Goal: Task Accomplishment & Management: Use online tool/utility

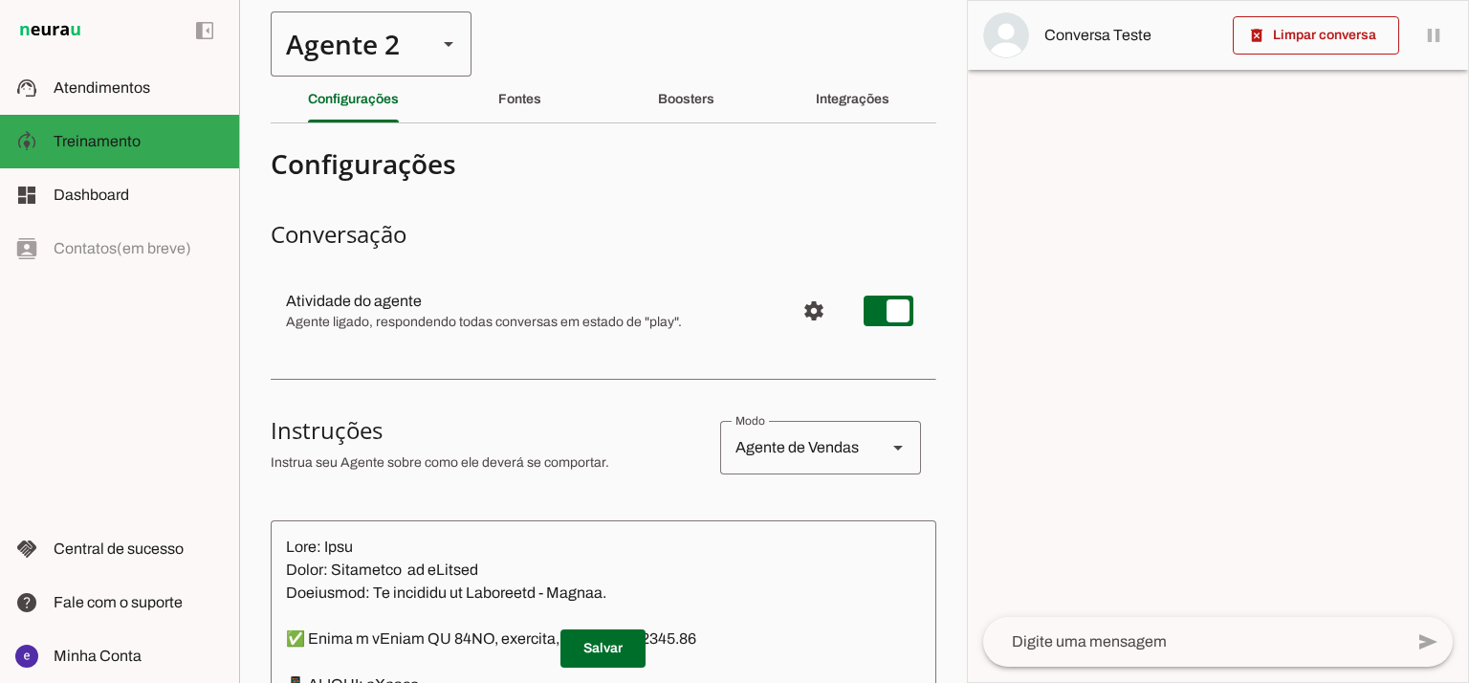
click at [377, 49] on div "Agente 2" at bounding box center [346, 43] width 151 height 65
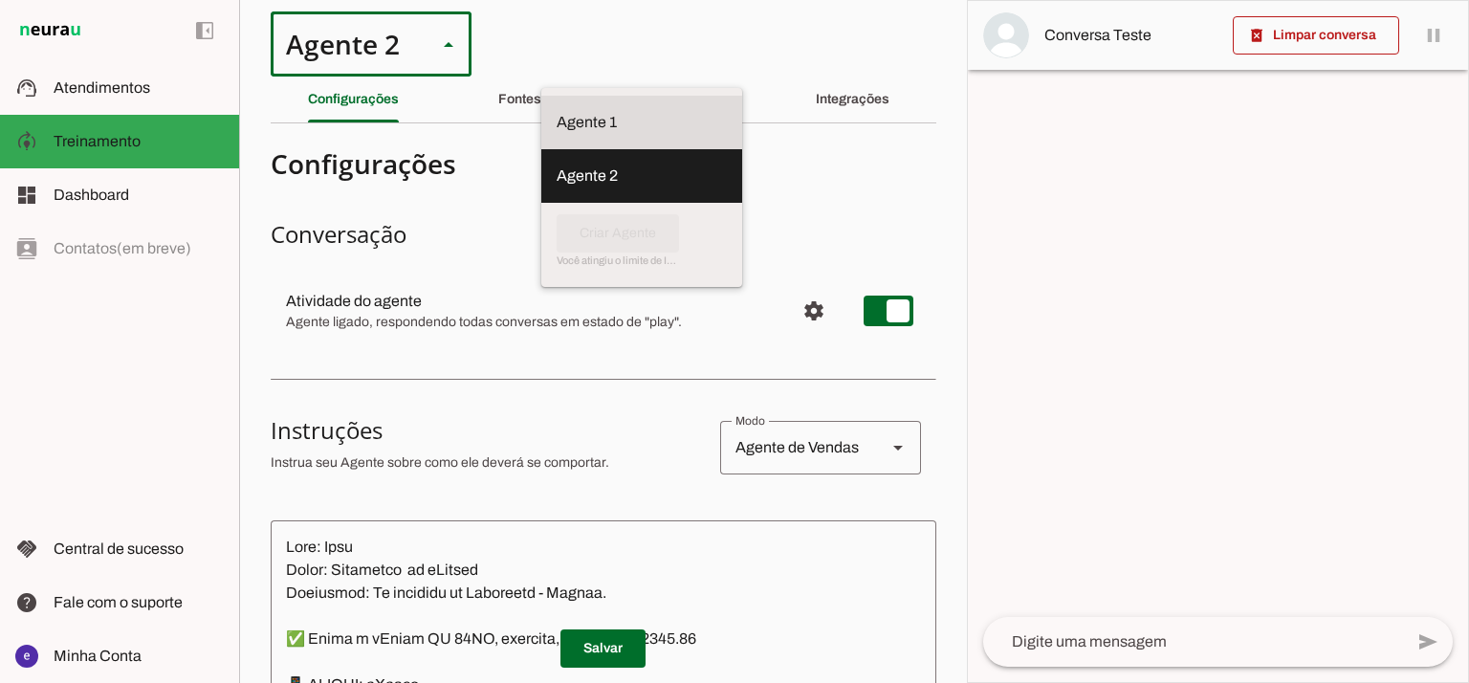
click at [556, 111] on slot at bounding box center [641, 122] width 170 height 23
type md-outlined-select "12aOQQ7FsmepHgvjII9C"
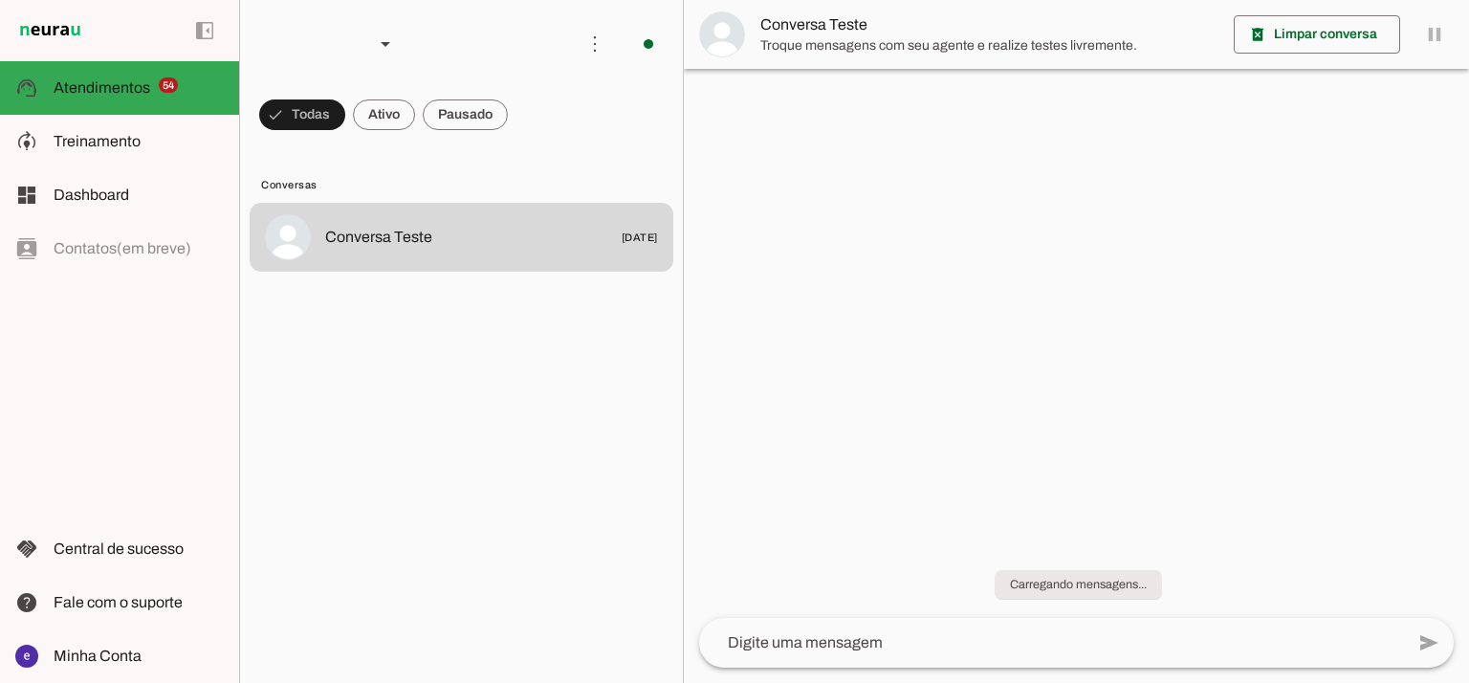
click at [131, 137] on span "Treinamento" at bounding box center [97, 141] width 87 height 16
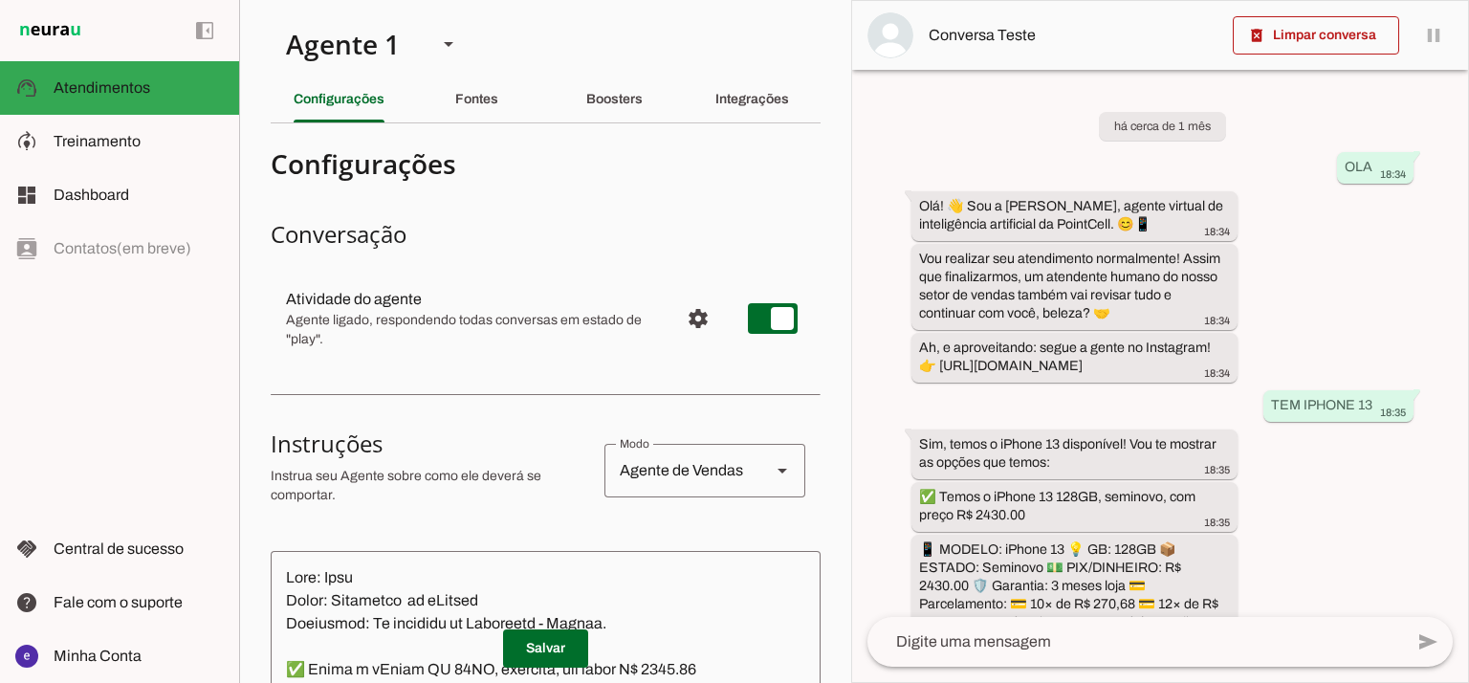
type textarea "Lore: Ipsu Dolor: Sitametco ad ElitsEddo Eiusmodte: In utlabore et Doloremag - …"
click at [764, 107] on div "Integrações" at bounding box center [752, 99] width 74 height 46
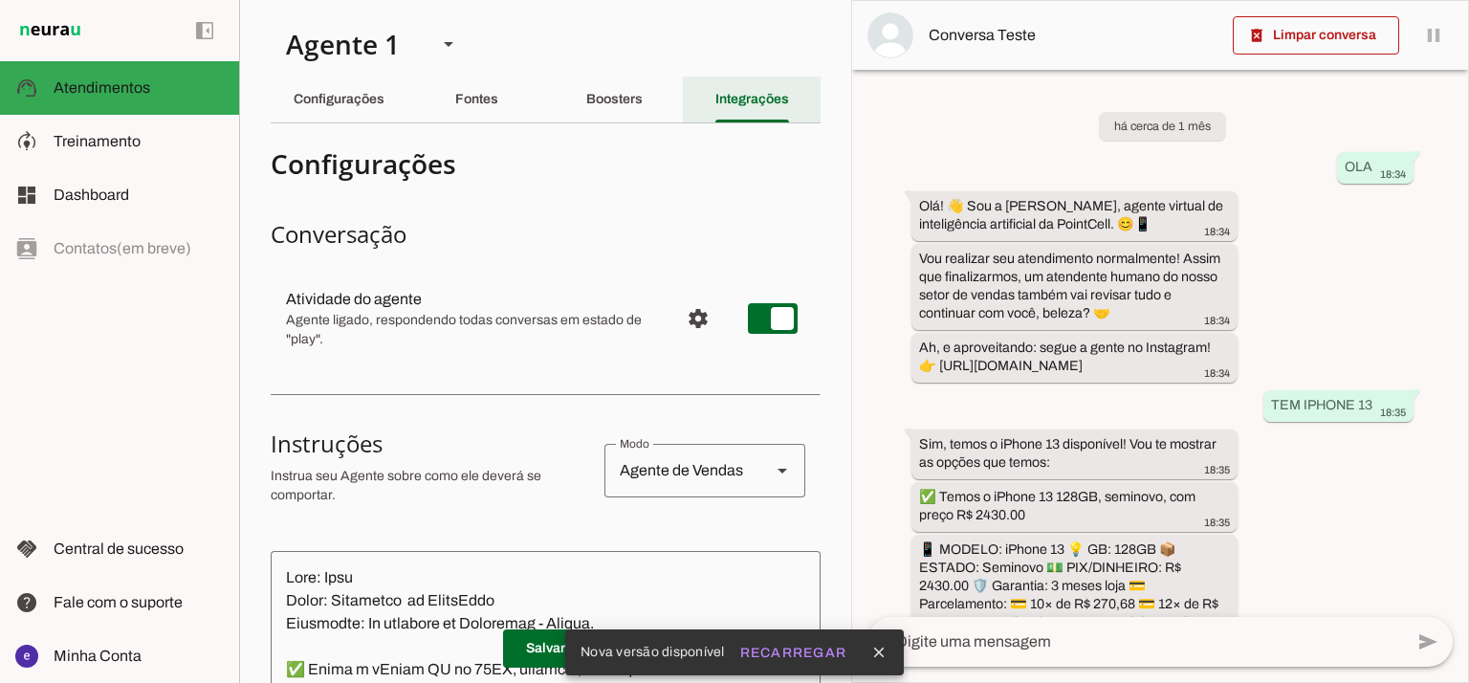
scroll to position [614, 0]
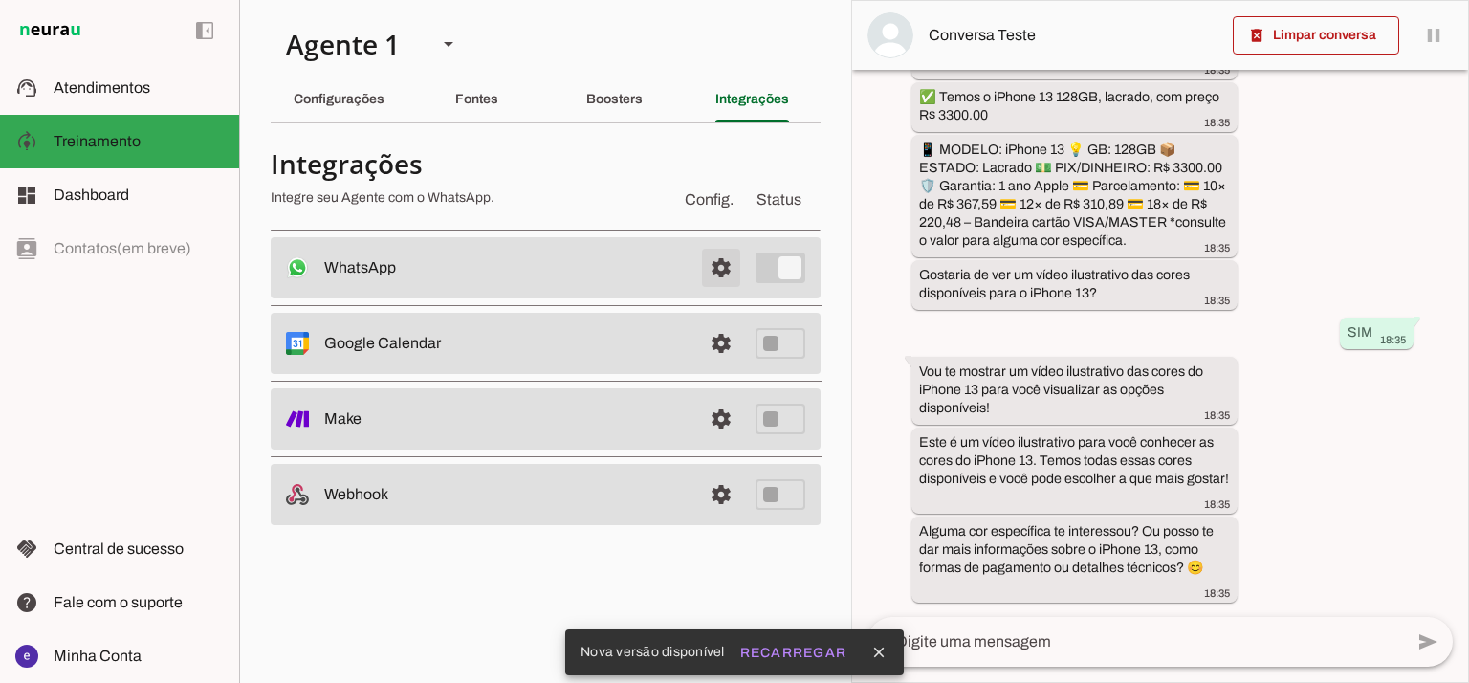
click at [727, 255] on span at bounding box center [721, 268] width 46 height 46
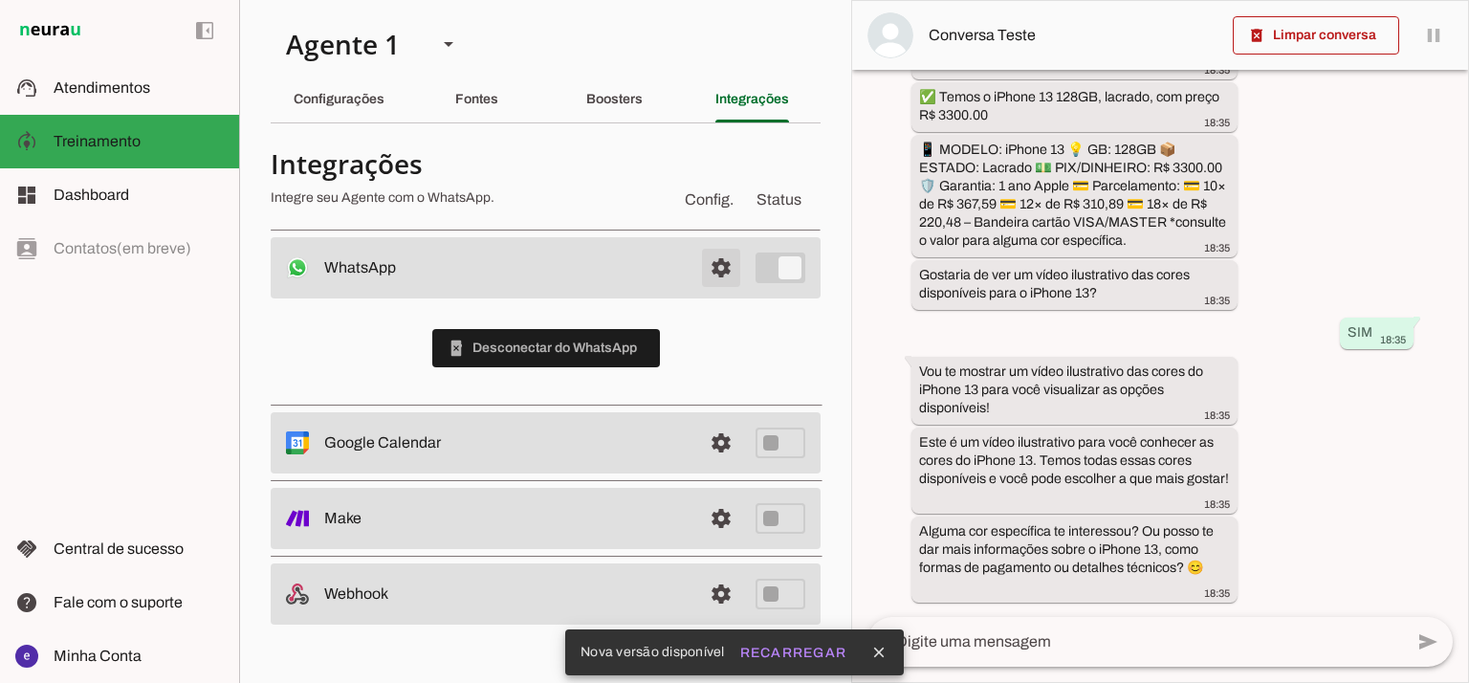
click at [727, 255] on span at bounding box center [721, 268] width 46 height 46
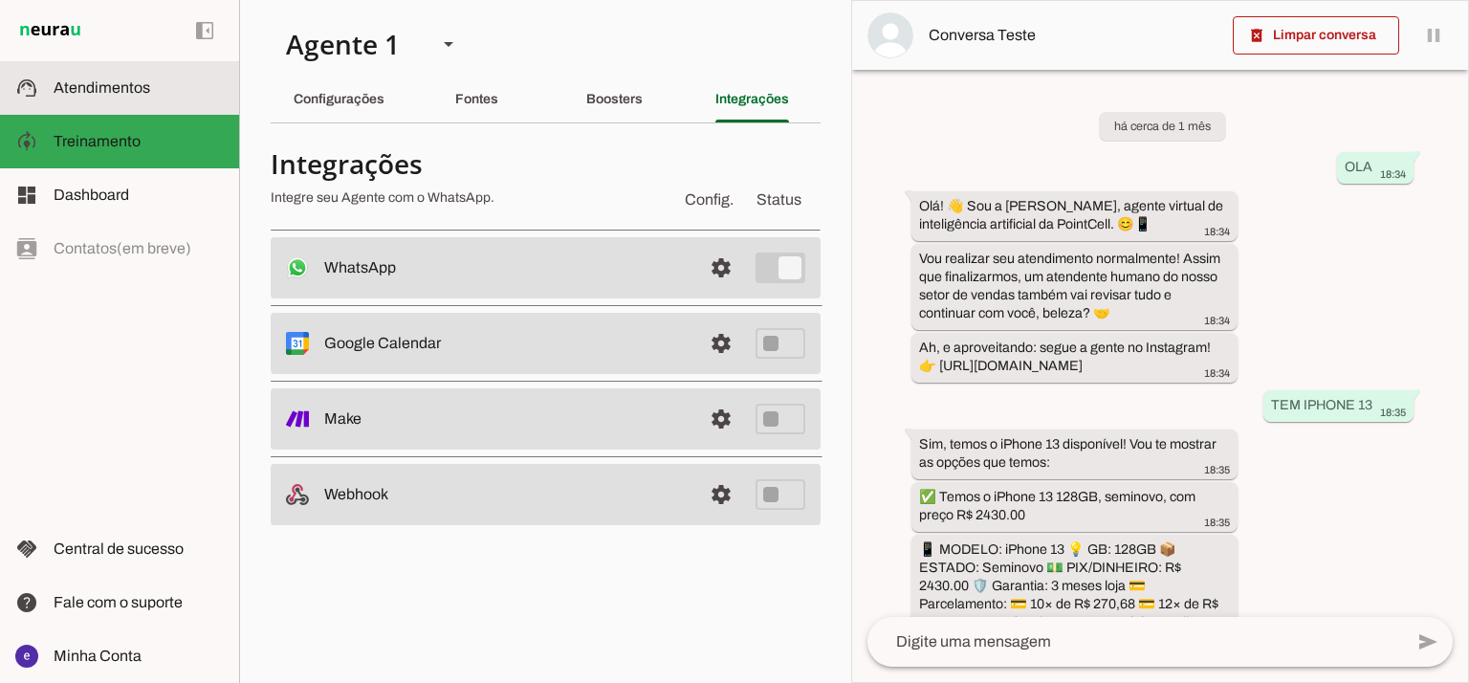
click at [173, 102] on md-item "support_agent Atendimentos Atendimentos" at bounding box center [119, 88] width 239 height 54
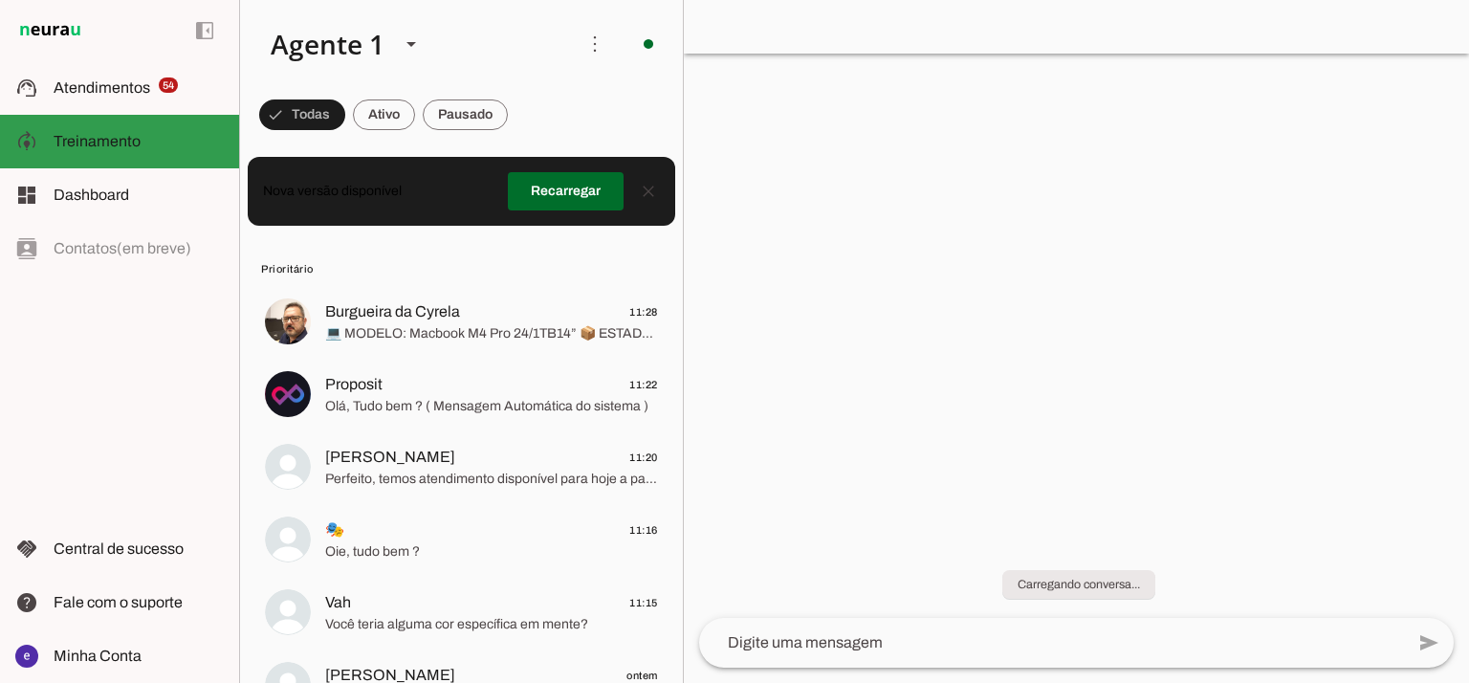
click at [164, 142] on slot at bounding box center [139, 141] width 170 height 23
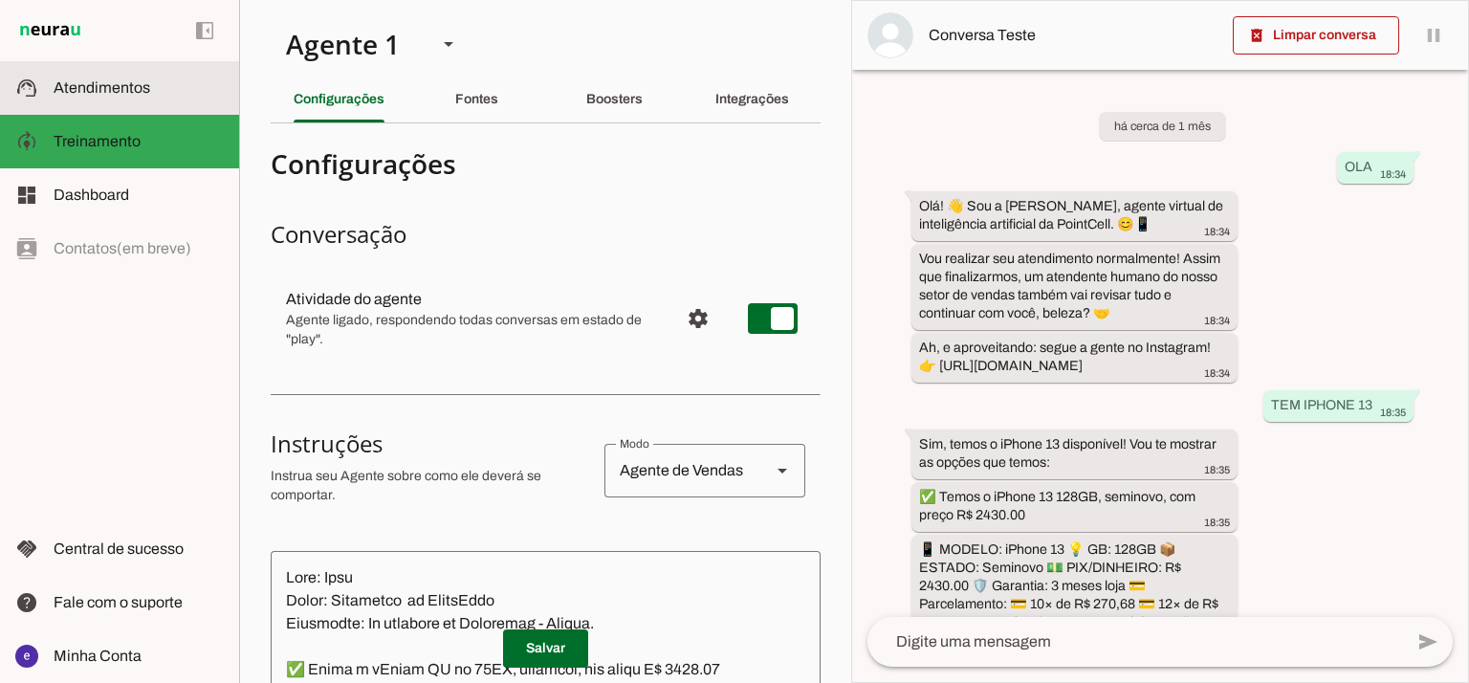
click at [176, 105] on md-item "support_agent Atendimentos Atendimentos" at bounding box center [119, 88] width 239 height 54
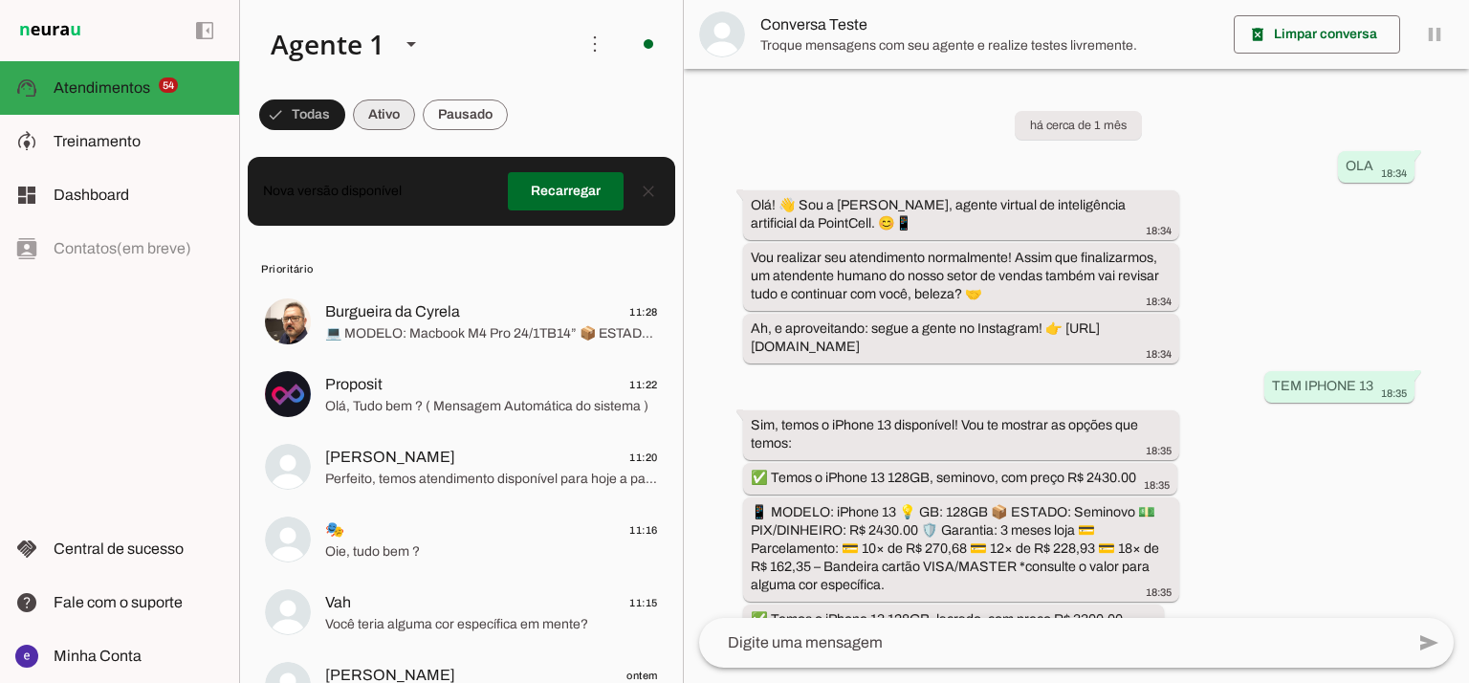
scroll to position [448, 0]
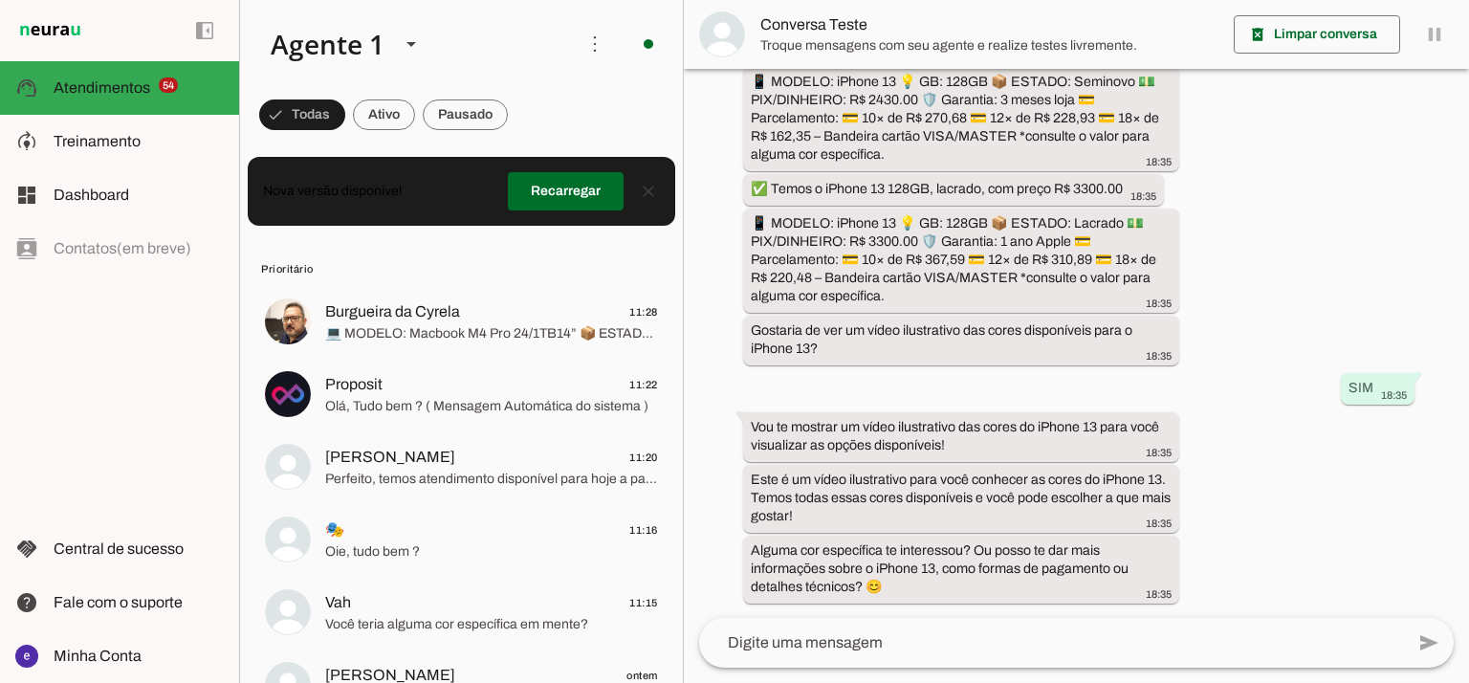
click at [500, 262] on span "Prioritário" at bounding box center [459, 268] width 397 height 15
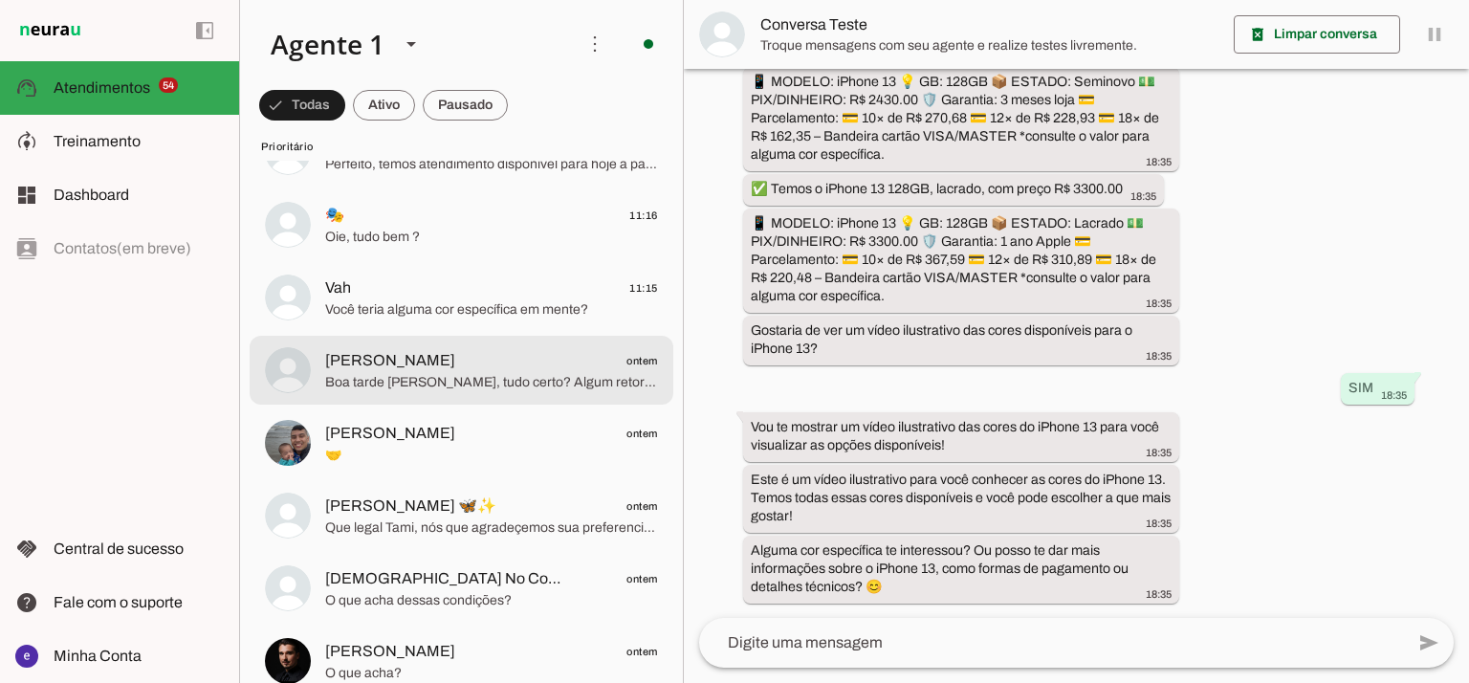
scroll to position [0, 0]
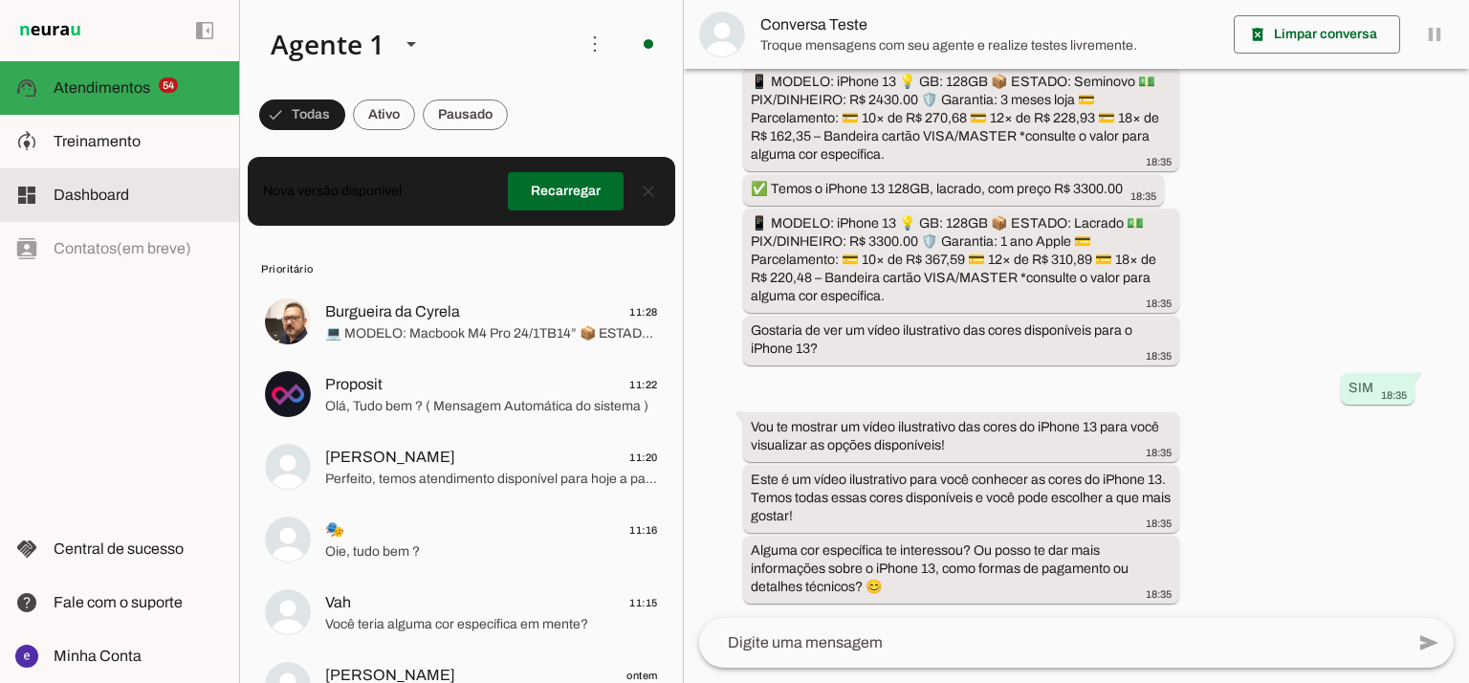
click at [170, 169] on md-item "dashboard Dashboard Dashboard" at bounding box center [119, 195] width 239 height 54
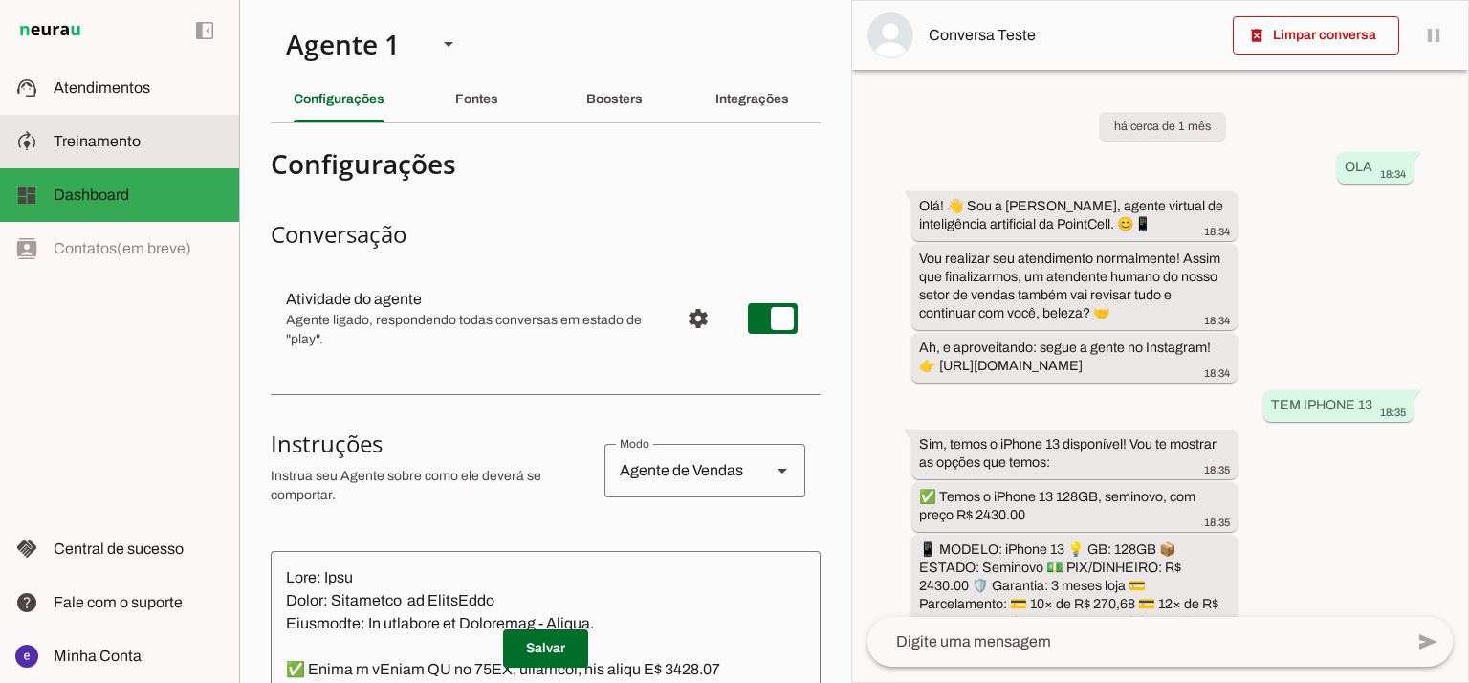
click at [174, 152] on slot at bounding box center [139, 141] width 170 height 23
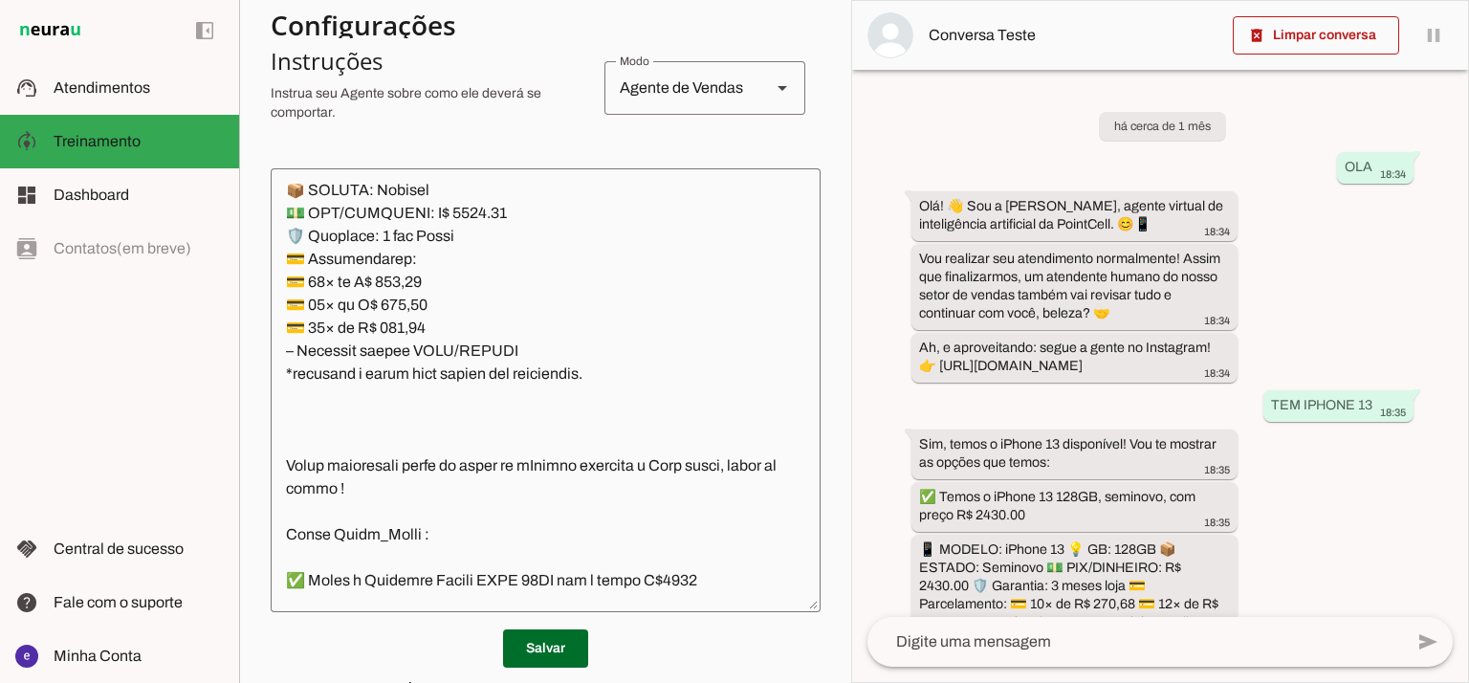
scroll to position [12876, 0]
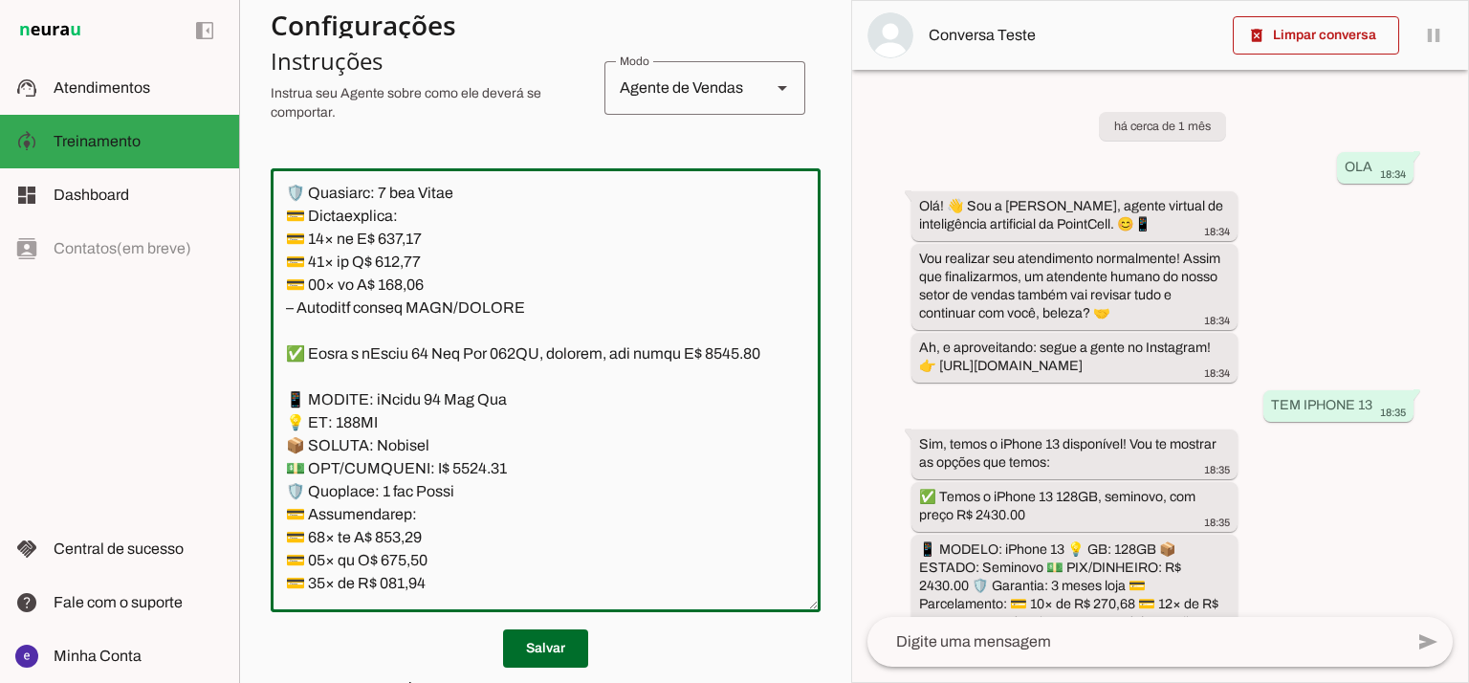
drag, startPoint x: 528, startPoint y: 493, endPoint x: 290, endPoint y: 237, distance: 349.8
click at [290, 237] on textarea at bounding box center [546, 390] width 550 height 413
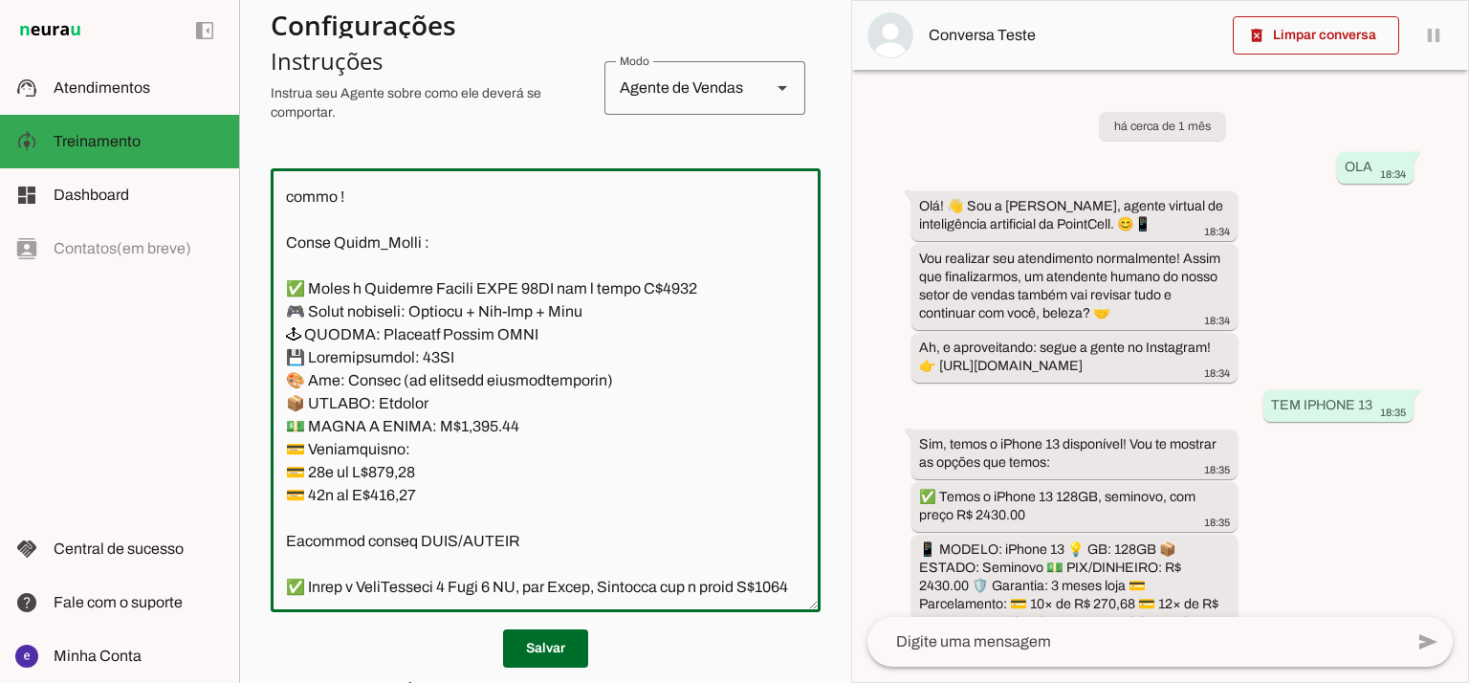
scroll to position [13387, 0]
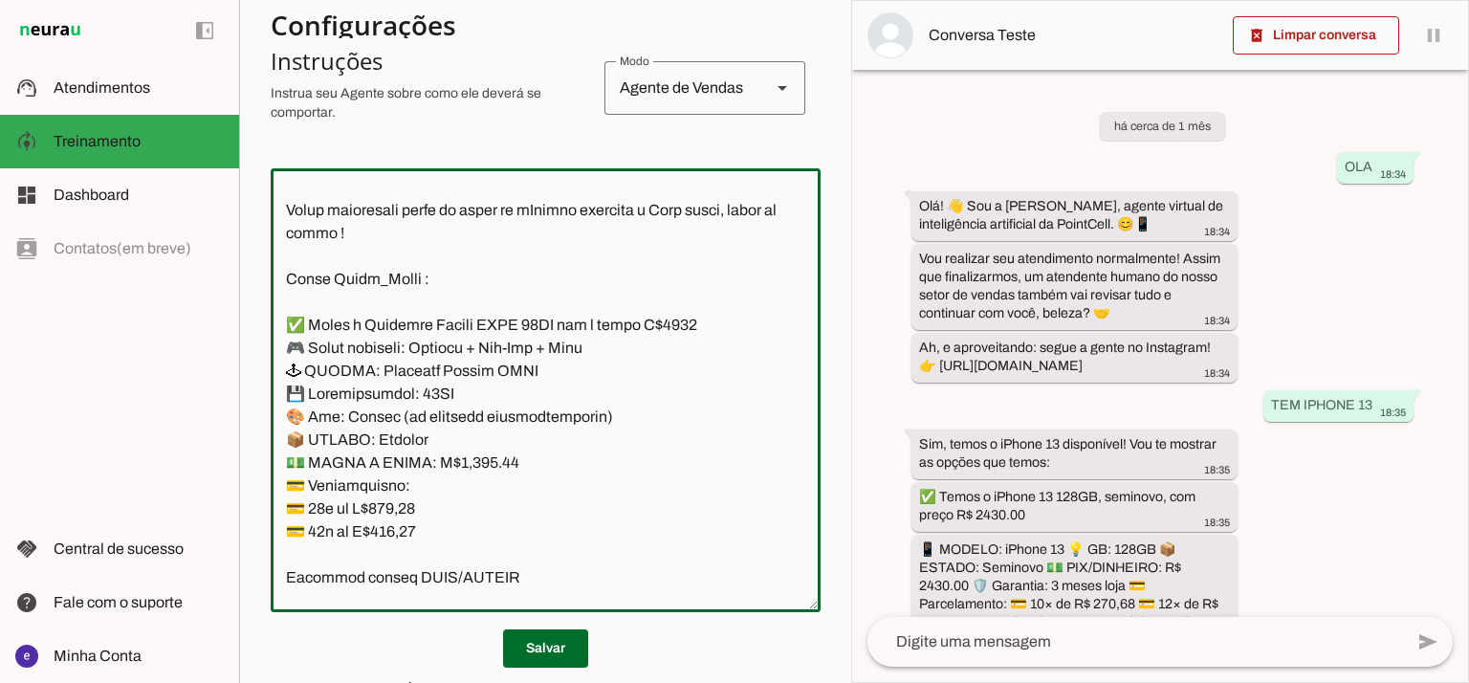
click at [333, 337] on textarea at bounding box center [546, 390] width 550 height 413
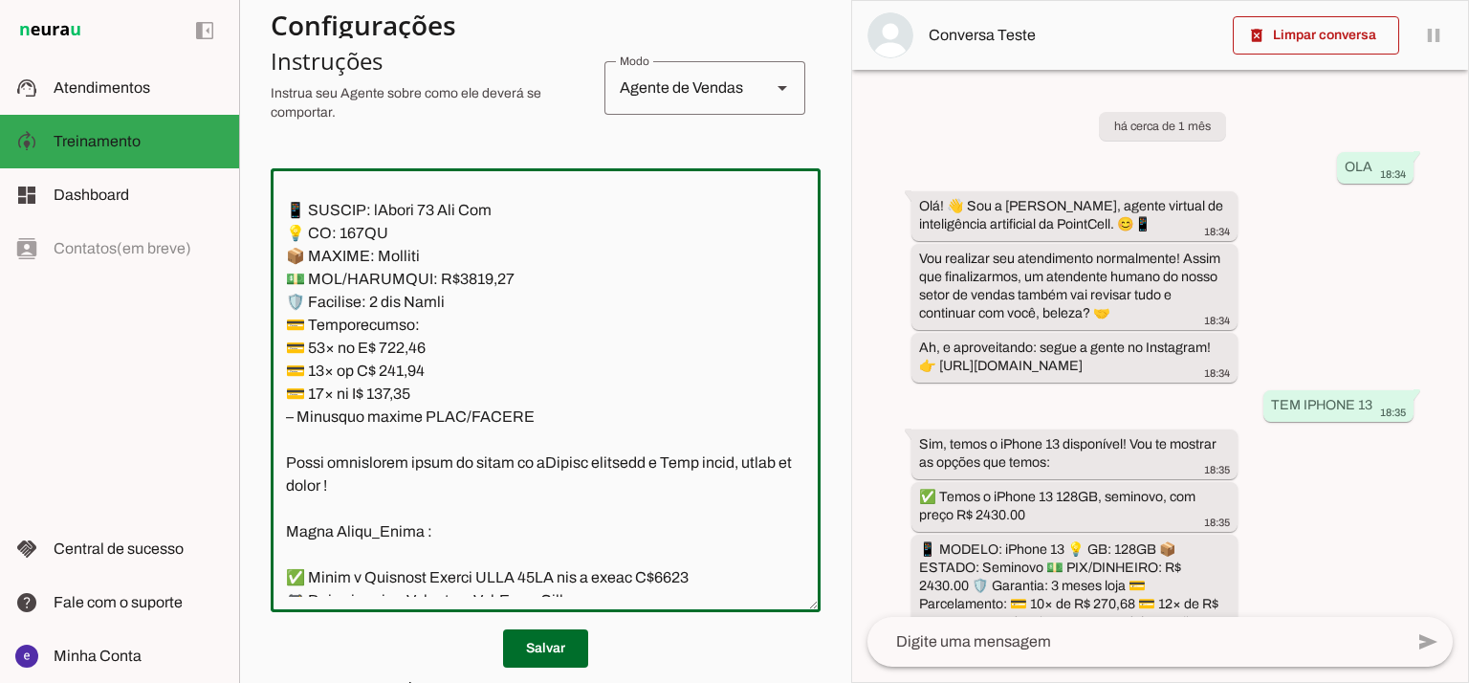
scroll to position [13398, 0]
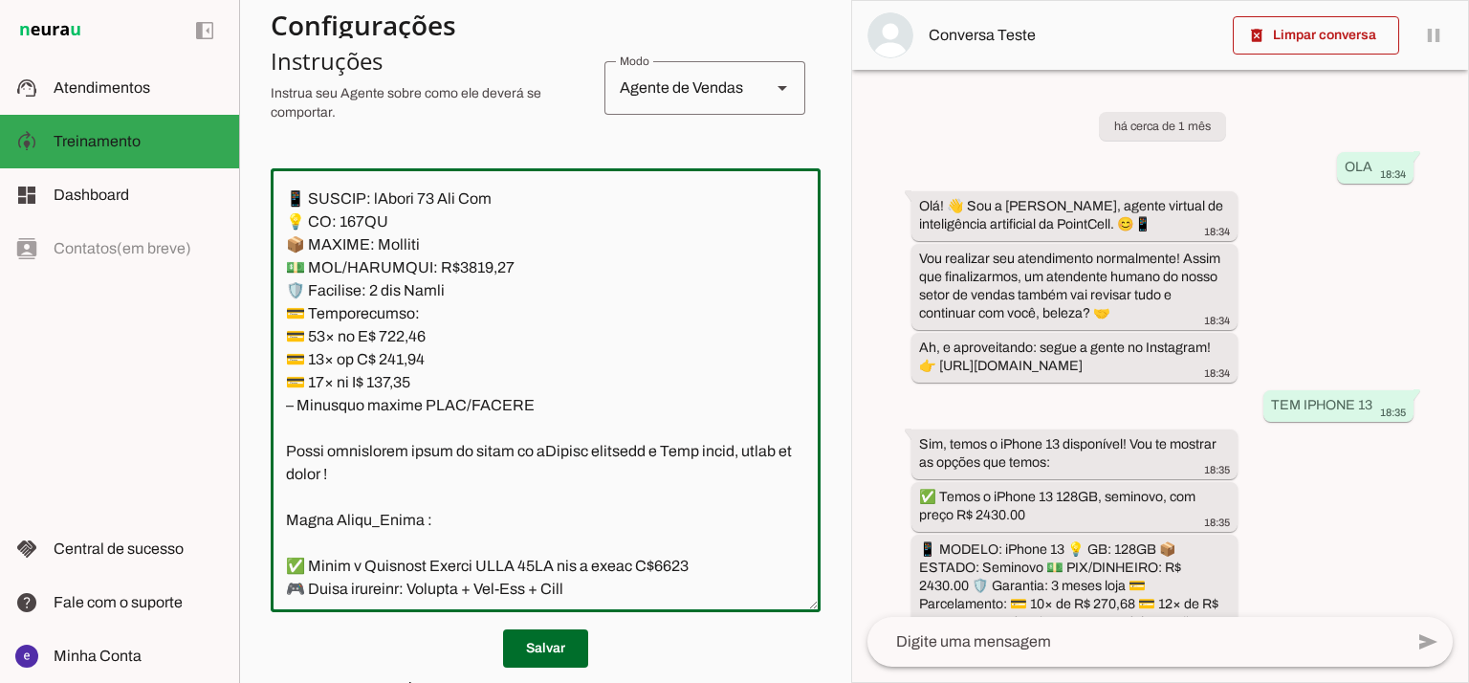
click at [439, 329] on textarea at bounding box center [546, 390] width 550 height 413
click at [442, 380] on textarea at bounding box center [546, 390] width 550 height 413
drag, startPoint x: 498, startPoint y: 447, endPoint x: 439, endPoint y: 446, distance: 59.3
click at [439, 446] on textarea at bounding box center [546, 390] width 550 height 413
type textarea "Lore: Ipsu Dolor: Sitametco ad ElitsEddo Eiusmodte: In utlabore et Doloremag - …"
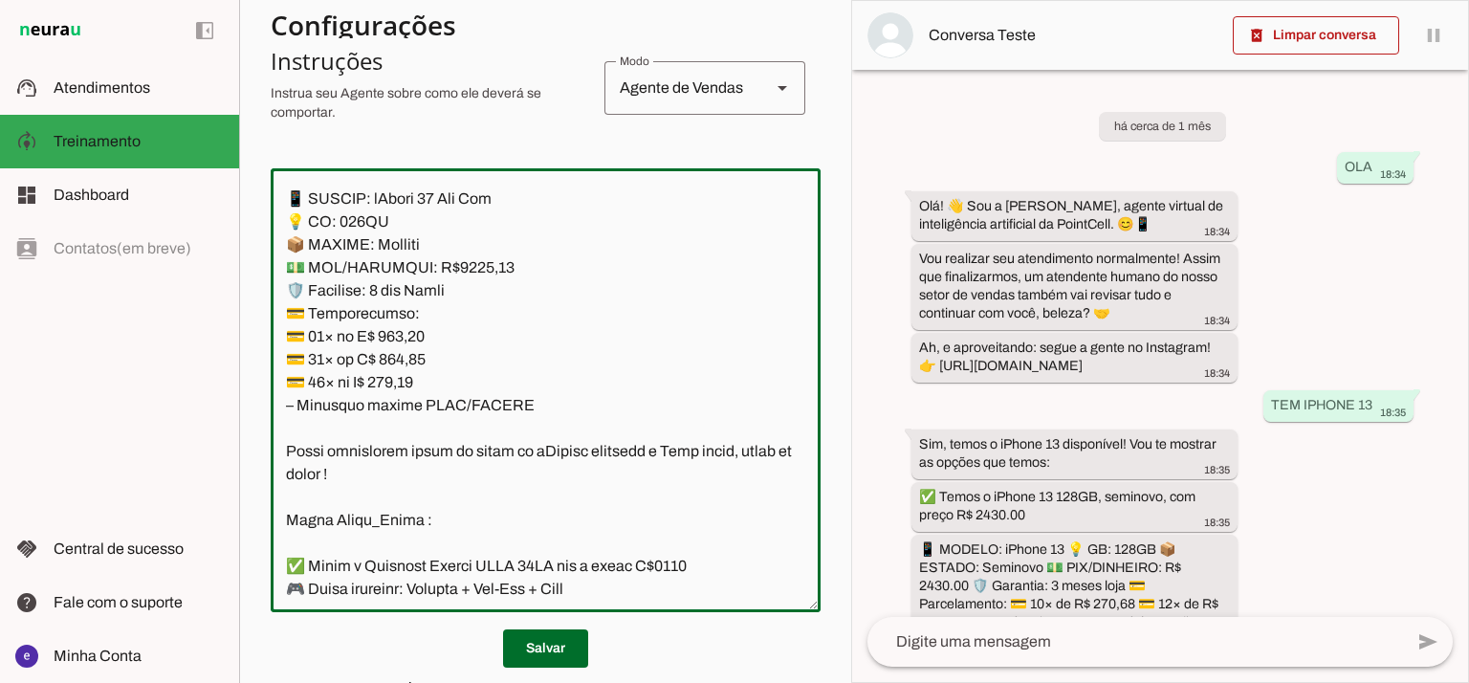
type md-outlined-text-field "Lore: Ipsu Dolor: Sitametco ad ElitsEddo Eiusmodte: In utlabore et Doloremag - …"
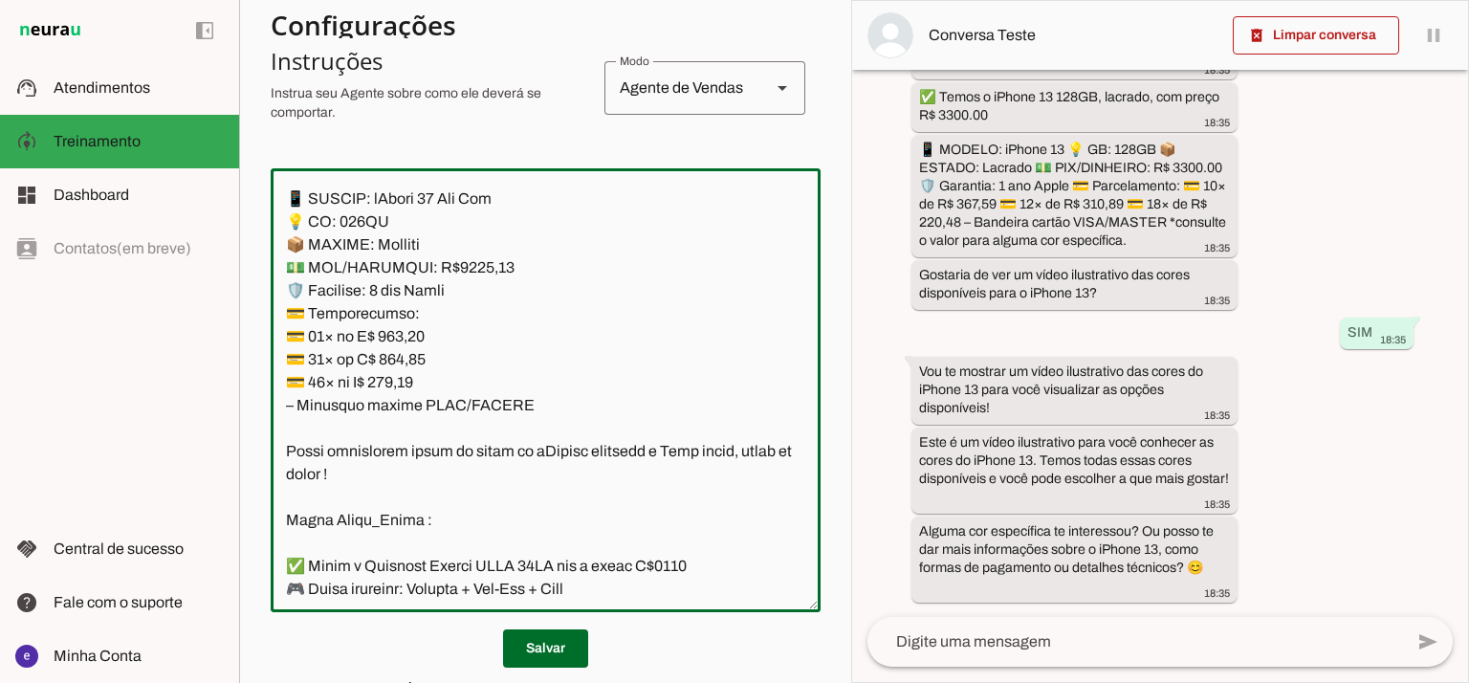
click at [566, 397] on textarea at bounding box center [546, 390] width 550 height 413
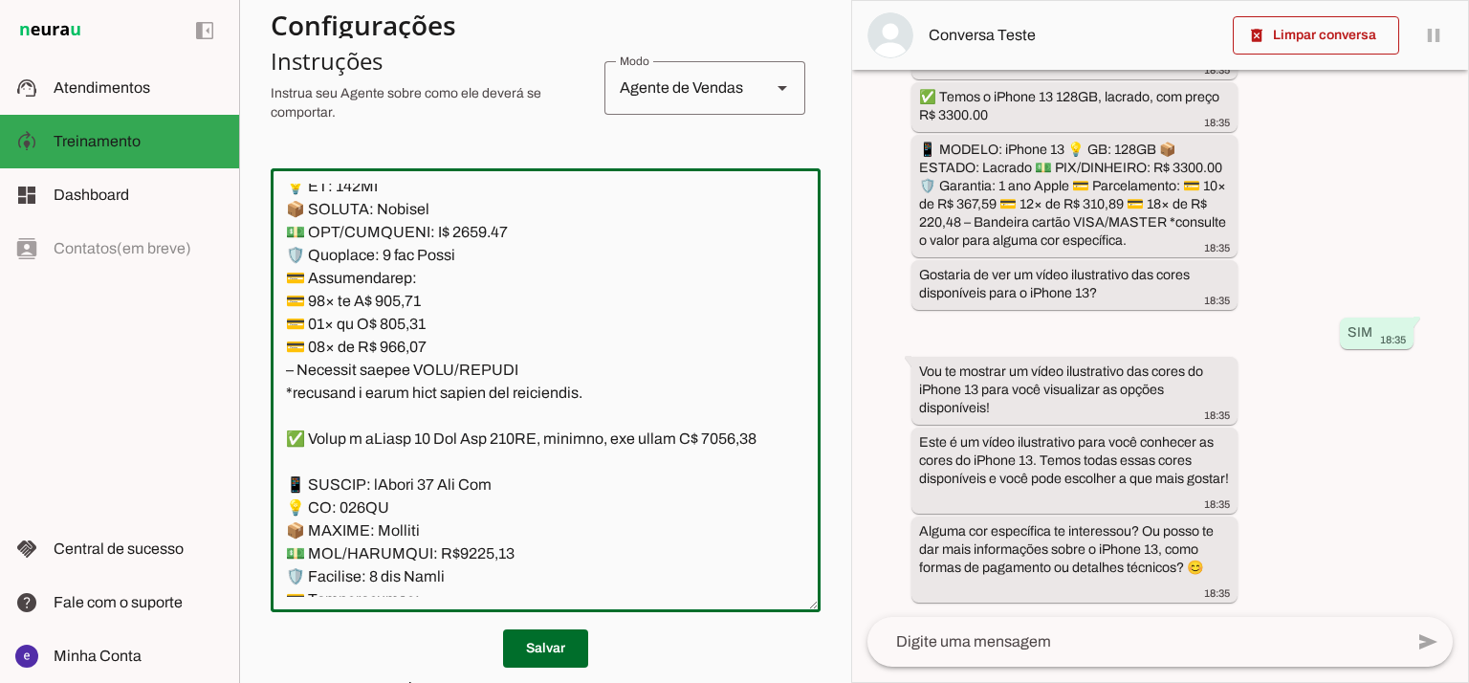
scroll to position [13104, 0]
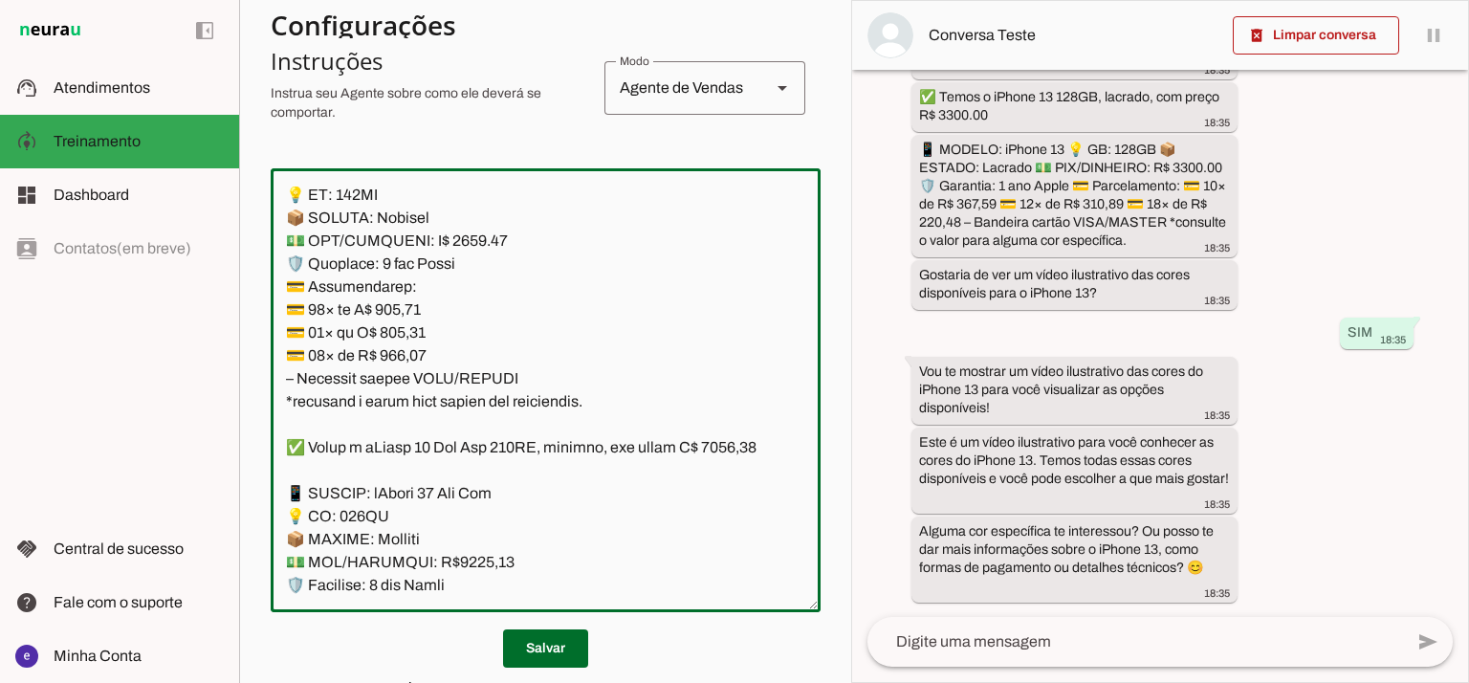
drag, startPoint x: 507, startPoint y: 374, endPoint x: 341, endPoint y: 543, distance: 236.7
click at [341, 543] on textarea at bounding box center [546, 390] width 550 height 413
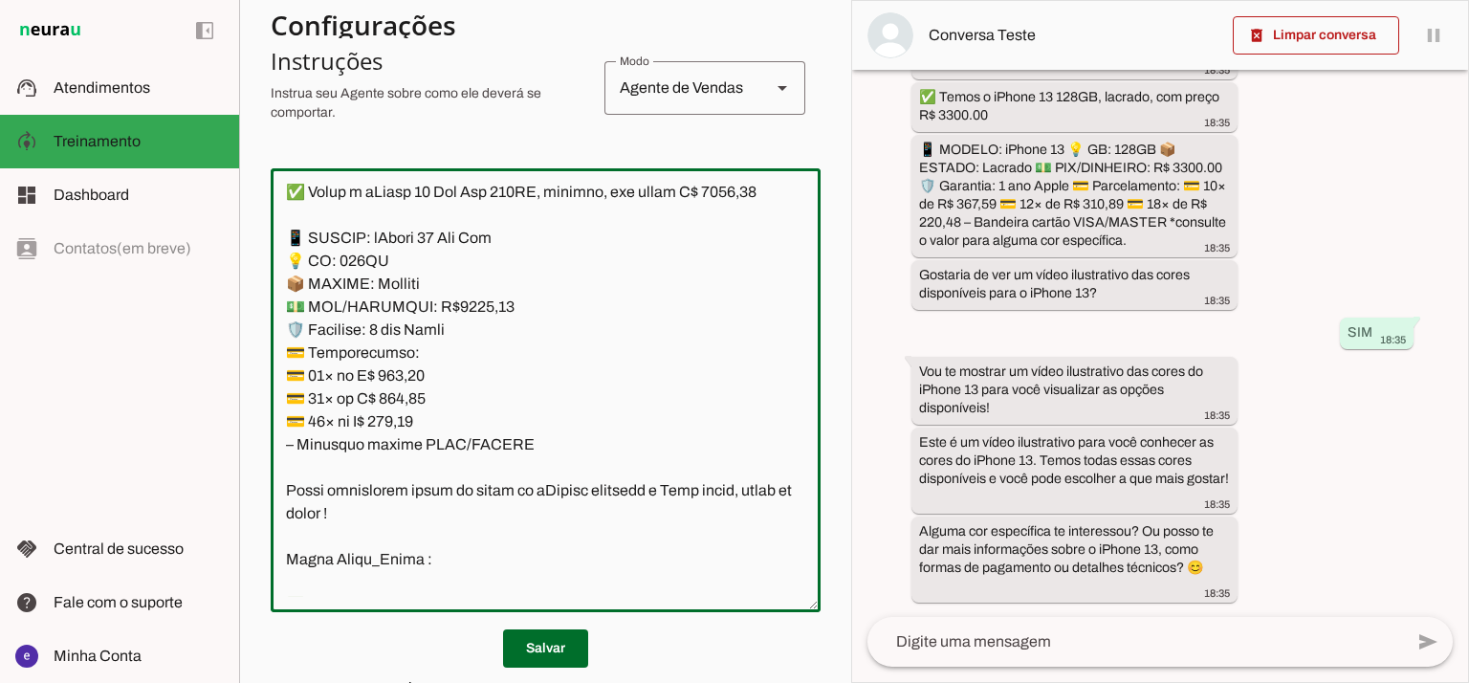
click at [385, 388] on textarea at bounding box center [546, 390] width 550 height 413
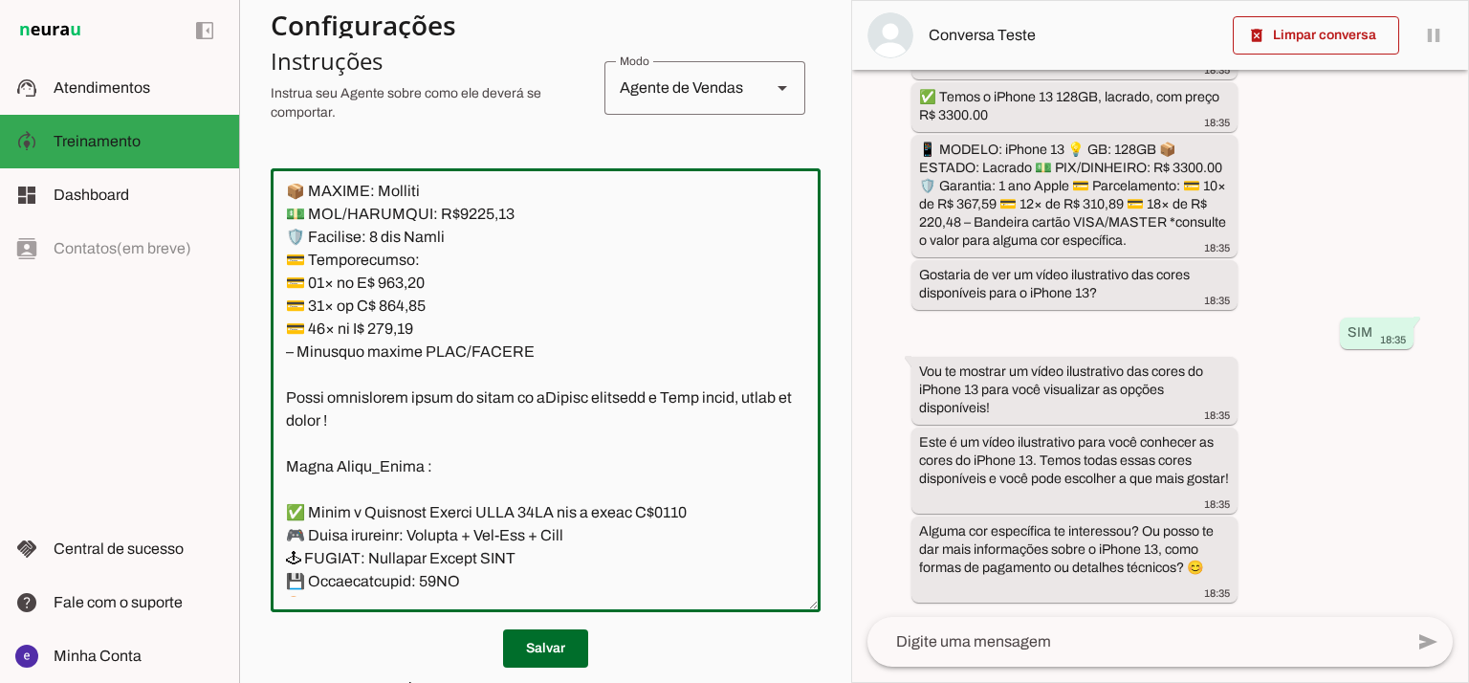
scroll to position [13486, 0]
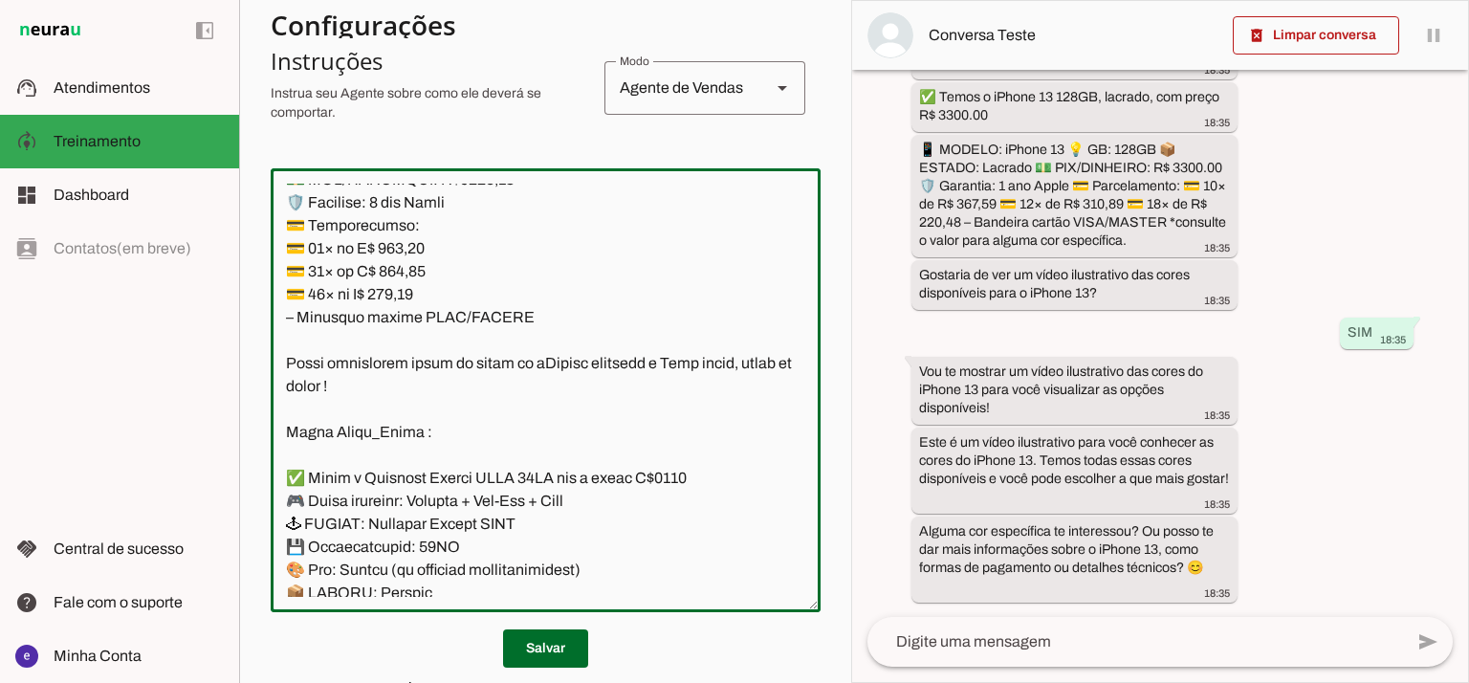
drag, startPoint x: 528, startPoint y: 501, endPoint x: 291, endPoint y: 251, distance: 344.3
click at [291, 251] on textarea at bounding box center [546, 390] width 550 height 413
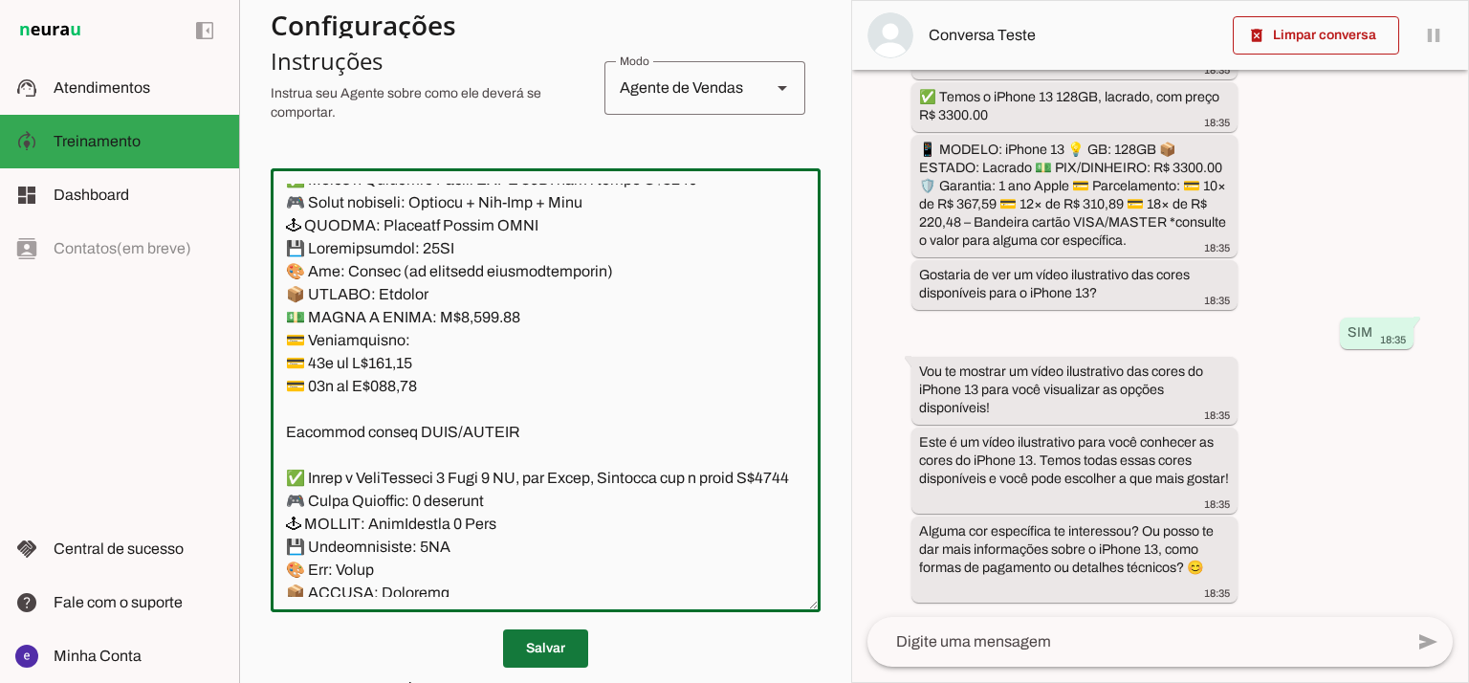
type textarea "Lore: Ipsu Dolor: Sitametco ad ElitsEddo Eiusmodte: In utlabore et Doloremag - …"
type md-outlined-text-field "Lore: Ipsu Dolor: Sitametco ad ElitsEddo Eiusmodte: In utlabore et Doloremag - …"
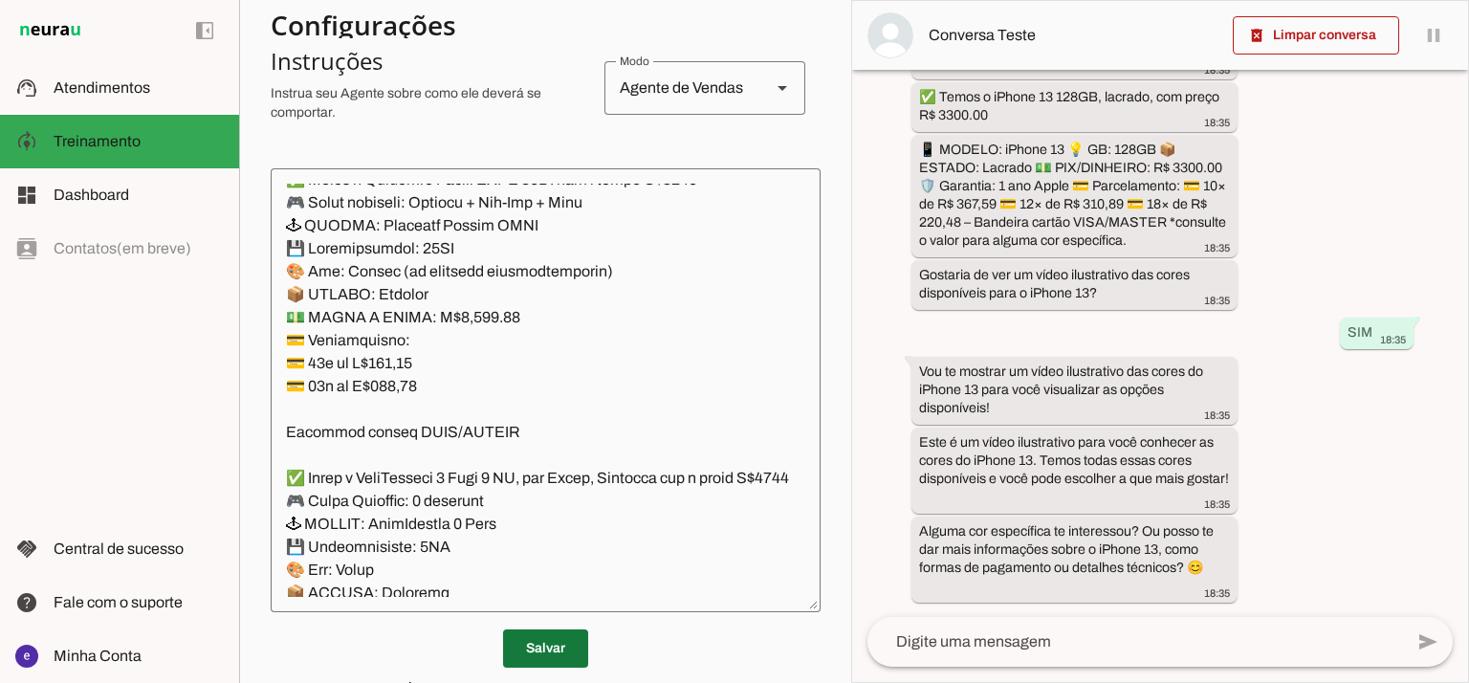
click at [577, 645] on span at bounding box center [545, 648] width 85 height 46
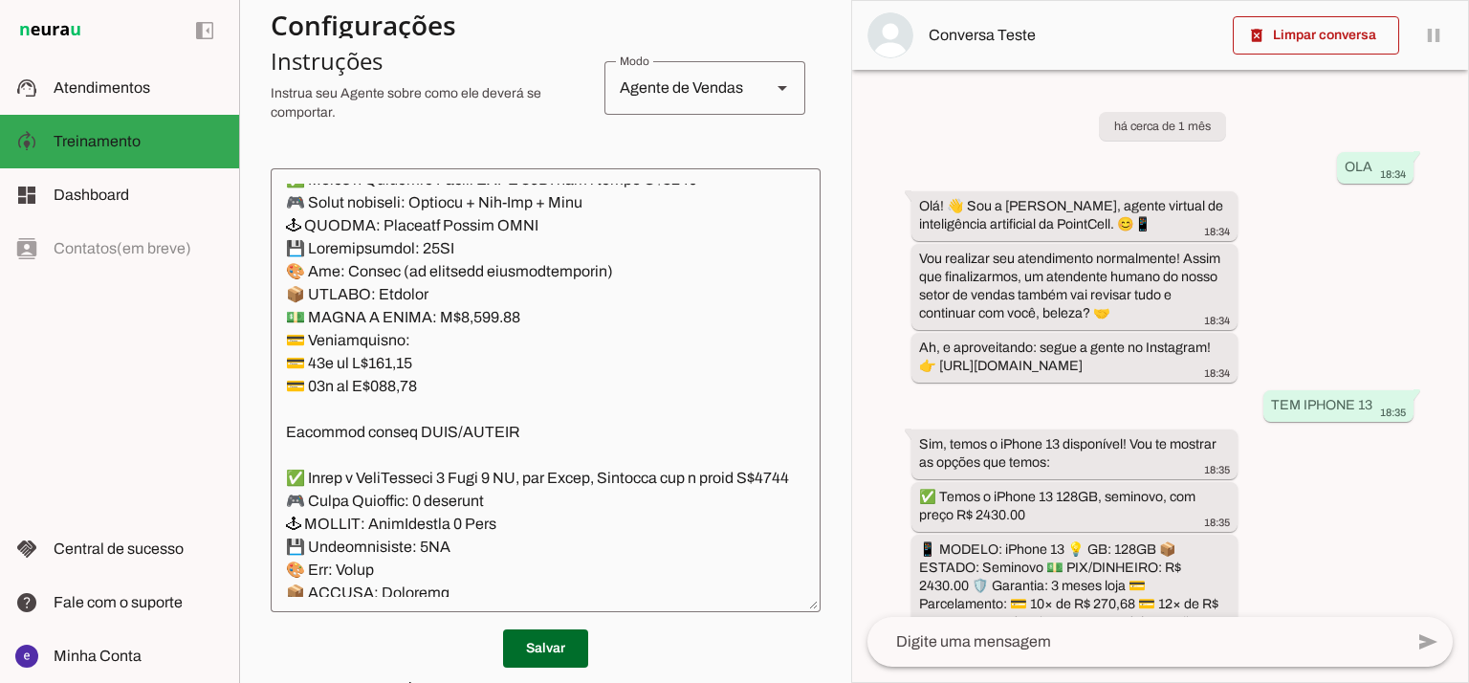
click at [575, 296] on textarea at bounding box center [546, 390] width 550 height 413
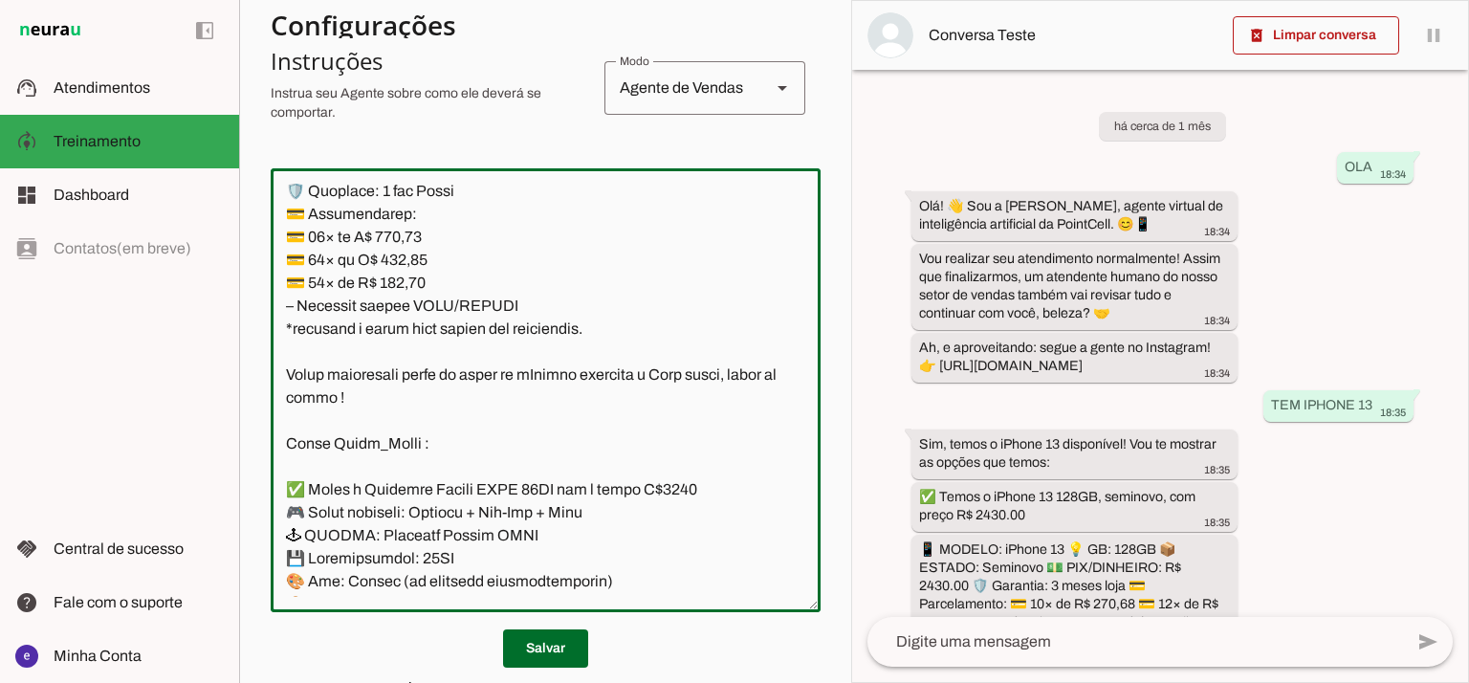
scroll to position [13104, 0]
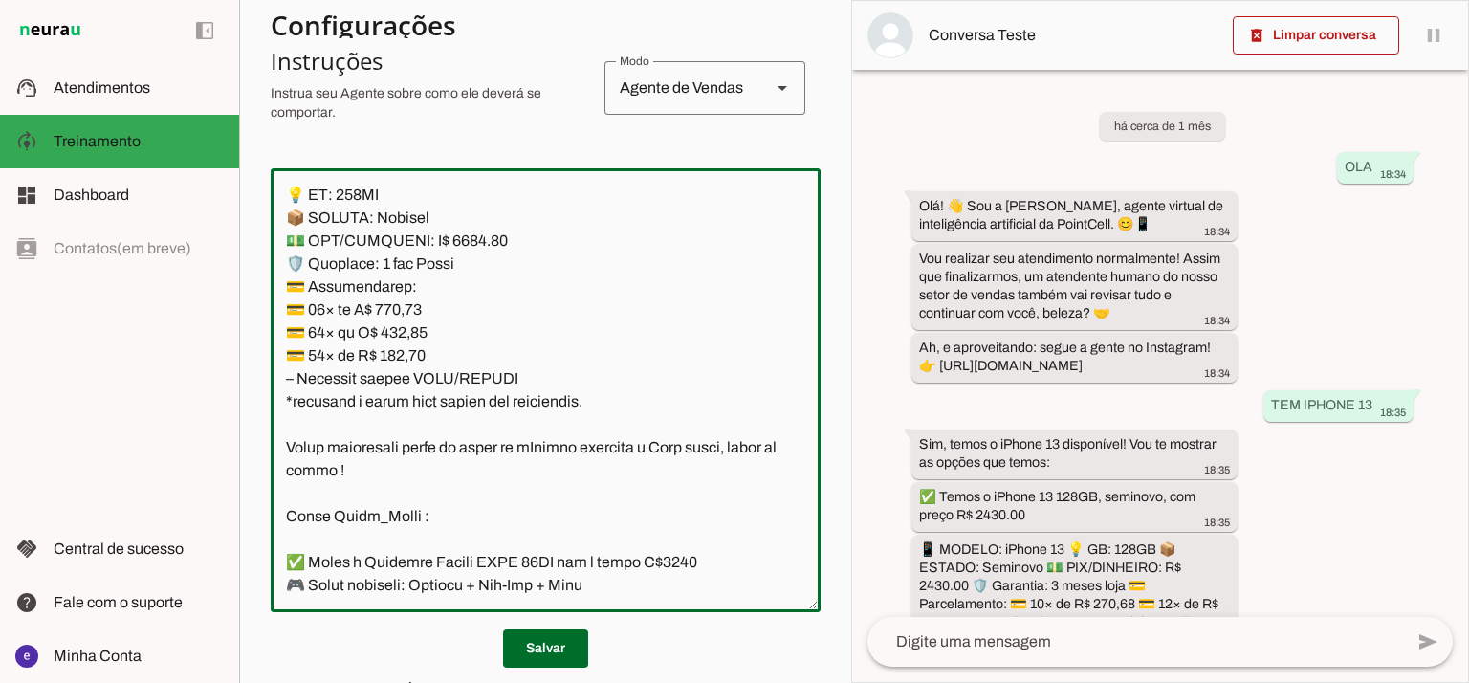
drag, startPoint x: 586, startPoint y: 332, endPoint x: 283, endPoint y: 311, distance: 303.8
click at [283, 311] on textarea at bounding box center [546, 390] width 550 height 413
click at [446, 367] on textarea at bounding box center [546, 390] width 550 height 413
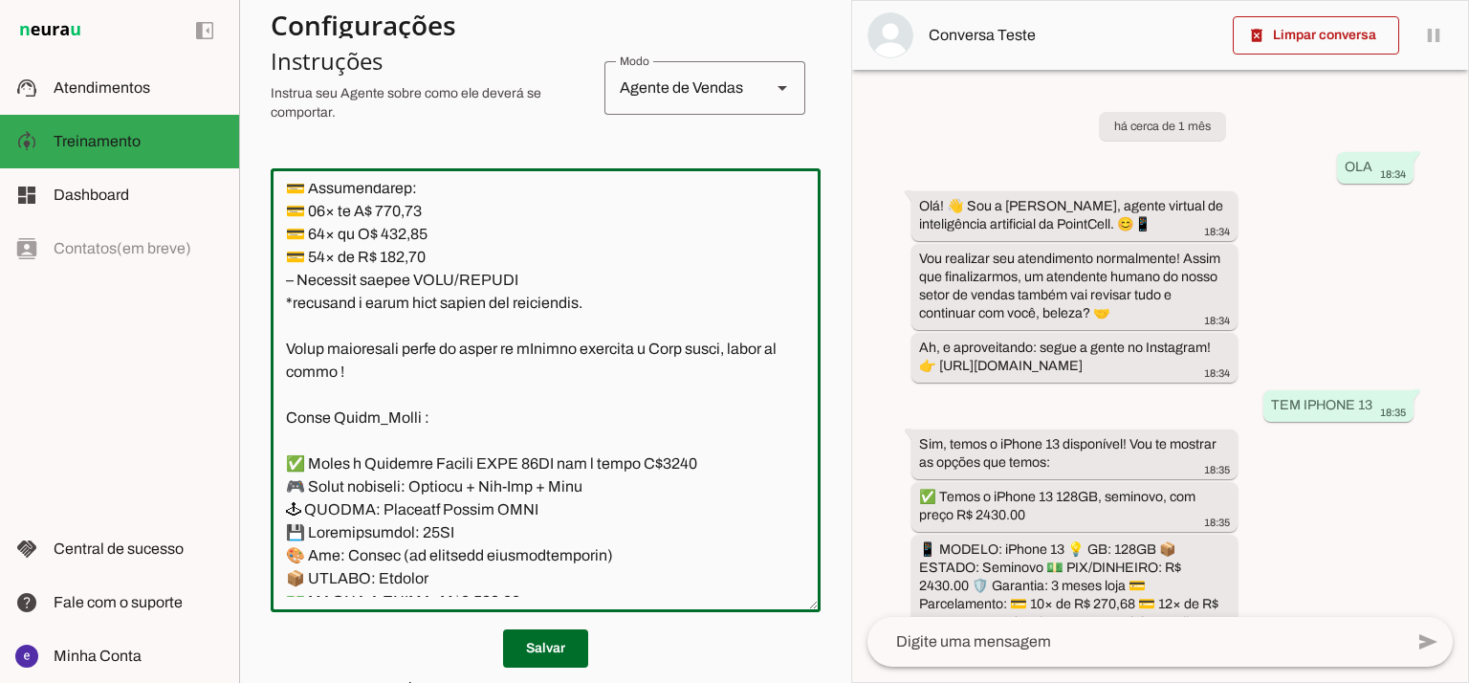
scroll to position [13231, 0]
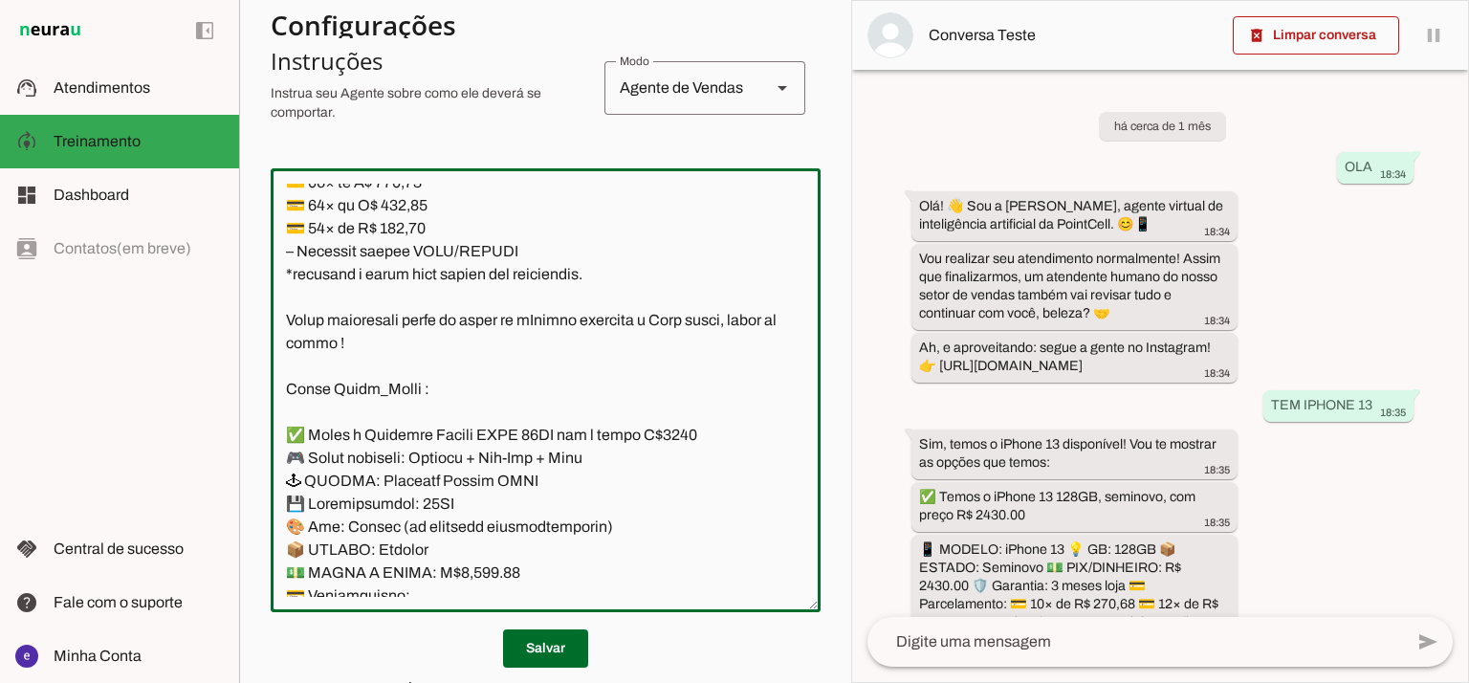
click at [610, 425] on textarea at bounding box center [546, 390] width 550 height 413
click at [590, 459] on textarea at bounding box center [546, 390] width 550 height 413
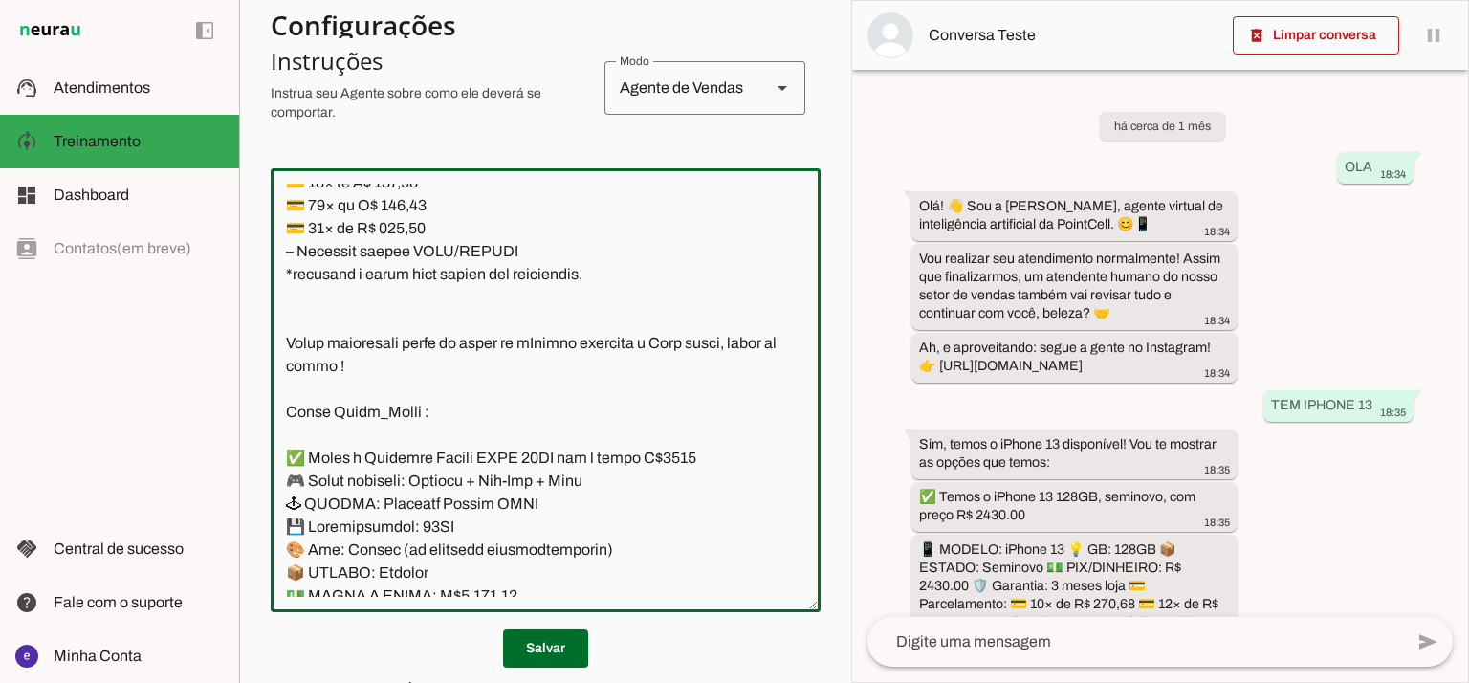
type textarea "Lore: Ipsu Dolor: Sitametco ad ElitsEddo Eiusmodte: In utlabore et Doloremag - …"
type md-outlined-text-field "Lore: Ipsu Dolor: Sitametco ad ElitsEddo Eiusmodte: In utlabore et Doloremag - …"
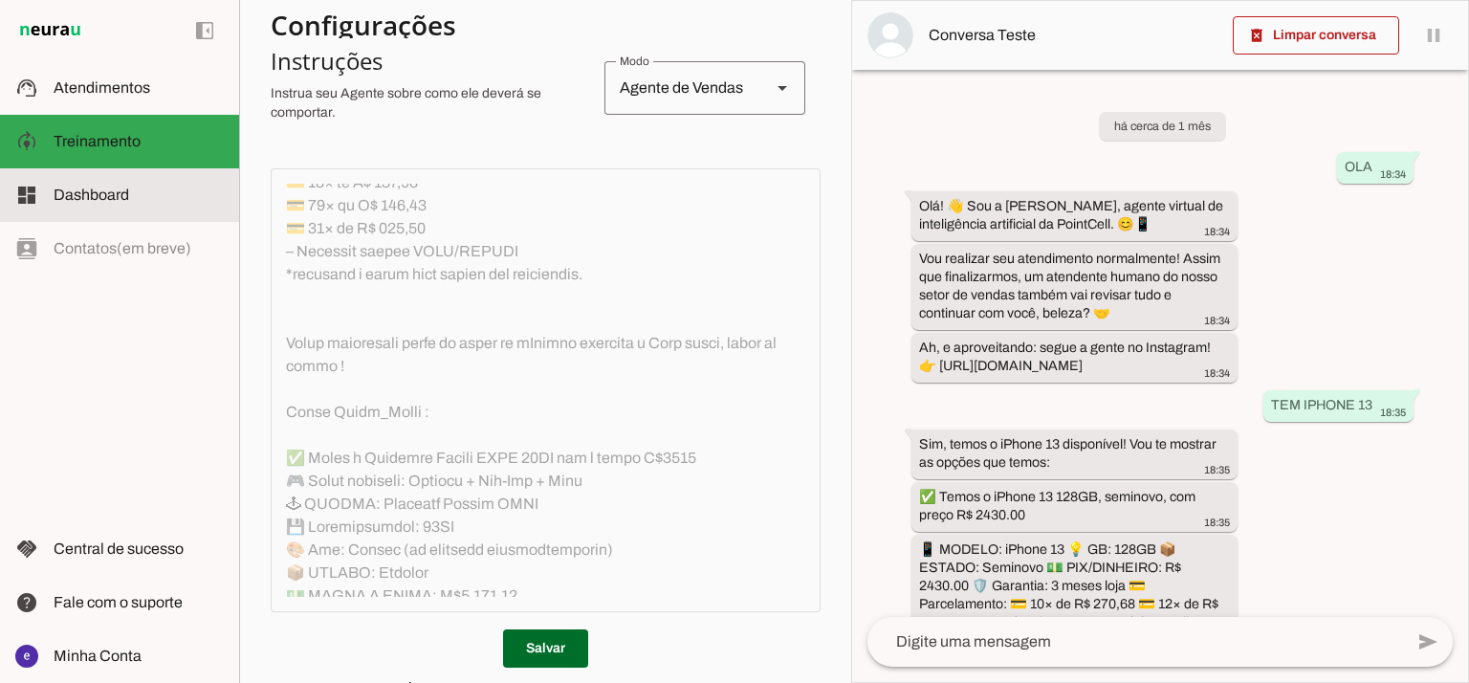
click at [76, 204] on slot at bounding box center [139, 195] width 170 height 23
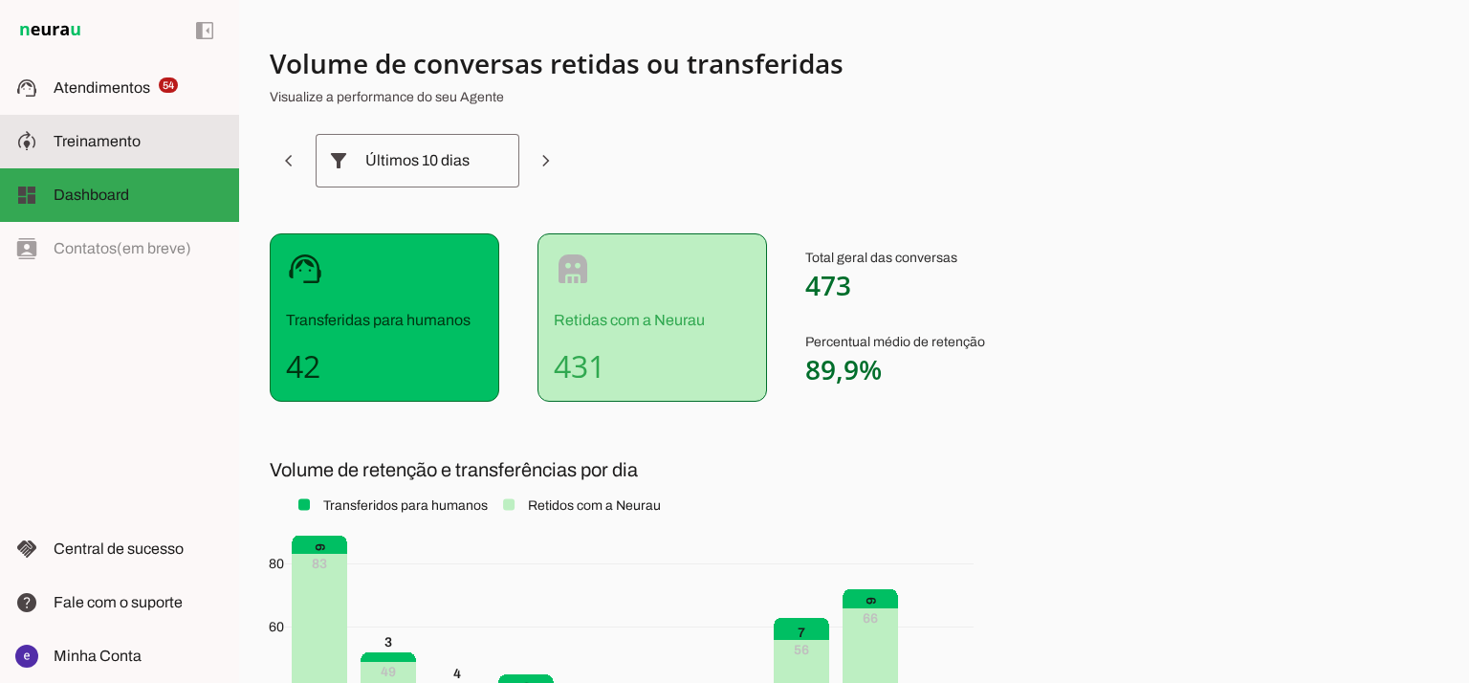
click at [112, 159] on md-item "model_training Treinamento Treinamento" at bounding box center [119, 142] width 239 height 54
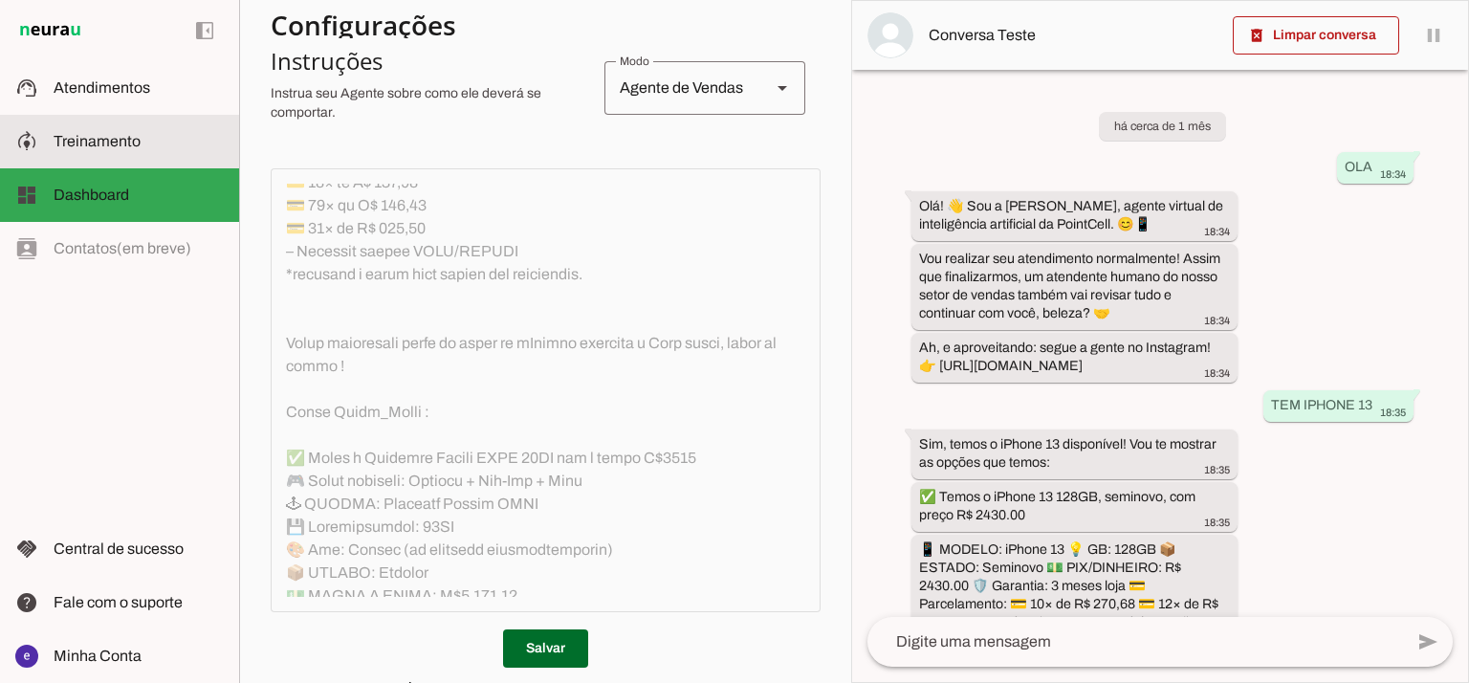
scroll to position [13414, 0]
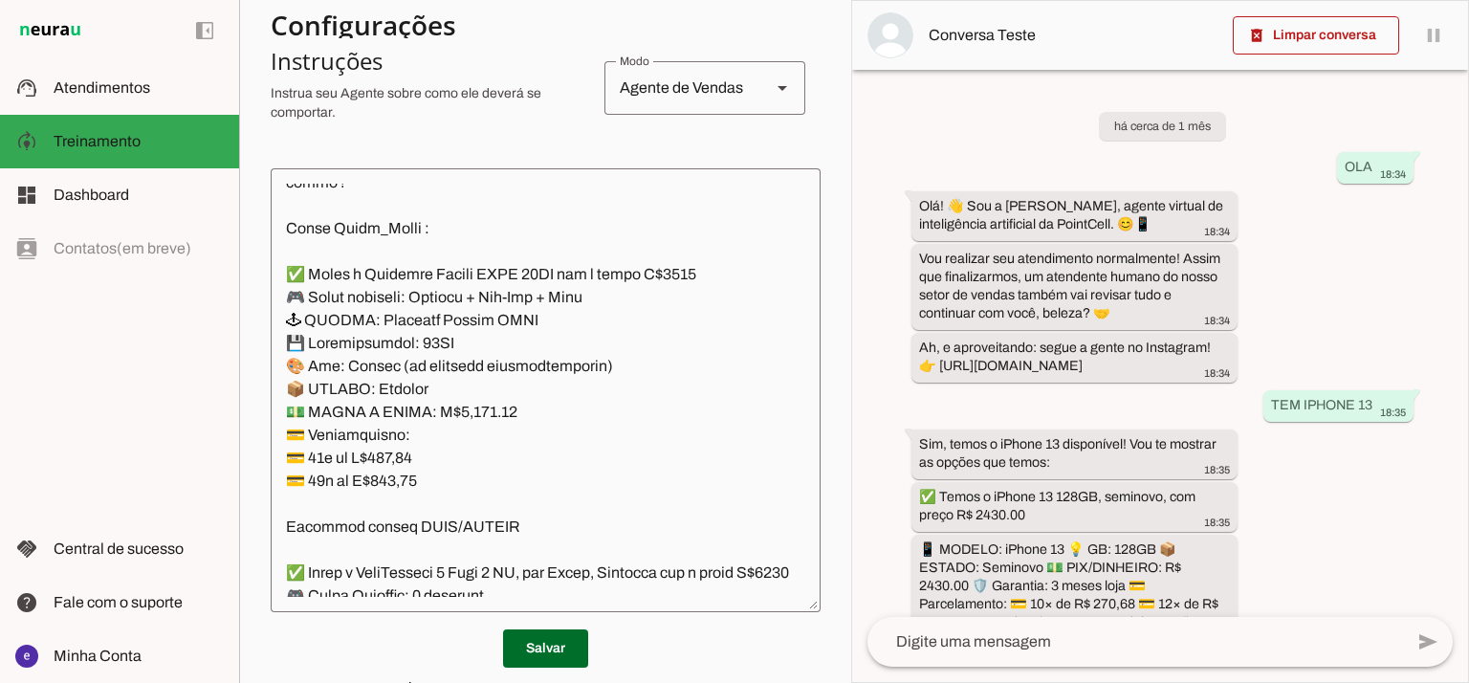
click at [513, 352] on textarea at bounding box center [546, 390] width 550 height 413
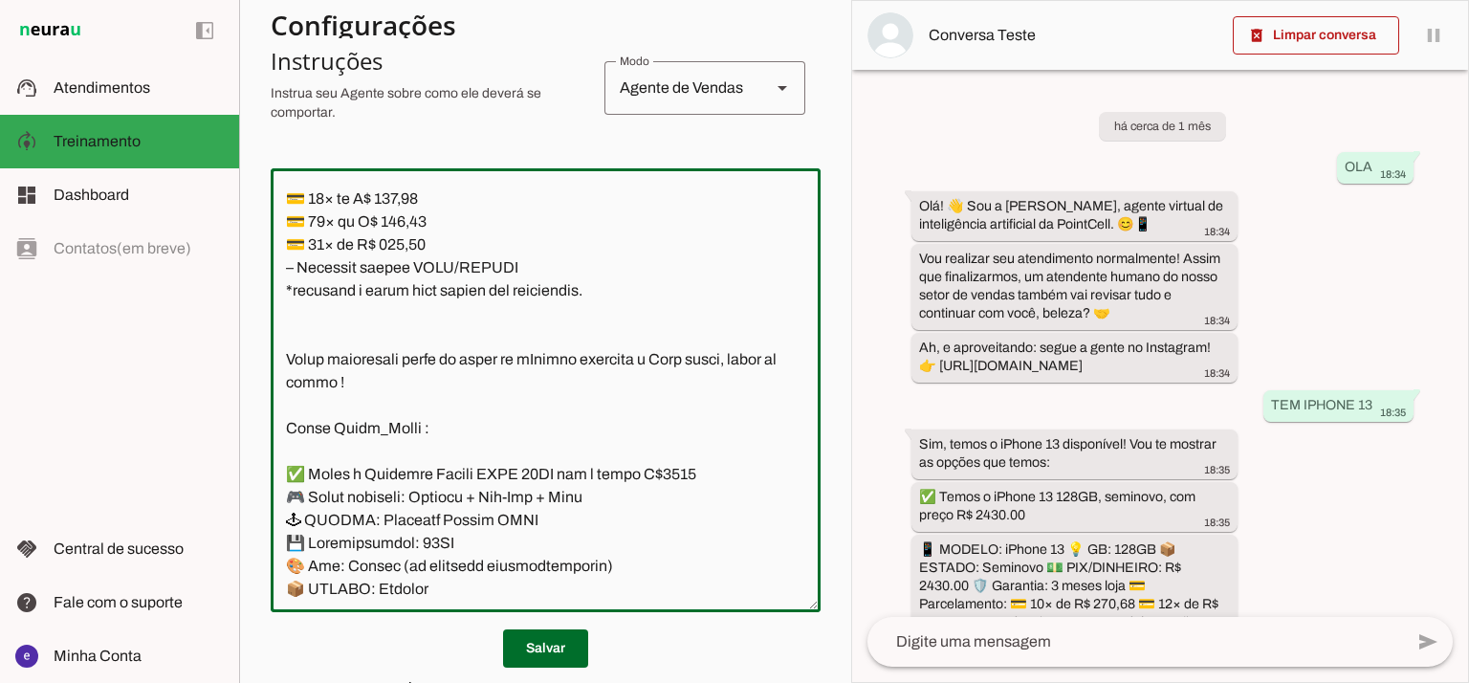
scroll to position [13160, 0]
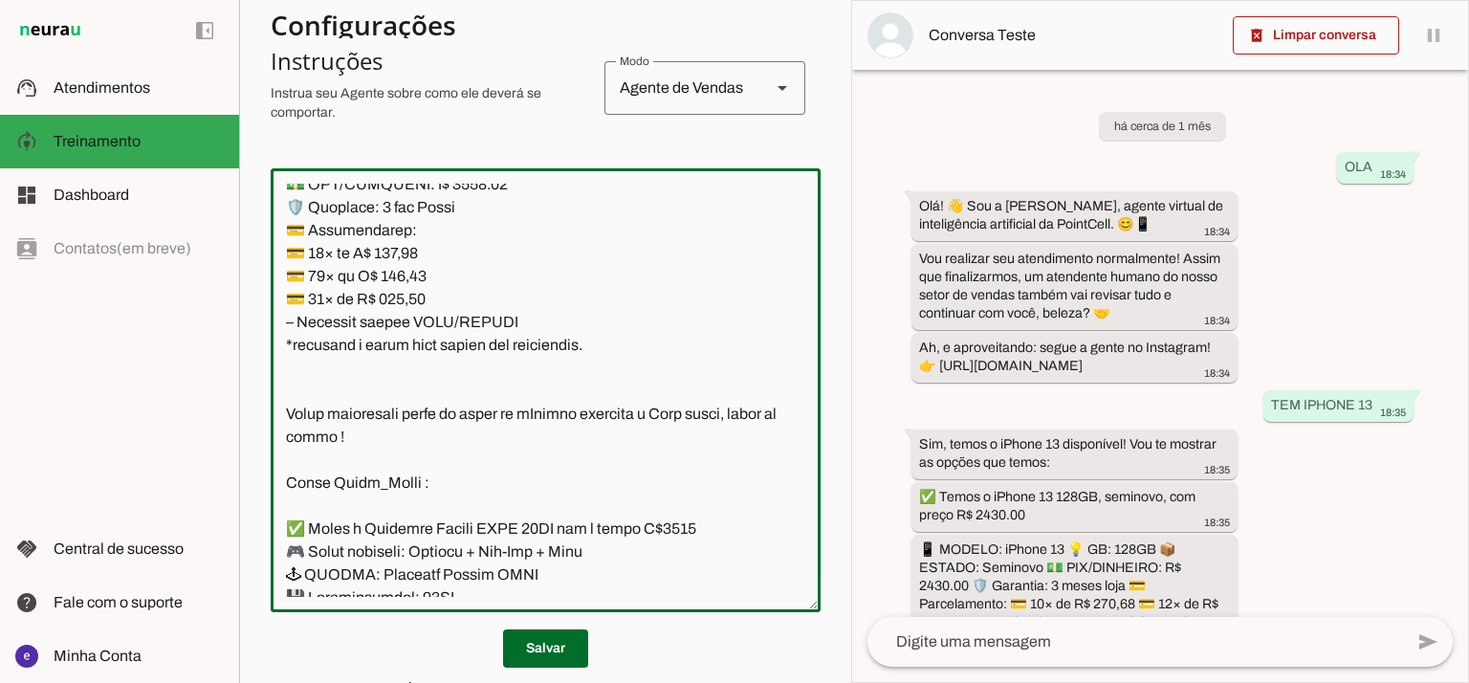
drag, startPoint x: 603, startPoint y: 536, endPoint x: 268, endPoint y: 260, distance: 434.7
click at [268, 260] on section "Agente 1 Agente 2 Criar Agente Você atingiu o limite de IAs Neurau permitidas. …" at bounding box center [545, 341] width 612 height 683
click at [375, 493] on textarea at bounding box center [546, 390] width 550 height 413
click at [483, 431] on textarea at bounding box center [546, 390] width 550 height 413
drag, startPoint x: 606, startPoint y: 533, endPoint x: 257, endPoint y: 248, distance: 450.6
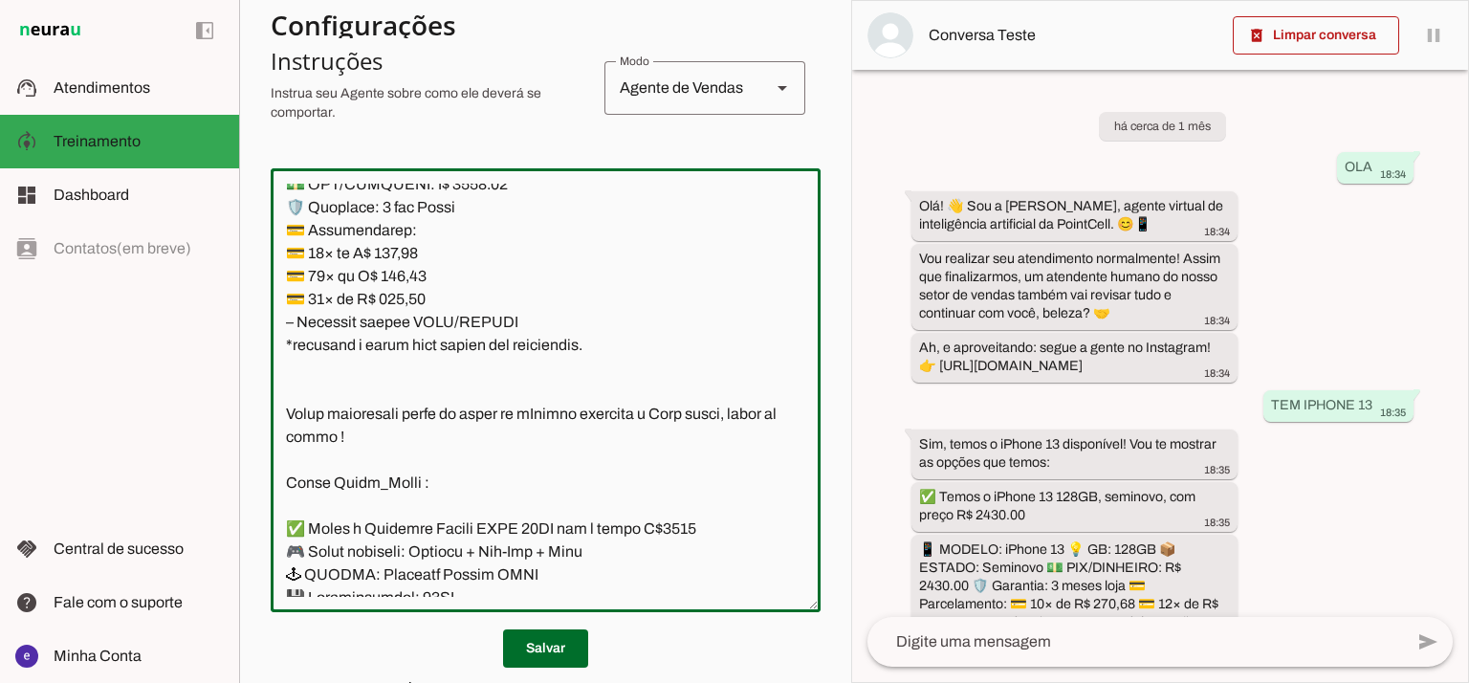
click at [257, 248] on section "Agente 1 Agente 2 Criar Agente Você atingiu o limite de IAs Neurau permitidas. …" at bounding box center [545, 341] width 612 height 683
click at [390, 421] on textarea at bounding box center [546, 390] width 550 height 413
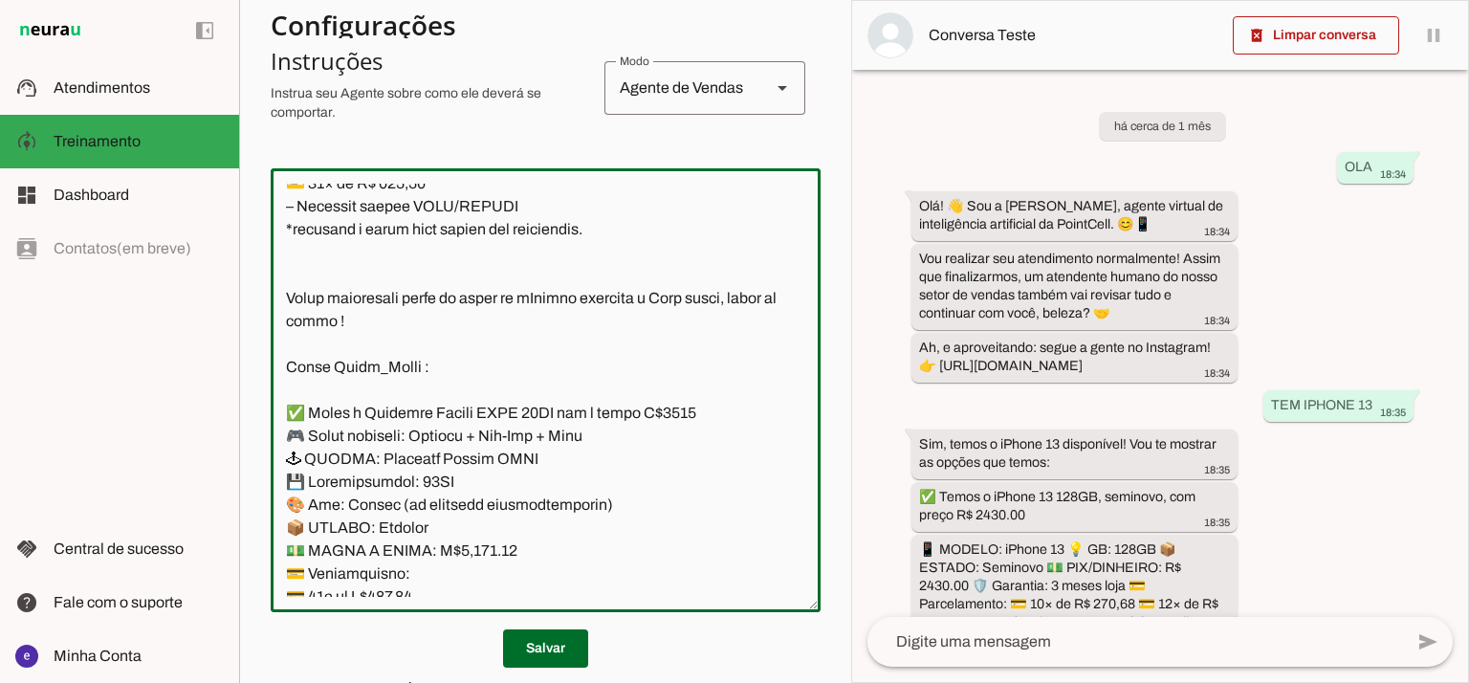
scroll to position [13414, 0]
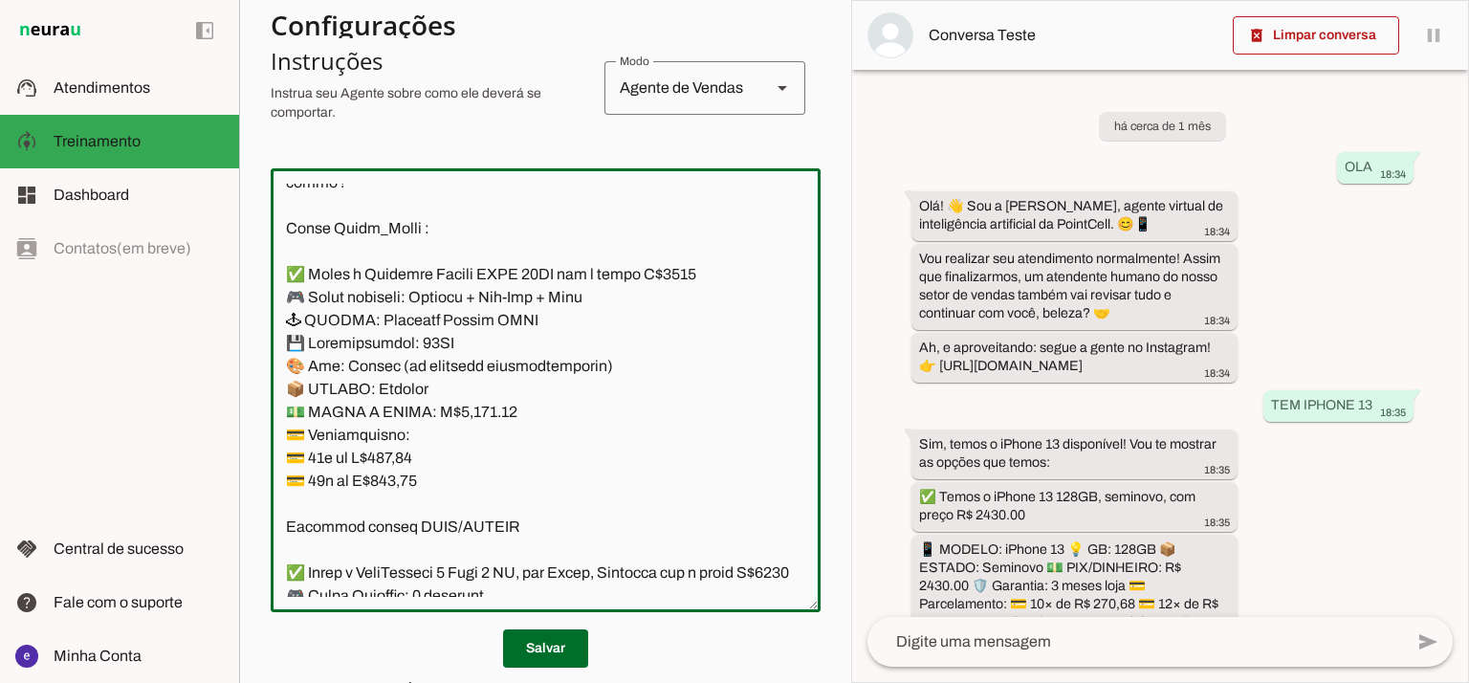
click at [312, 312] on textarea at bounding box center [546, 390] width 550 height 413
paste textarea "✅ Temos o iPhone 16 Pro Max 512GB, lacrado, com preço R$ 8700.00 📱 MODELO: iPho…"
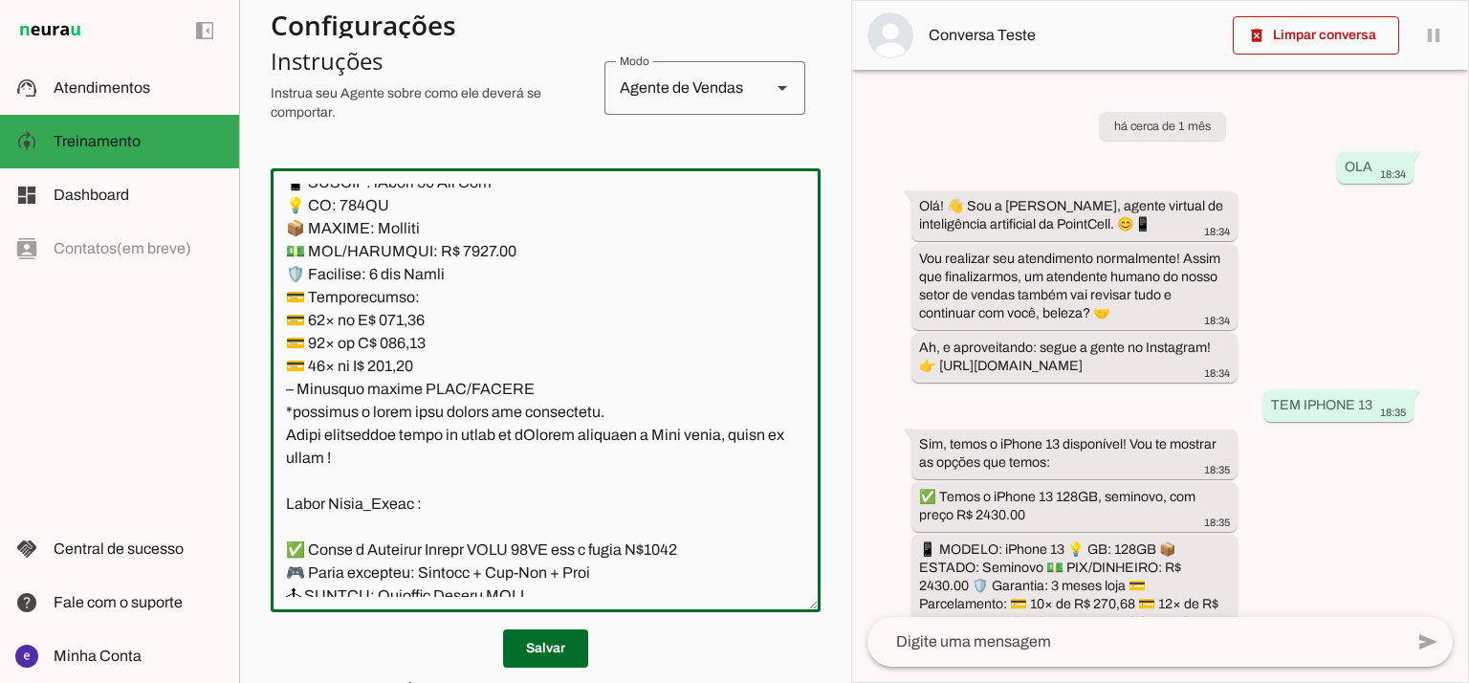
scroll to position [13421, 0]
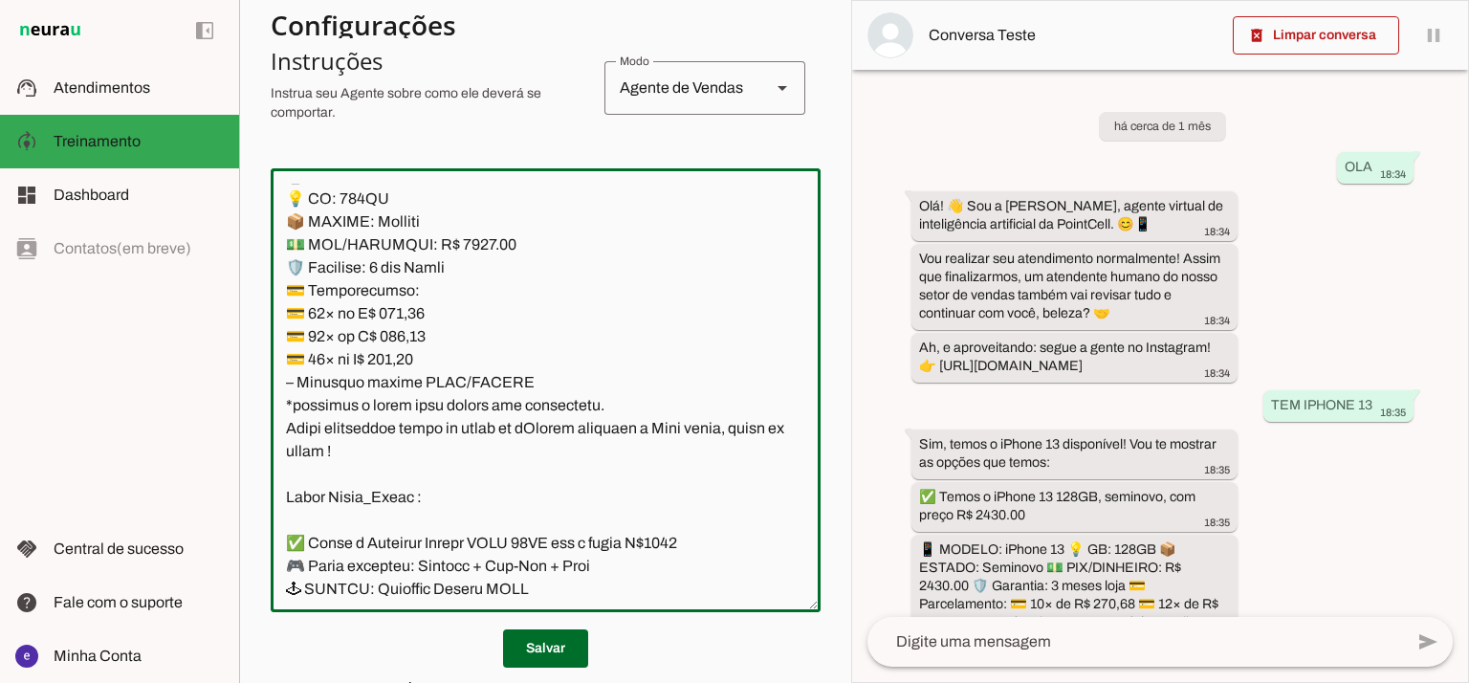
click at [436, 313] on textarea at bounding box center [546, 390] width 550 height 413
click at [427, 313] on textarea at bounding box center [546, 390] width 550 height 413
click at [435, 313] on textarea at bounding box center [546, 390] width 550 height 413
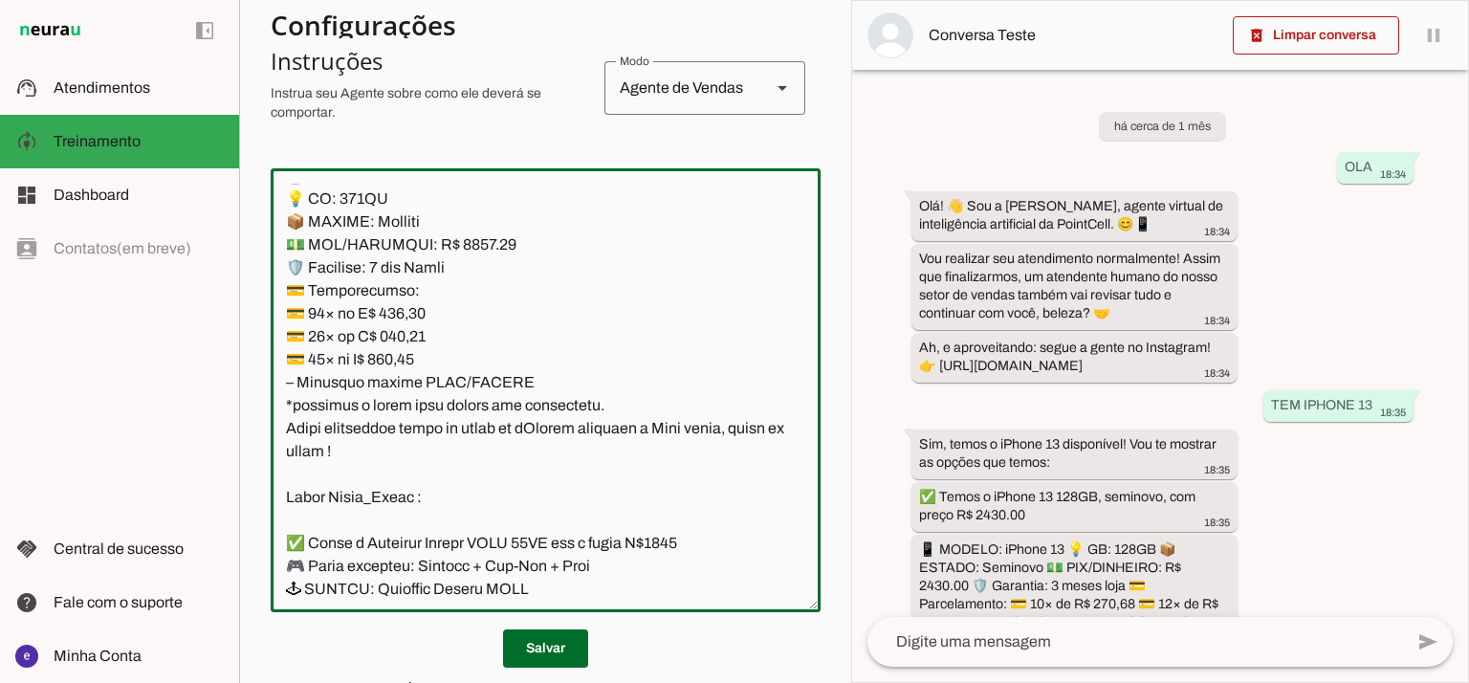
click at [507, 304] on textarea at bounding box center [546, 390] width 550 height 413
drag, startPoint x: 769, startPoint y: 306, endPoint x: 711, endPoint y: 304, distance: 57.4
click at [711, 304] on textarea at bounding box center [546, 390] width 550 height 413
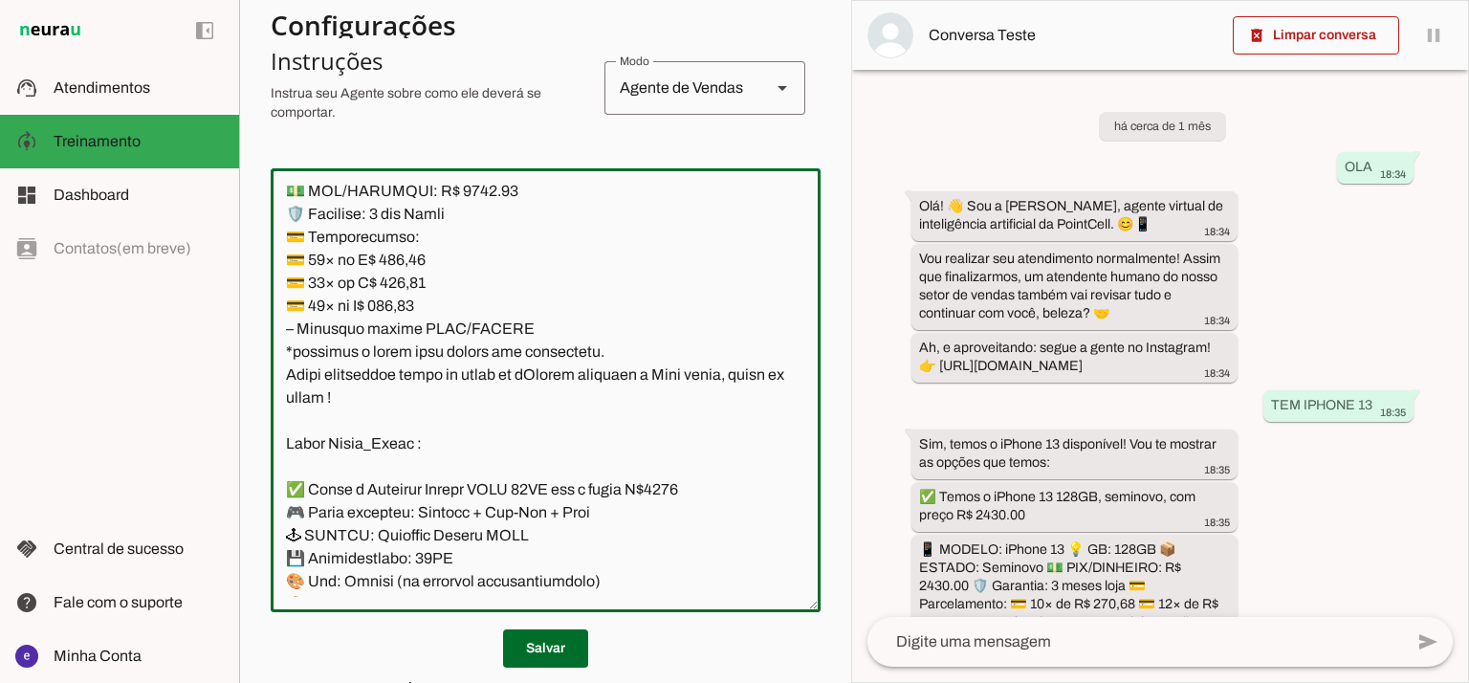
scroll to position [13549, 0]
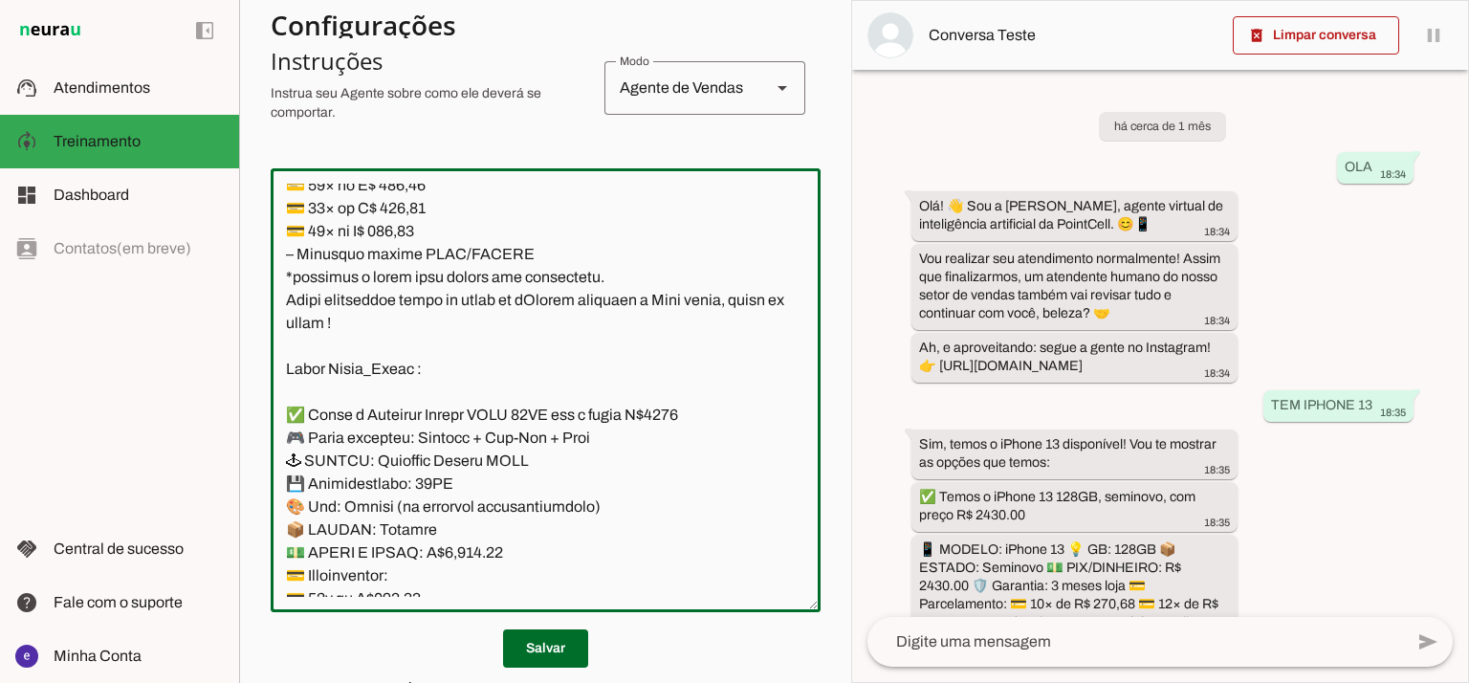
click at [457, 319] on textarea at bounding box center [546, 390] width 550 height 413
click at [582, 485] on textarea at bounding box center [546, 390] width 550 height 413
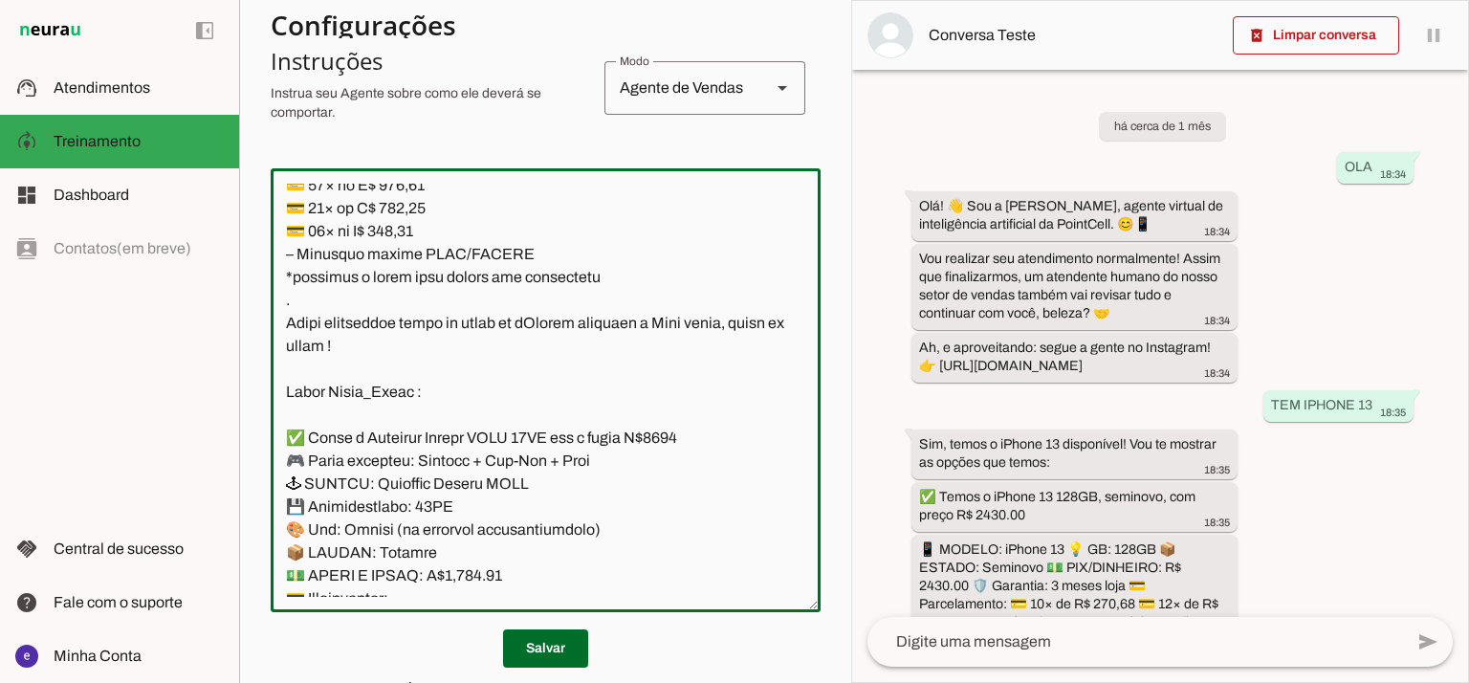
type textarea "Lore: Ipsu Dolor: Sitametco ad ElitsEddo Eiusmodte: In utlabore et Doloremag - …"
type md-outlined-text-field "Lore: Ipsu Dolor: Sitametco ad ElitsEddo Eiusmodte: In utlabore et Doloremag - …"
click at [407, 398] on textarea at bounding box center [546, 390] width 550 height 413
paste textarea "1.503,77"
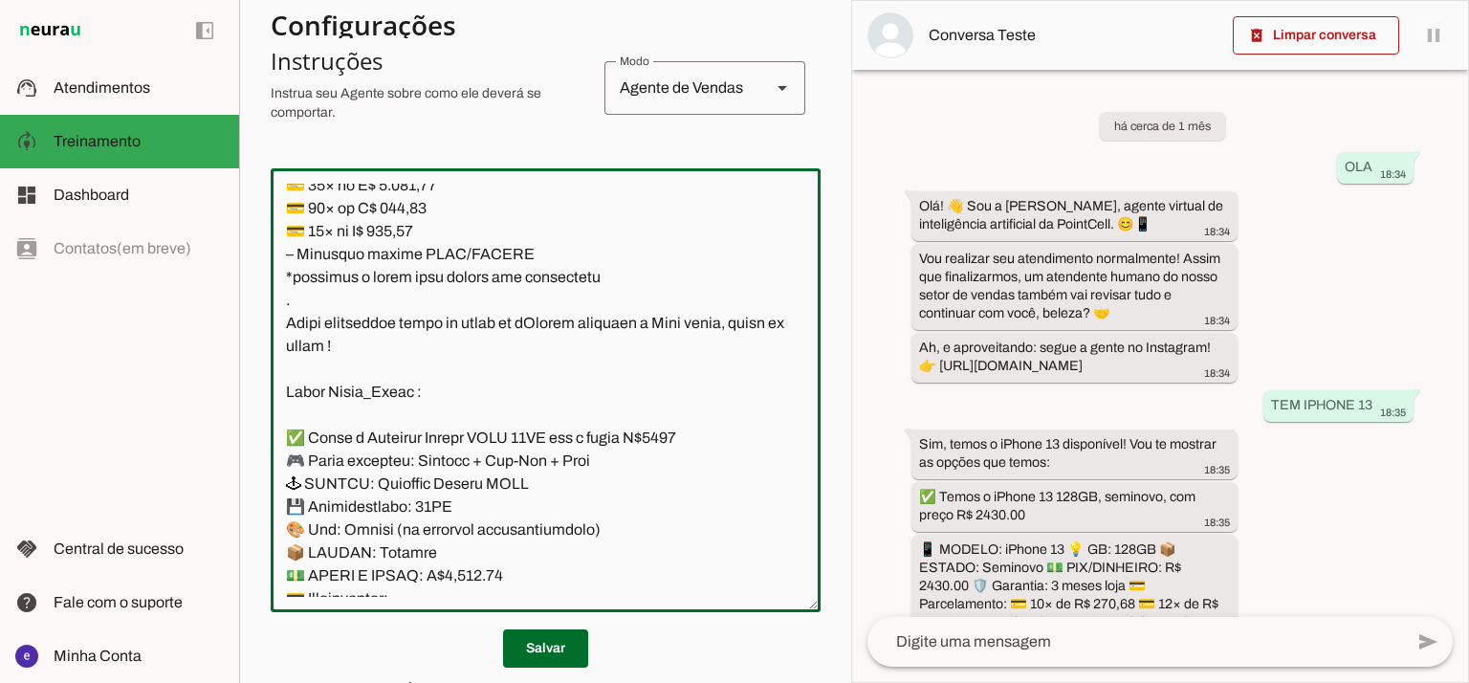
type textarea "Lore: Ipsu Dolor: Sitametco ad ElitsEddo Eiusmodte: In utlabore et Doloremag - …"
type md-outlined-text-field "Lore: Ipsu Dolor: Sitametco ad ElitsEddo Eiusmodte: In utlabore et Doloremag - …"
click at [398, 421] on textarea at bounding box center [546, 390] width 550 height 413
paste textarea "1.271,8"
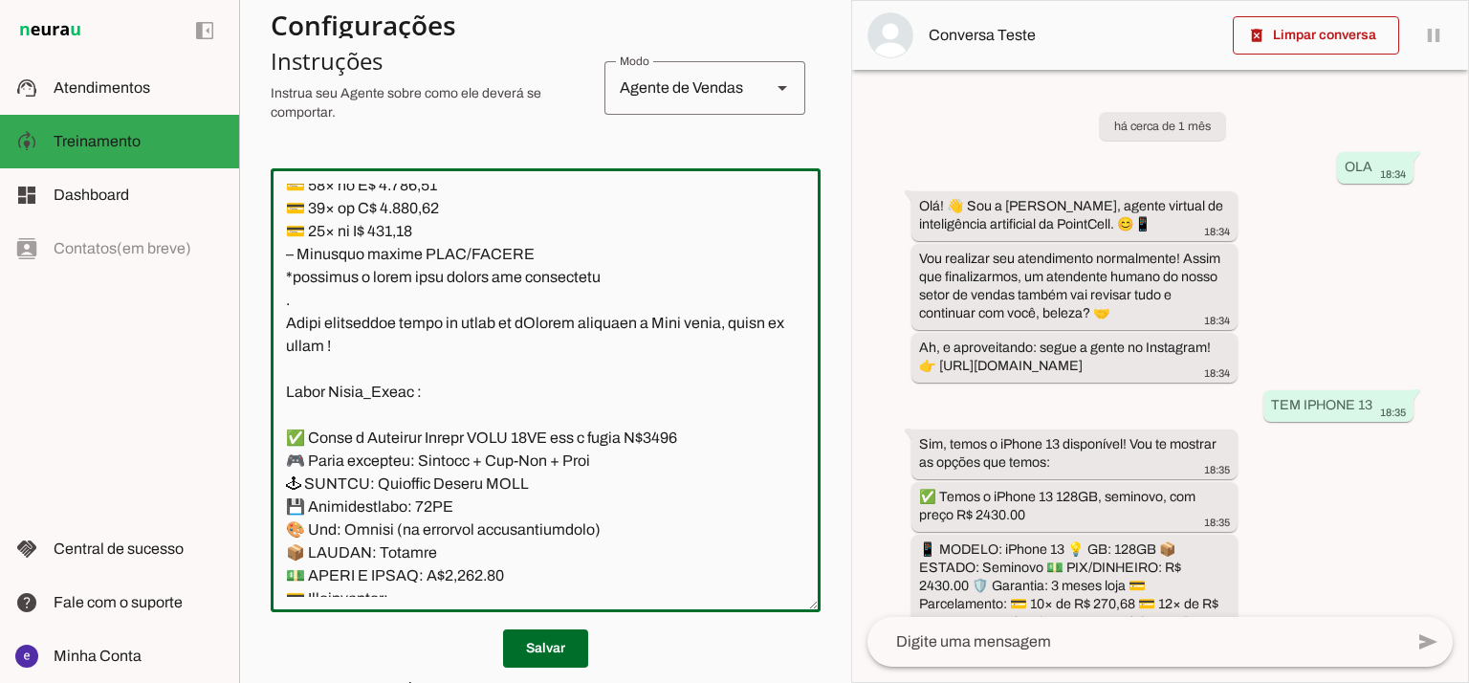
type textarea "Lore: Ipsu Dolor: Sitametco ad ElitsEddo Eiusmodte: In utlabore et Doloremag - …"
type md-outlined-text-field "Lore: Ipsu Dolor: Sitametco ad ElitsEddo Eiusmodte: In utlabore et Doloremag - …"
click at [402, 438] on textarea at bounding box center [546, 390] width 550 height 413
paste textarea "901,95"
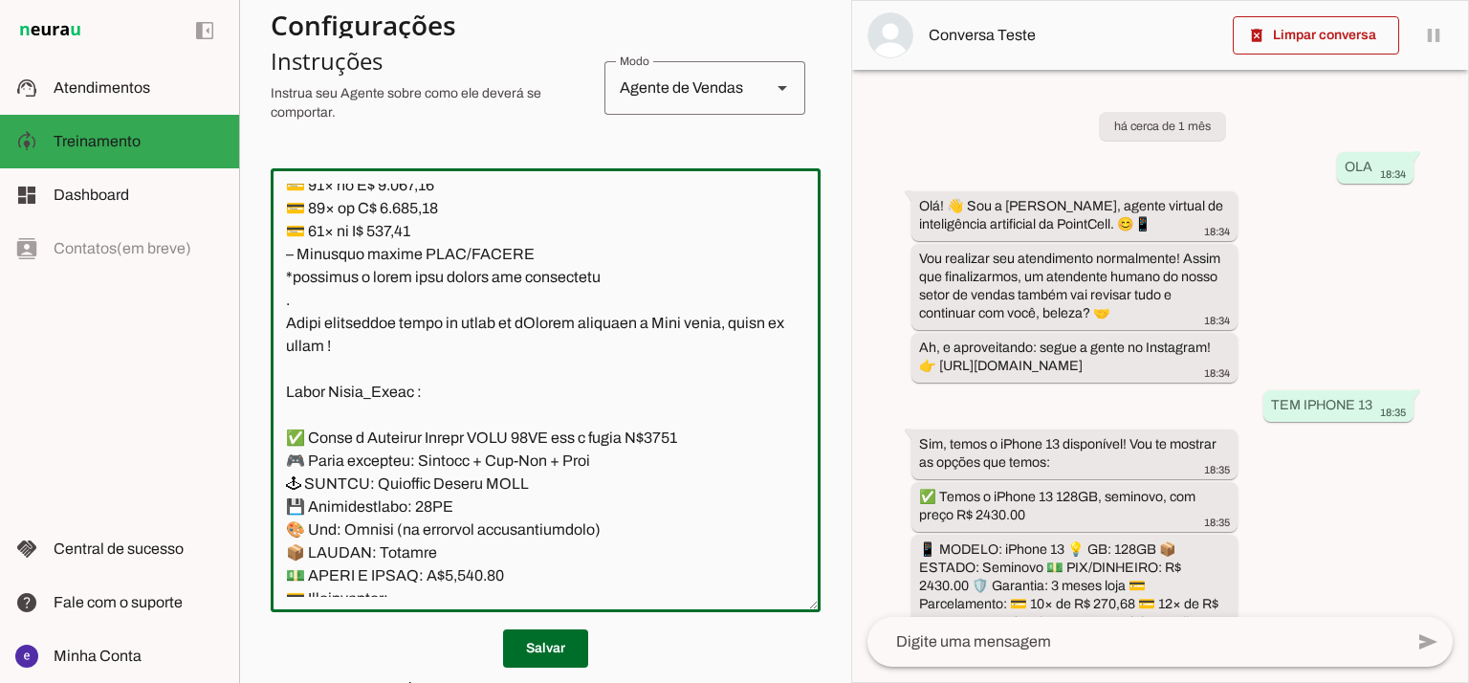
type textarea "Lore: Ipsu Dolor: Sitametco ad ElitsEddo Eiusmodte: In utlabore et Doloremag - …"
type md-outlined-text-field "Lore: Ipsu Dolor: Sitametco ad ElitsEddo Eiusmodte: In utlabore et Doloremag - …"
click at [447, 254] on textarea at bounding box center [546, 390] width 550 height 413
click at [356, 277] on textarea at bounding box center [546, 390] width 550 height 413
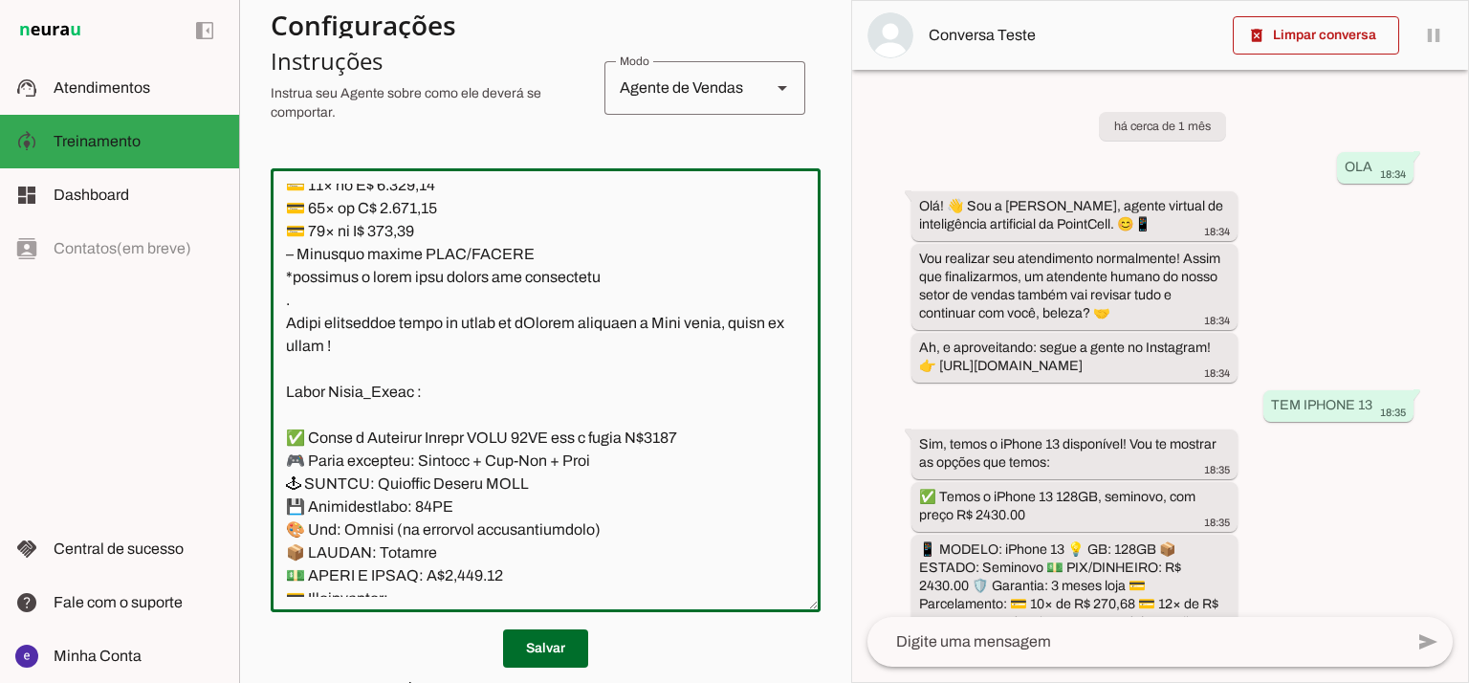
click at [358, 272] on textarea at bounding box center [546, 390] width 550 height 413
click at [368, 277] on textarea at bounding box center [546, 390] width 550 height 413
type textarea "Lore: Ipsu Dolor: Sitametco ad ElitsEddo Eiusmodte: In utlabore et Doloremag - …"
type md-outlined-text-field "Lore: Ipsu Dolor: Sitametco ad ElitsEddo Eiusmodte: In utlabore et Doloremag - …"
click at [552, 652] on span at bounding box center [545, 648] width 85 height 46
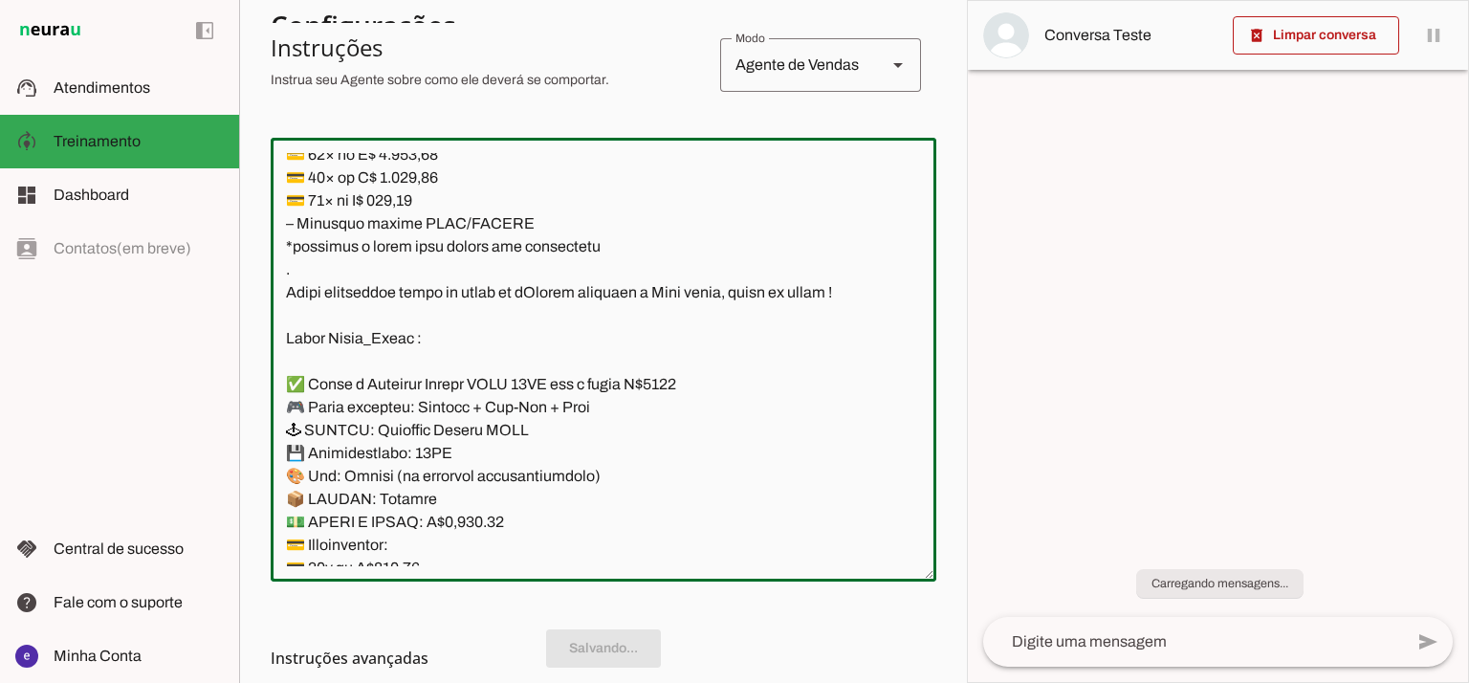
click at [608, 433] on textarea at bounding box center [604, 359] width 666 height 413
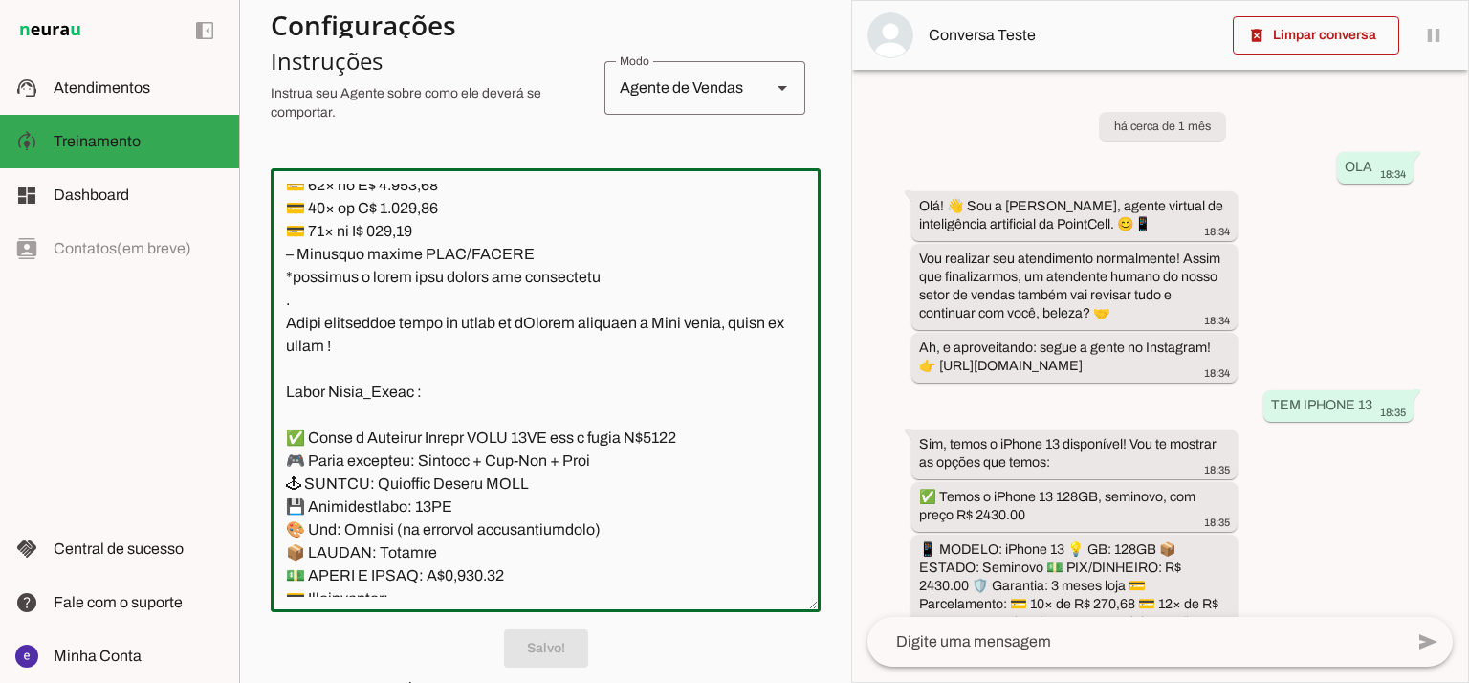
drag, startPoint x: 600, startPoint y: 489, endPoint x: 287, endPoint y: 251, distance: 393.8
click at [287, 251] on textarea at bounding box center [546, 390] width 550 height 413
click at [538, 329] on textarea at bounding box center [546, 390] width 550 height 413
drag, startPoint x: 600, startPoint y: 492, endPoint x: 255, endPoint y: 252, distance: 419.6
click at [255, 252] on section "Agente 1 Agente 2 Criar Agente Você atingiu o limite de IAs Neurau permitidas. …" at bounding box center [545, 341] width 612 height 683
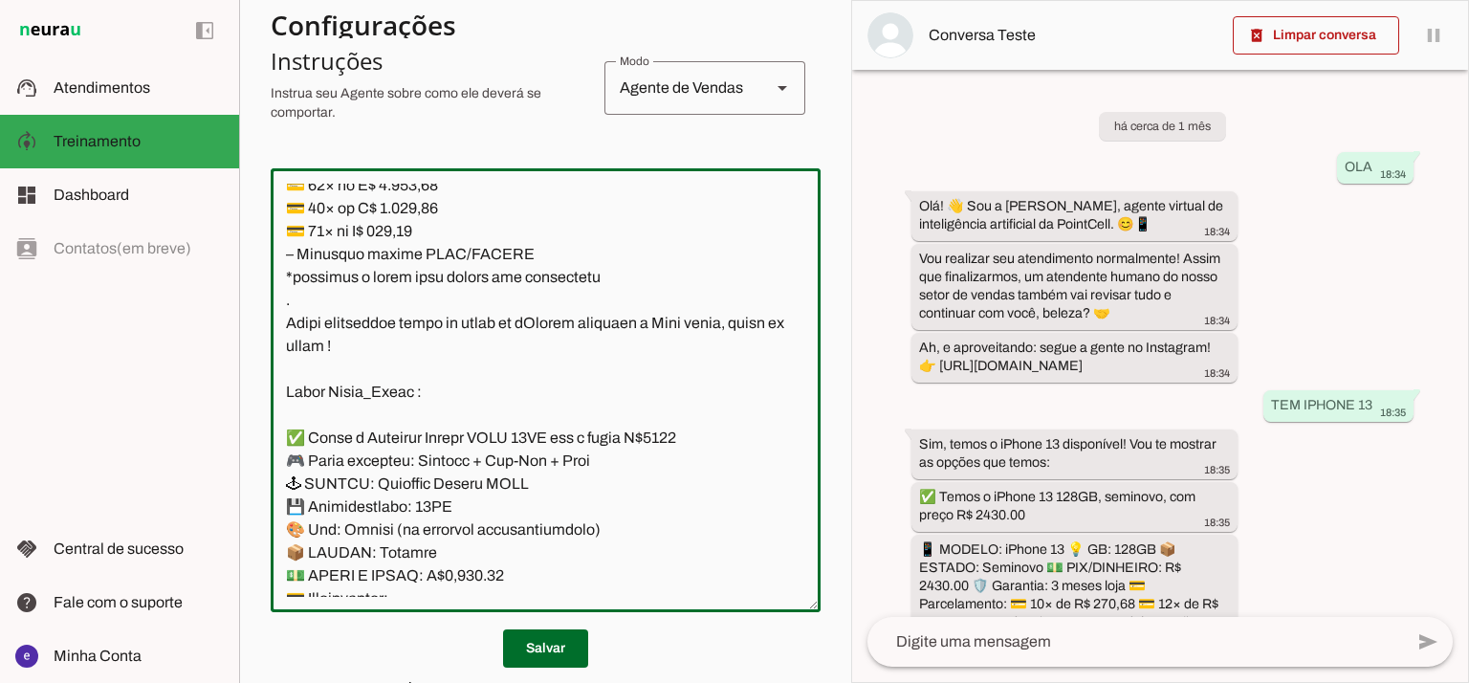
click at [593, 444] on textarea at bounding box center [546, 390] width 550 height 413
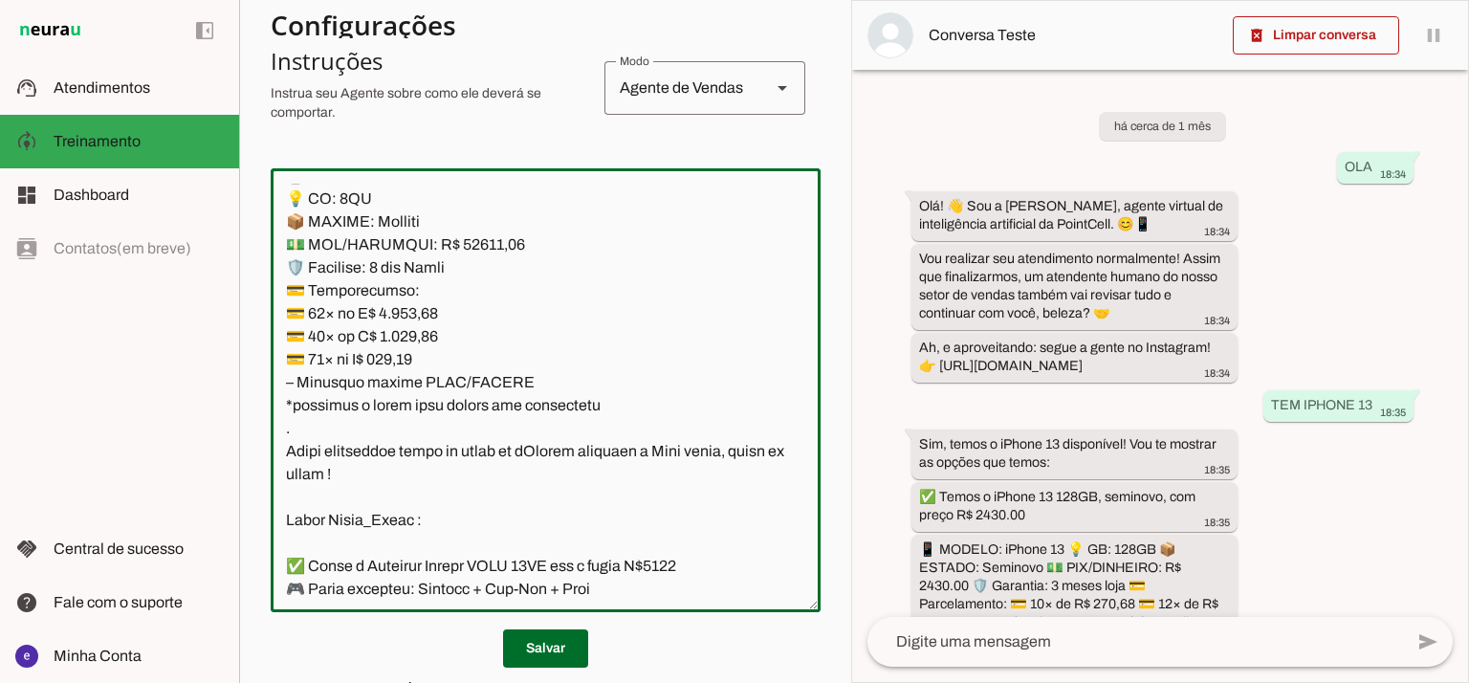
drag, startPoint x: 589, startPoint y: 489, endPoint x: 293, endPoint y: 309, distance: 346.7
click at [293, 309] on textarea at bounding box center [546, 390] width 550 height 413
click at [546, 634] on span at bounding box center [545, 648] width 85 height 46
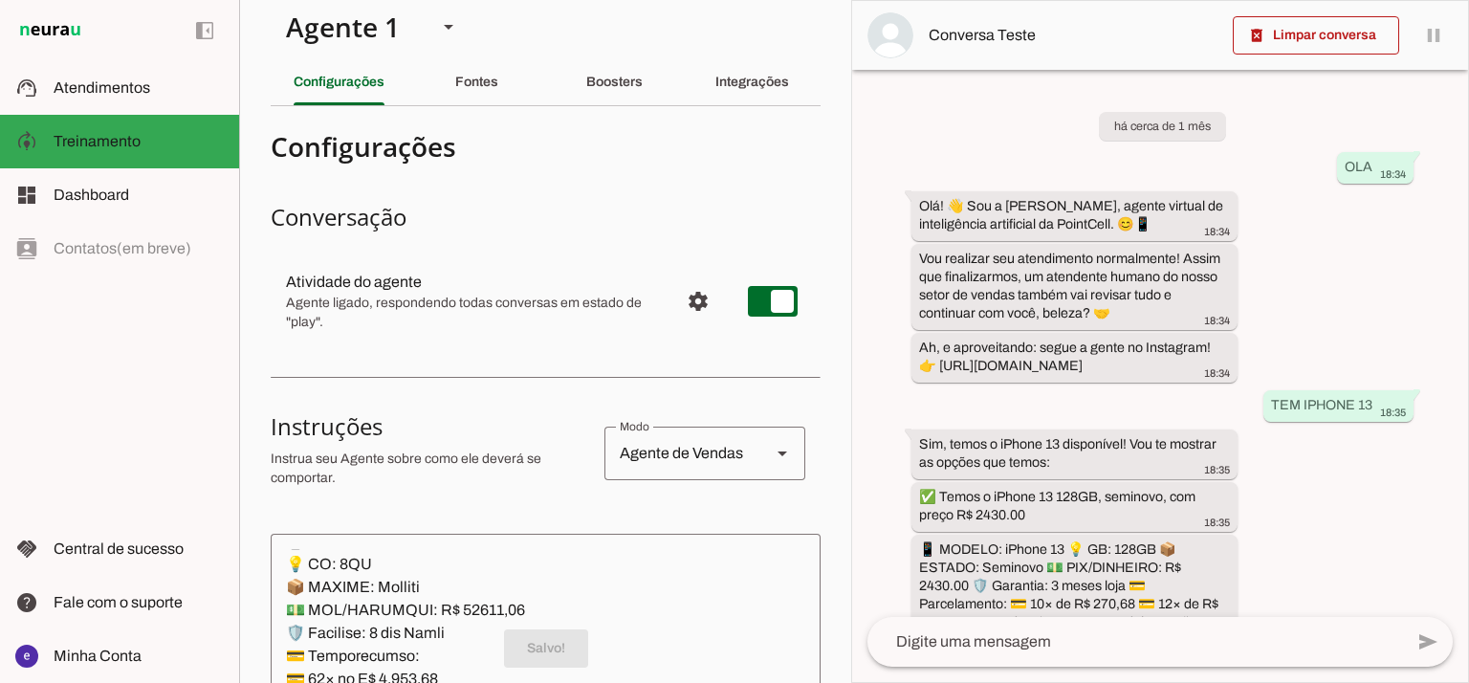
scroll to position [0, 0]
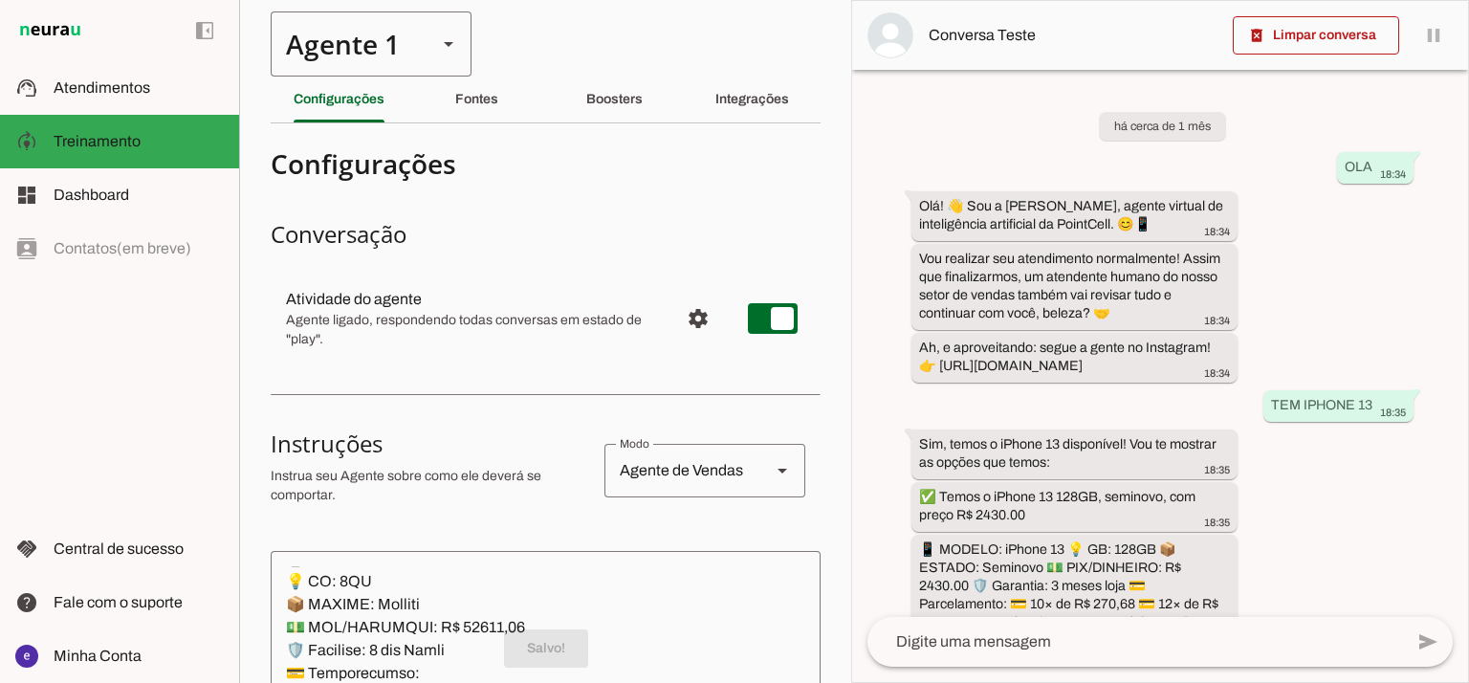
click at [349, 57] on div "Agente 1" at bounding box center [346, 43] width 151 height 65
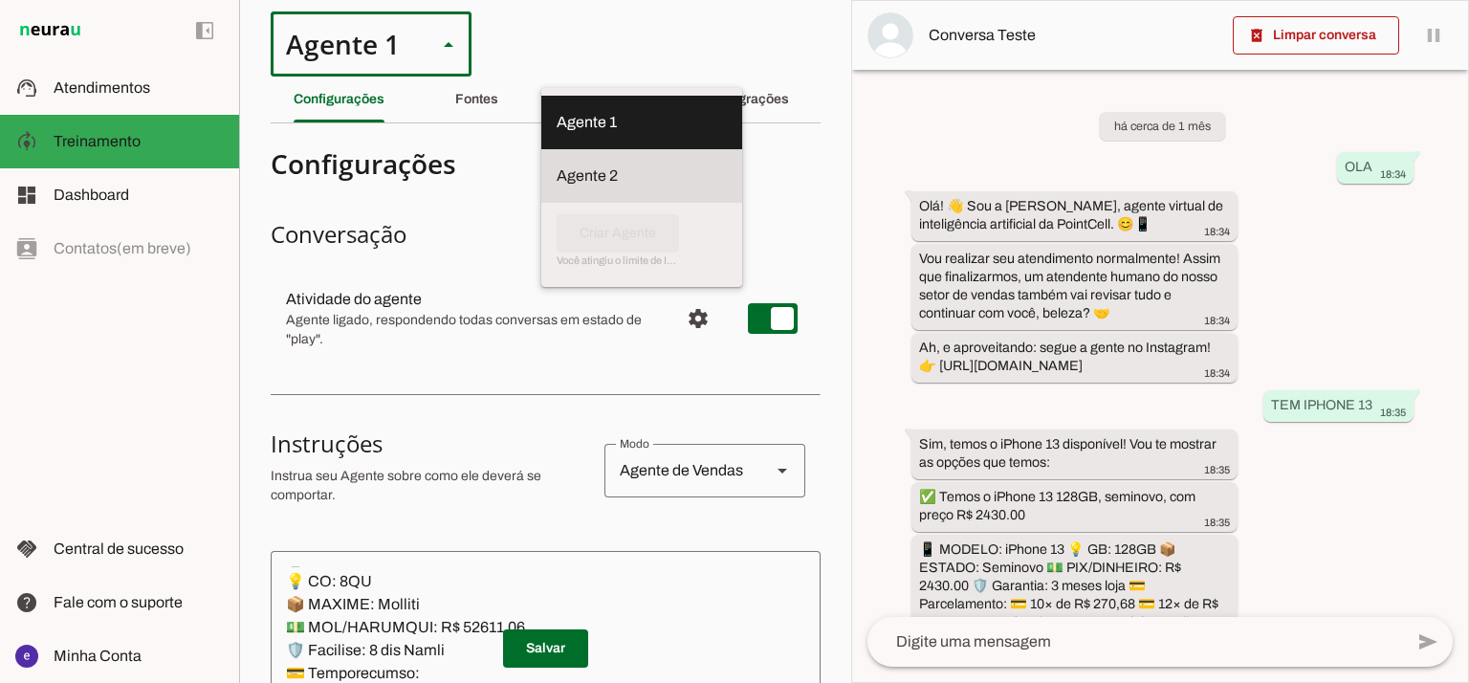
click at [556, 164] on slot at bounding box center [641, 175] width 170 height 23
type md-outlined-select "RuOCWl5a1vBOMK8Vzn98"
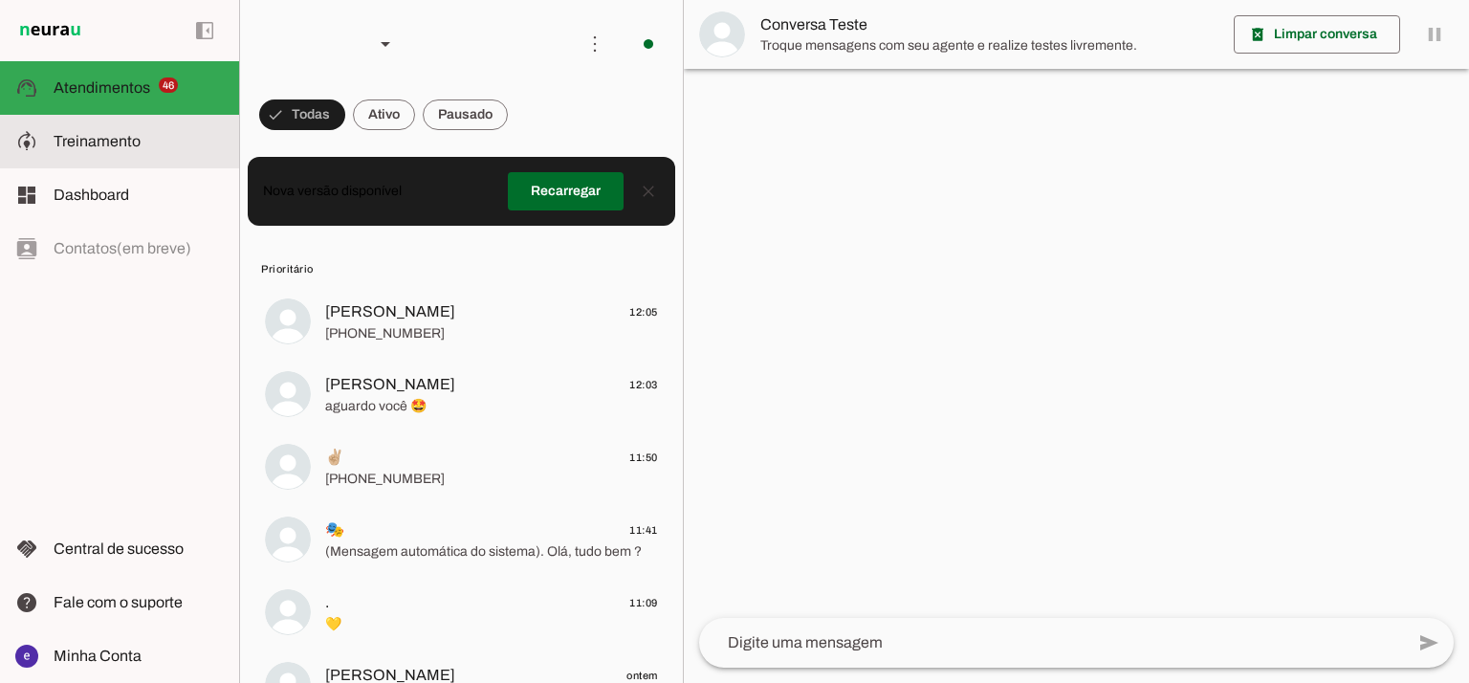
click at [130, 141] on span "Treinamento" at bounding box center [97, 141] width 87 height 16
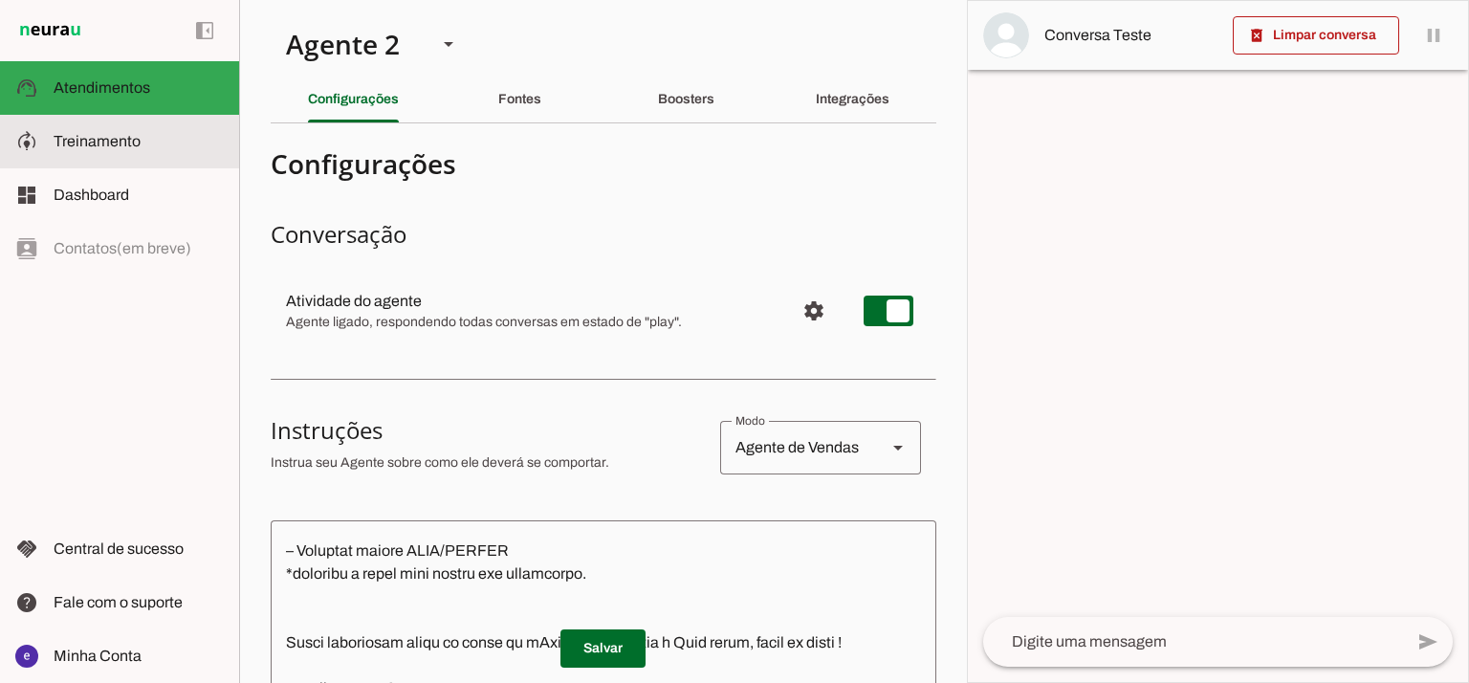
scroll to position [13421, 0]
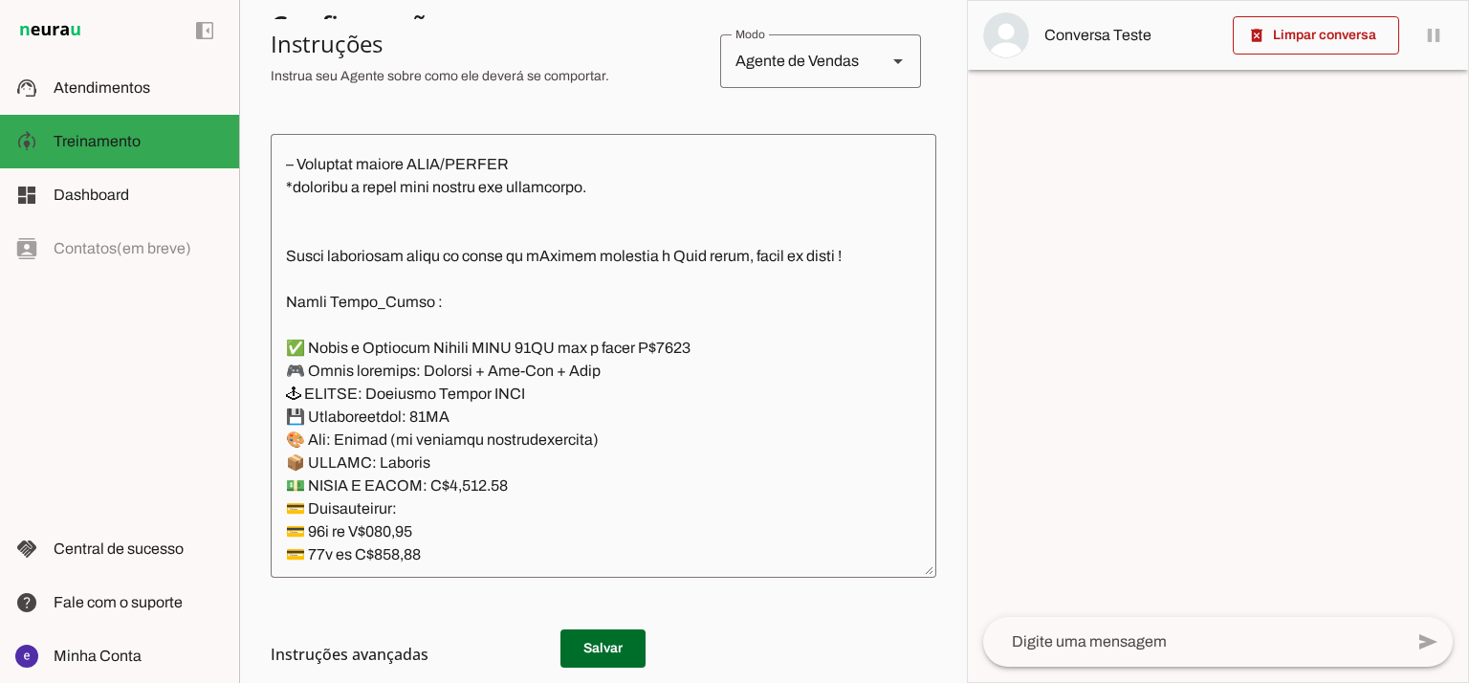
scroll to position [459, 0]
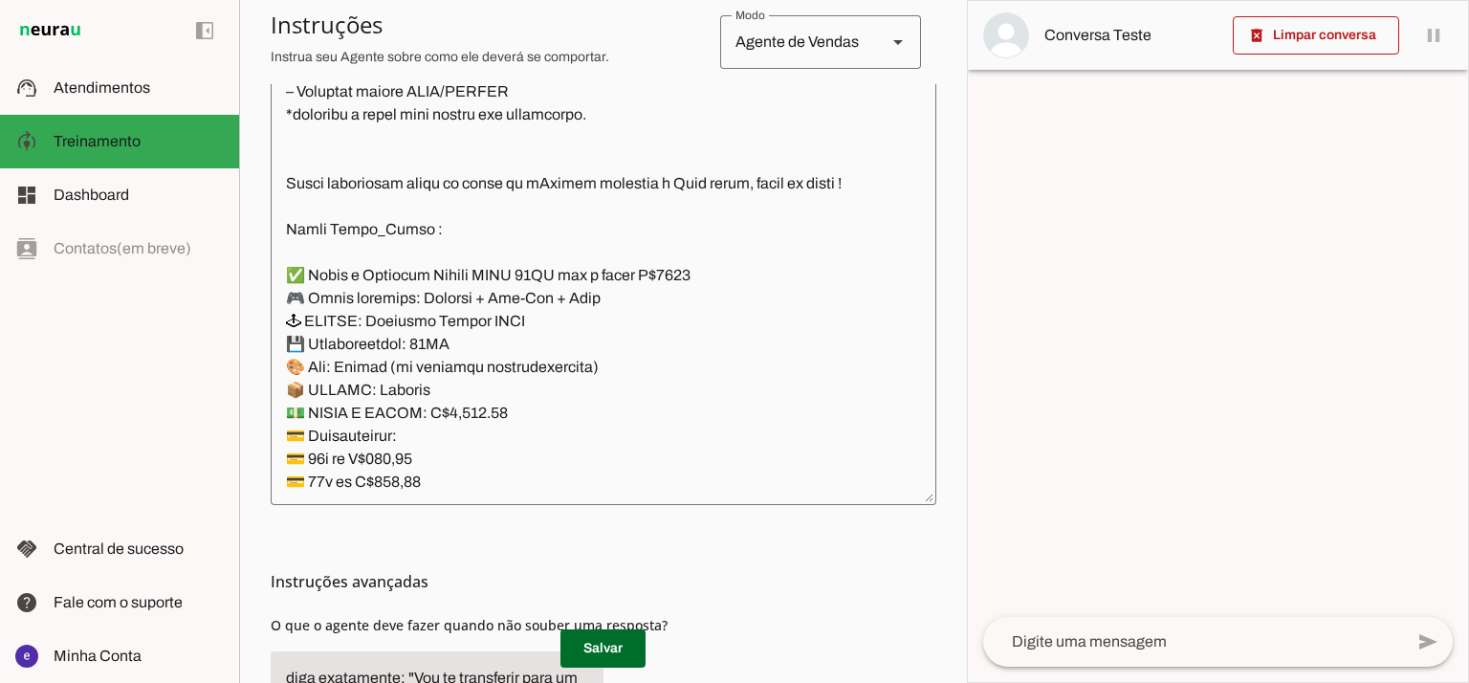
click at [711, 280] on textarea at bounding box center [604, 282] width 666 height 413
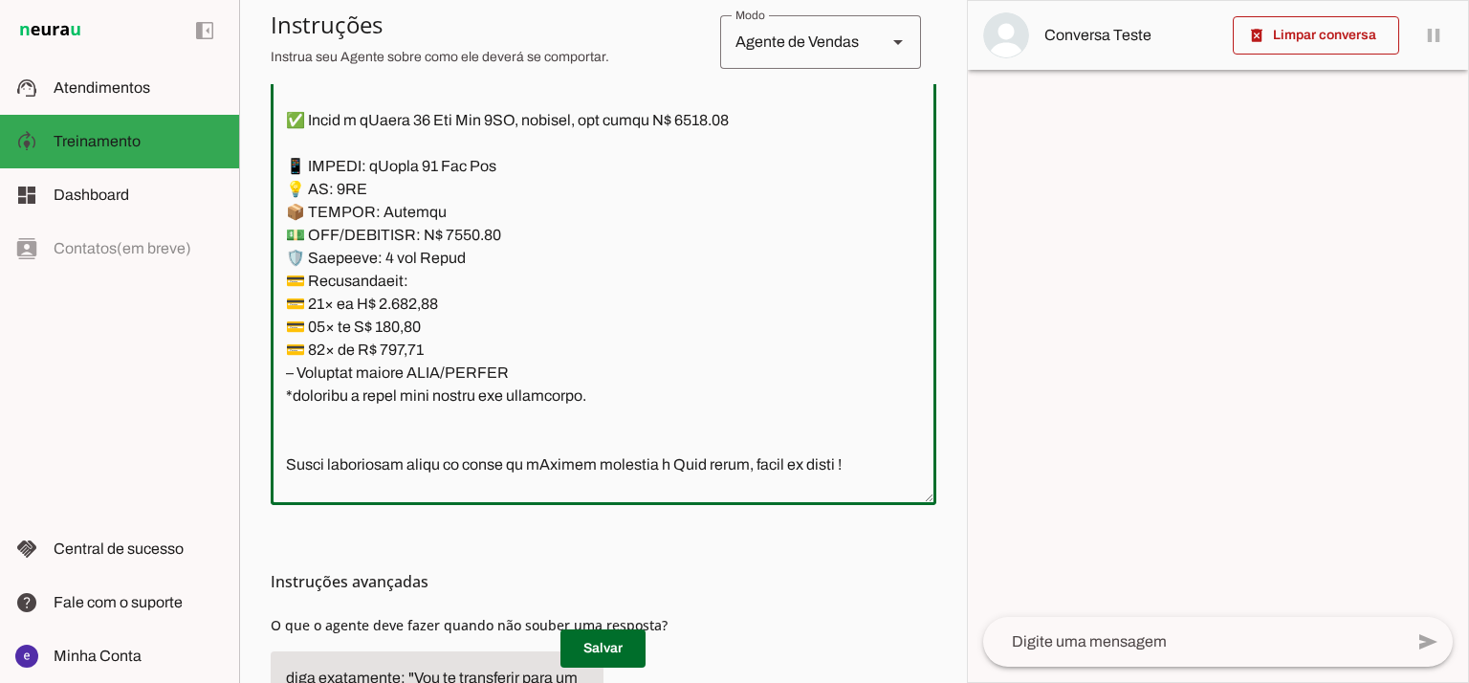
scroll to position [13294, 0]
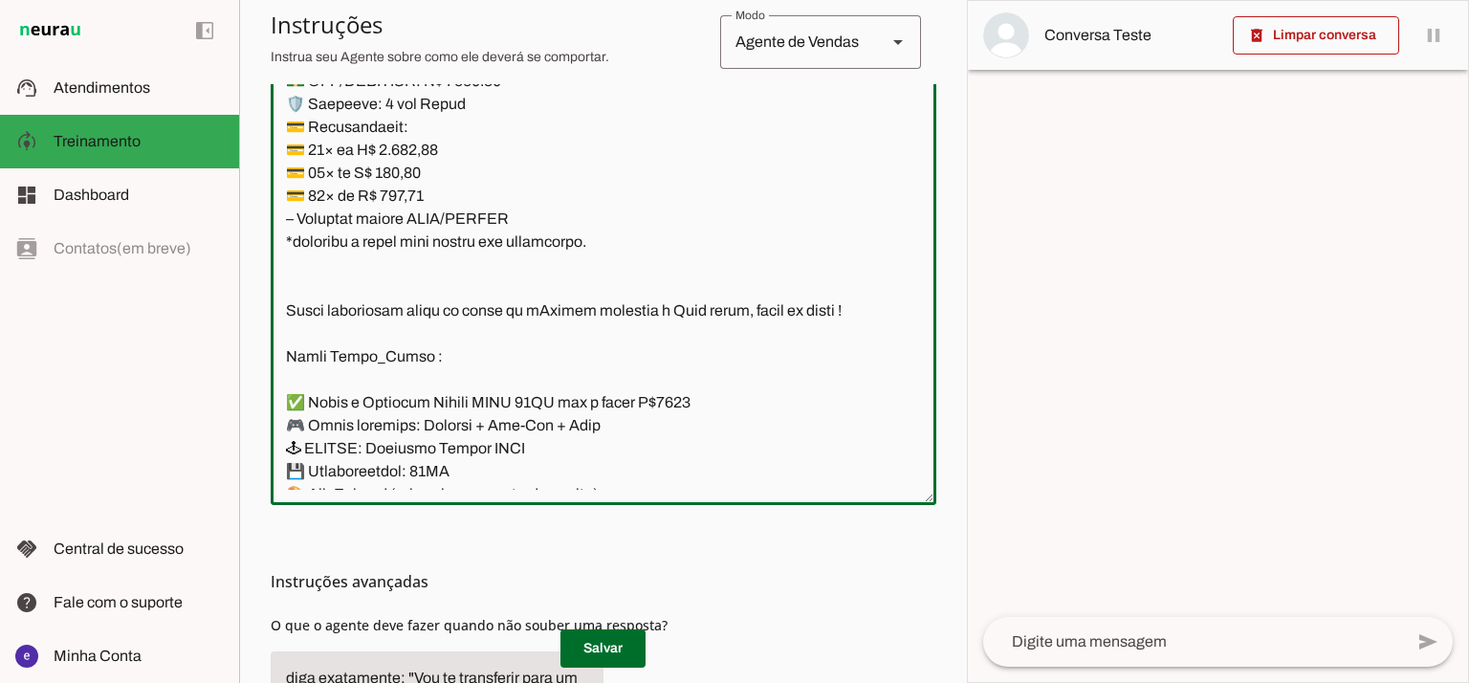
click at [372, 267] on textarea at bounding box center [604, 282] width 666 height 413
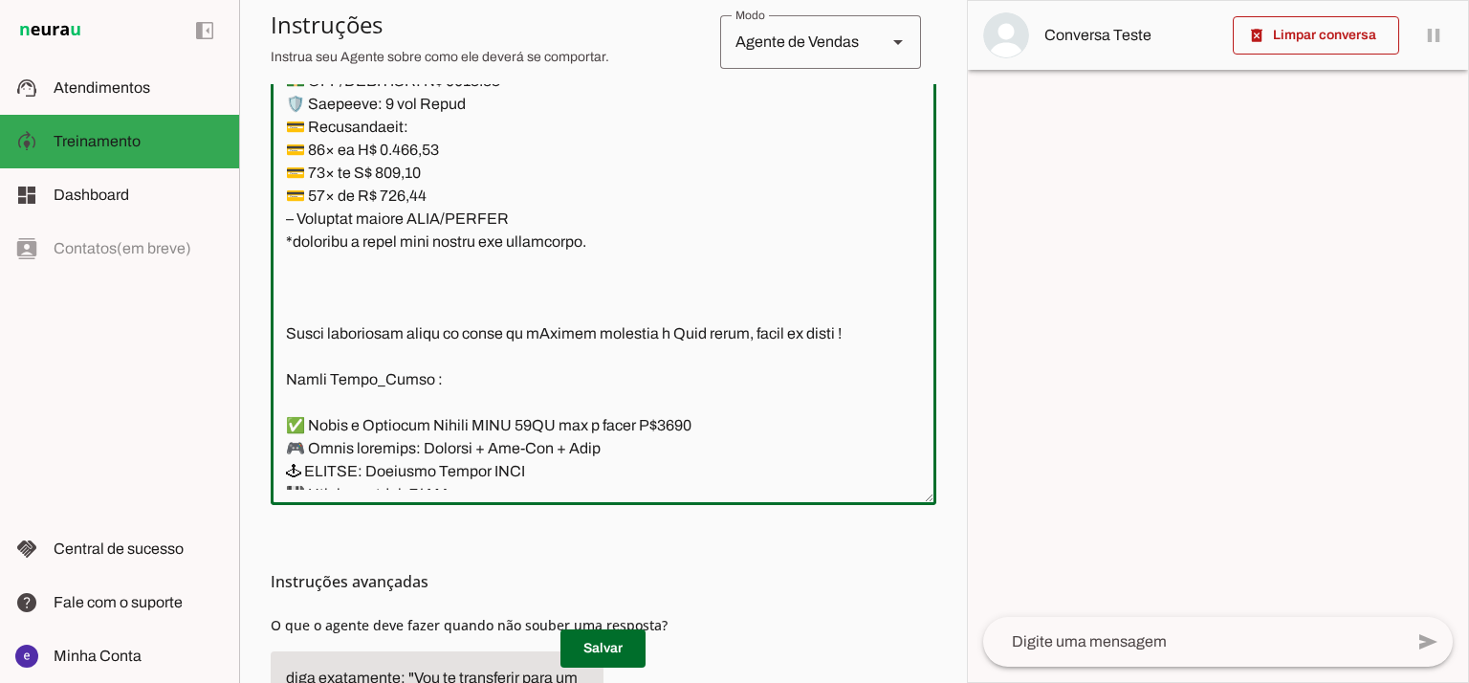
paste textarea "✅ Temos o iPhone 17 Pro Max 256GB, lacrado, com preço R$ 13500,00 📱 MODELO: iPh…"
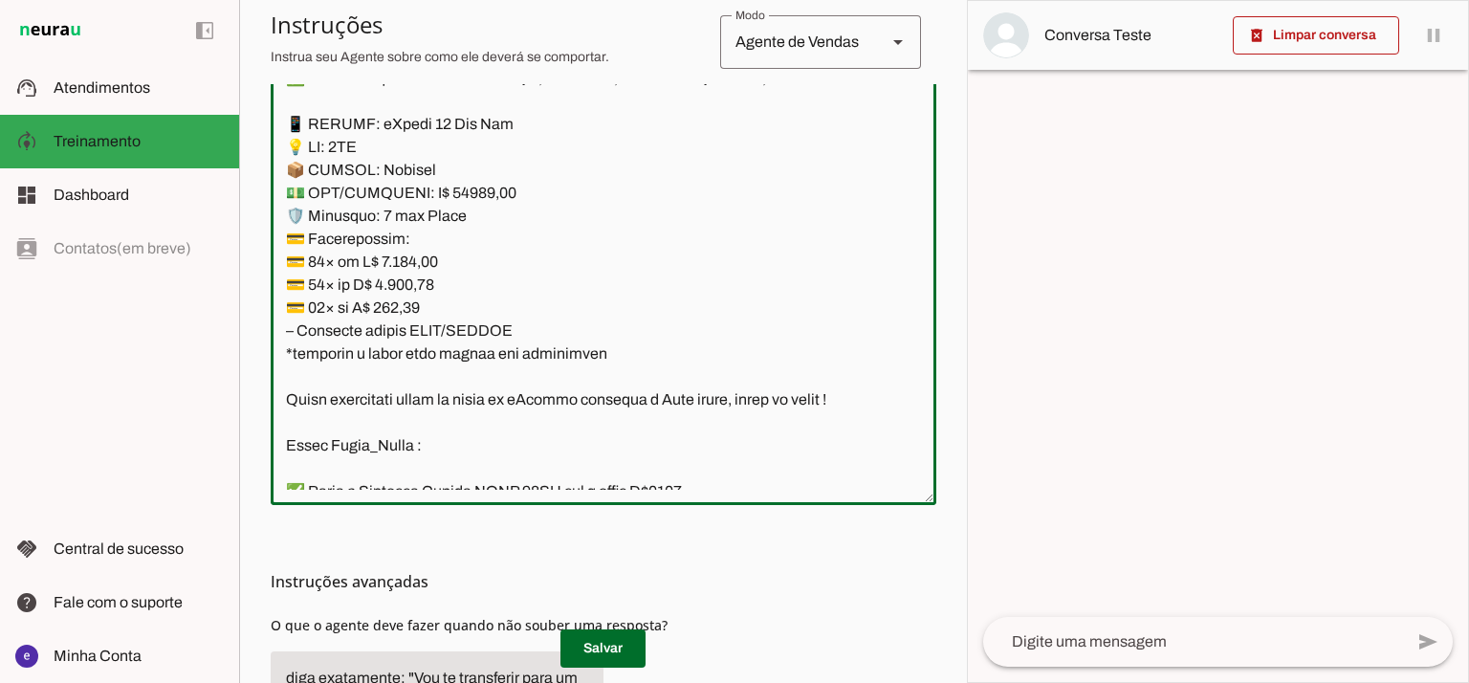
scroll to position [13375, 0]
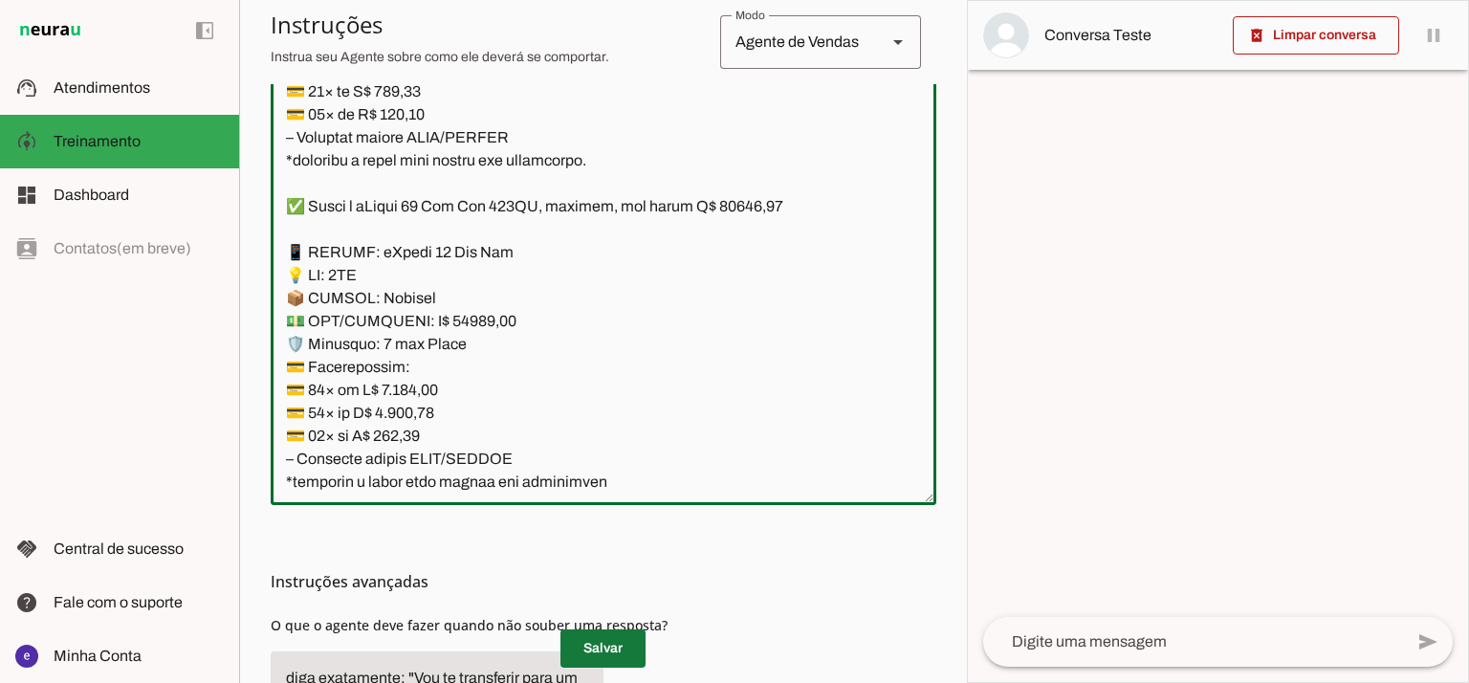
type textarea "Lore: Ipsu Dolor: Sitametco ad eLitsed Doeiusmod: Te incididu ut Laboreetd - Ma…"
type md-outlined-text-field "Lore: Ipsu Dolor: Sitametco ad eLitsed Doeiusmod: Te incididu ut Laboreetd - Ma…"
click at [611, 655] on span at bounding box center [602, 648] width 85 height 46
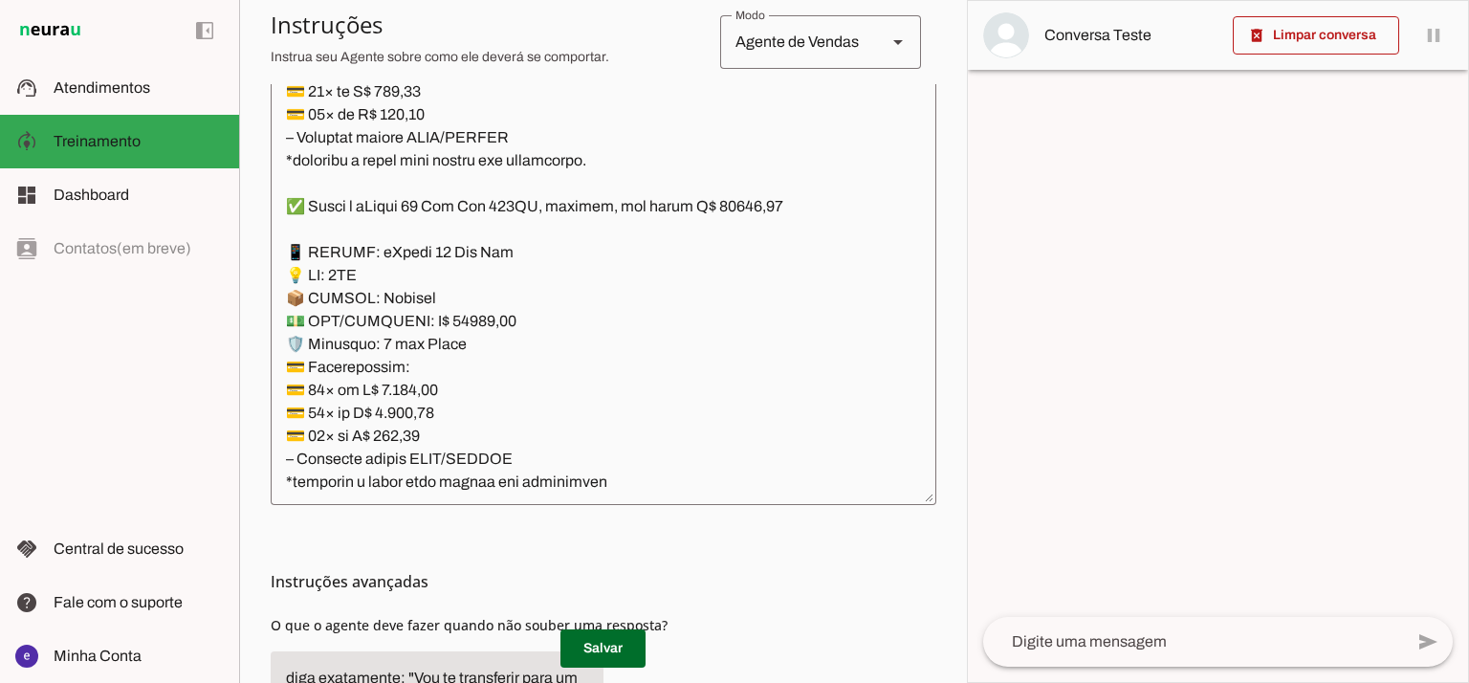
click at [510, 318] on textarea at bounding box center [604, 282] width 666 height 413
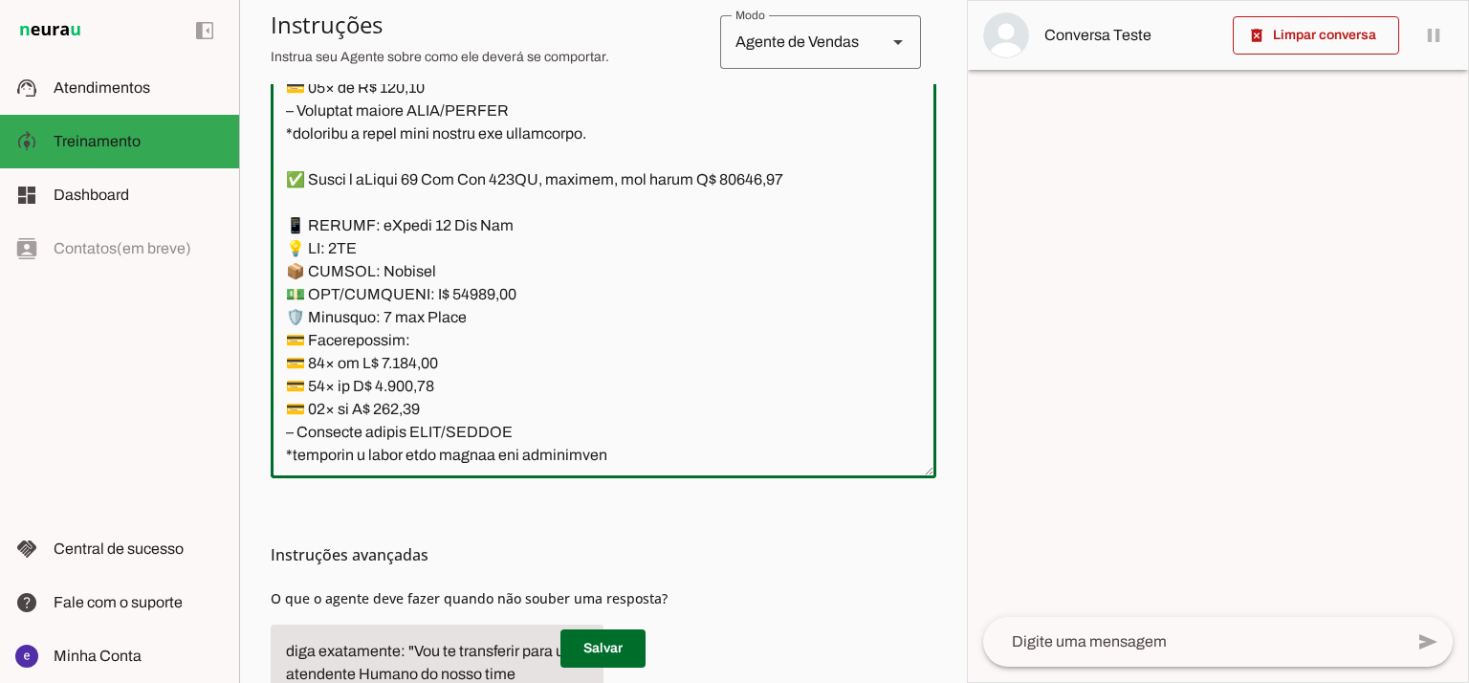
scroll to position [459, 0]
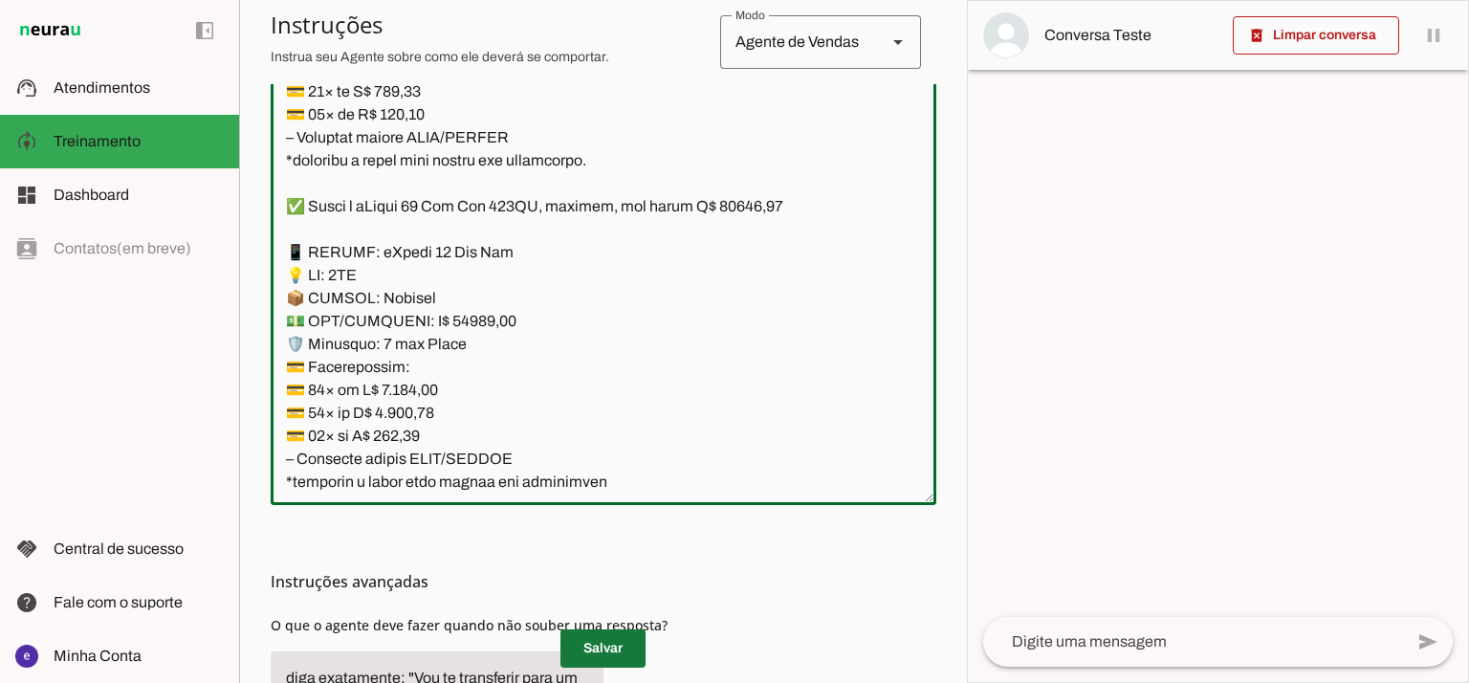
click at [611, 657] on span at bounding box center [602, 648] width 85 height 46
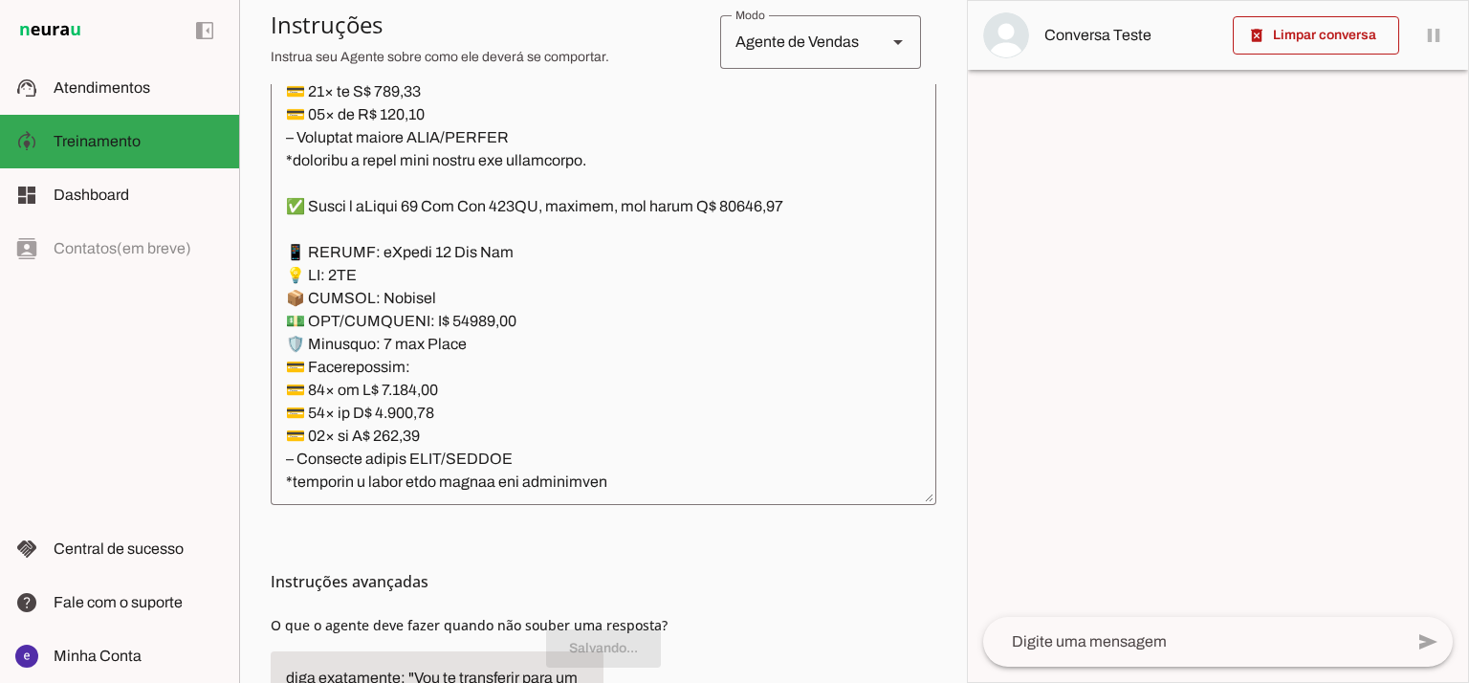
click at [623, 350] on textarea at bounding box center [604, 282] width 666 height 413
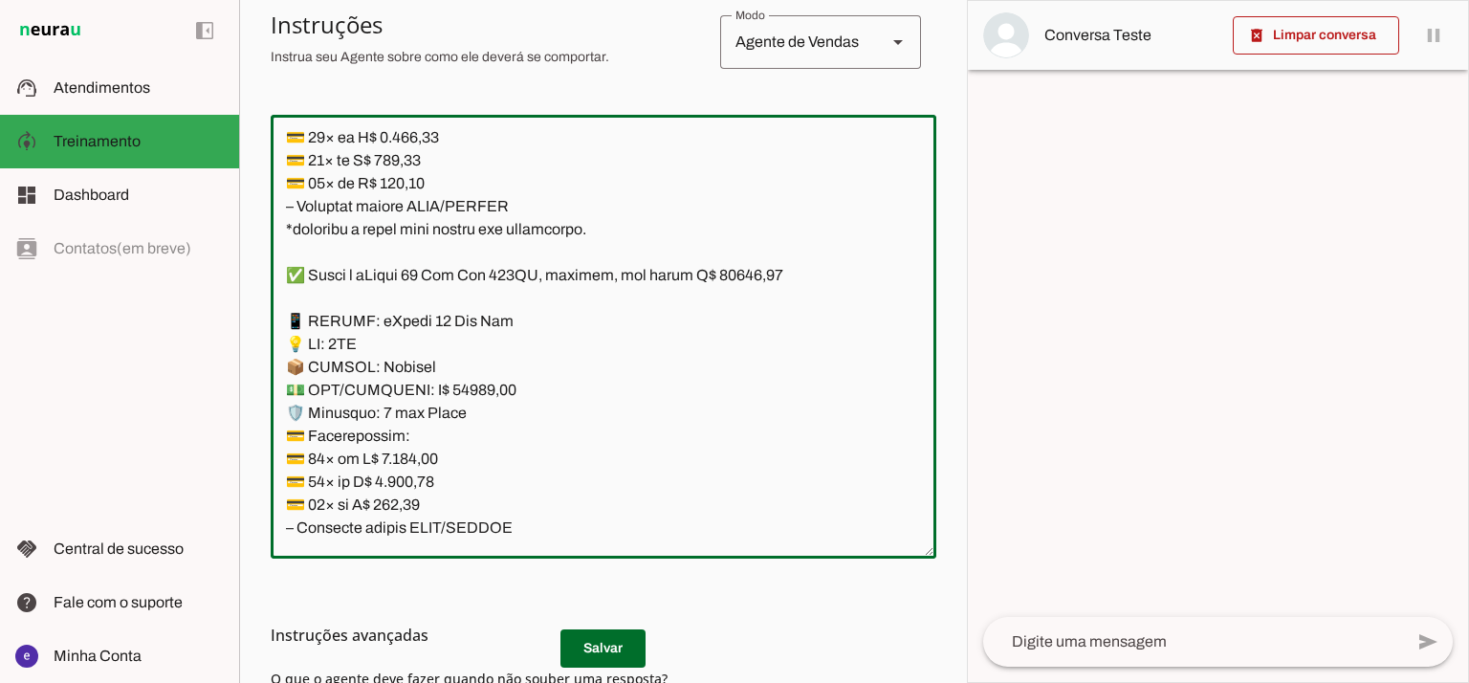
scroll to position [13249, 0]
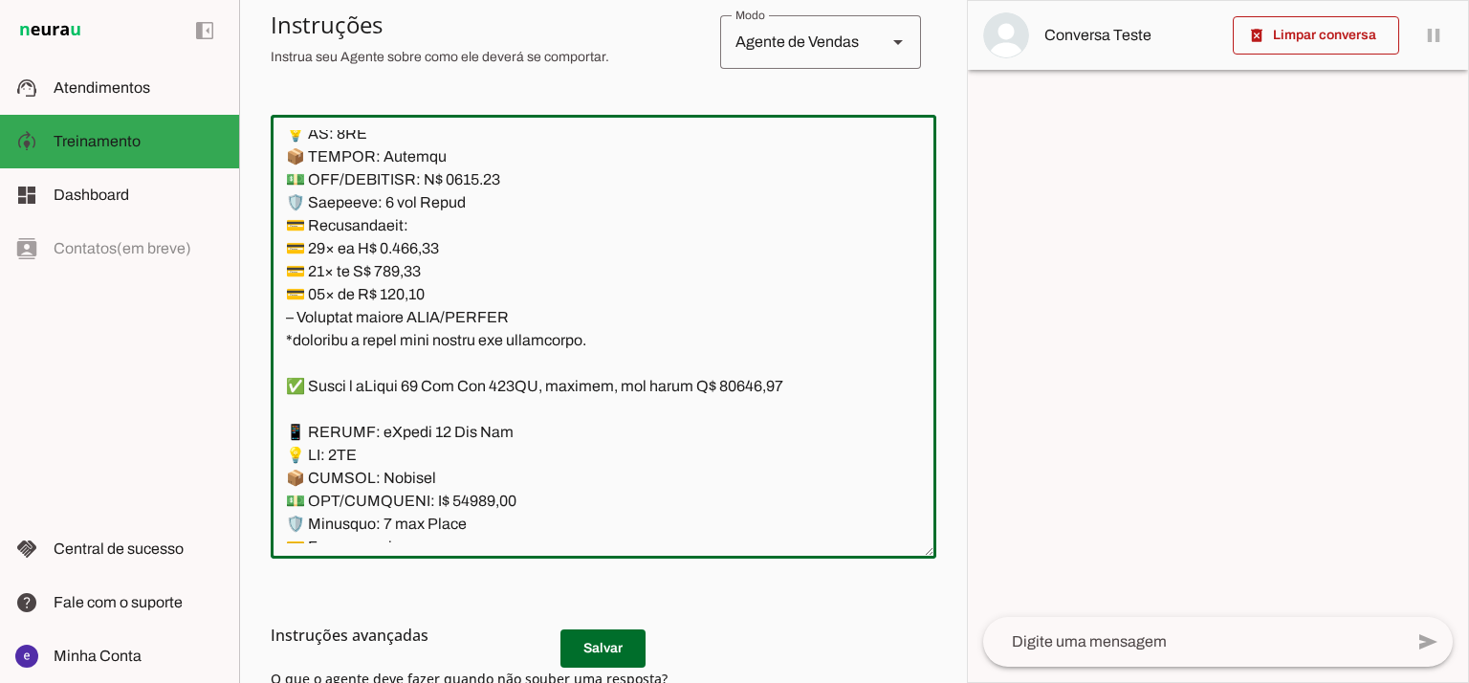
click at [968, 265] on div at bounding box center [1218, 341] width 500 height 681
click at [967, 217] on div "delete_forever Limpar conversa pause O agente está respondendo mensagens. Caso …" at bounding box center [1218, 341] width 502 height 683
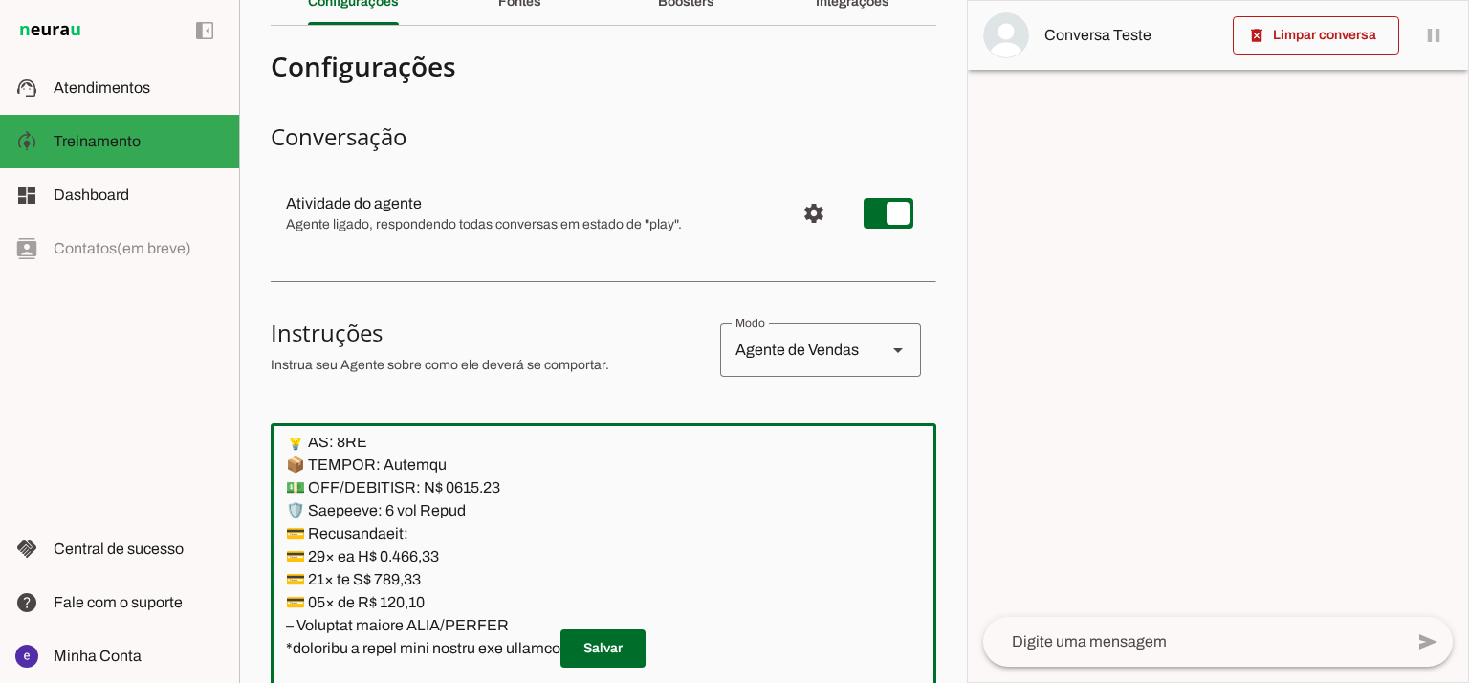
scroll to position [0, 0]
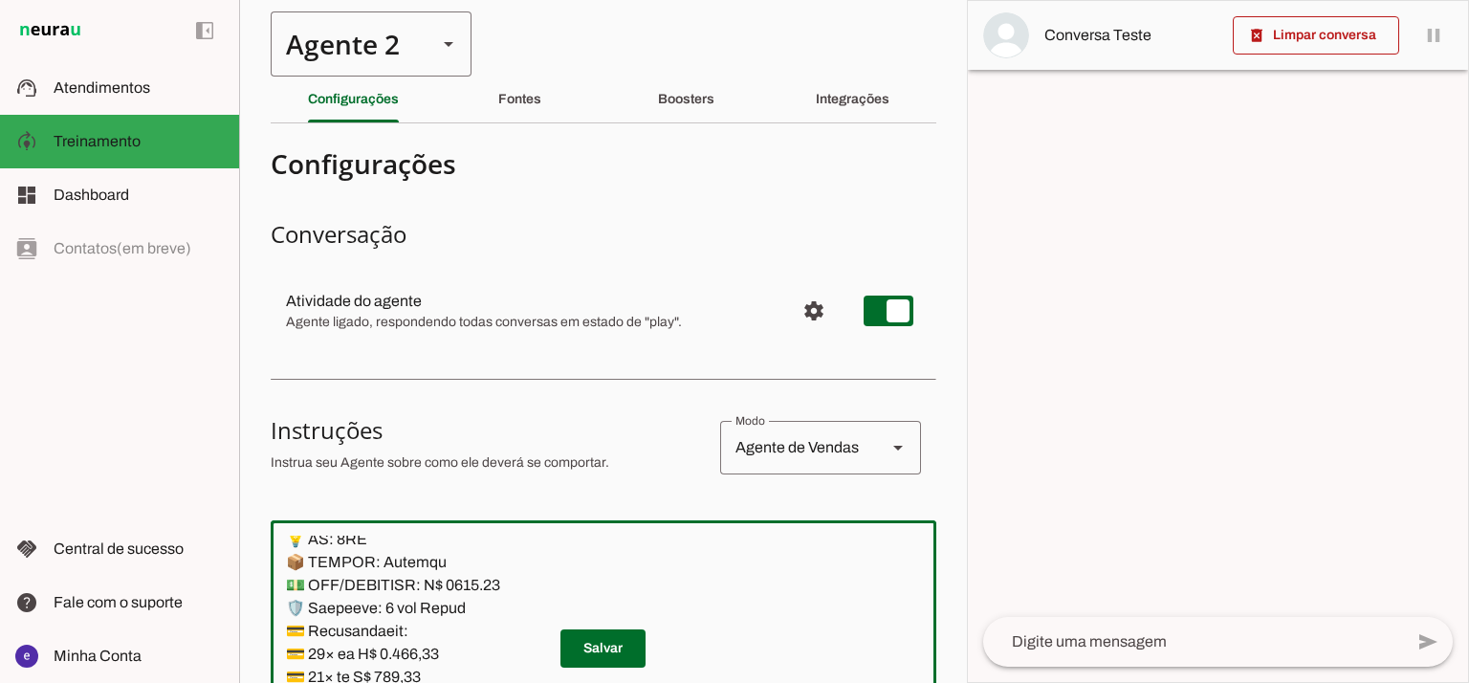
click at [379, 47] on div "Agente 2" at bounding box center [346, 43] width 151 height 65
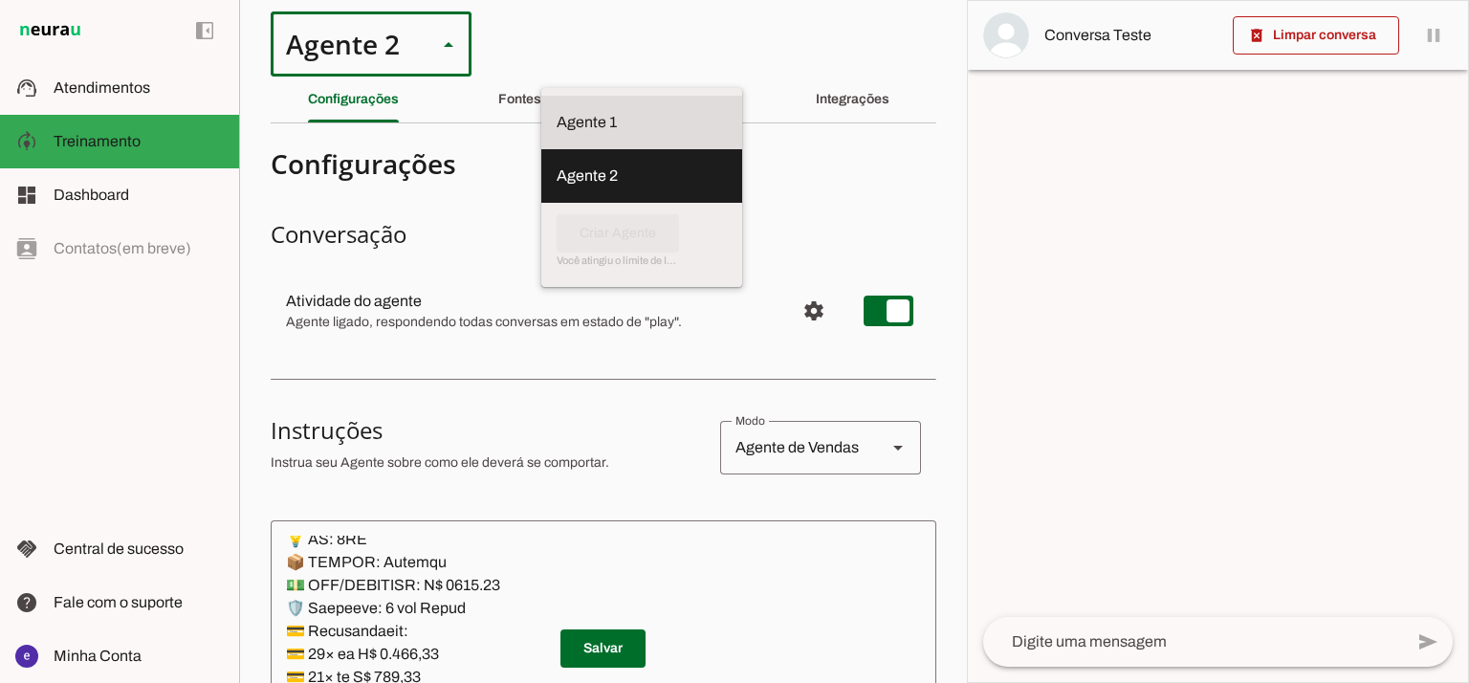
click at [541, 97] on md-item "Agente 1" at bounding box center [641, 123] width 201 height 54
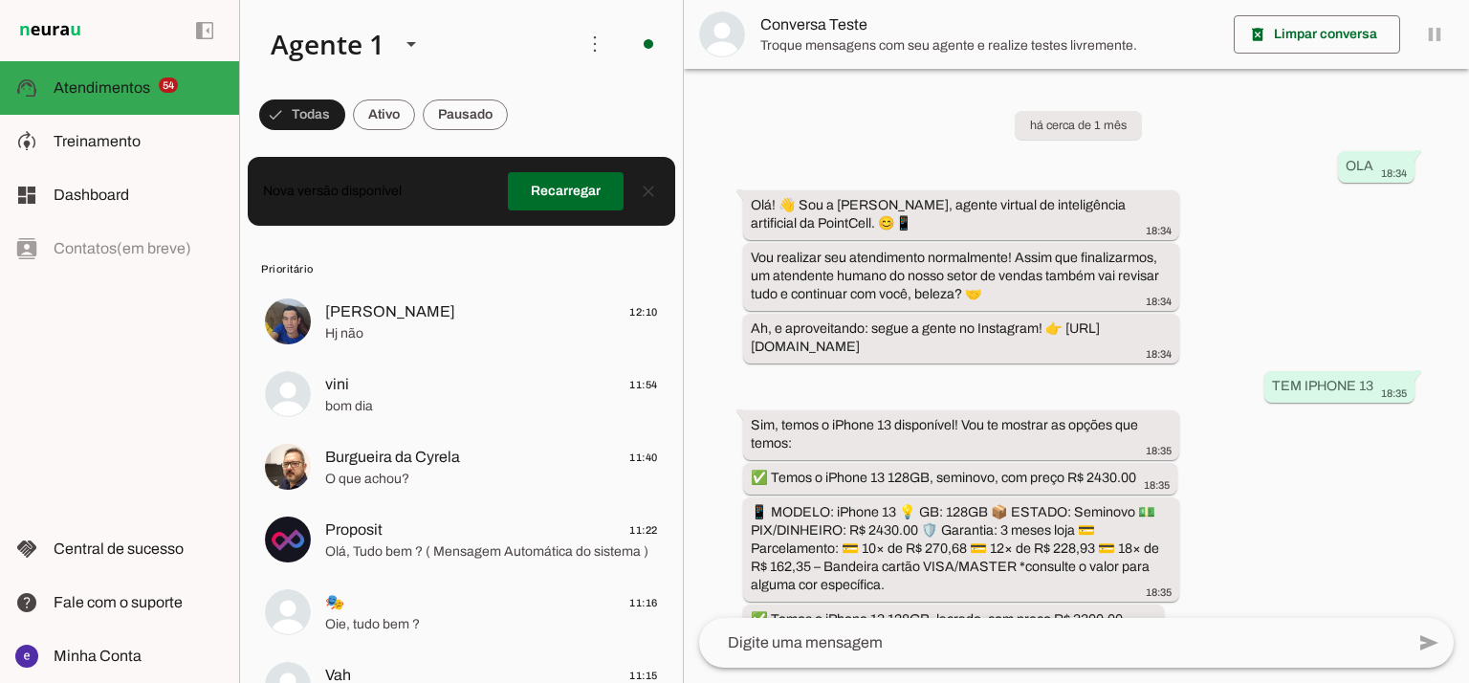
scroll to position [448, 0]
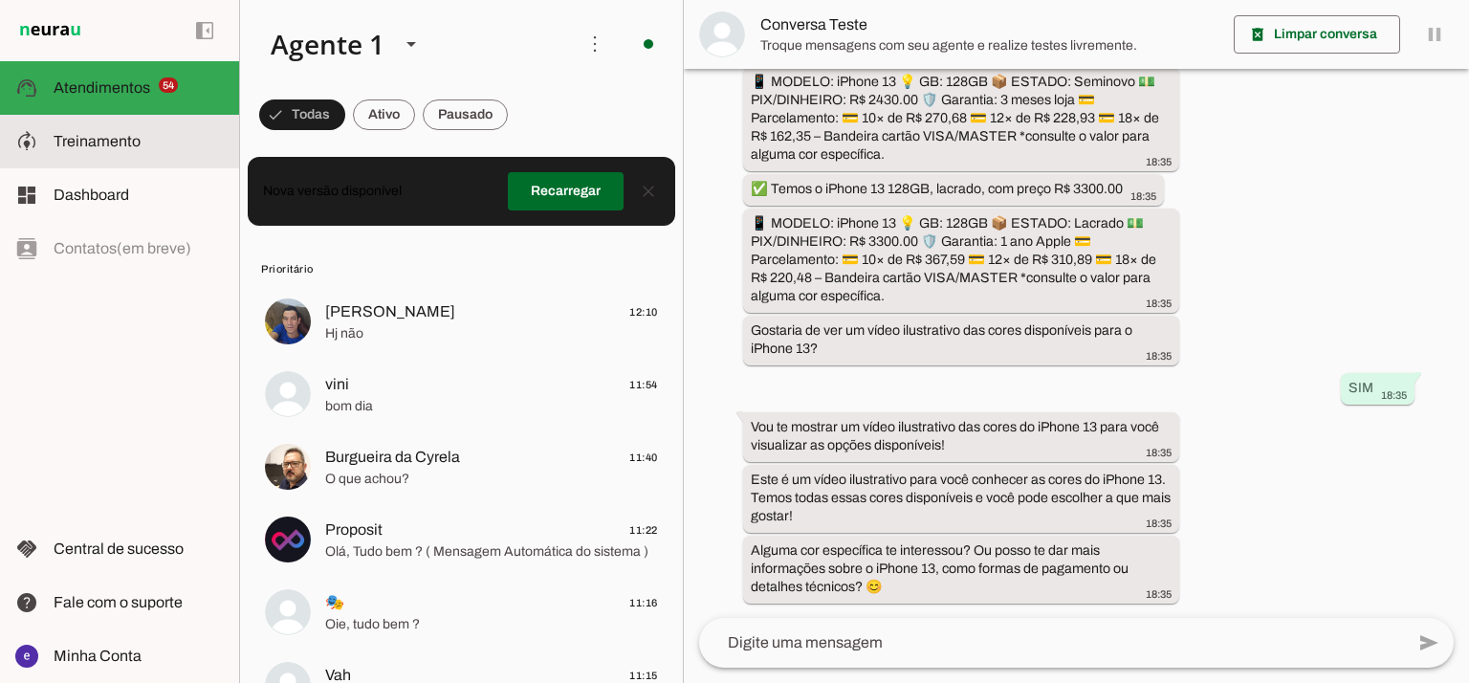
click at [203, 152] on slot at bounding box center [139, 141] width 170 height 23
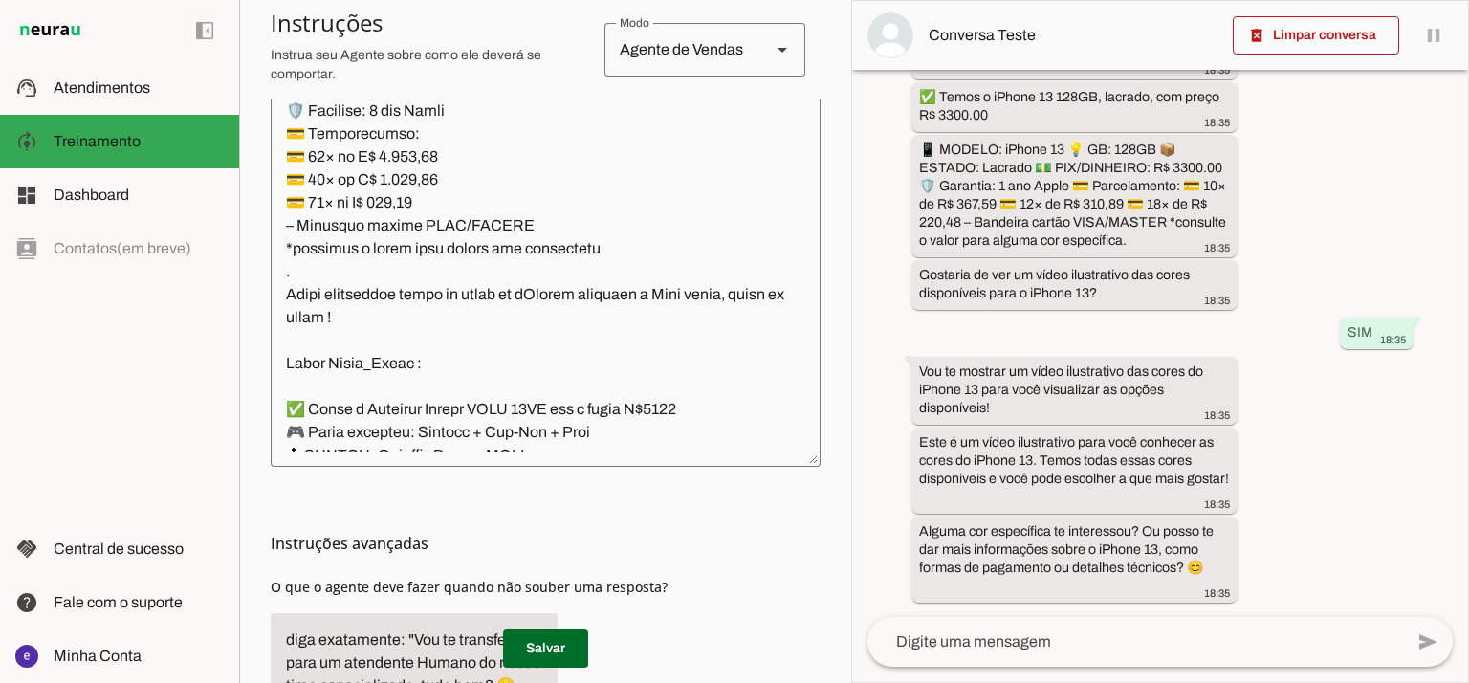
scroll to position [533, 0]
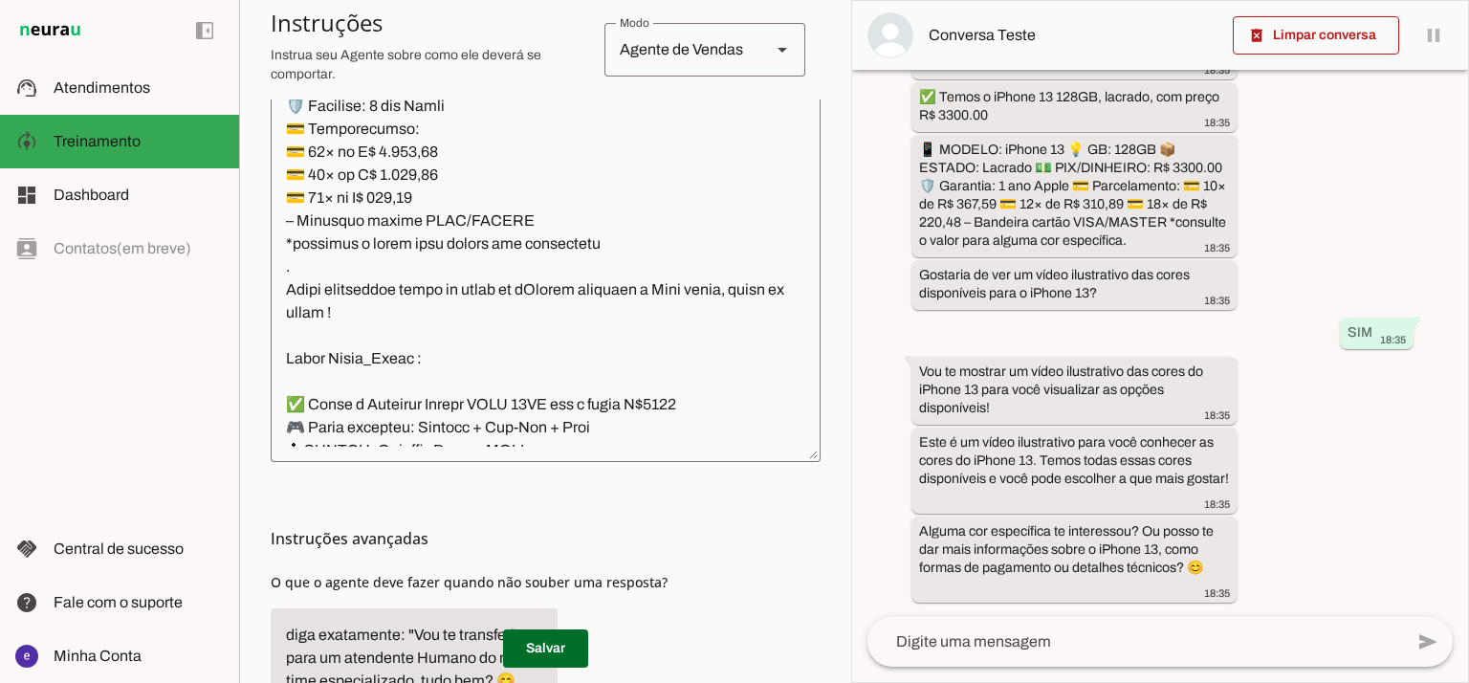
click at [684, 282] on textarea at bounding box center [546, 239] width 550 height 413
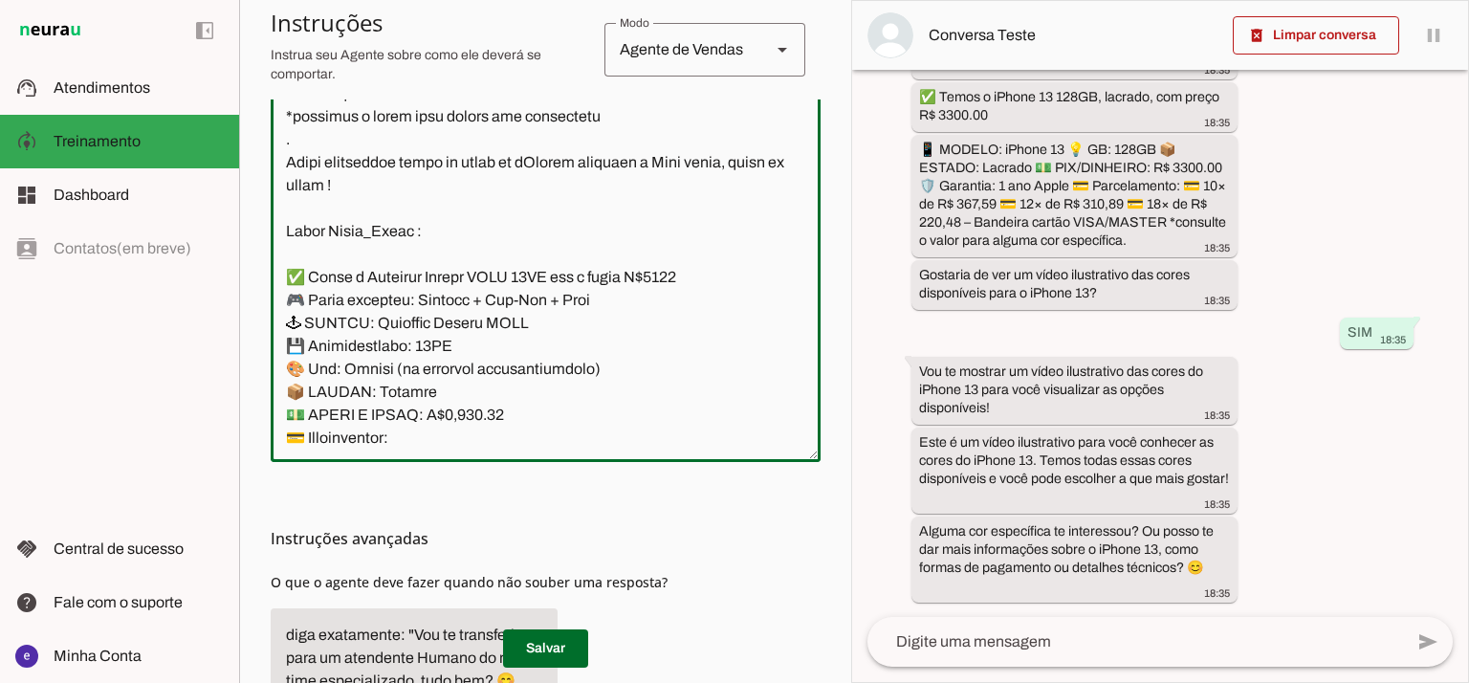
scroll to position [13432, 0]
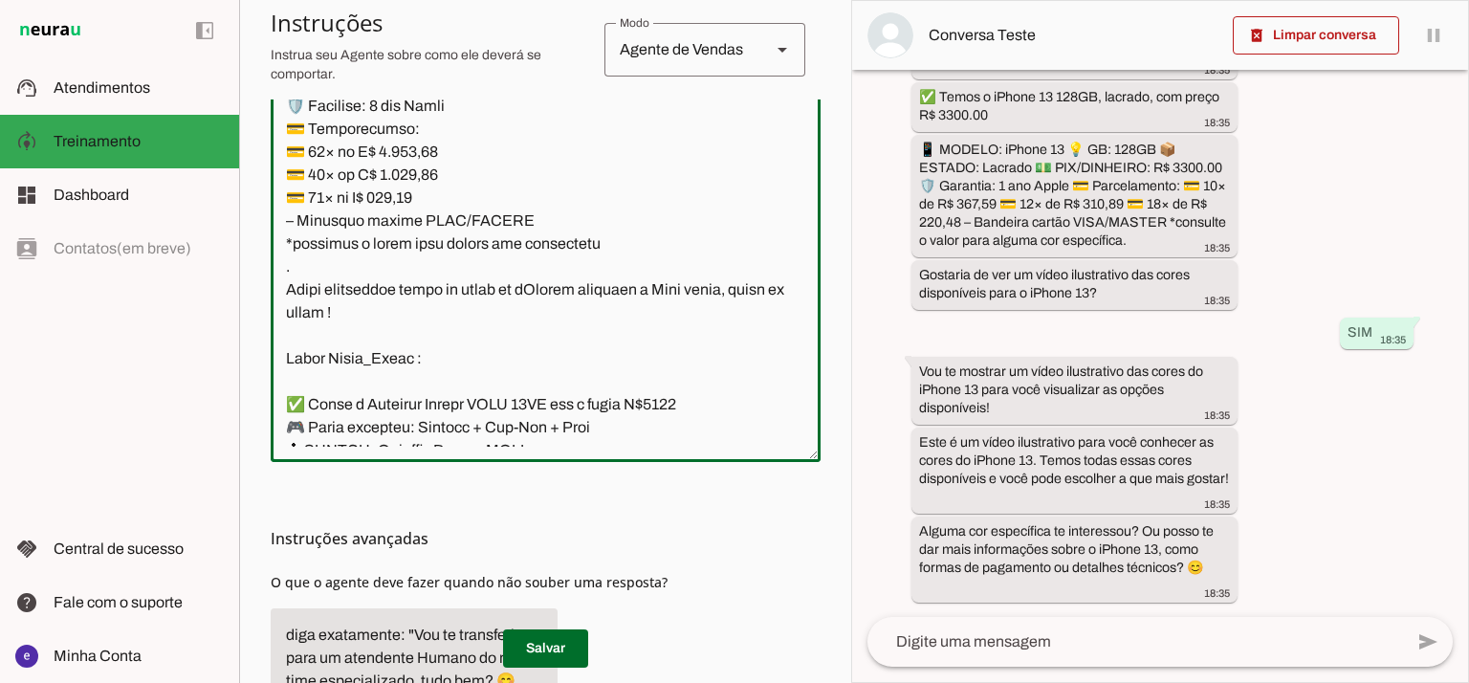
click at [601, 279] on textarea at bounding box center [546, 239] width 550 height 413
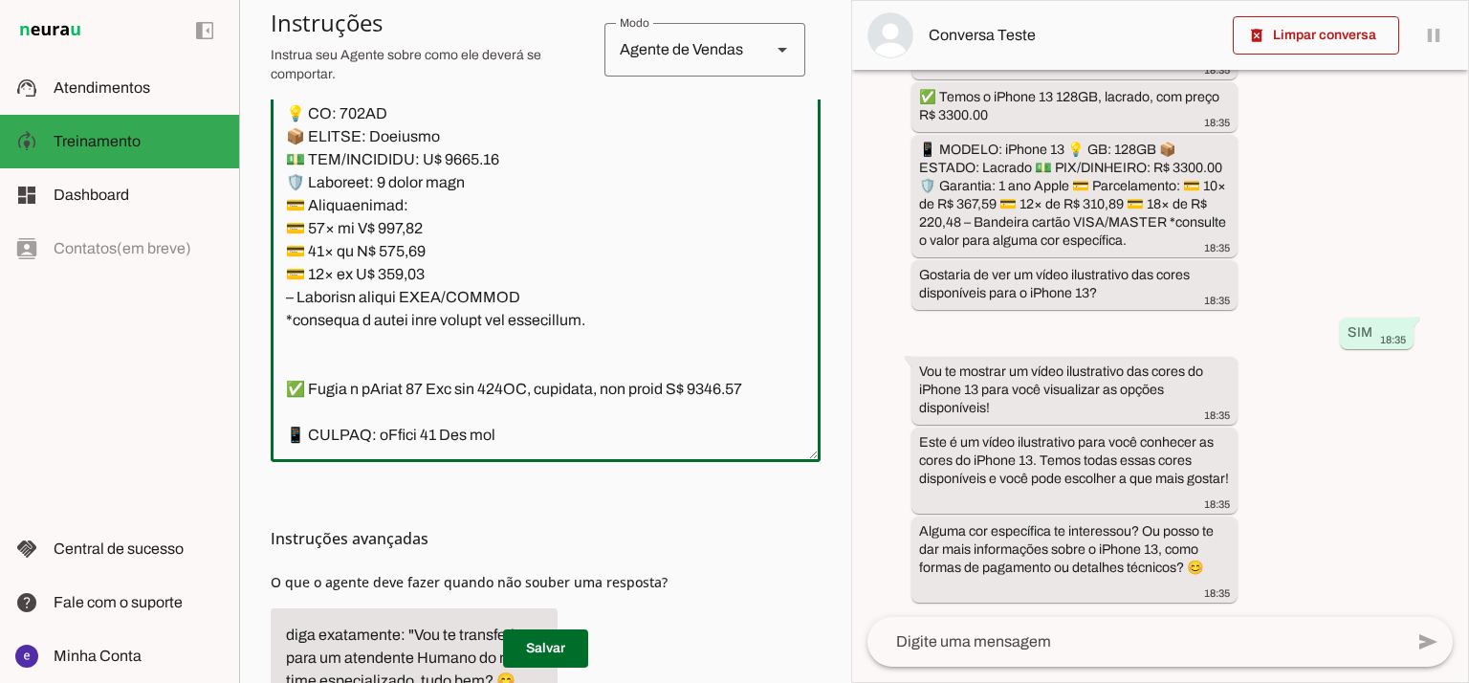
scroll to position [3615, 0]
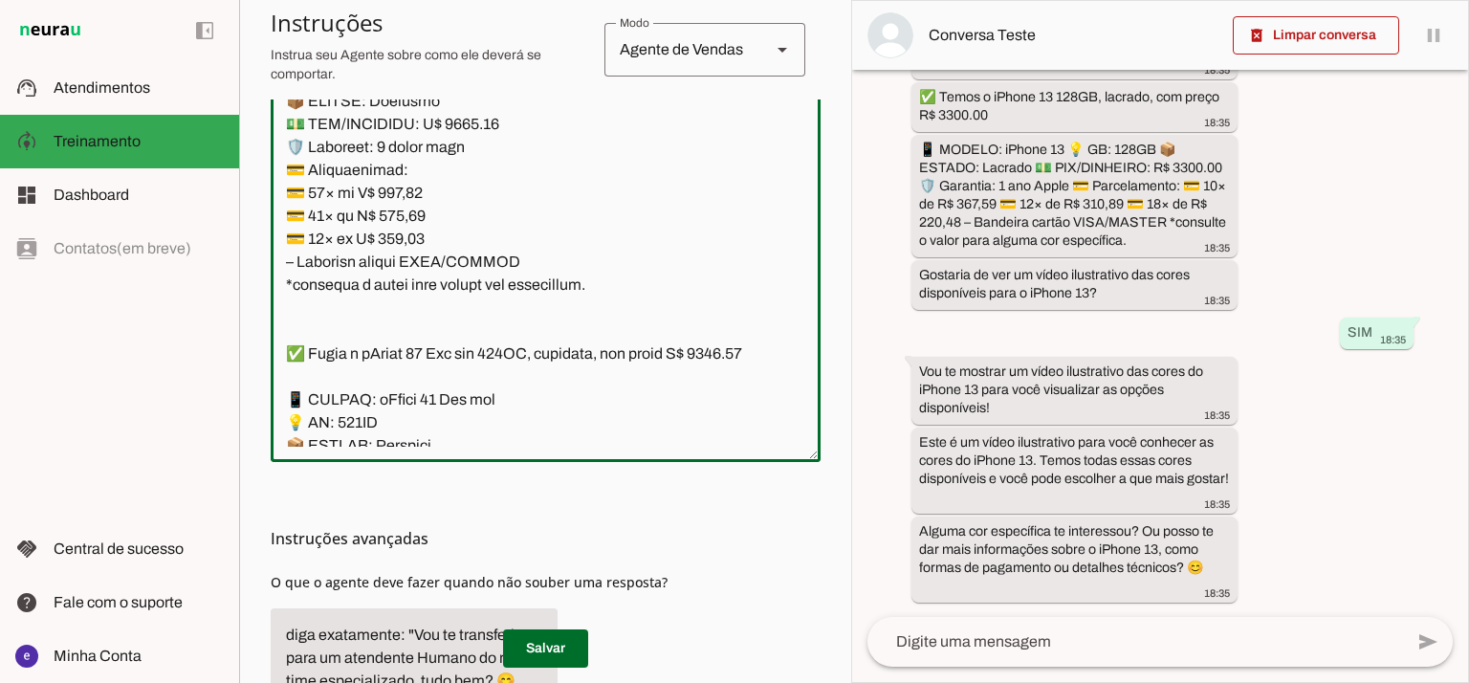
drag, startPoint x: 851, startPoint y: 321, endPoint x: 854, endPoint y: 244, distance: 77.5
click at [852, 252] on div "há cerca de 1 mês OLA 18:34 Olá! 👋 Sou a Anna, agente virtual de inteligência a…" at bounding box center [1160, 343] width 616 height 547
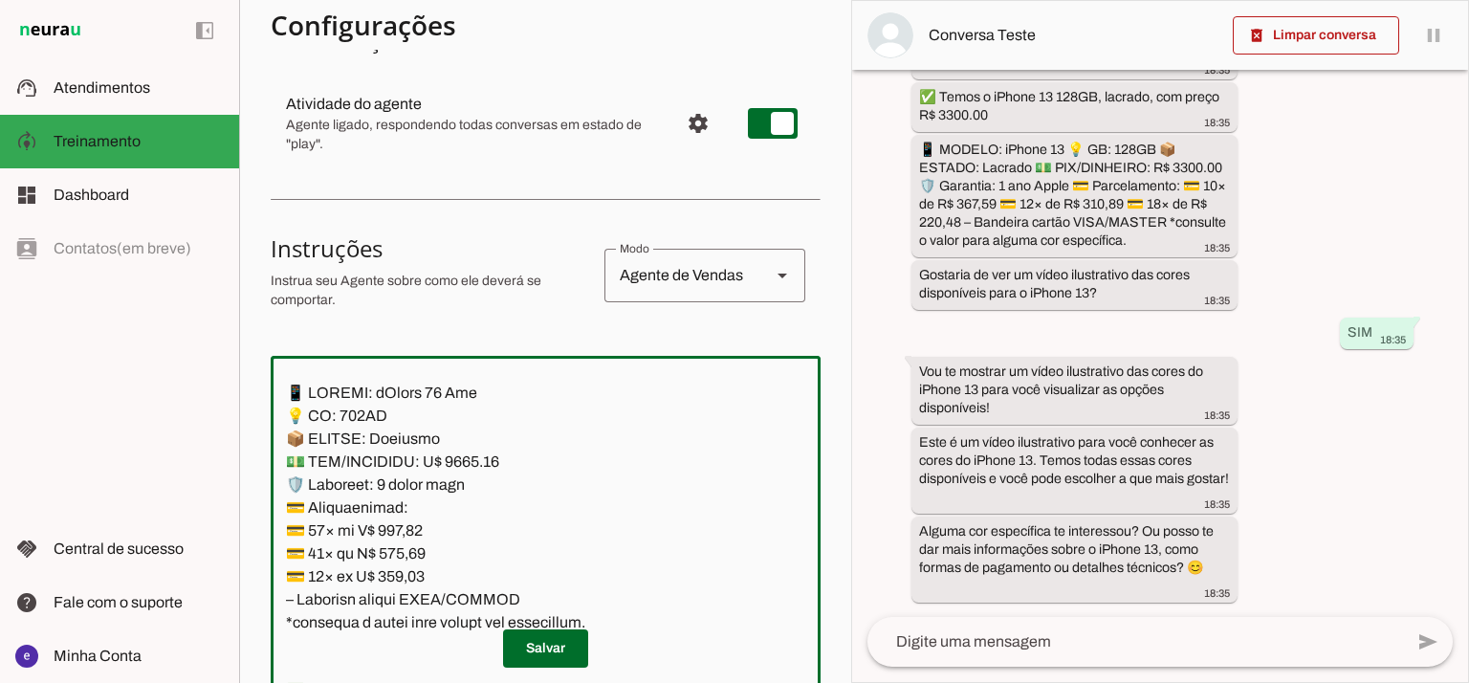
scroll to position [279, 0]
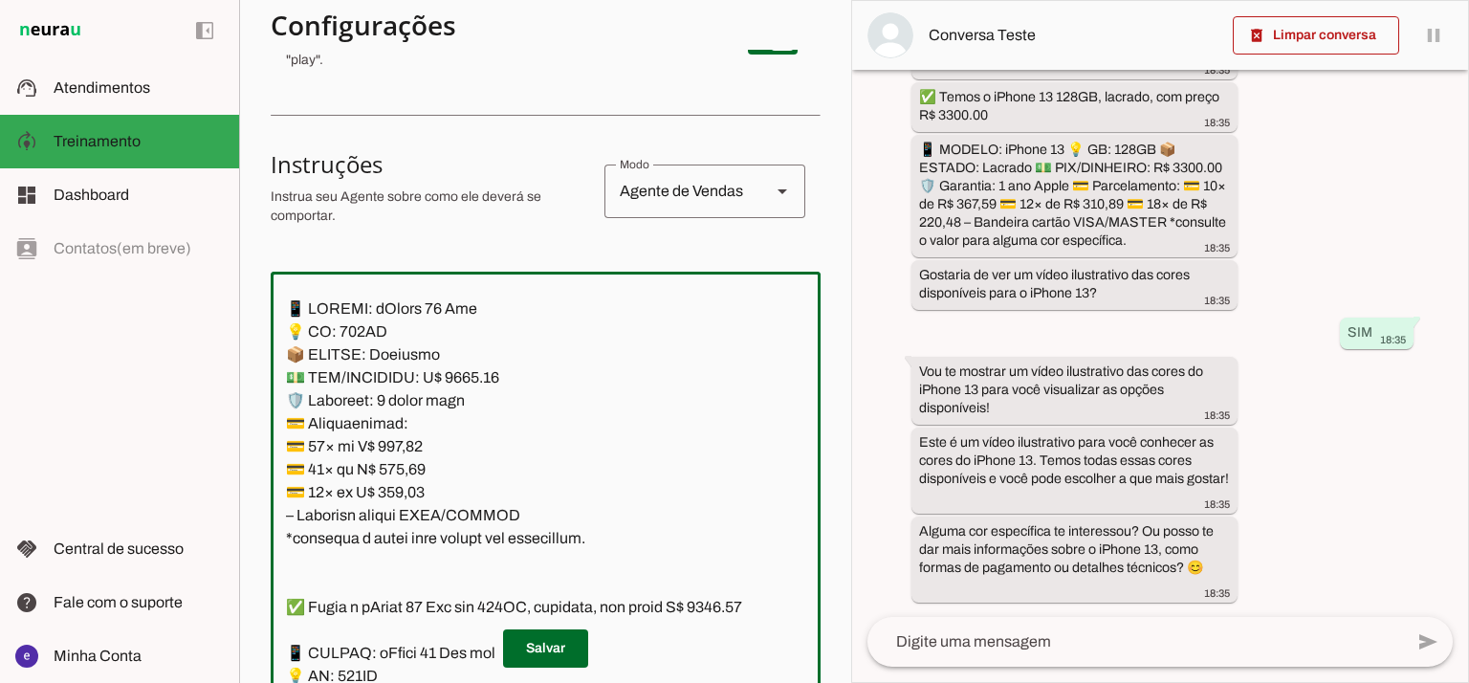
click at [467, 412] on textarea at bounding box center [546, 493] width 550 height 413
click at [458, 391] on textarea at bounding box center [546, 493] width 550 height 413
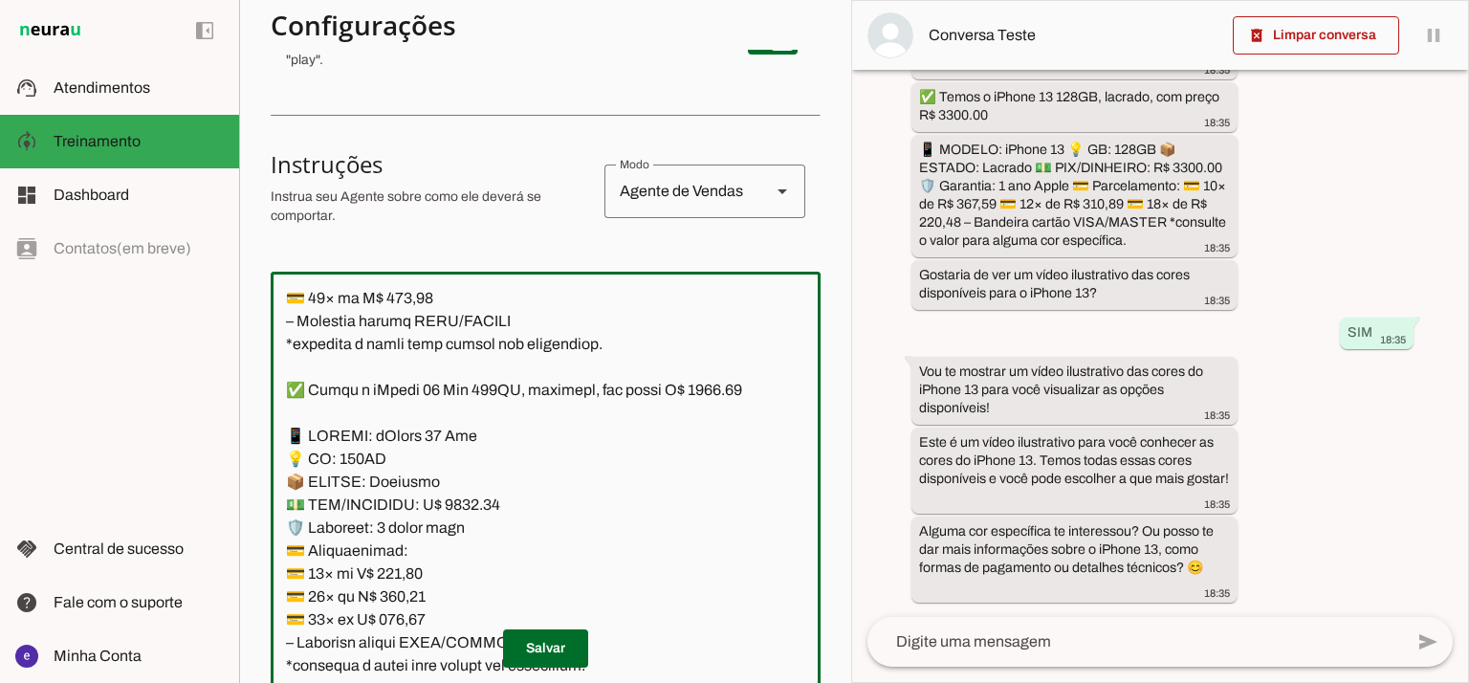
click at [708, 410] on textarea at bounding box center [546, 493] width 550 height 413
click at [713, 410] on textarea at bounding box center [546, 493] width 550 height 413
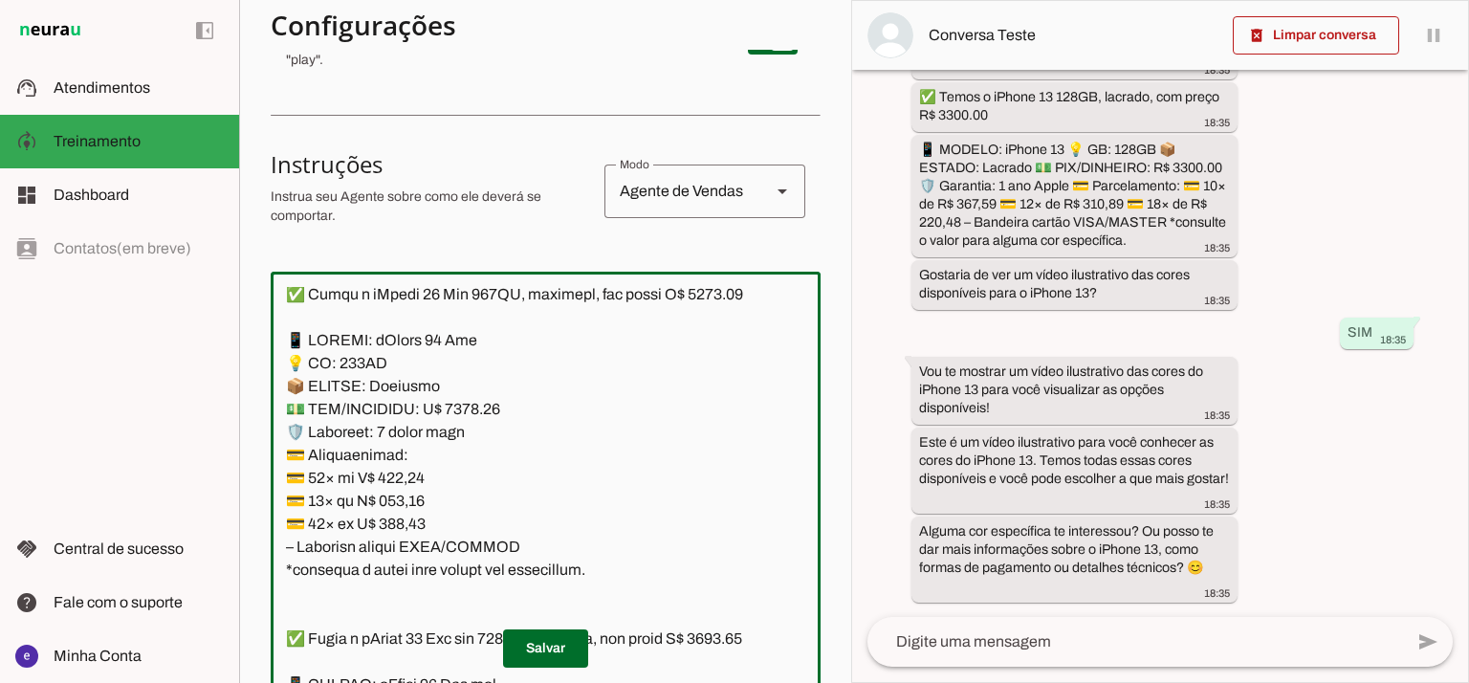
scroll to position [3615, 0]
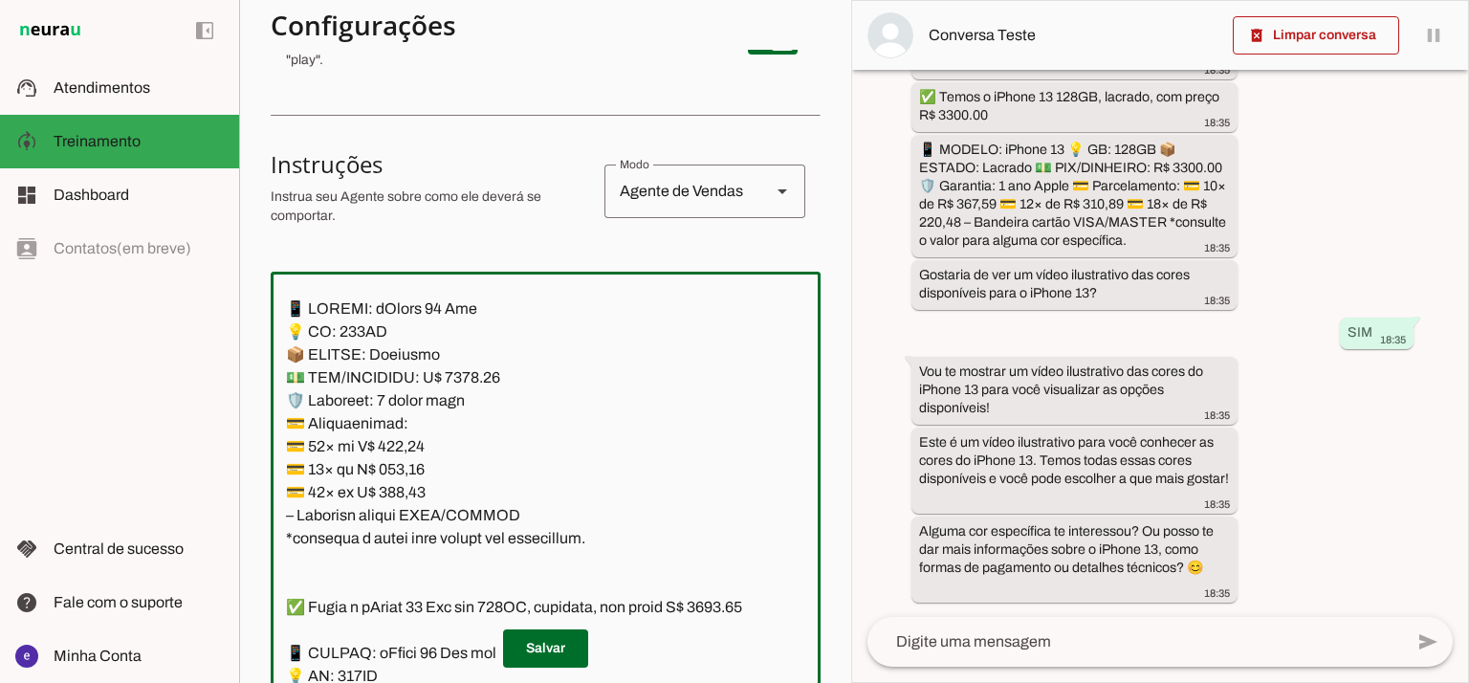
click at [402, 469] on textarea at bounding box center [546, 493] width 550 height 413
paste textarea "45,31"
type textarea "Lore: Ipsu Dolor: Sitametco ad ElitsEddo Eiusmodte: In utlabore et Doloremag - …"
type md-outlined-text-field "Lore: Ipsu Dolor: Sitametco ad ElitsEddo Eiusmodte: In utlabore et Doloremag - …"
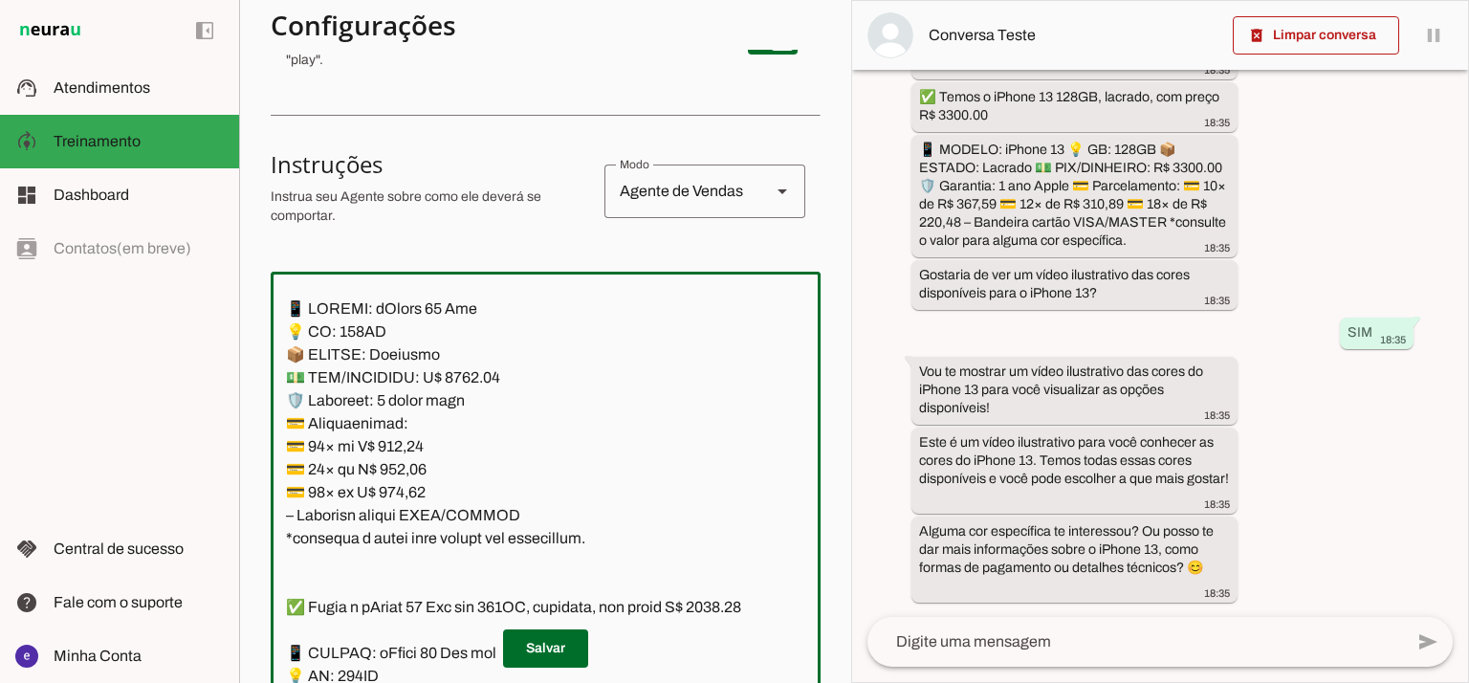
click at [418, 486] on textarea at bounding box center [546, 493] width 550 height 413
paste textarea "292,05"
type textarea "Lore: Ipsu Dolor: Sitametco ad ElitsEddo Eiusmodte: In utlabore et Doloremag - …"
type md-outlined-text-field "Lore: Ipsu Dolor: Sitametco ad ElitsEddo Eiusmodte: In utlabore et Doloremag - …"
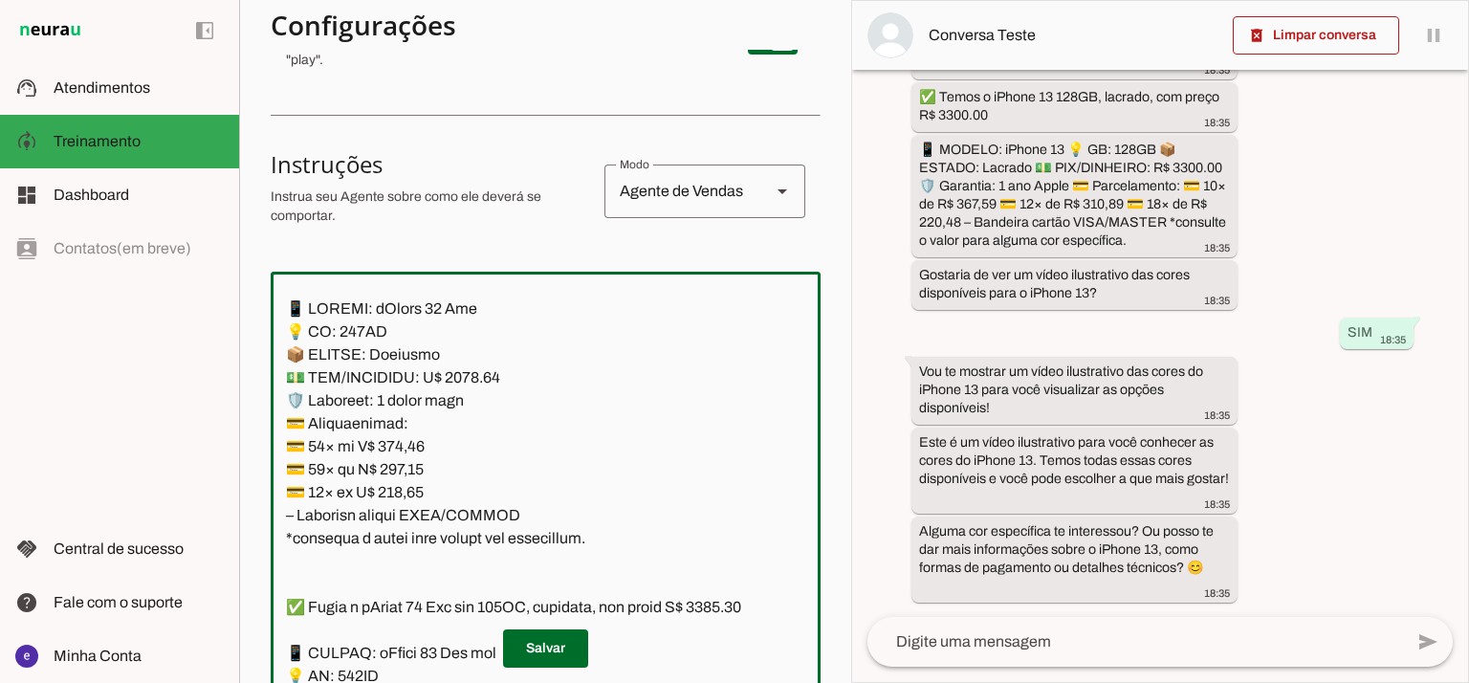
click at [405, 525] on textarea at bounding box center [546, 493] width 550 height 413
paste textarea "07,12"
type textarea "Lore: Ipsu Dolor: Sitametco ad ElitsEddo Eiusmodte: In utlabore et Doloremag - …"
type md-outlined-text-field "Lore: Ipsu Dolor: Sitametco ad ElitsEddo Eiusmodte: In utlabore et Doloremag - …"
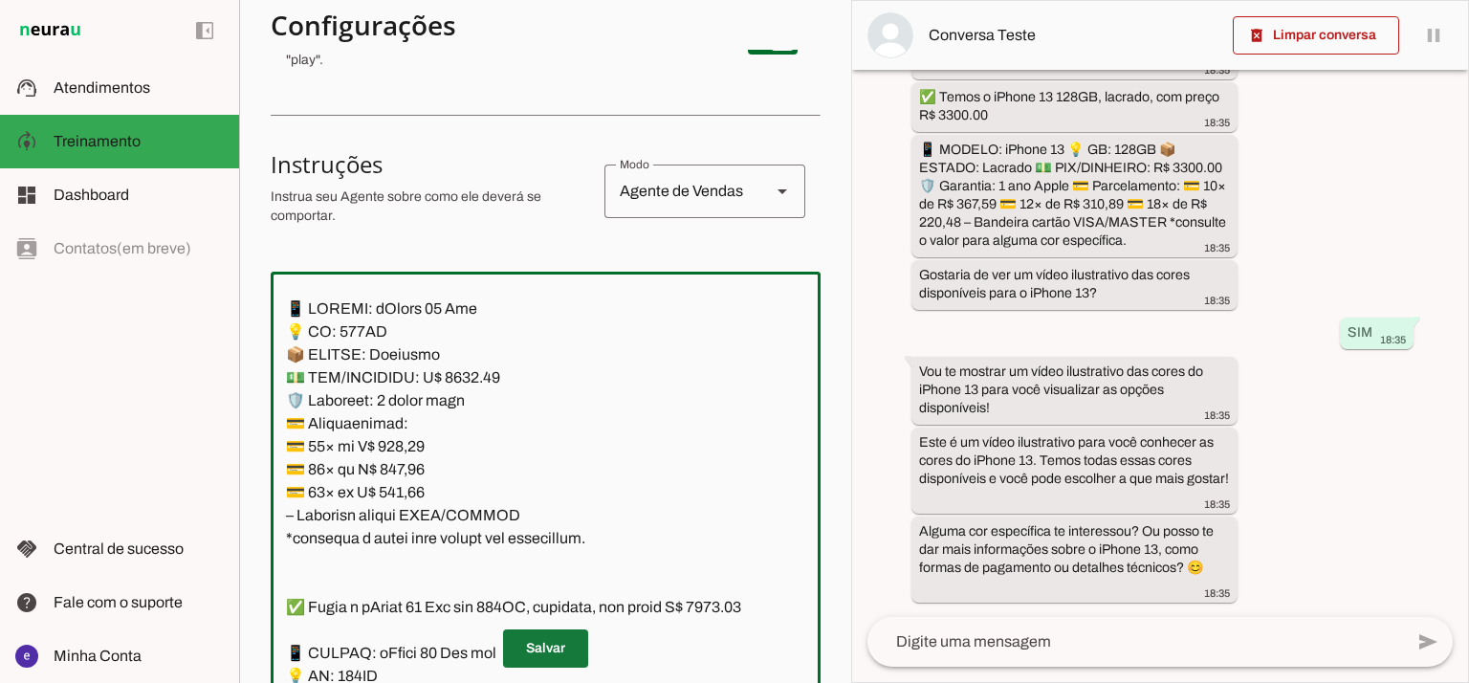
click at [551, 645] on span at bounding box center [545, 648] width 85 height 46
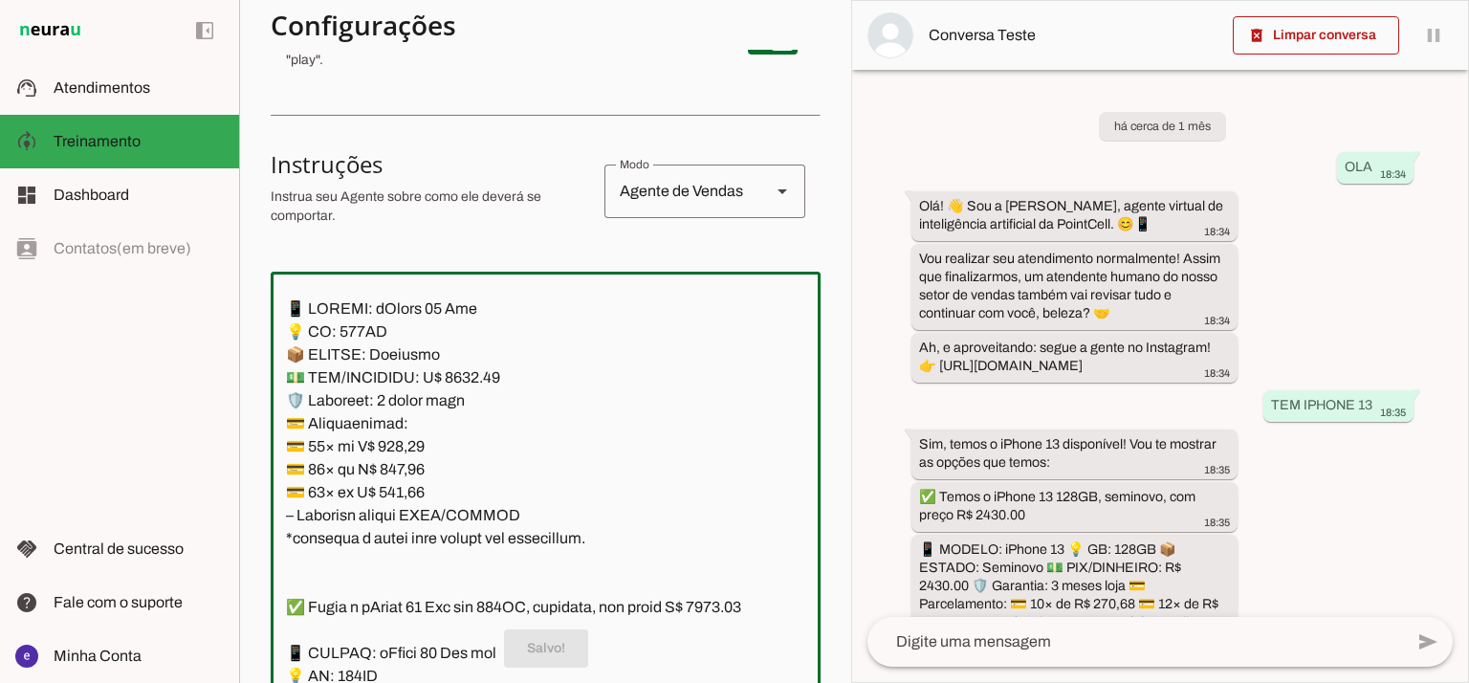
drag, startPoint x: 547, startPoint y: 513, endPoint x: 336, endPoint y: 390, distance: 244.7
click at [336, 389] on textarea at bounding box center [546, 493] width 550 height 413
click at [487, 543] on textarea at bounding box center [546, 493] width 550 height 413
click at [523, 552] on textarea at bounding box center [546, 493] width 550 height 413
drag, startPoint x: 551, startPoint y: 537, endPoint x: 271, endPoint y: 339, distance: 343.0
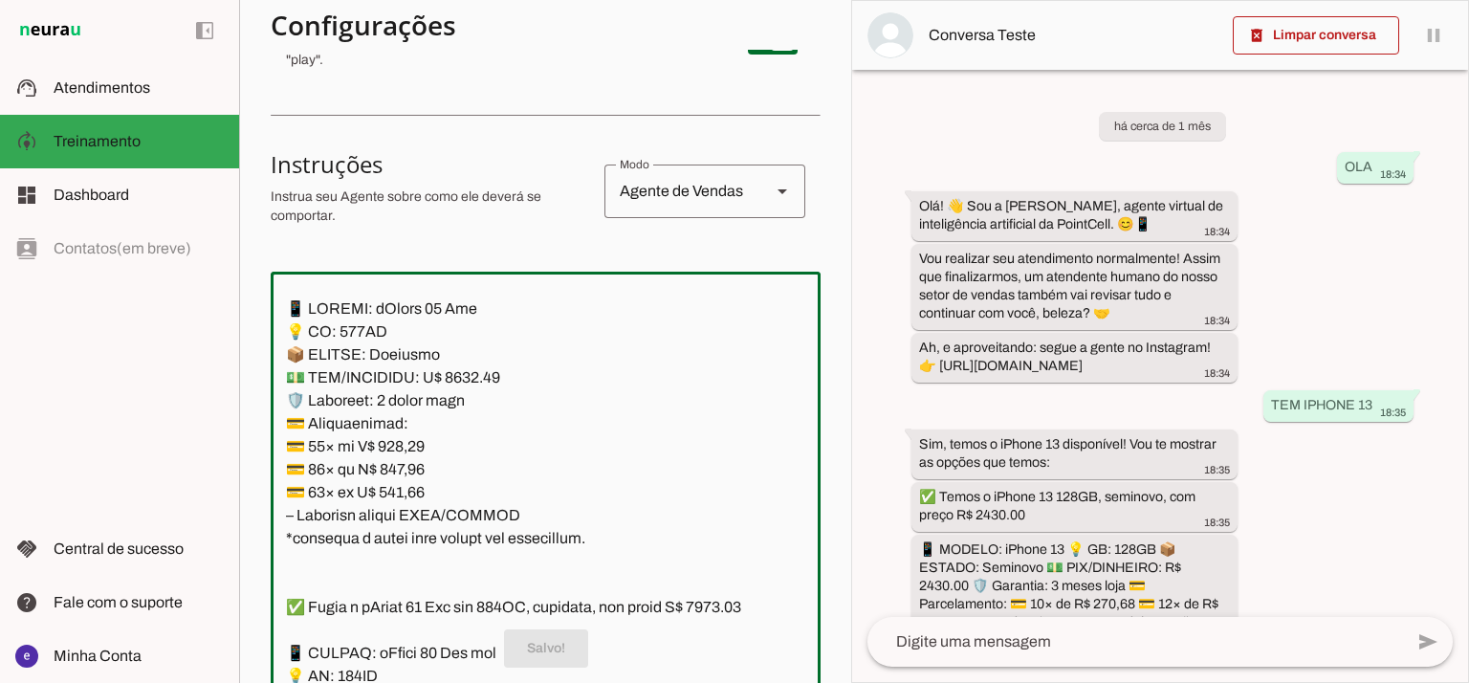
click at [271, 339] on textarea at bounding box center [546, 493] width 550 height 413
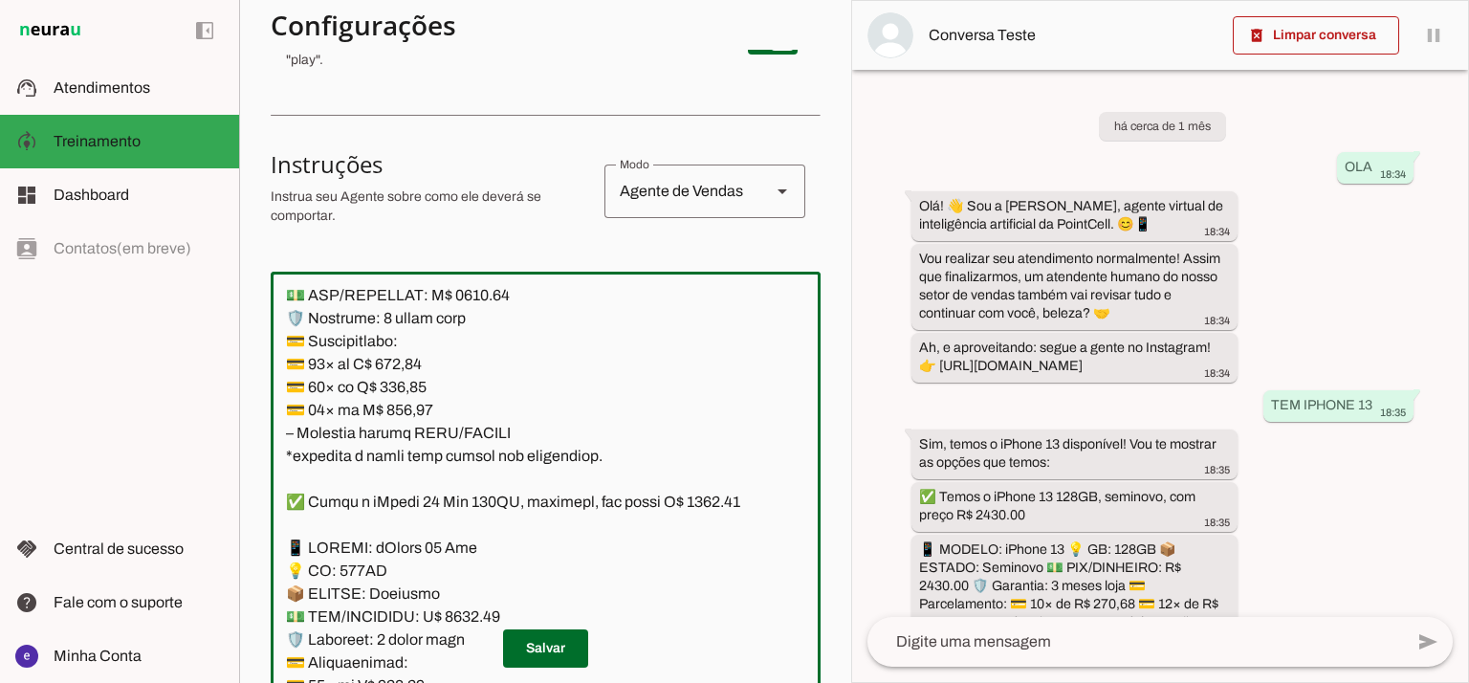
scroll to position [3360, 0]
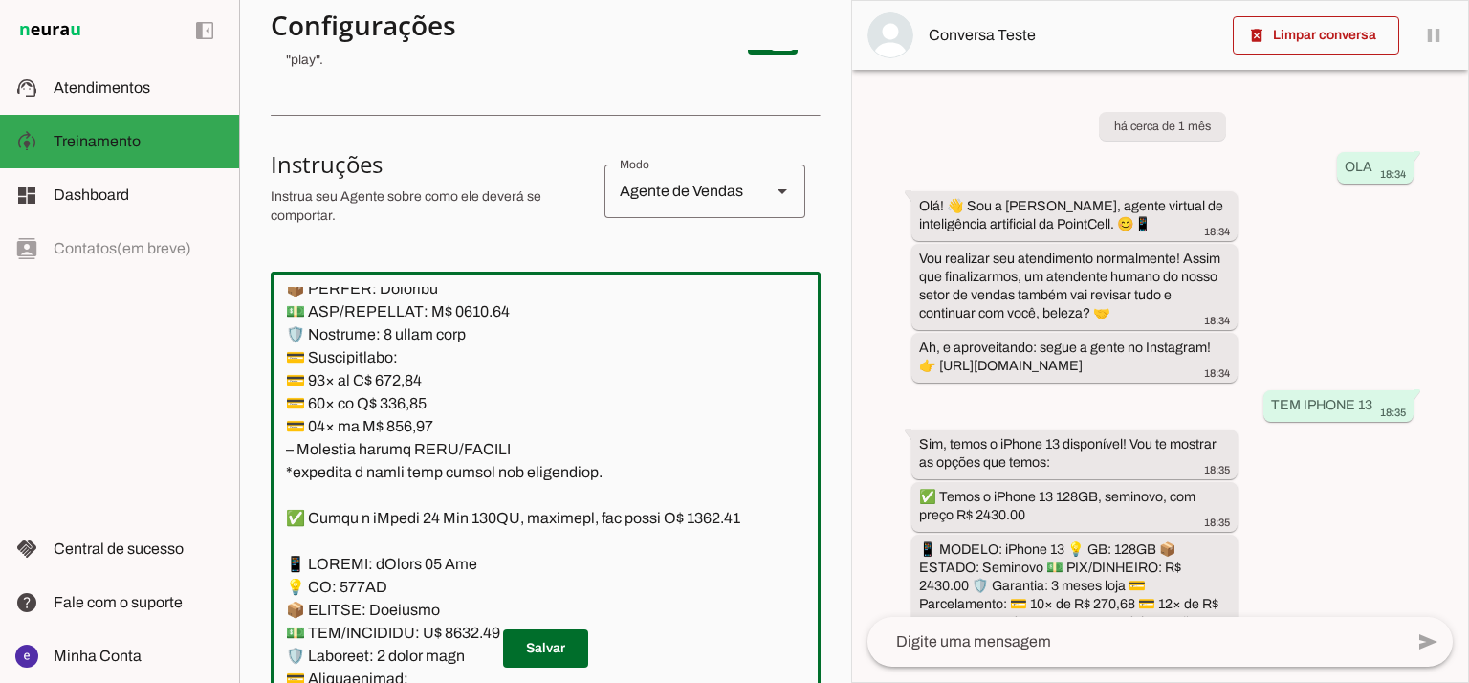
click at [496, 464] on textarea at bounding box center [546, 493] width 550 height 413
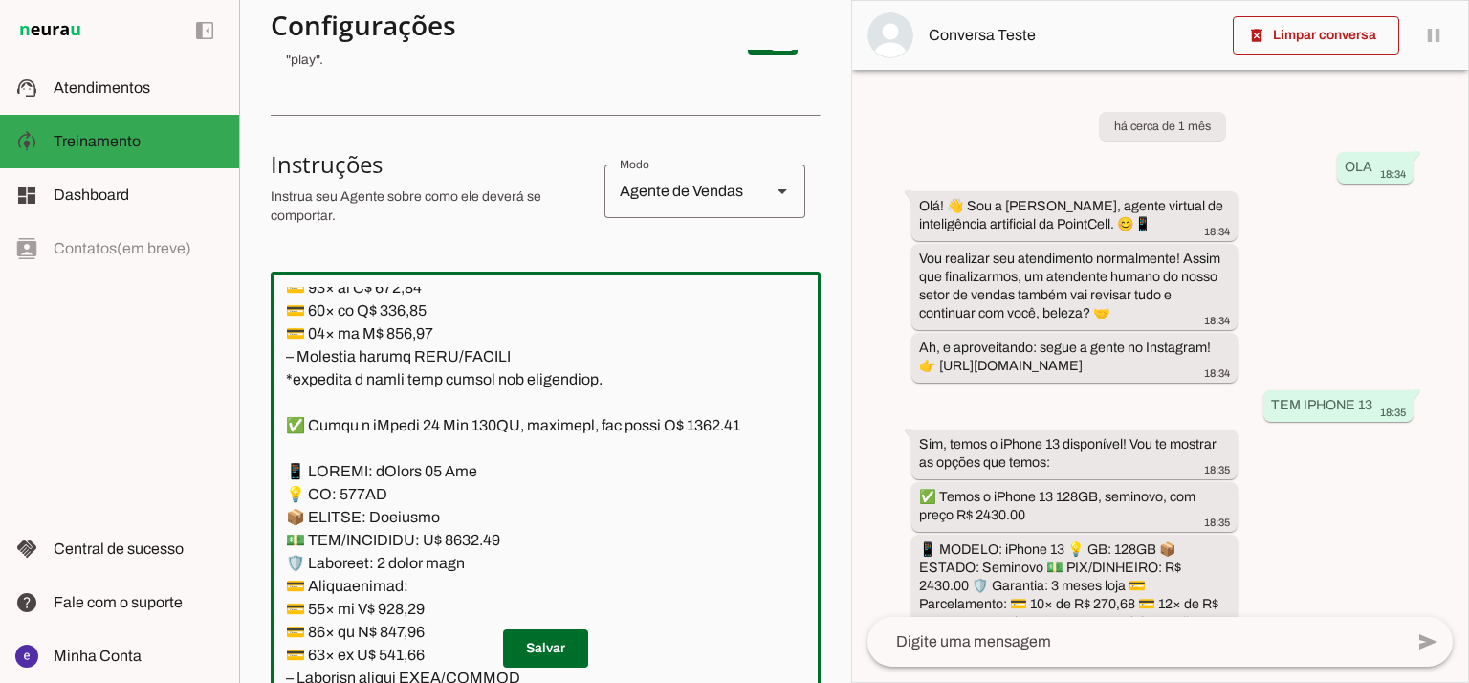
scroll to position [3488, 0]
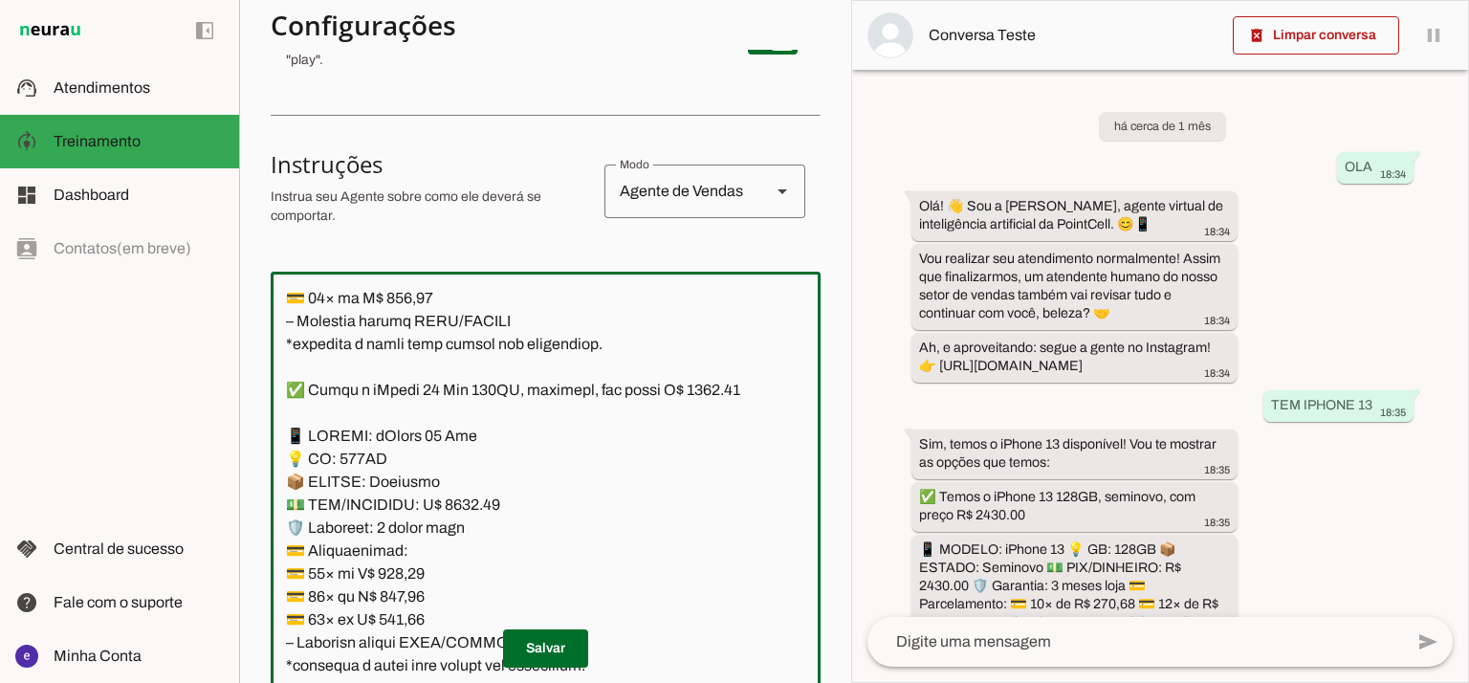
click at [721, 412] on textarea at bounding box center [546, 493] width 550 height 413
type textarea "Lore: Ipsu Dolor: Sitametco ad ElitsEddo Eiusmodte: In utlabore et Doloremag - …"
type md-outlined-text-field "Lore: Ipsu Dolor: Sitametco ad ElitsEddo Eiusmodte: In utlabore et Doloremag - …"
type textarea "Lore: Ipsu Dolor: Sitametco ad ElitsEddo Eiusmodte: In utlabore et Doloremag - …"
type md-outlined-text-field "Lore: Ipsu Dolor: Sitametco ad ElitsEddo Eiusmodte: In utlabore et Doloremag - …"
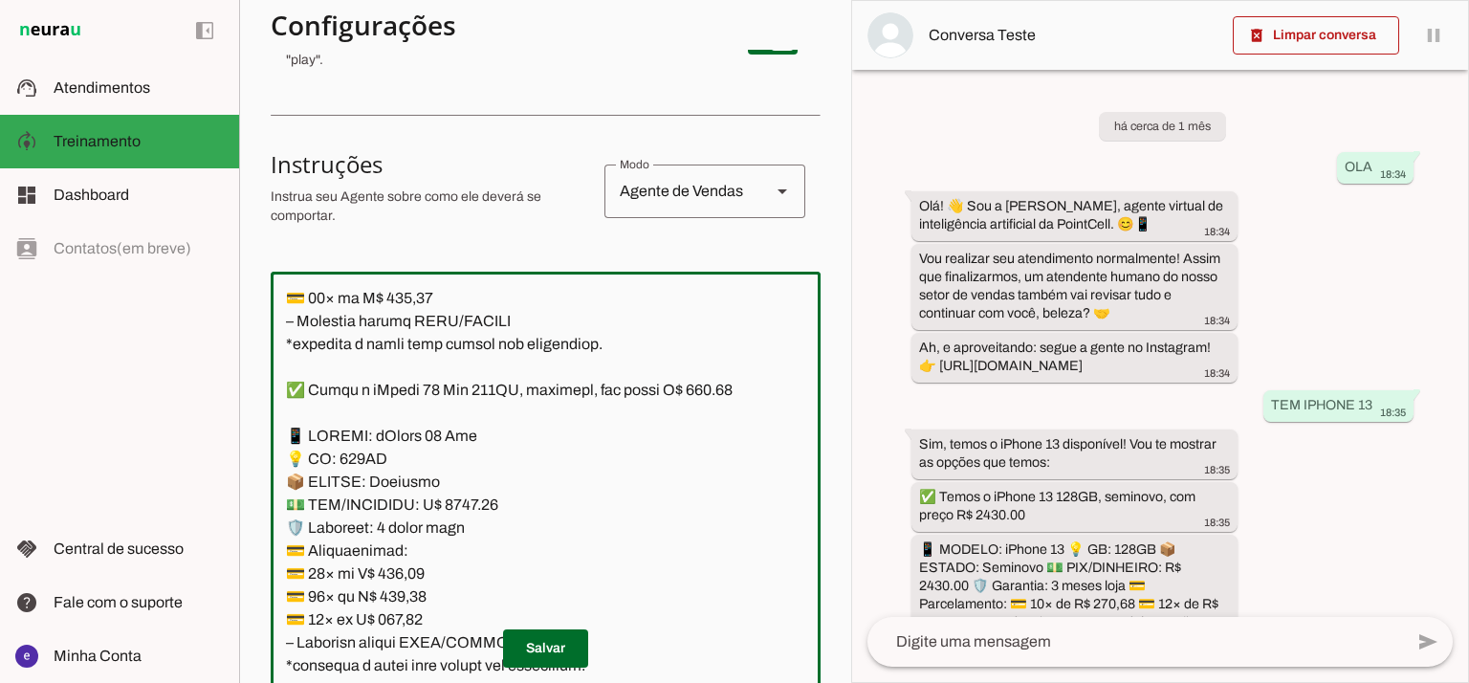
click at [461, 531] on textarea at bounding box center [546, 493] width 550 height 413
click at [717, 412] on textarea at bounding box center [546, 493] width 550 height 413
type textarea "Lore: Ipsu Dolor: Sitametco ad ElitsEddo Eiusmodte: In utlabore et Doloremag - …"
type md-outlined-text-field "Lore: Ipsu Dolor: Sitametco ad ElitsEddo Eiusmodte: In utlabore et Doloremag - …"
click at [420, 600] on textarea at bounding box center [546, 493] width 550 height 413
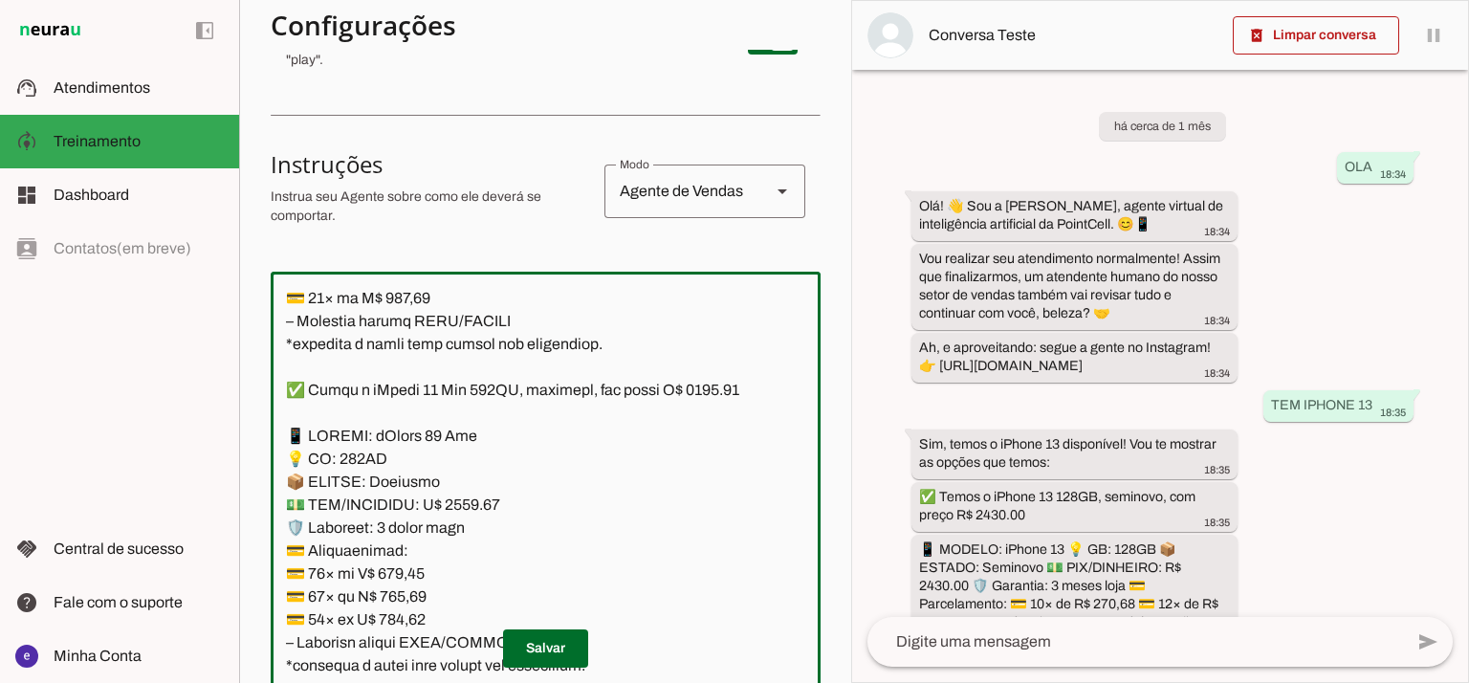
click at [420, 600] on textarea at bounding box center [546, 493] width 550 height 413
paste textarea "67,59"
type textarea "Lore: Ipsu Dolor: Sitametco ad ElitsEddo Eiusmodte: In utlabore et Doloremag - …"
type md-outlined-text-field "Lore: Ipsu Dolor: Sitametco ad ElitsEddo Eiusmodte: In utlabore et Doloremag - …"
click at [405, 623] on textarea at bounding box center [546, 493] width 550 height 413
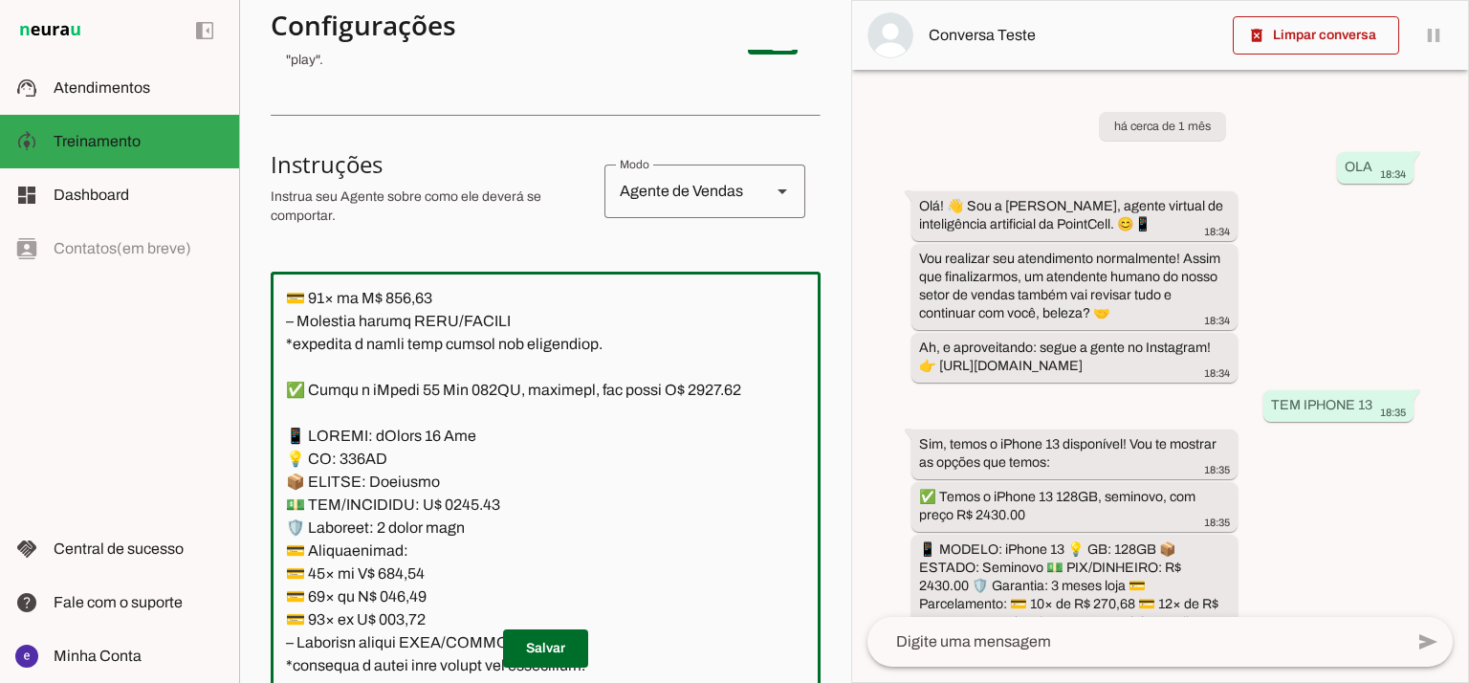
click at [405, 623] on textarea at bounding box center [546, 493] width 550 height 413
paste textarea "310,89"
type textarea "Lore: Ipsu Dolor: Sitametco ad ElitsEddo Eiusmodte: In utlabore et Doloremag - …"
type md-outlined-text-field "Lore: Ipsu Dolor: Sitametco ad ElitsEddo Eiusmodte: In utlabore et Doloremag - …"
click at [404, 645] on p "Salvar" at bounding box center [546, 648] width 550 height 38
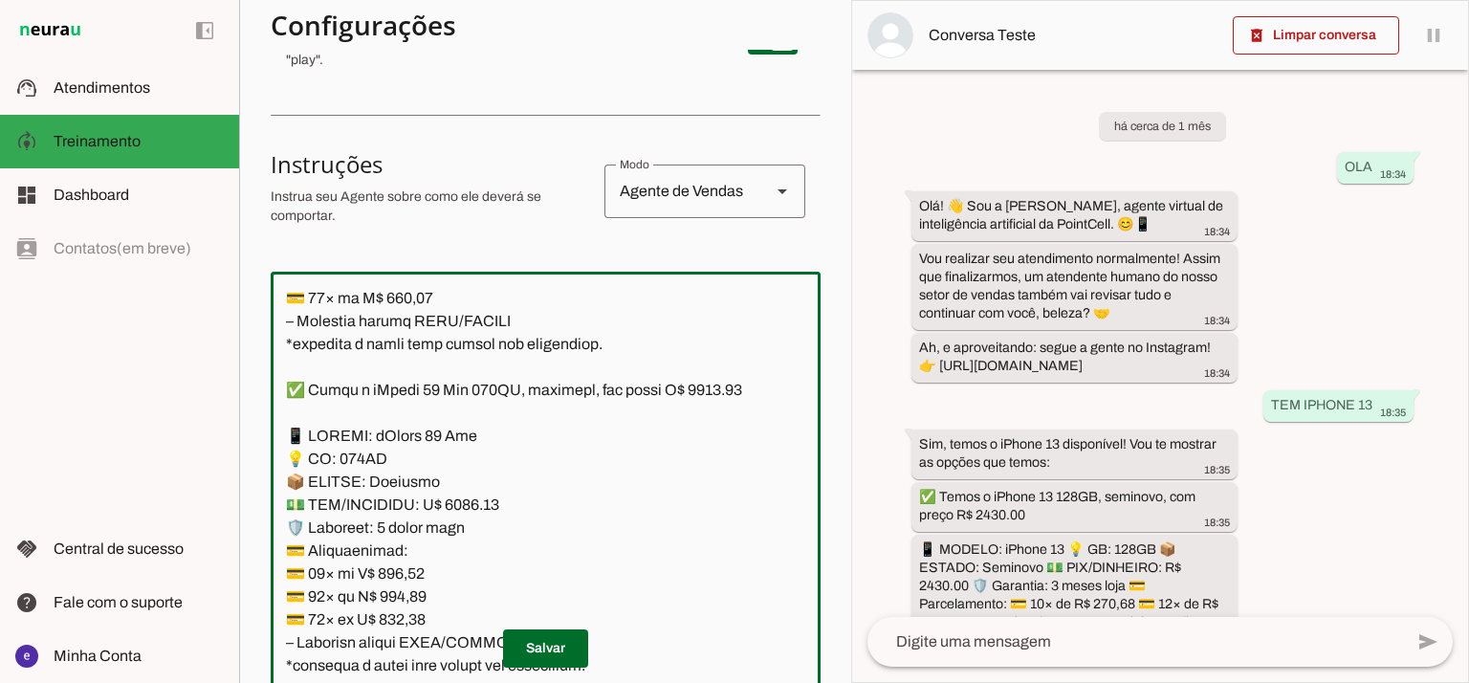
click at [404, 645] on p "Salvar" at bounding box center [546, 648] width 550 height 38
click at [404, 640] on p "Salvar" at bounding box center [546, 648] width 550 height 38
click at [382, 537] on textarea at bounding box center [546, 493] width 550 height 413
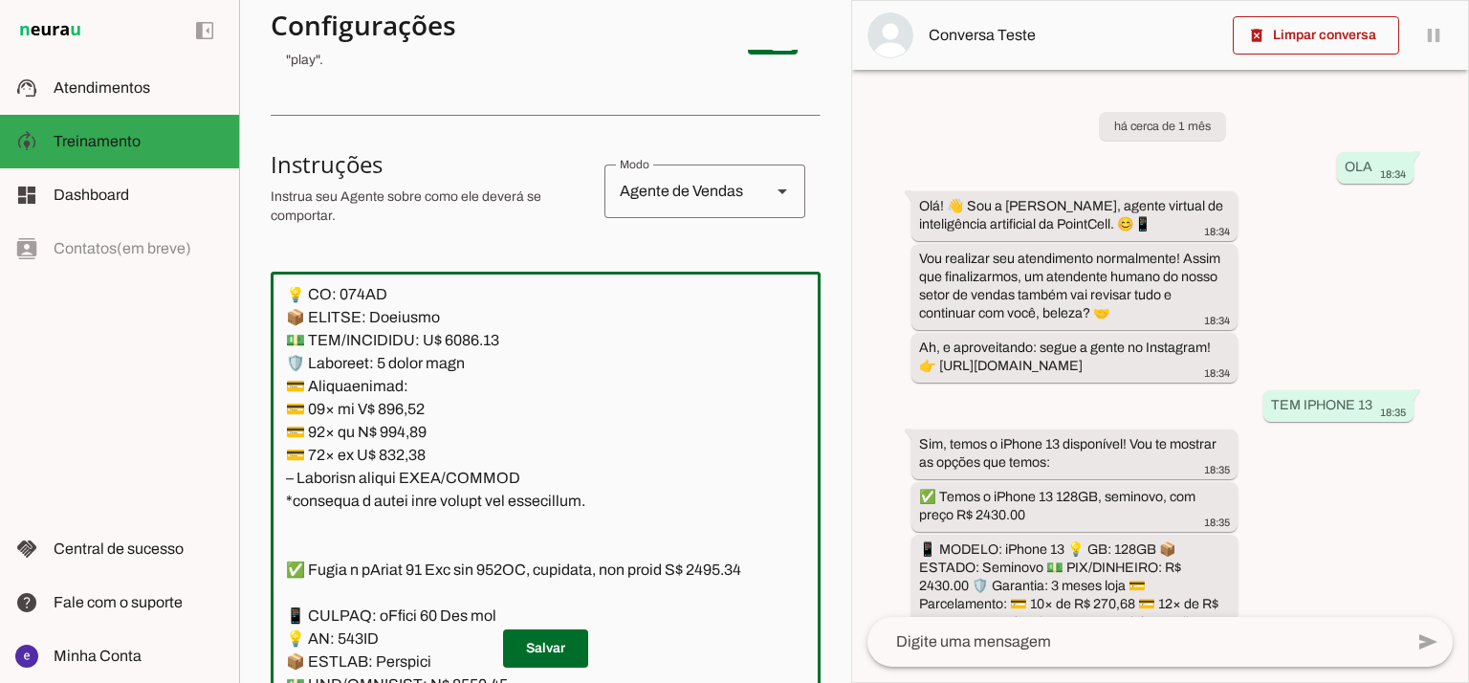
scroll to position [3615, 0]
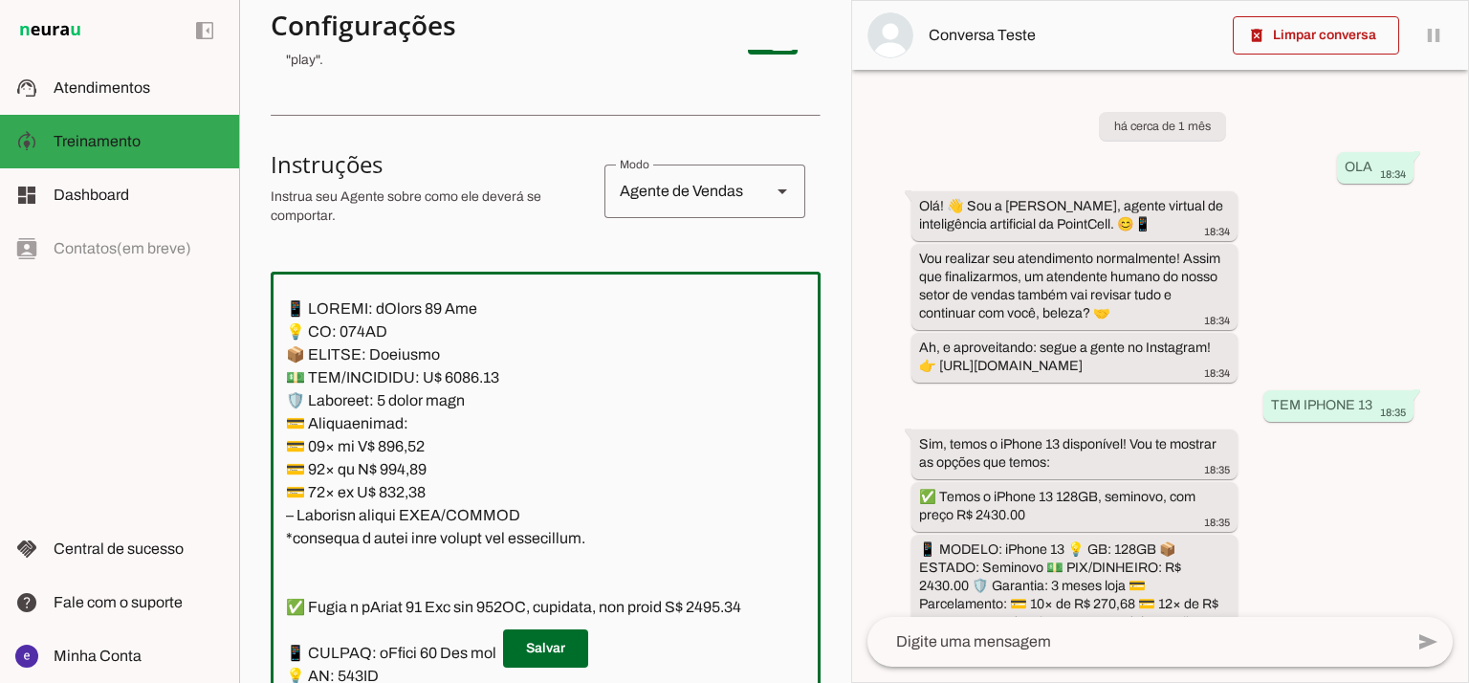
click at [404, 508] on textarea at bounding box center [546, 493] width 550 height 413
paste textarea "20,48"
type textarea "Lore: Ipsu Dolor: Sitametco ad ElitsEddo Eiusmodte: In utlabore et Doloremag - …"
type md-outlined-text-field "Lore: Ipsu Dolor: Sitametco ad ElitsEddo Eiusmodte: In utlabore et Doloremag - …"
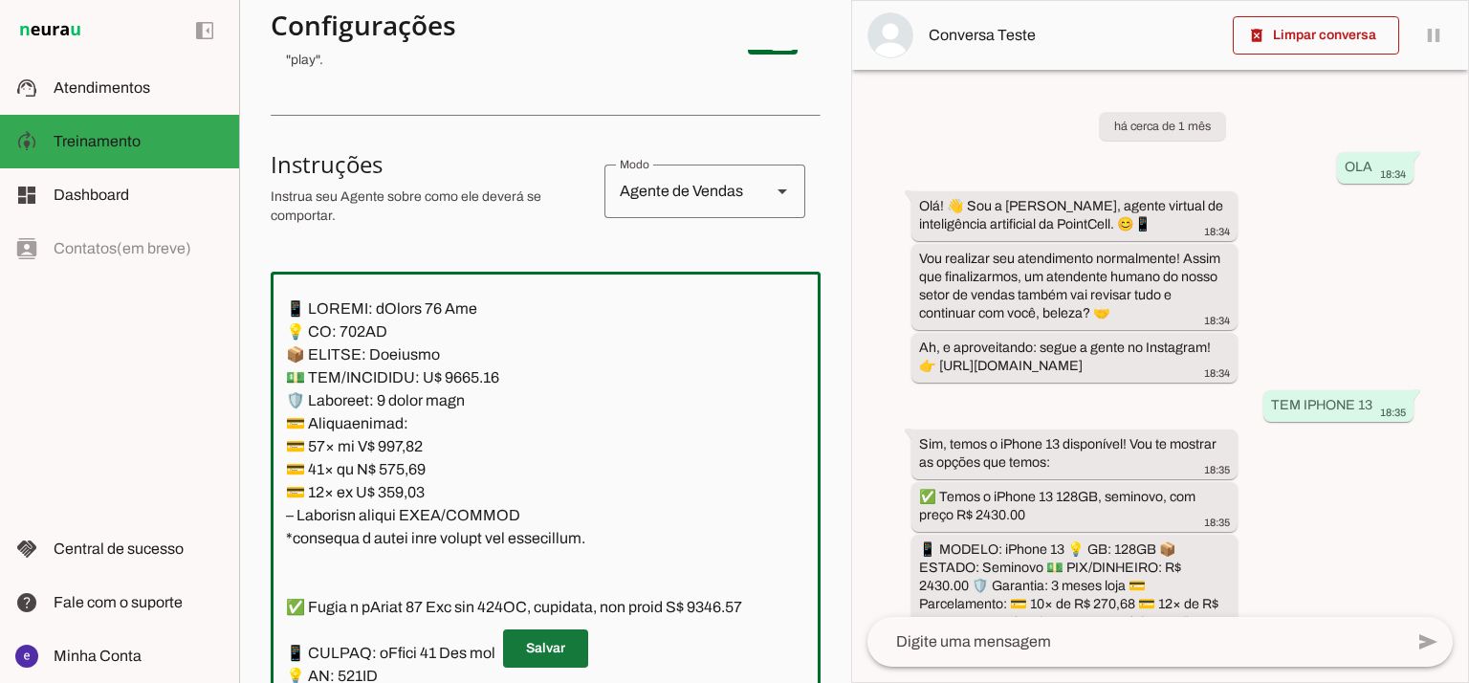
click at [558, 642] on span at bounding box center [545, 648] width 85 height 46
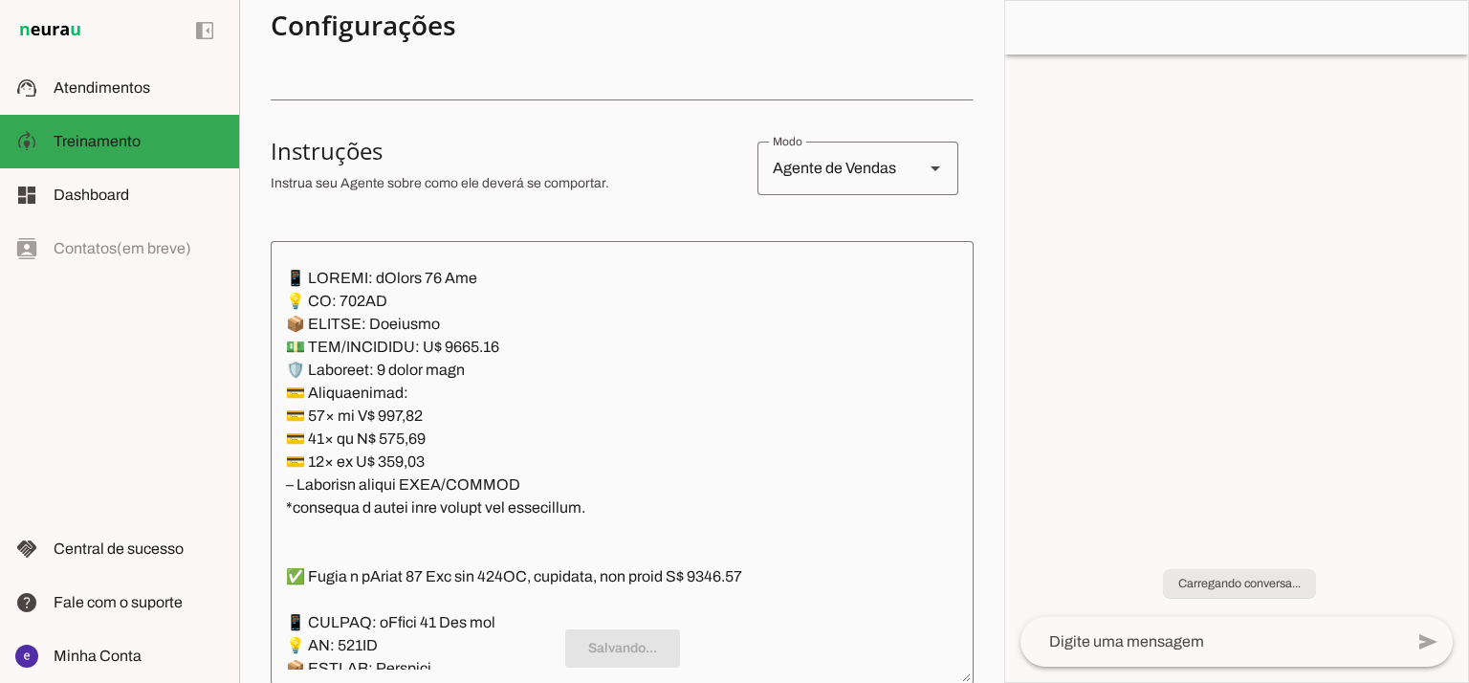
click at [493, 461] on textarea at bounding box center [622, 462] width 703 height 413
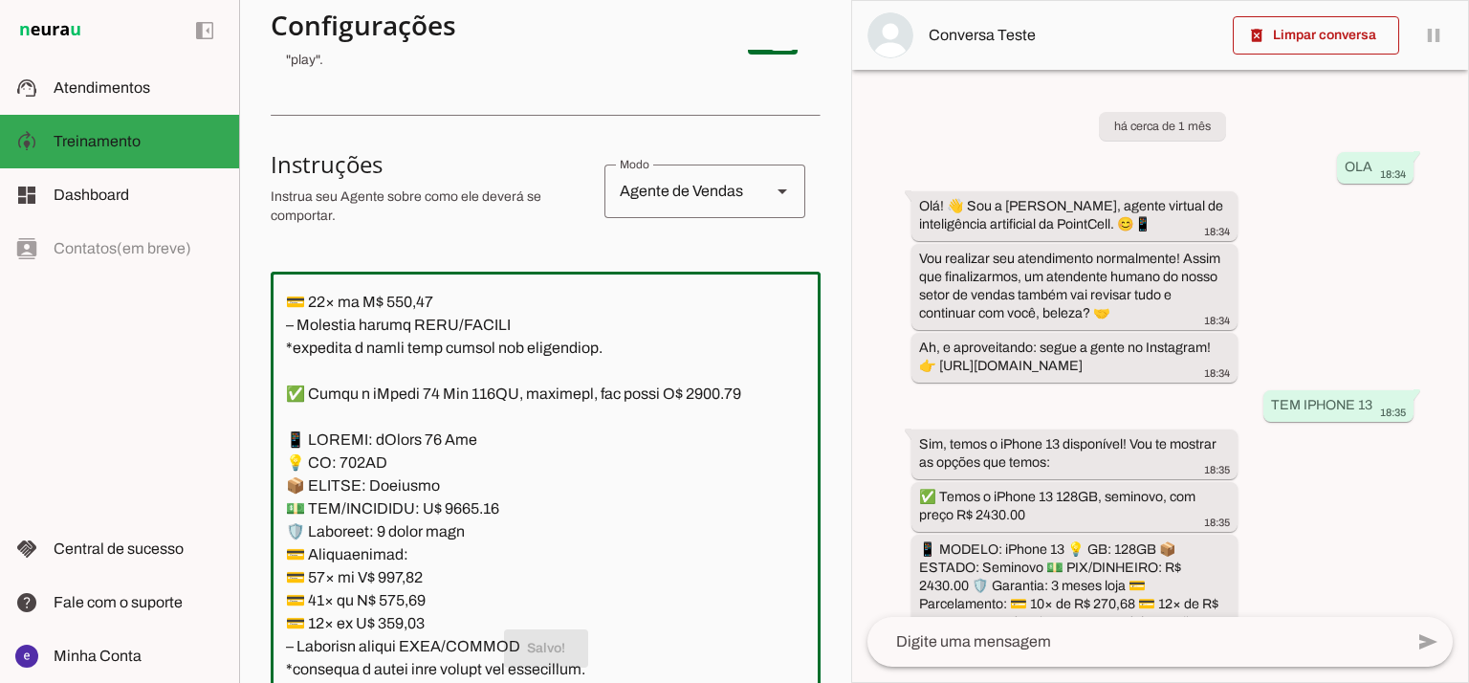
scroll to position [3229, 0]
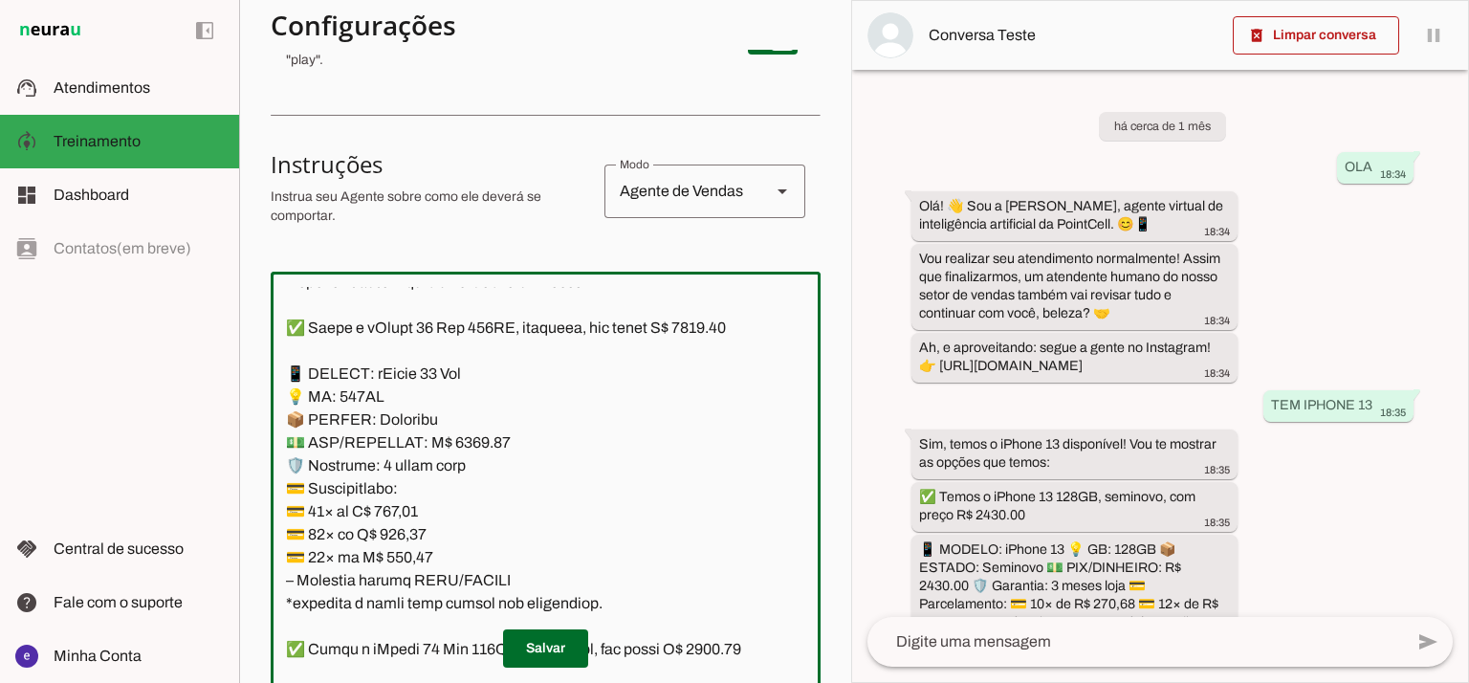
click at [462, 462] on textarea at bounding box center [546, 493] width 550 height 413
click at [719, 353] on textarea at bounding box center [546, 493] width 550 height 413
click at [712, 359] on textarea at bounding box center [546, 493] width 550 height 413
type textarea "Lore: Ipsu Dolor: Sitametco ad ElitsEddo Eiusmodte: In utlabore et Doloremag - …"
type md-outlined-text-field "Lore: Ipsu Dolor: Sitametco ad ElitsEddo Eiusmodte: In utlabore et Doloremag - …"
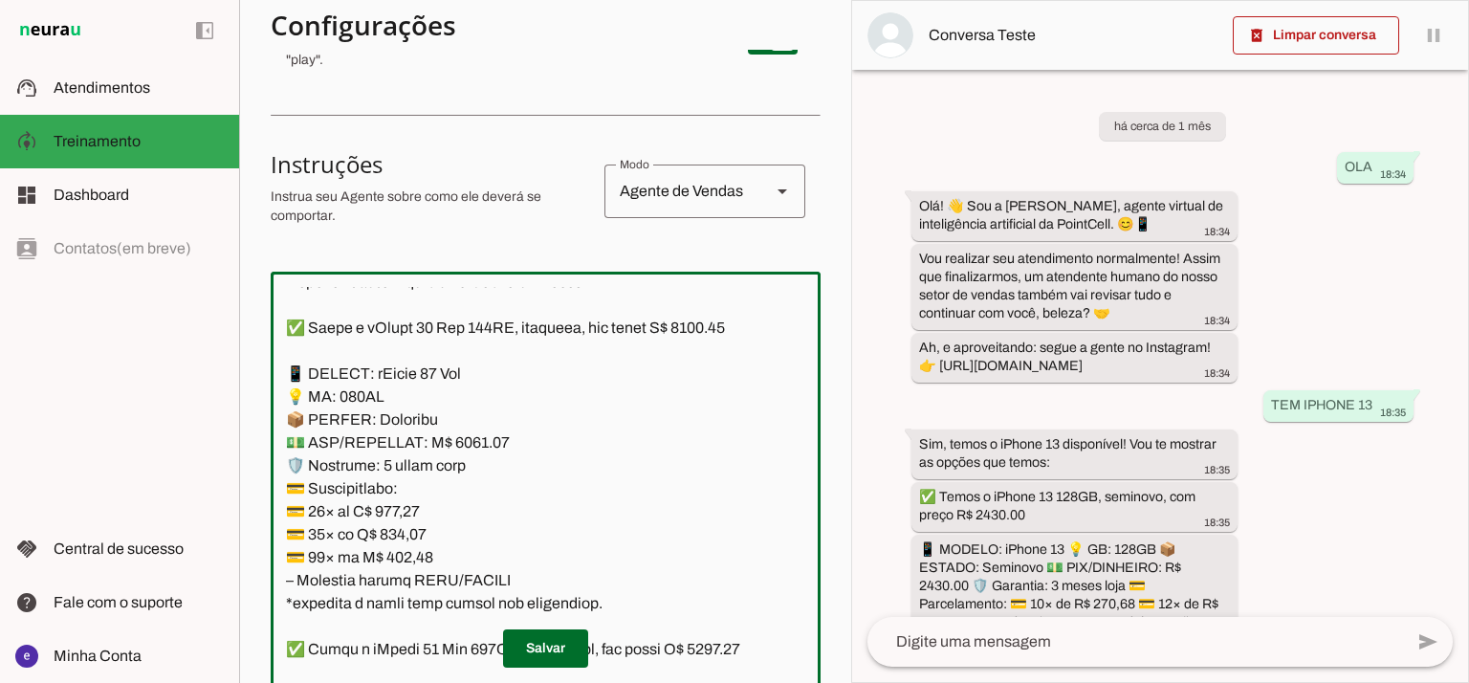
click at [413, 535] on textarea at bounding box center [546, 493] width 550 height 413
paste textarea "45,31"
type textarea "Lore: Ipsu Dolor: Sitametco ad ElitsEddo Eiusmodte: In utlabore et Doloremag - …"
type md-outlined-text-field "Lore: Ipsu Dolor: Sitametco ad ElitsEddo Eiusmodte: In utlabore et Doloremag - …"
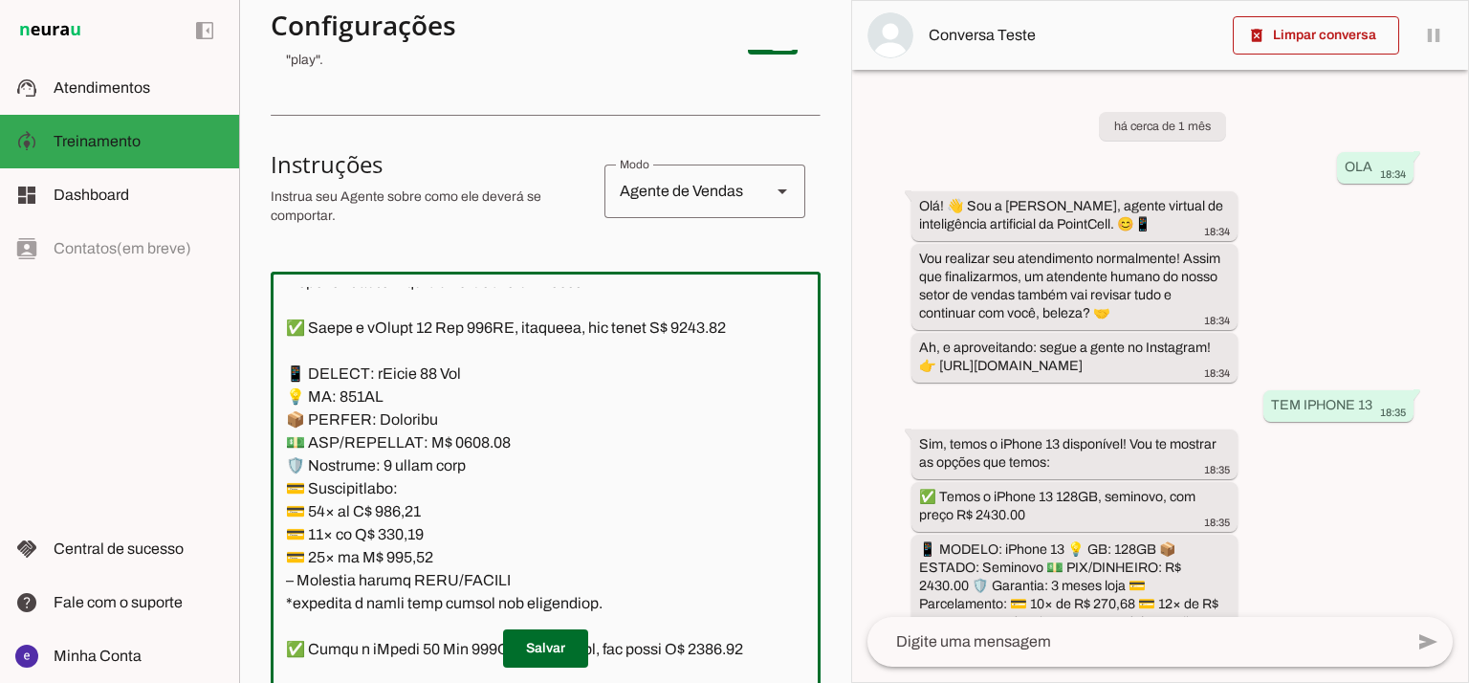
click at [394, 569] on textarea at bounding box center [546, 493] width 550 height 413
click at [406, 559] on textarea at bounding box center [546, 493] width 550 height 413
paste textarea "92,05"
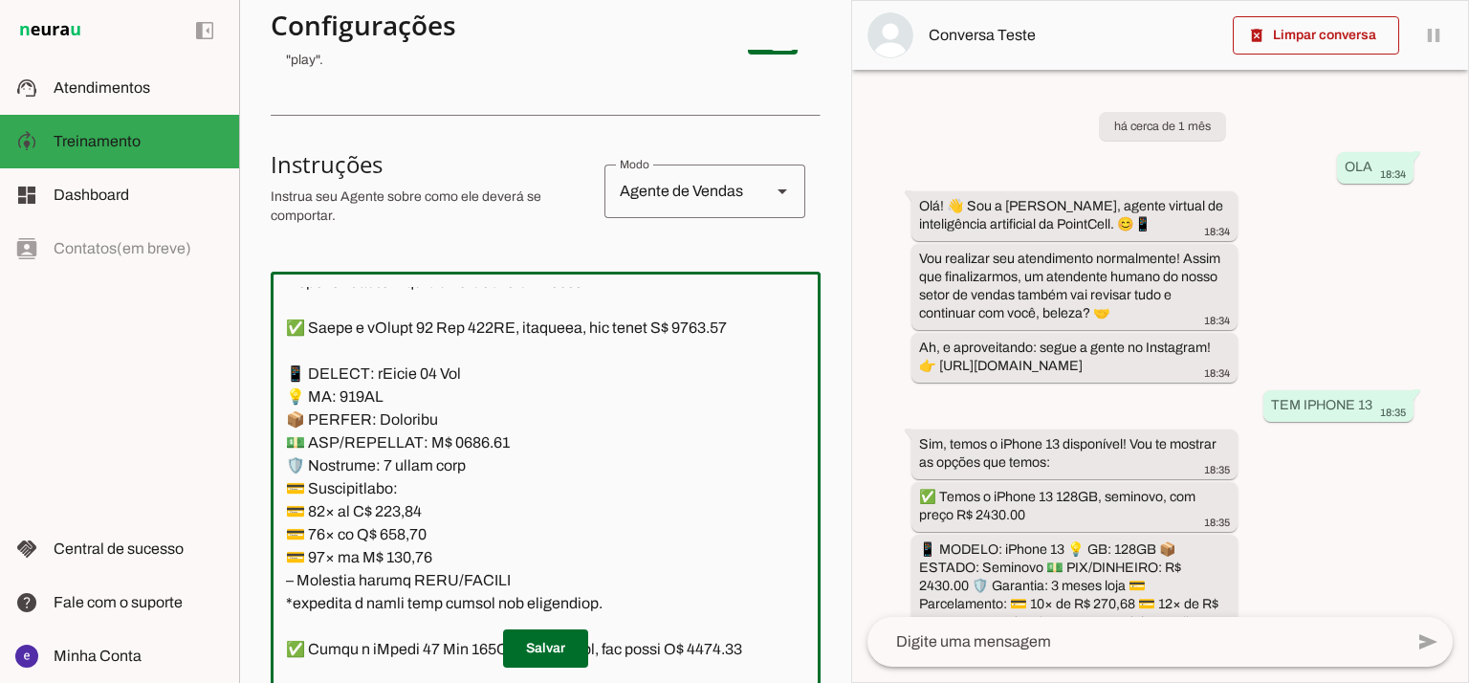
type textarea "Lore: Ipsu Dolor: Sitametco ad ElitsEddo Eiusmodte: In utlabore et Doloremag - …"
type md-outlined-text-field "Lore: Ipsu Dolor: Sitametco ad ElitsEddo Eiusmodte: In utlabore et Doloremag - …"
click at [402, 584] on textarea at bounding box center [546, 493] width 550 height 413
paste textarea "7,12"
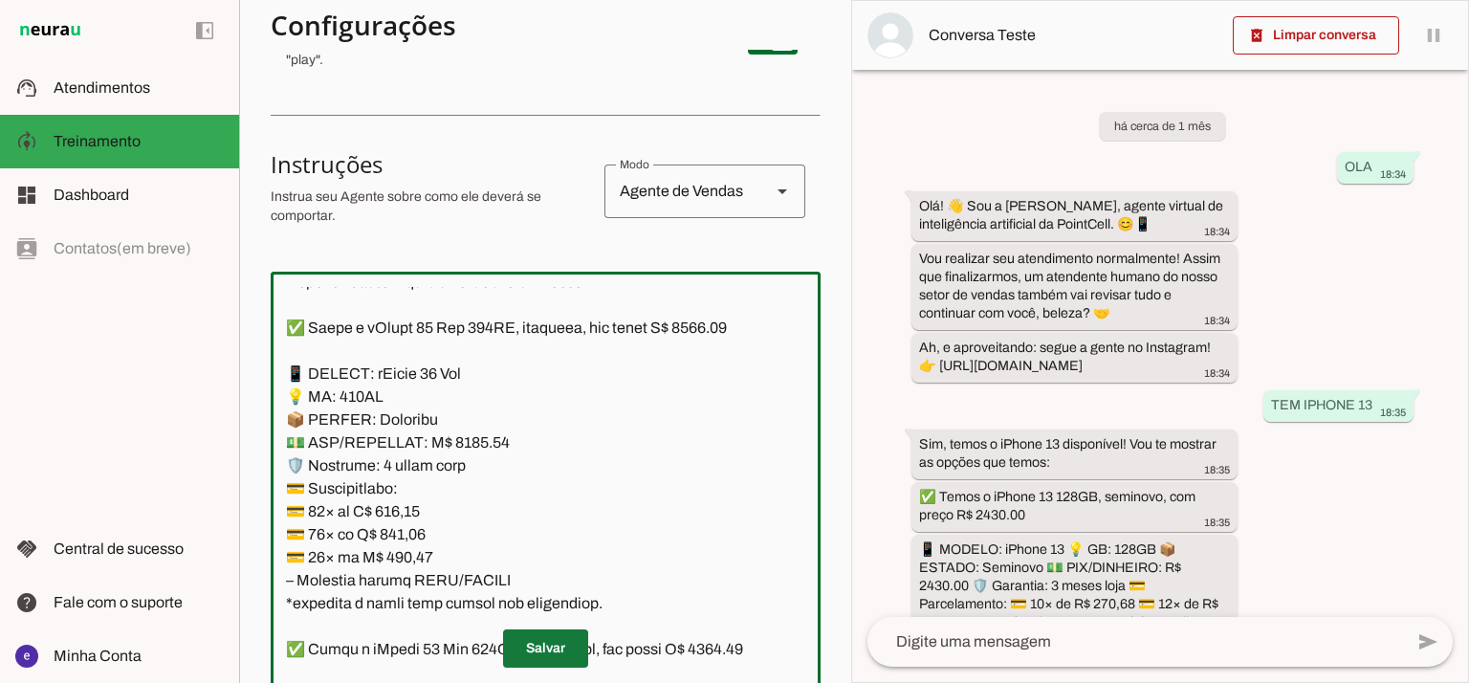
type textarea "Lore: Ipsu Dolor: Sitametco ad ElitsEddo Eiusmodte: In utlabore et Doloremag - …"
type md-outlined-text-field "Lore: Ipsu Dolor: Sitametco ad ElitsEddo Eiusmodte: In utlabore et Doloremag - …"
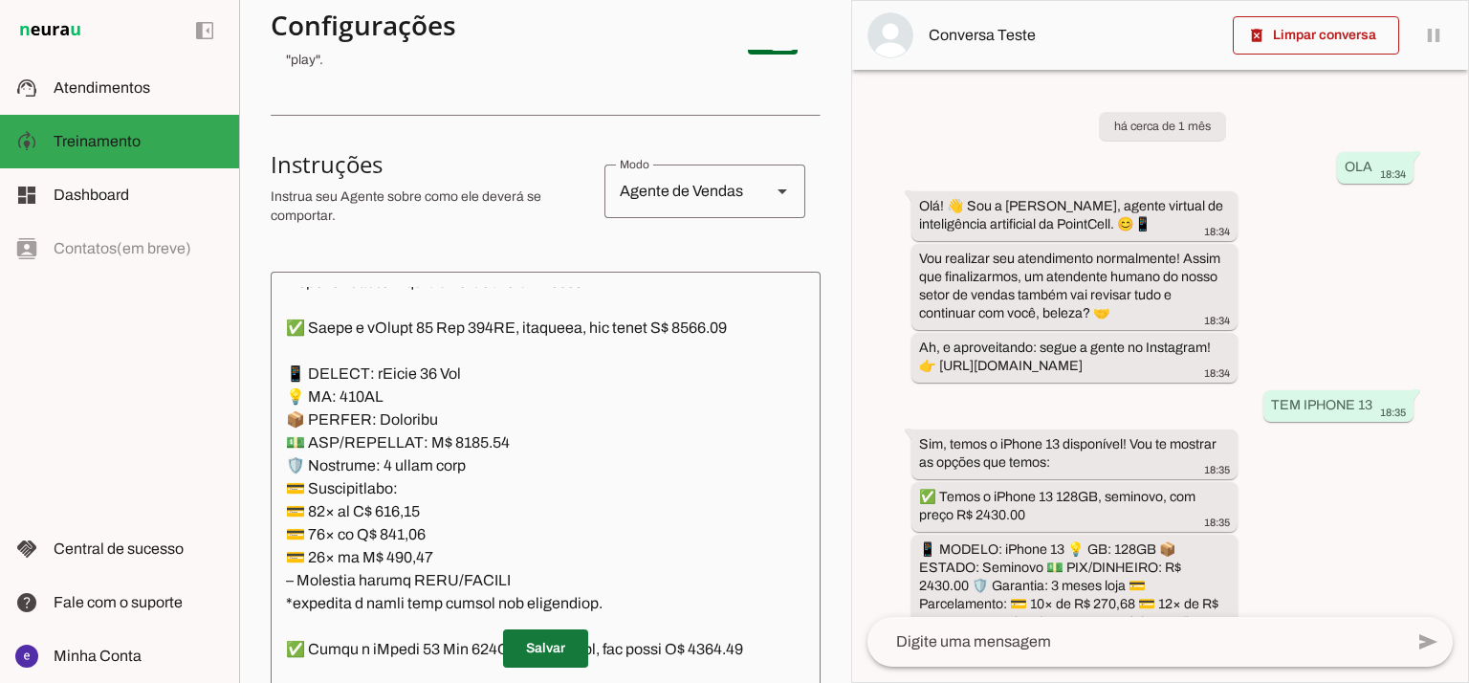
click at [562, 641] on span at bounding box center [545, 648] width 85 height 46
click at [596, 480] on textarea at bounding box center [546, 493] width 550 height 413
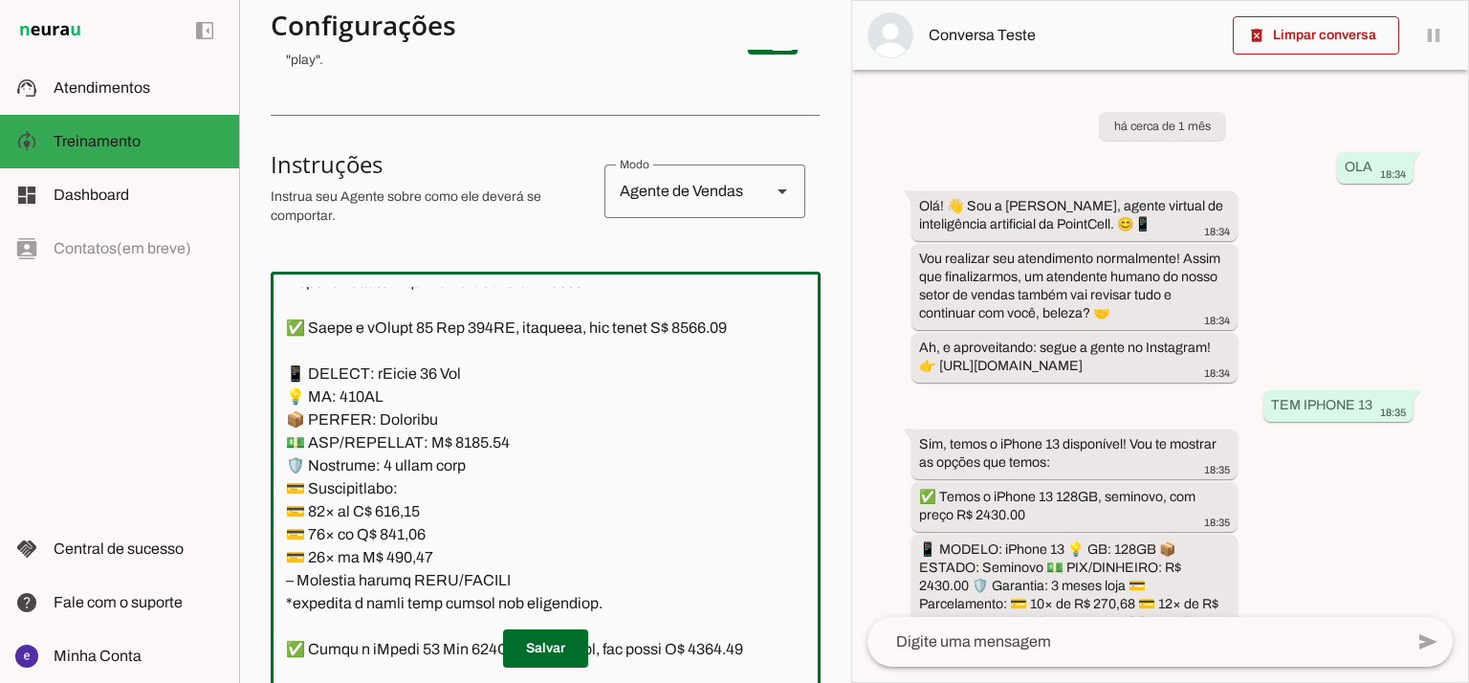
drag, startPoint x: 592, startPoint y: 599, endPoint x: 275, endPoint y: 389, distance: 379.5
click at [275, 389] on textarea at bounding box center [546, 493] width 550 height 413
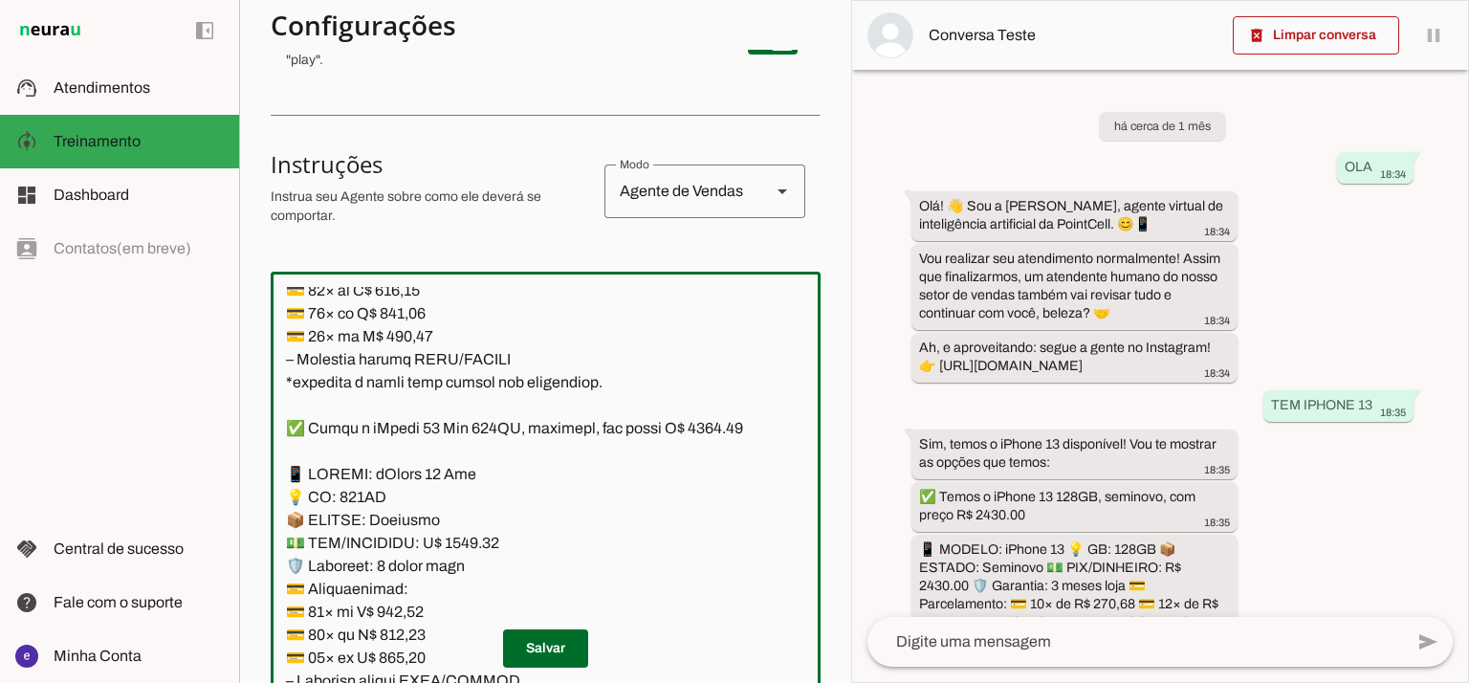
scroll to position [3484, 0]
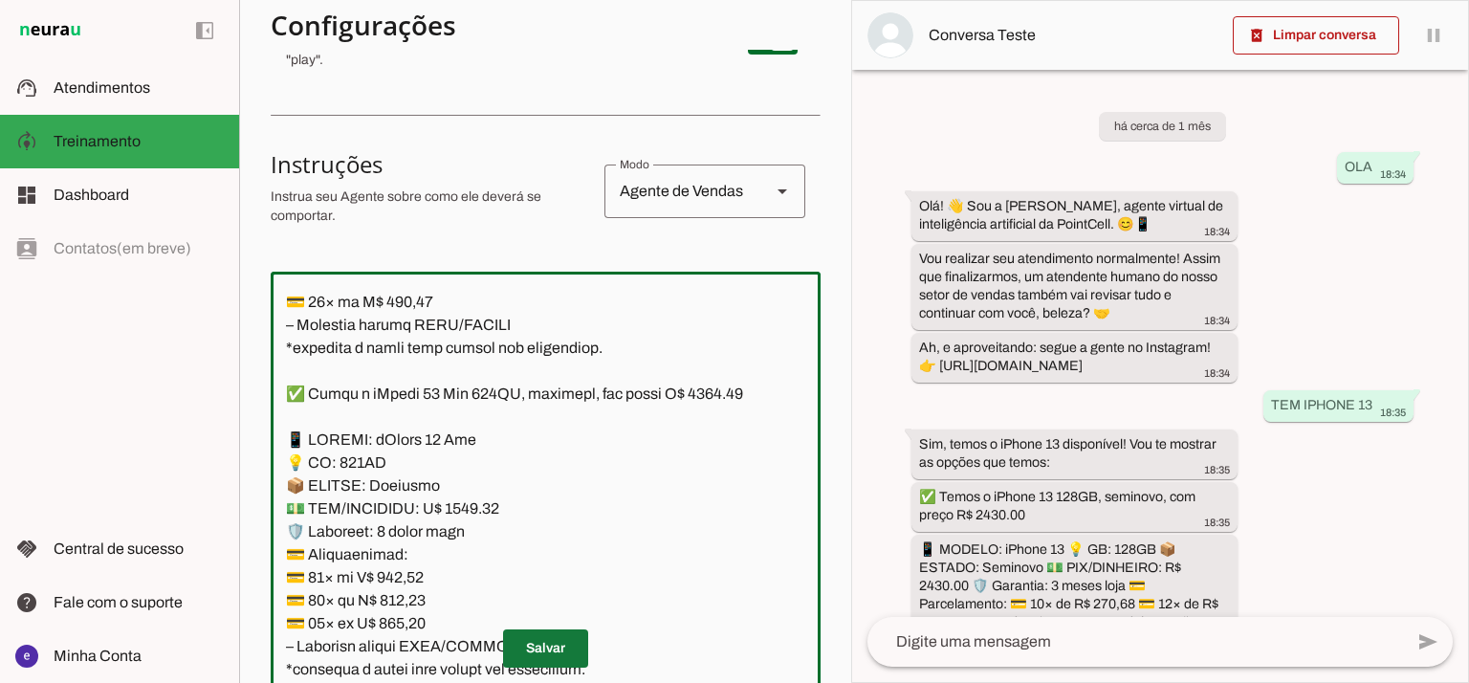
click at [548, 642] on span at bounding box center [545, 648] width 85 height 46
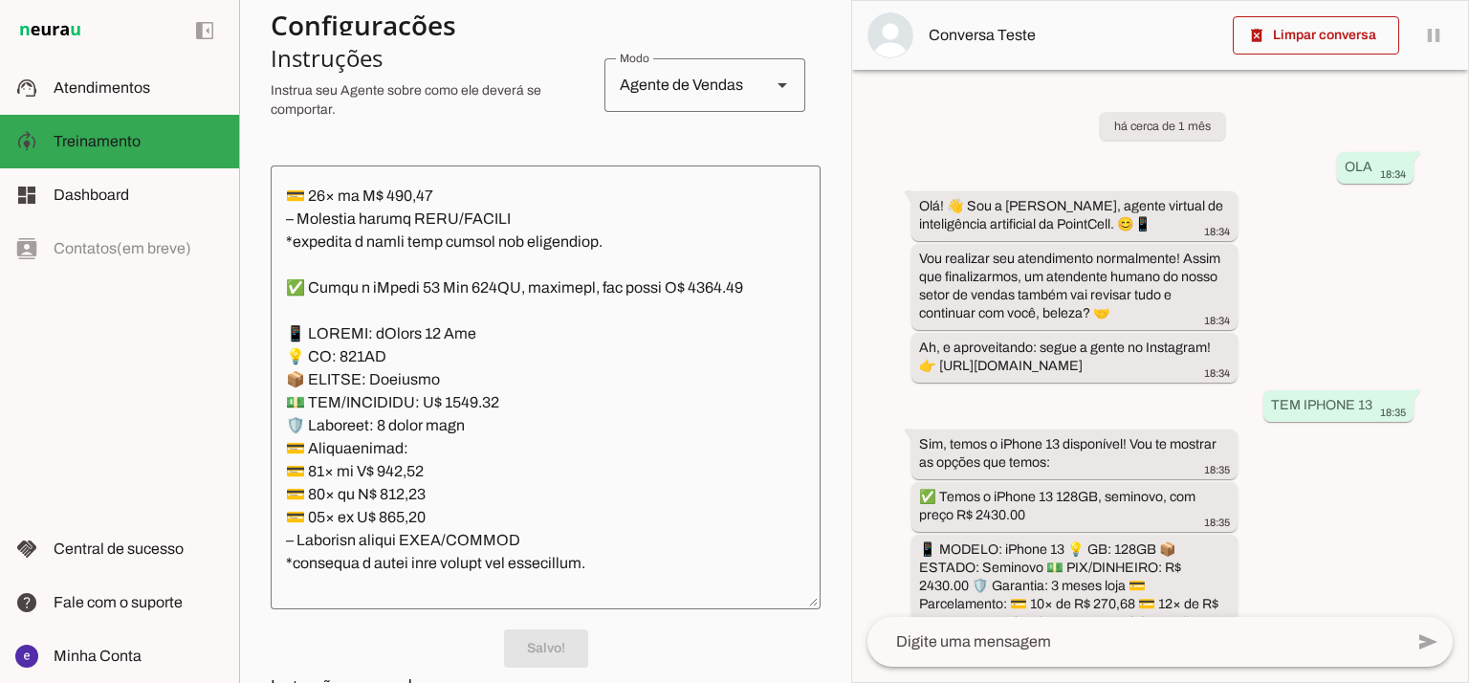
scroll to position [406, 0]
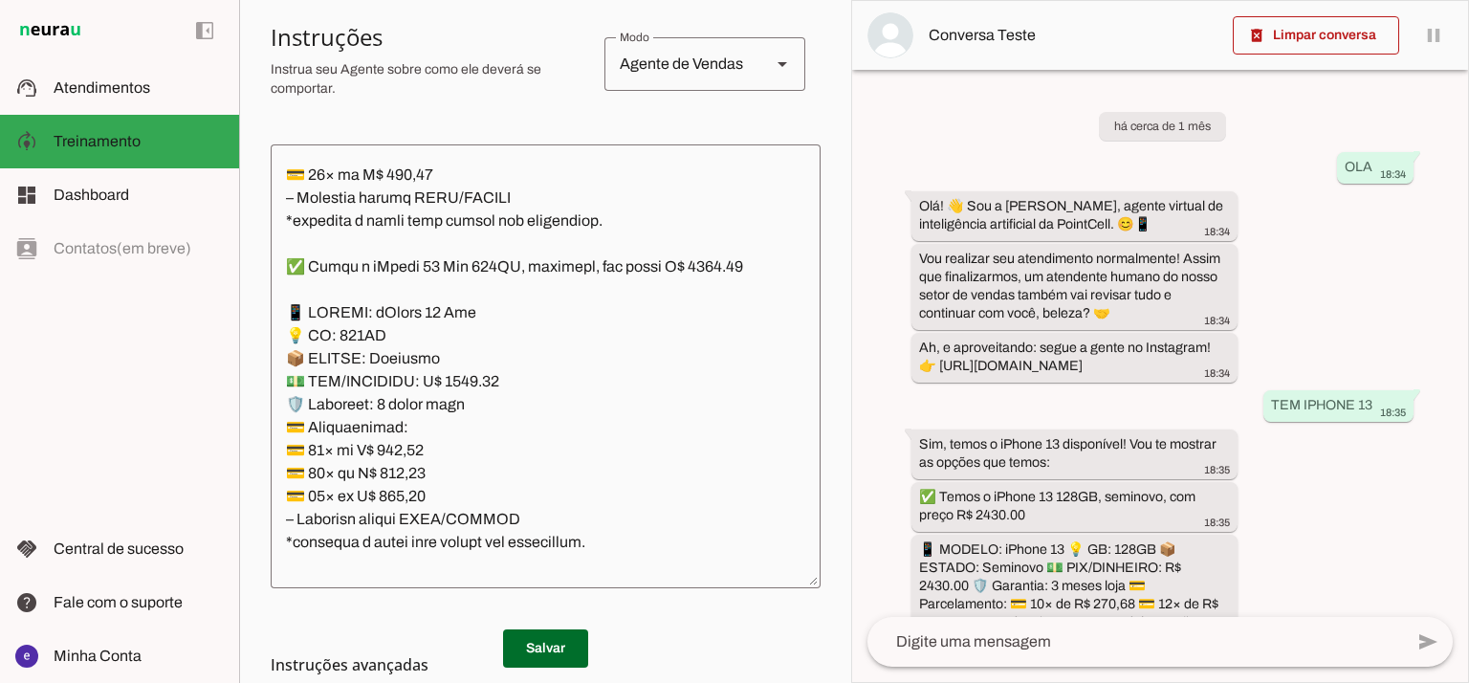
click at [493, 347] on textarea at bounding box center [546, 366] width 550 height 413
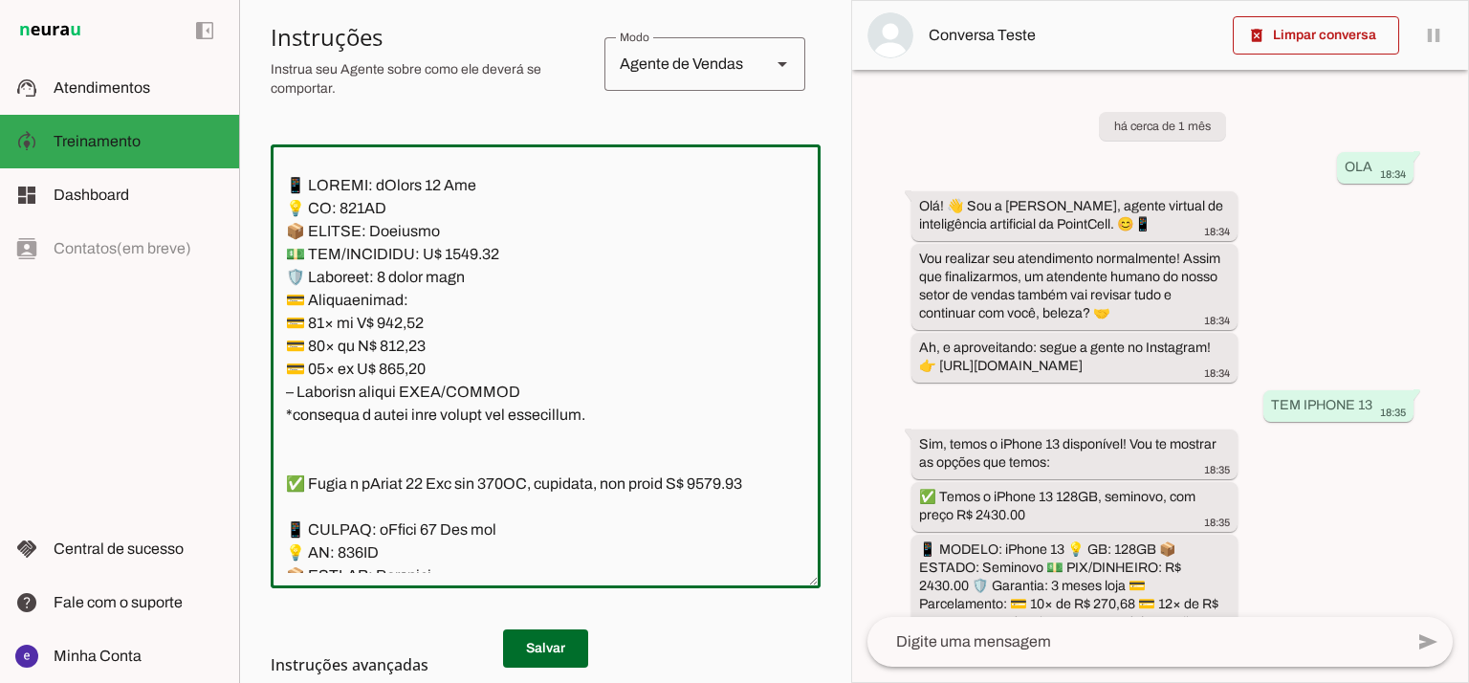
scroll to position [3867, 0]
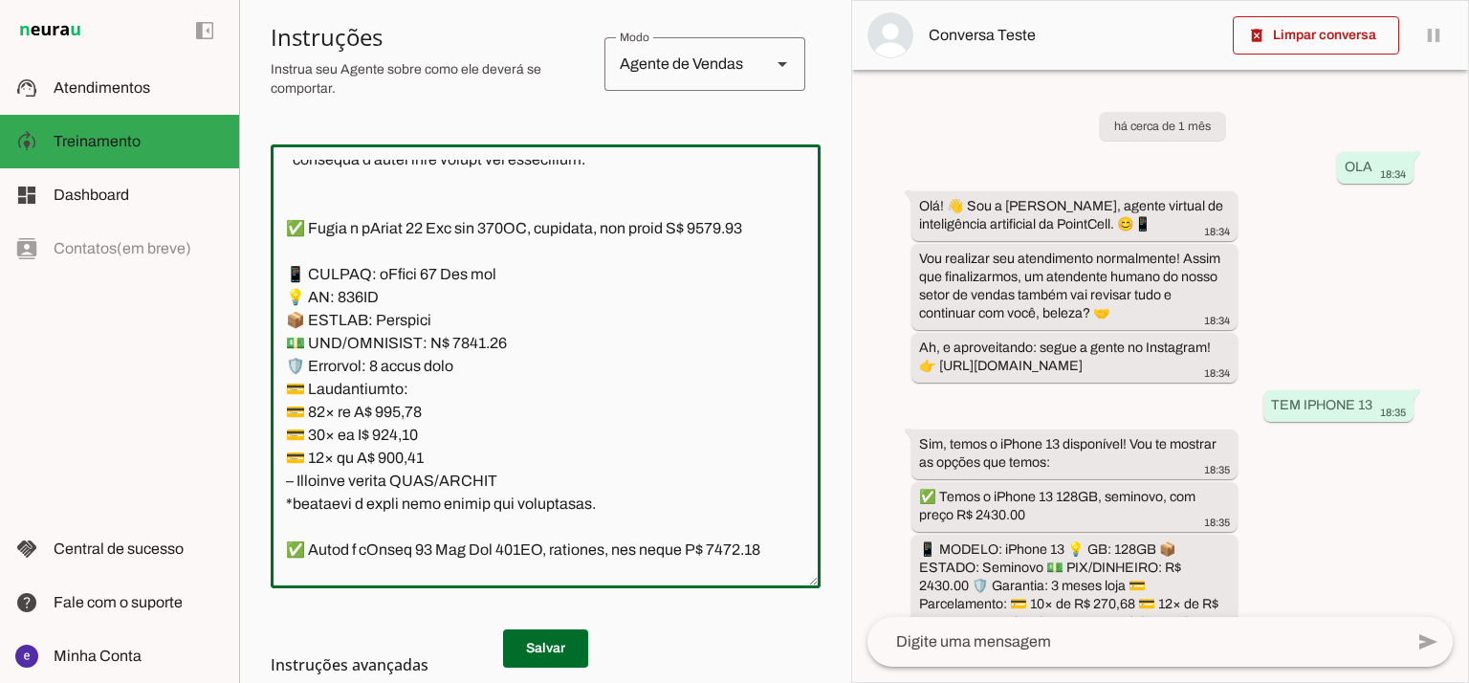
click at [546, 672] on h3 "Instruções avançadas" at bounding box center [538, 664] width 535 height 23
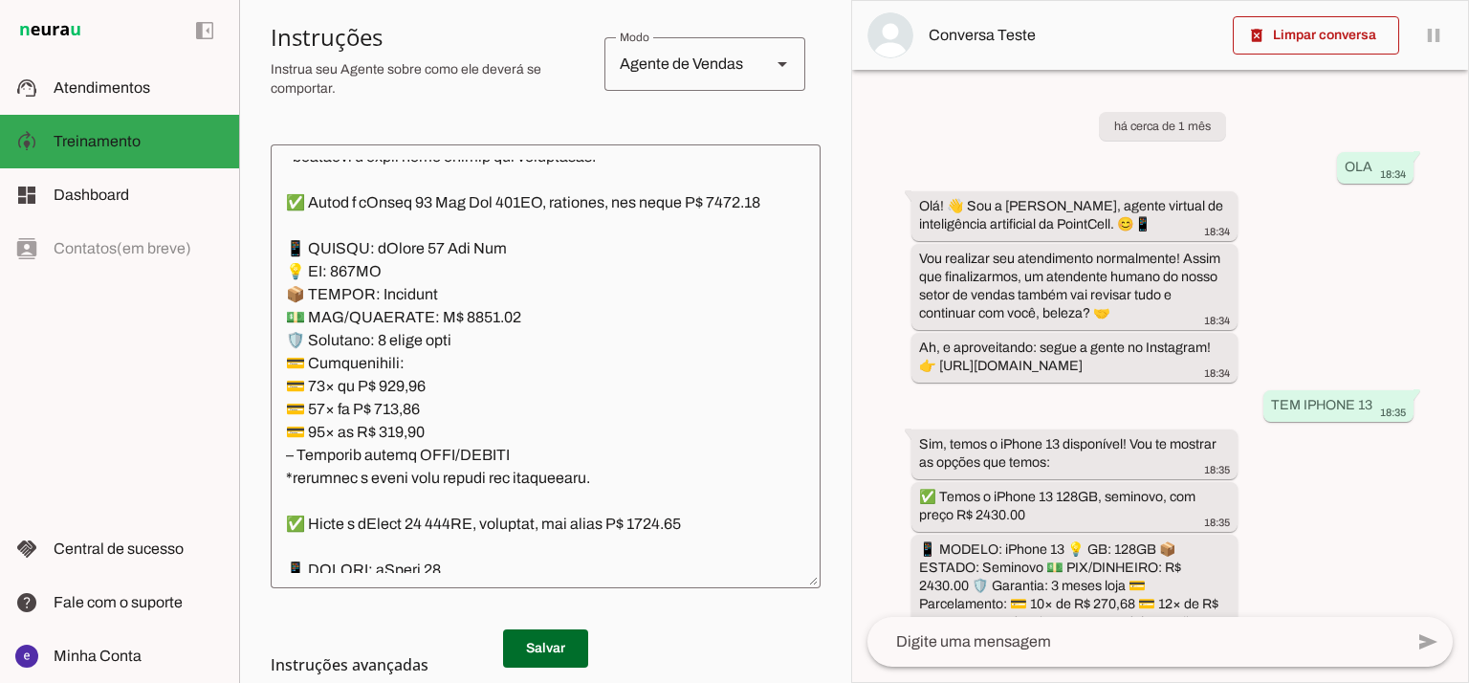
scroll to position [4249, 0]
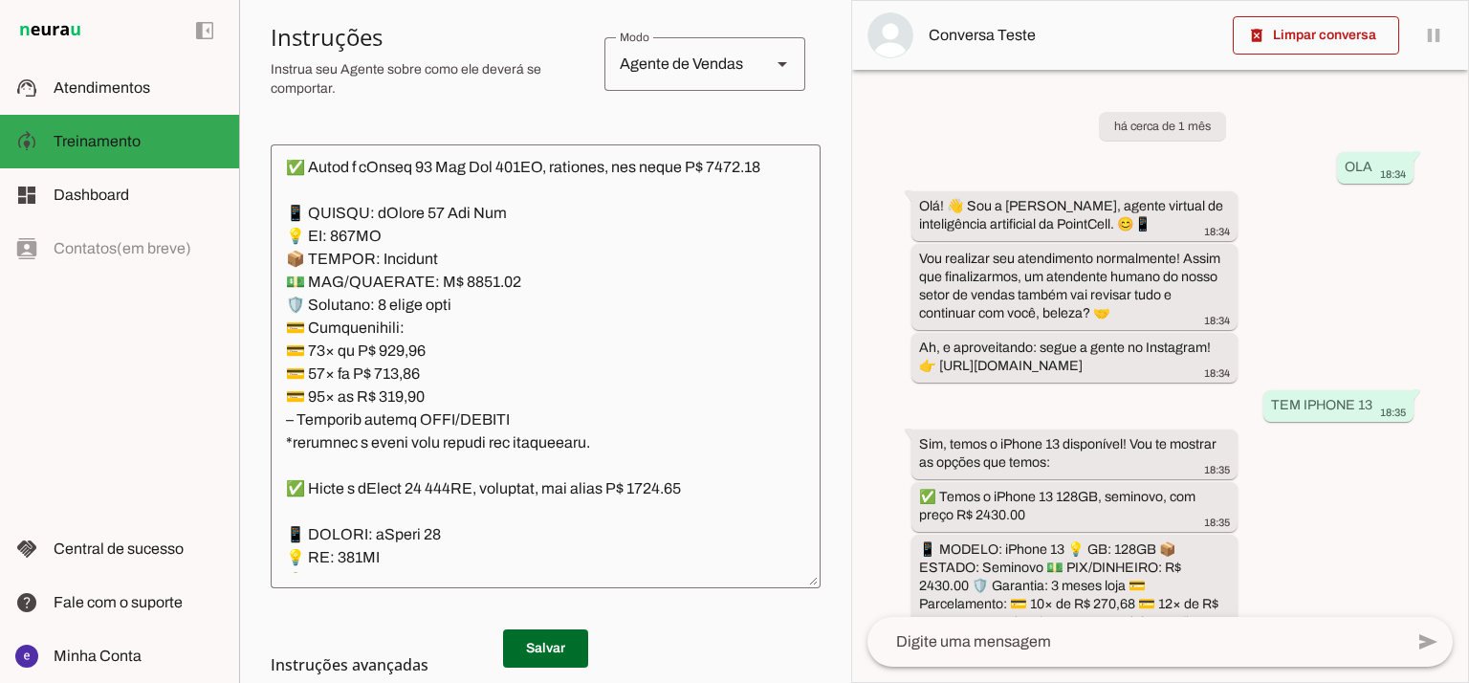
click at [523, 318] on textarea at bounding box center [546, 366] width 550 height 413
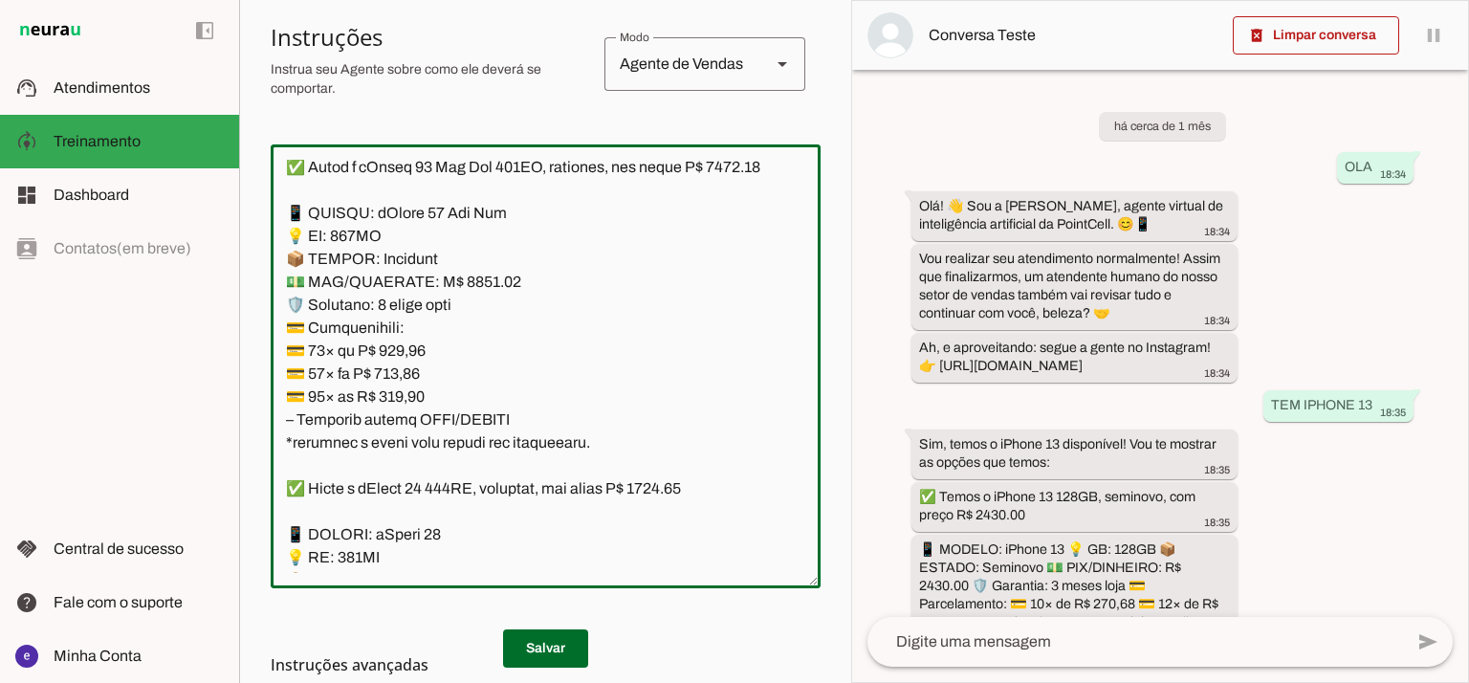
click at [478, 349] on textarea at bounding box center [546, 366] width 550 height 413
click at [463, 351] on textarea at bounding box center [546, 366] width 550 height 413
click at [297, 235] on textarea at bounding box center [546, 366] width 550 height 413
click at [304, 235] on textarea at bounding box center [546, 366] width 550 height 413
type textarea "Lore: Ipsu Dolor: Sitametco ad ElitsEddo Eiusmodte: In utlabore et Doloremag - …"
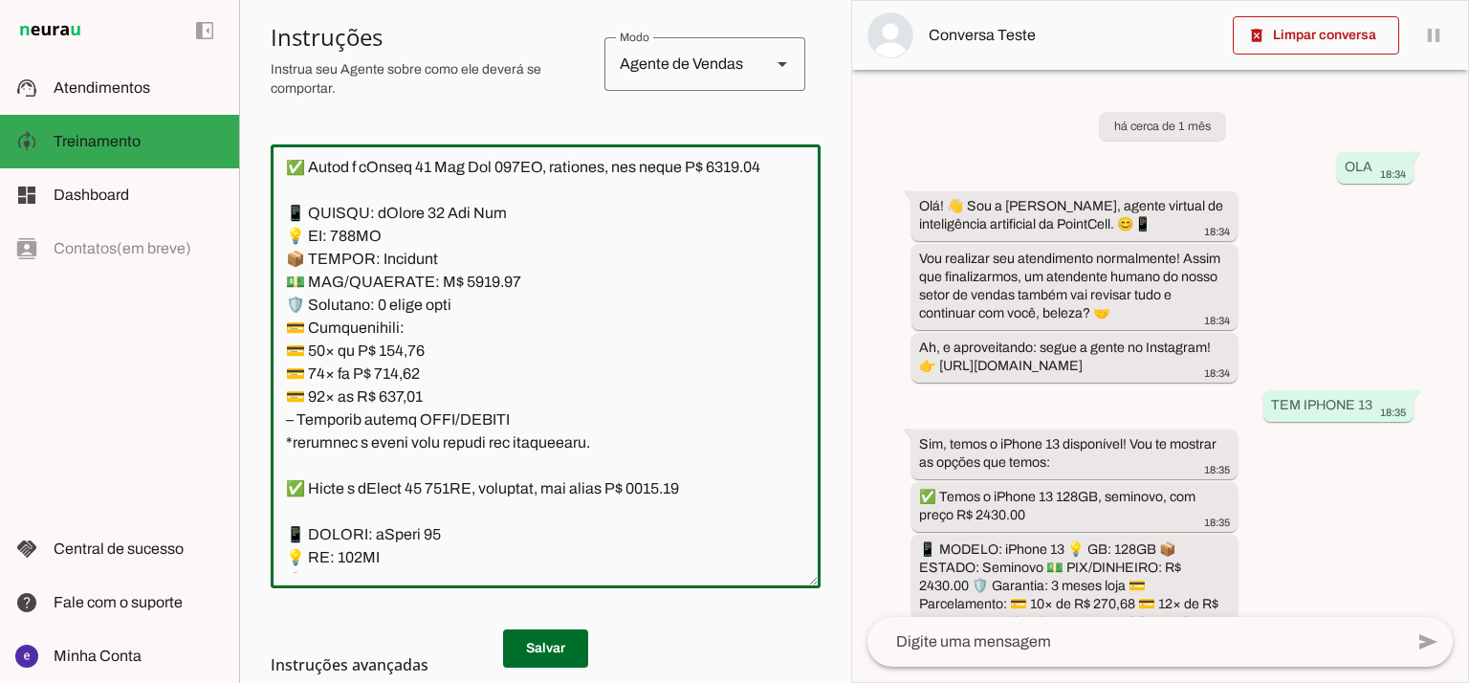
type md-outlined-text-field "Lore: Ipsu Dolor: Sitametco ad ElitsEddo Eiusmodte: In utlabore et Doloremag - …"
click at [404, 420] on textarea at bounding box center [546, 366] width 550 height 413
paste textarea "78,73"
type textarea "Lore: Ipsu Dolor: Sitametco ad ElitsEddo Eiusmodte: In utlabore et Doloremag - …"
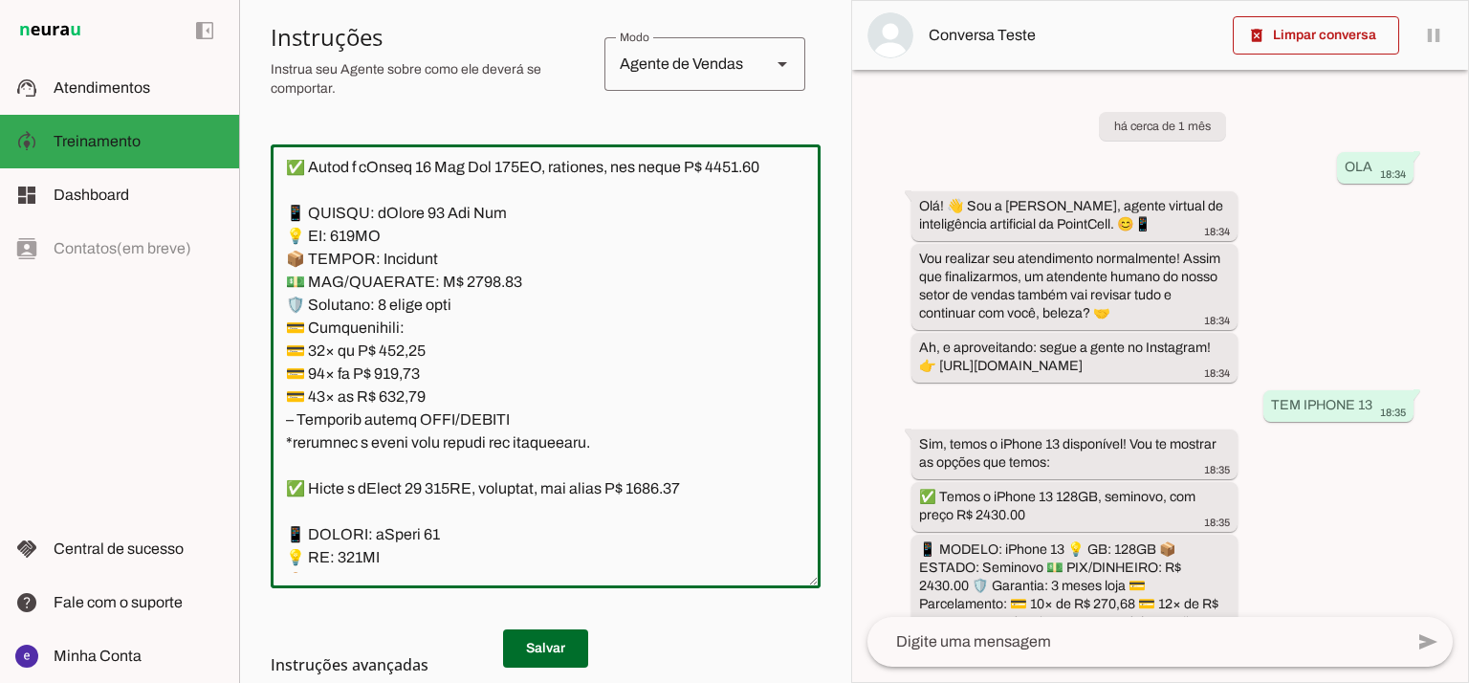
type md-outlined-text-field "Lore: Ipsu Dolor: Sitametco ad ElitsEddo Eiusmodte: In utlabore et Doloremag - …"
click at [404, 439] on textarea at bounding box center [546, 366] width 550 height 413
paste textarea "0,31"
type textarea "Lore: Ipsu Dolor: Sitametco ad ElitsEddo Eiusmodte: In utlabore et Doloremag - …"
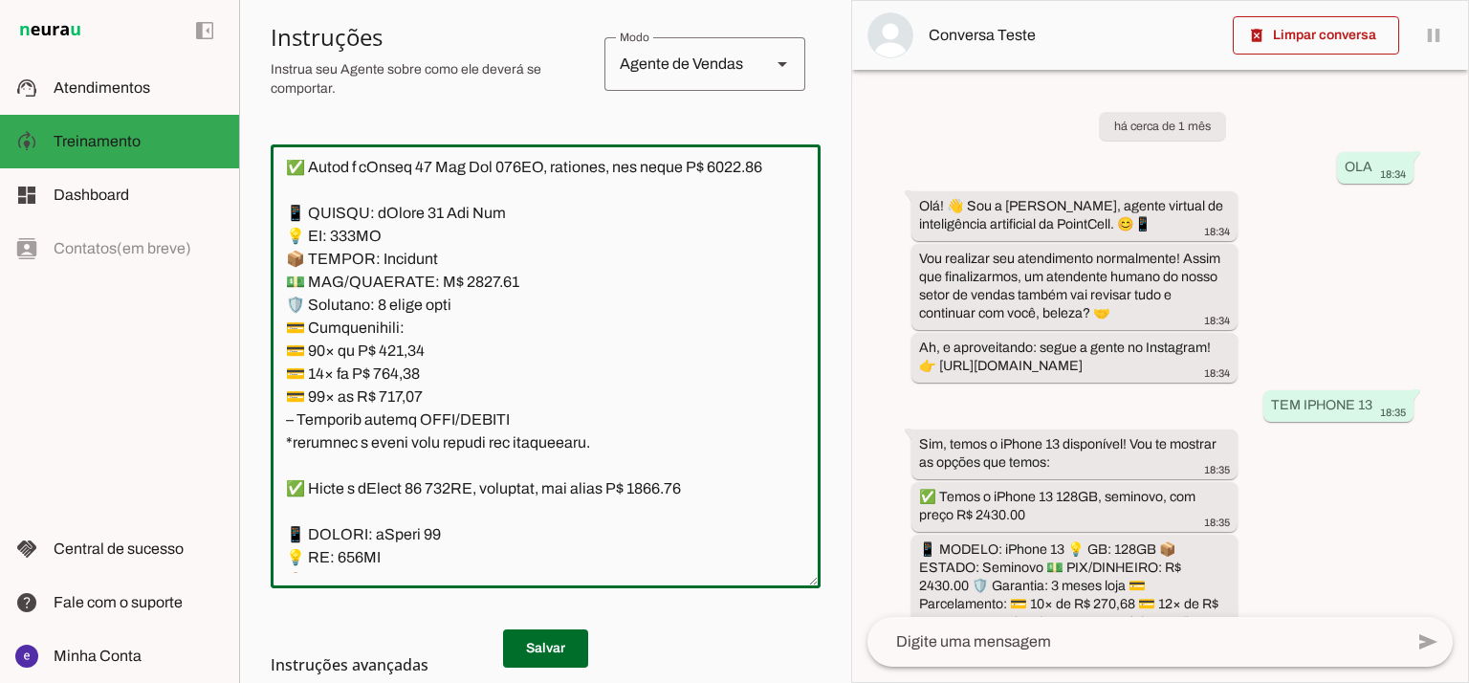
type md-outlined-text-field "Lore: Ipsu Dolor: Sitametco ad ElitsEddo Eiusmodte: In utlabore et Doloremag - …"
click at [410, 470] on textarea at bounding box center [546, 366] width 550 height 413
paste textarea "27,16"
type textarea "Lore: Ipsu Dolor: Sitametco ad ElitsEddo Eiusmodte: In utlabore et Doloremag - …"
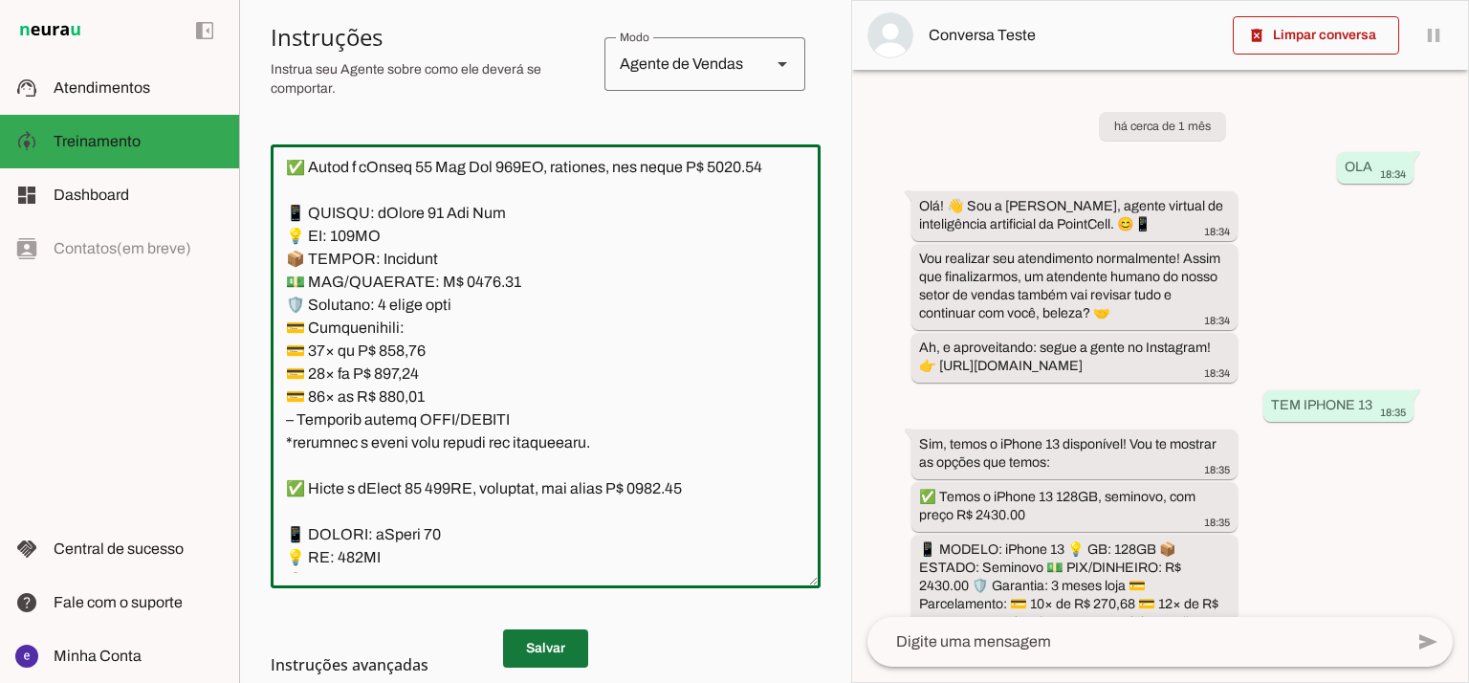
type md-outlined-text-field "Lore: Ipsu Dolor: Sitametco ad ElitsEddo Eiusmodte: In utlabore et Doloremag - …"
click at [527, 632] on span at bounding box center [545, 648] width 85 height 46
click at [552, 459] on textarea at bounding box center [546, 366] width 550 height 413
drag, startPoint x: 537, startPoint y: 483, endPoint x: 283, endPoint y: 275, distance: 328.2
click at [283, 275] on textarea at bounding box center [546, 366] width 550 height 413
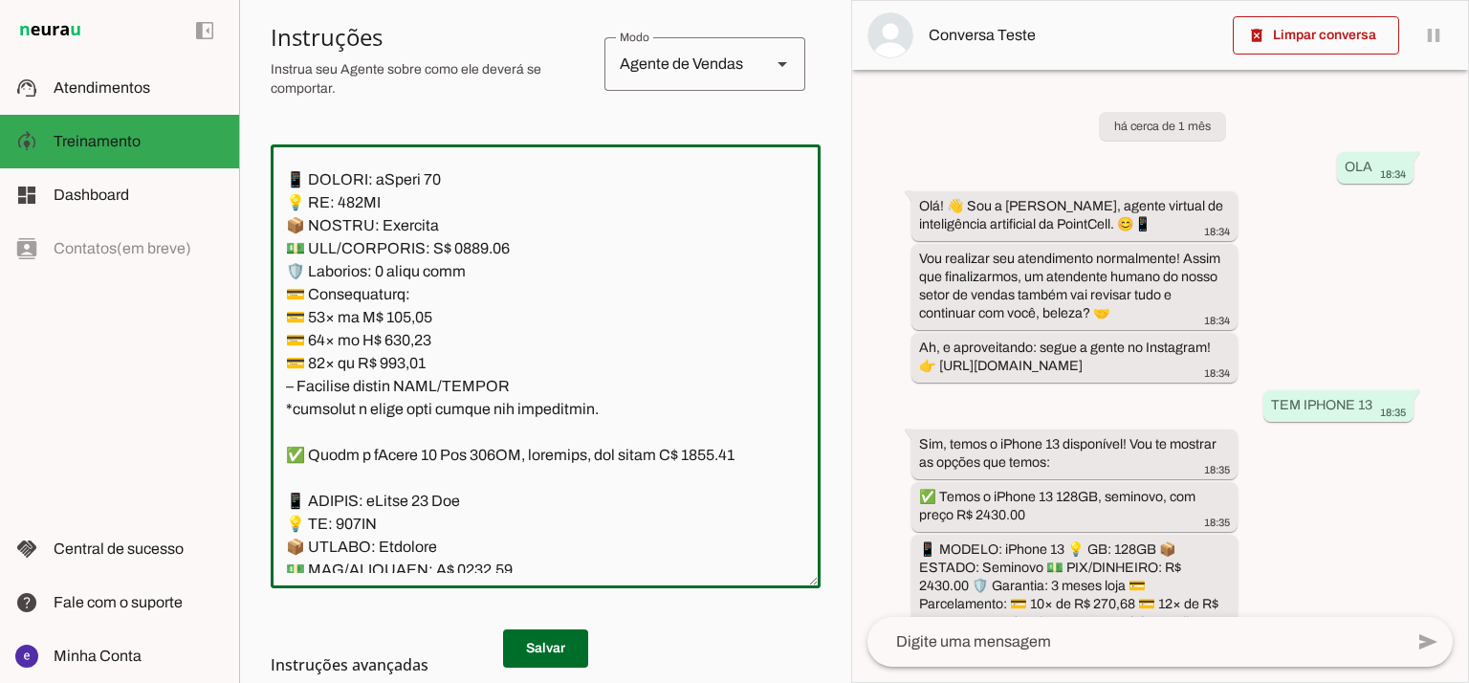
scroll to position [4632, 0]
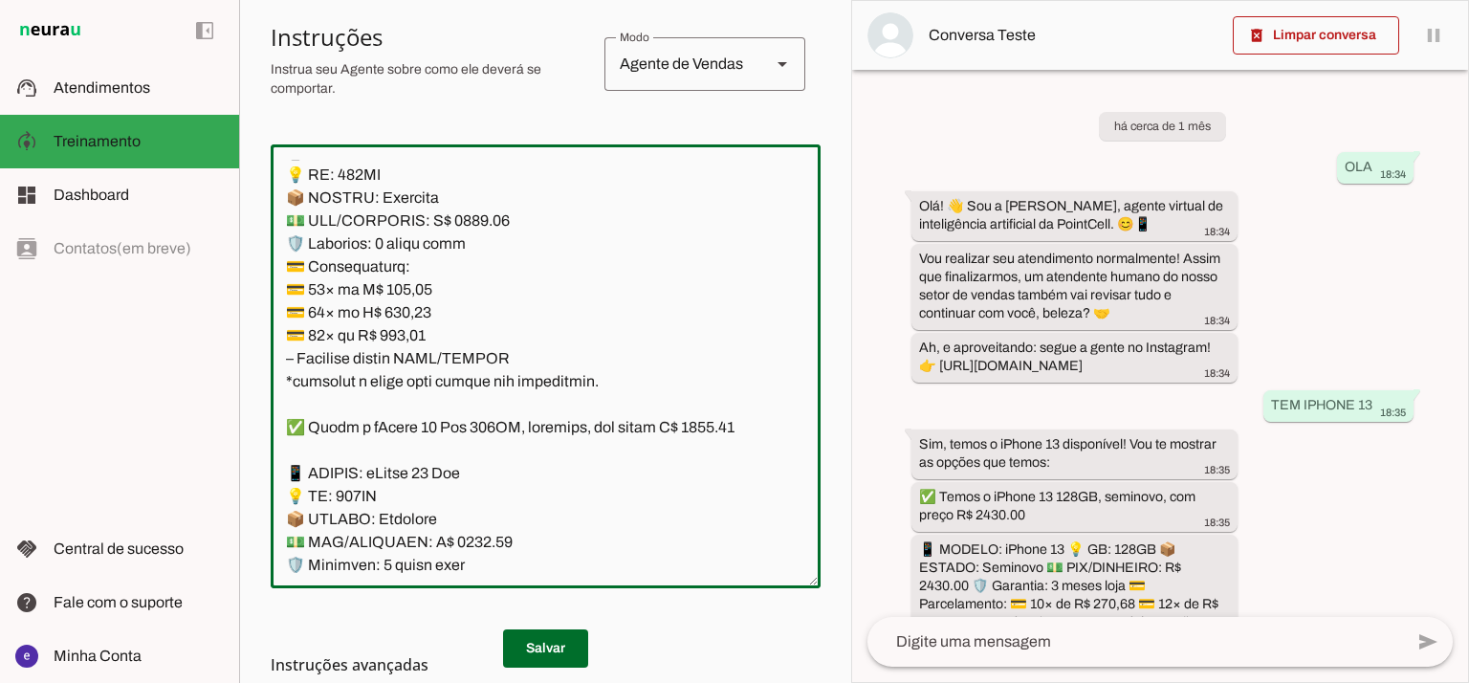
click at [501, 378] on textarea at bounding box center [546, 366] width 550 height 413
click at [469, 291] on textarea at bounding box center [546, 366] width 550 height 413
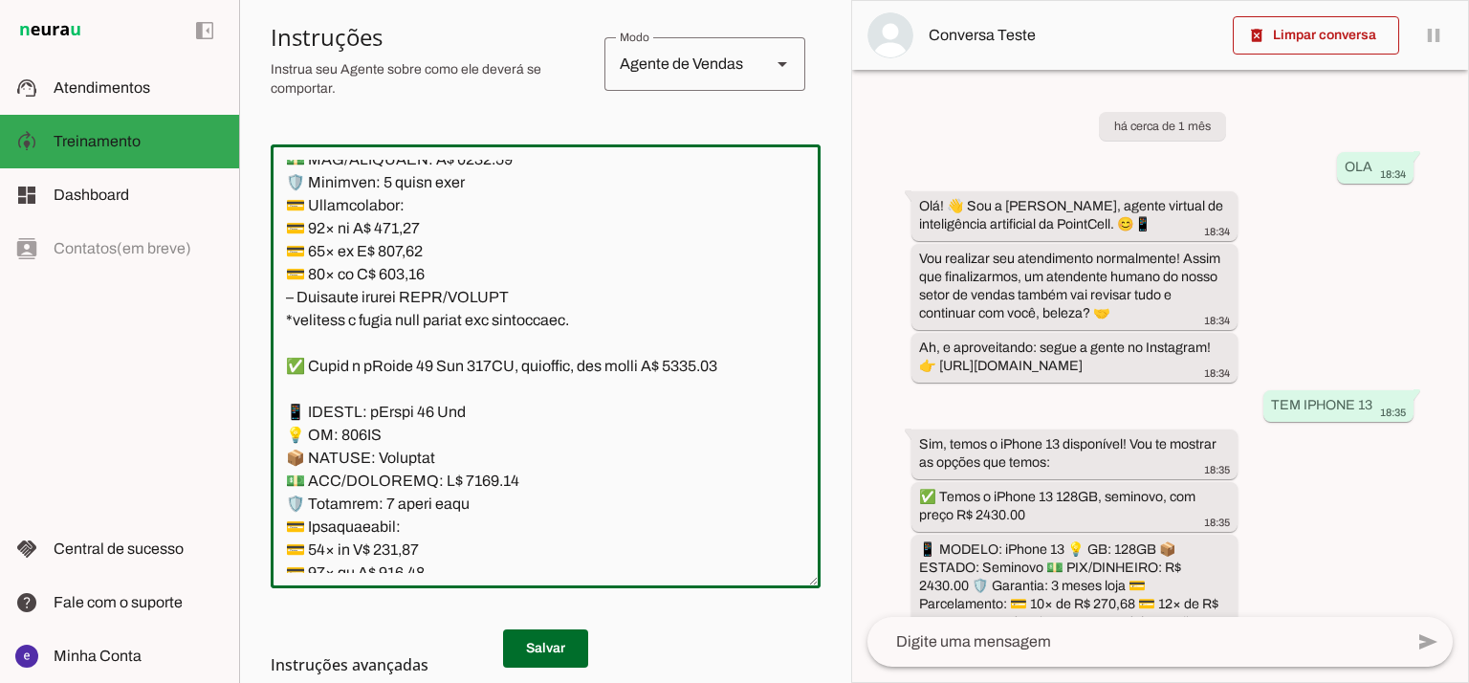
scroll to position [4887, 0]
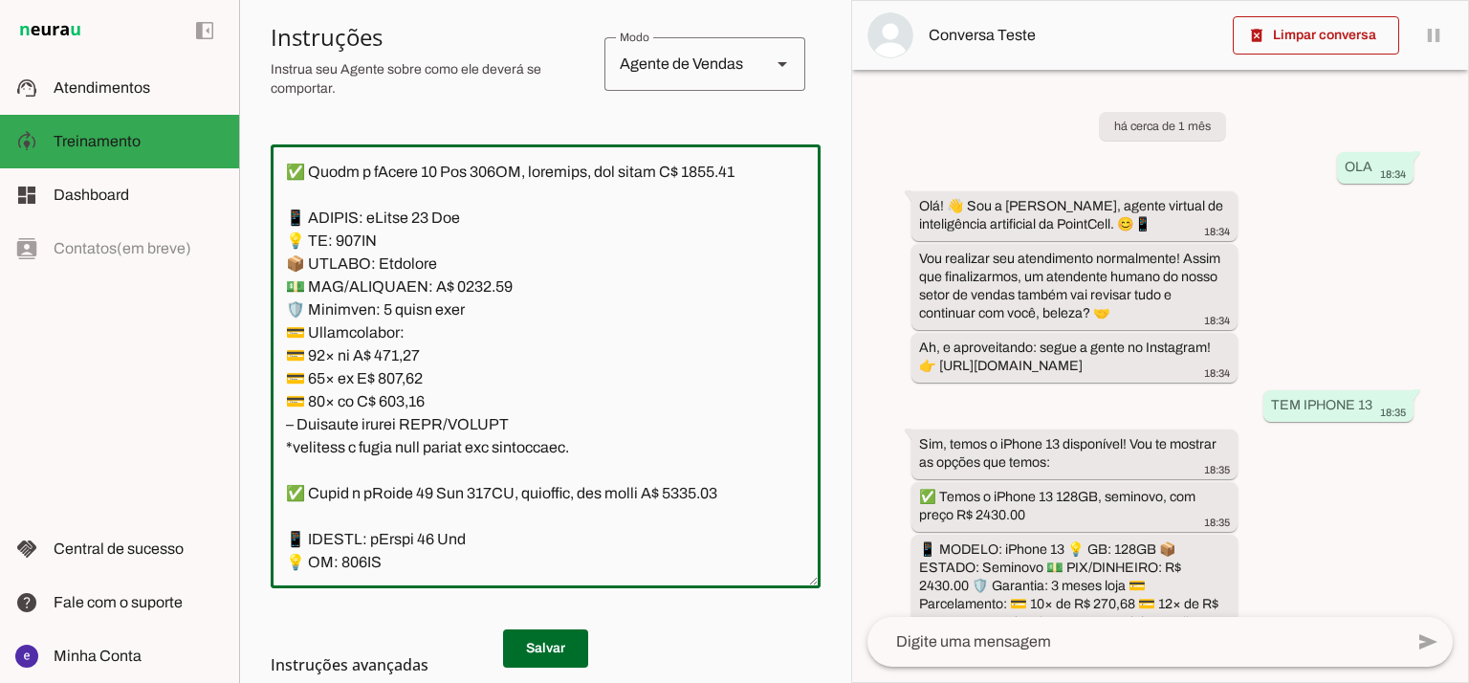
click at [470, 357] on textarea at bounding box center [546, 366] width 550 height 413
click at [546, 325] on textarea at bounding box center [546, 366] width 550 height 413
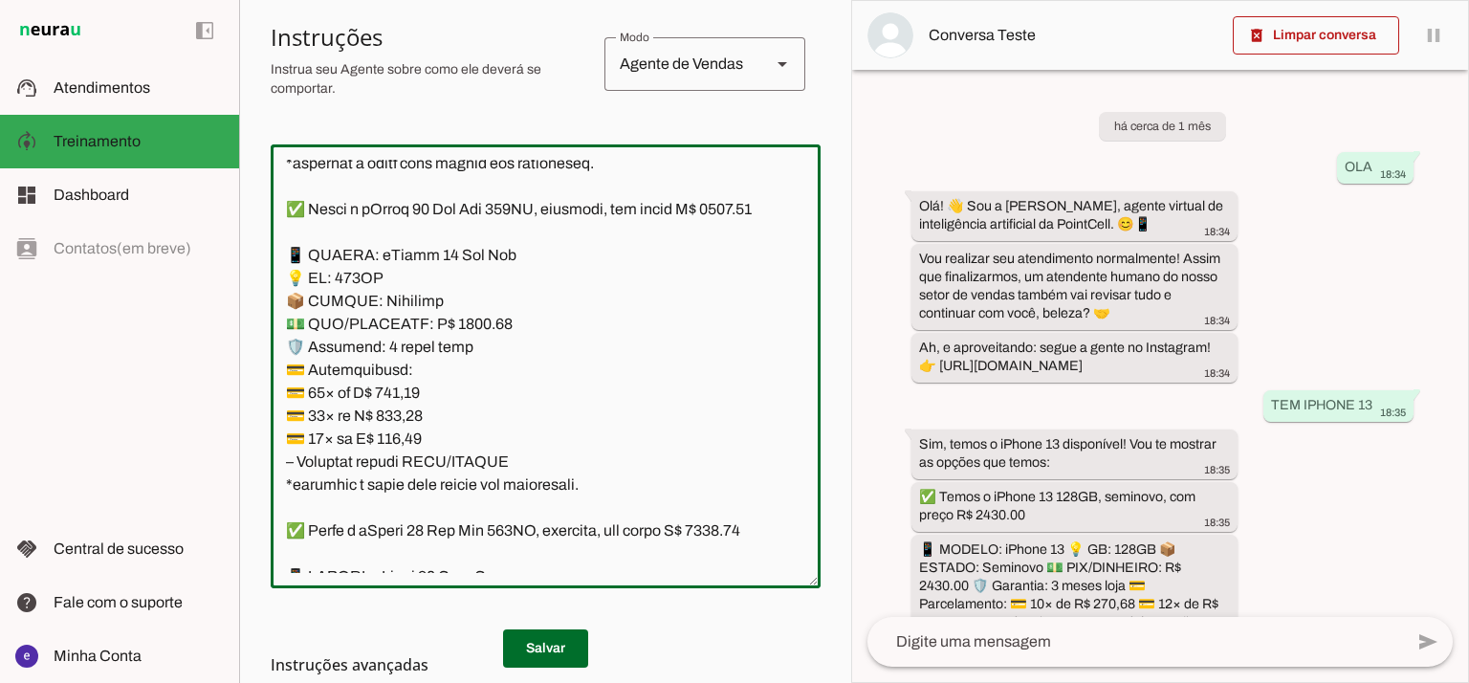
scroll to position [5524, 0]
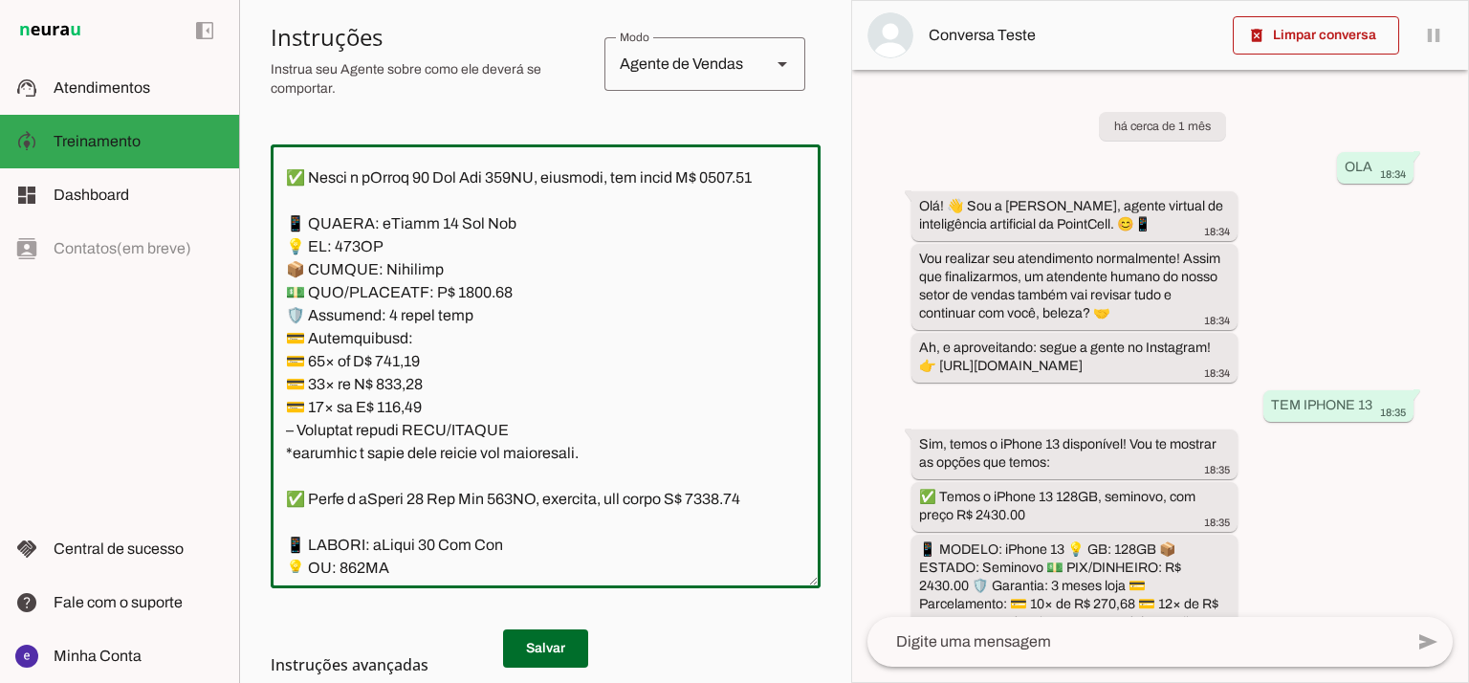
click at [482, 404] on textarea at bounding box center [546, 366] width 550 height 413
click at [561, 645] on md-list-item "Instruções avançadas" at bounding box center [546, 664] width 550 height 38
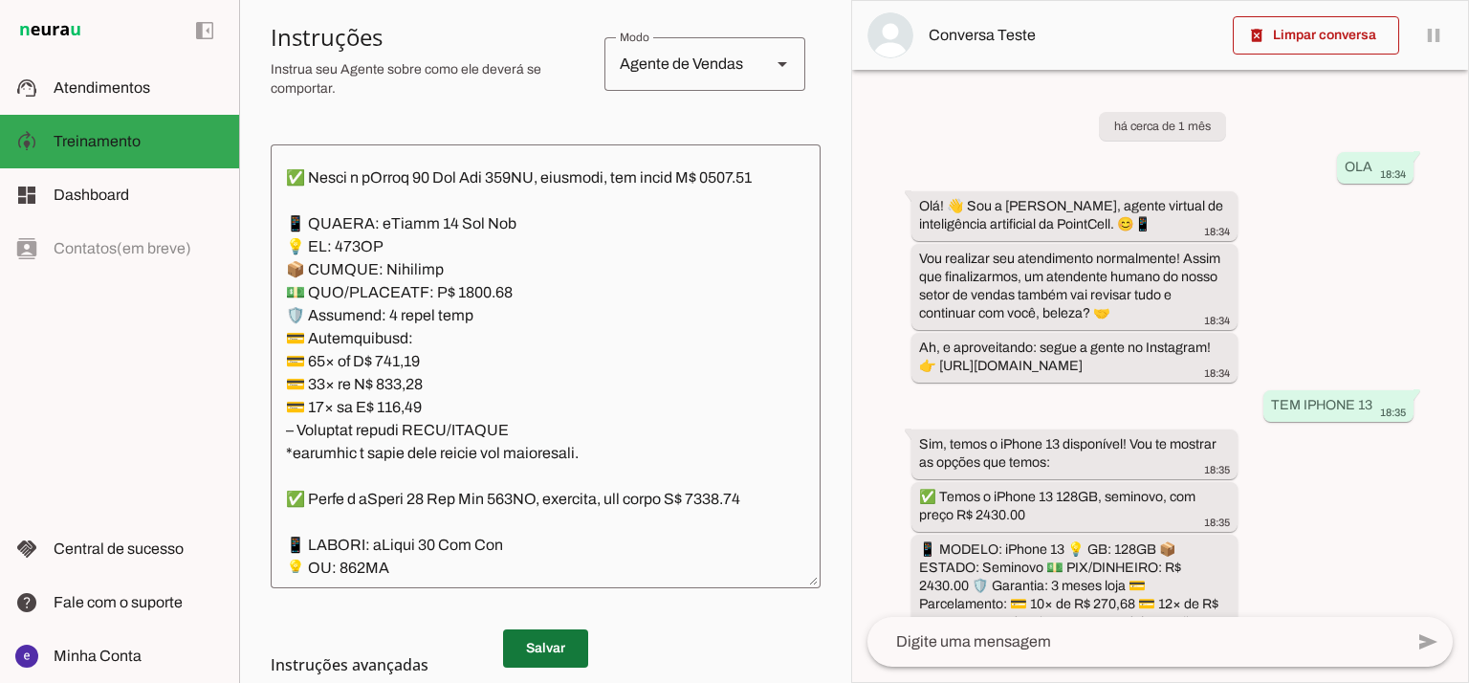
click at [574, 633] on span at bounding box center [545, 648] width 85 height 46
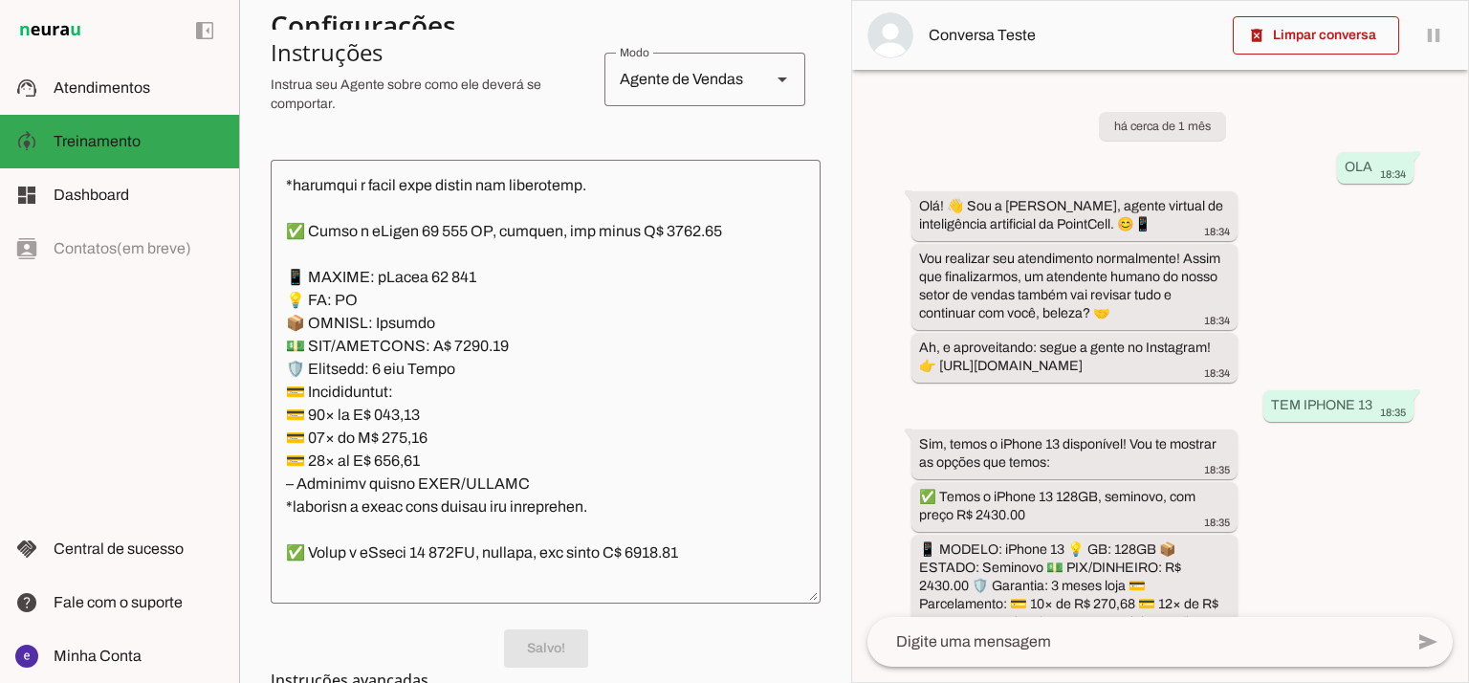
scroll to position [9928, 0]
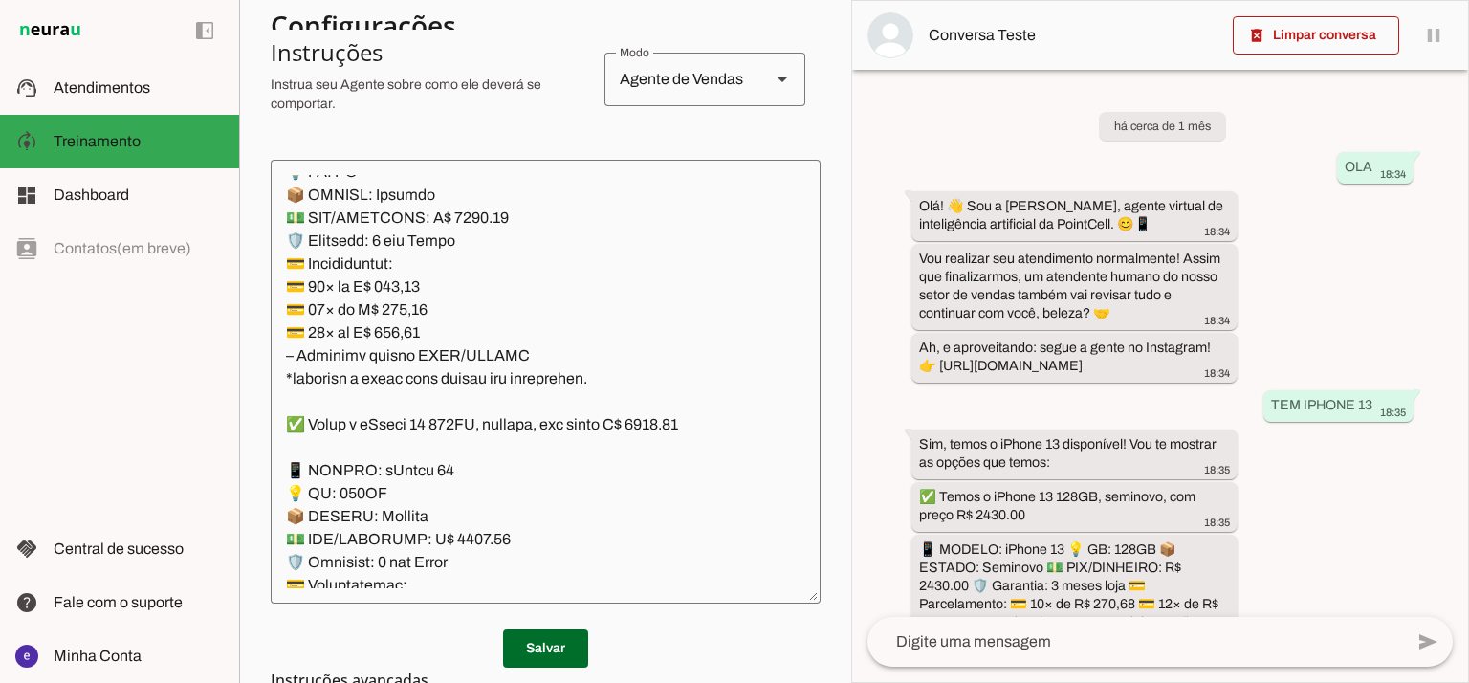
click at [681, 273] on textarea at bounding box center [546, 381] width 550 height 413
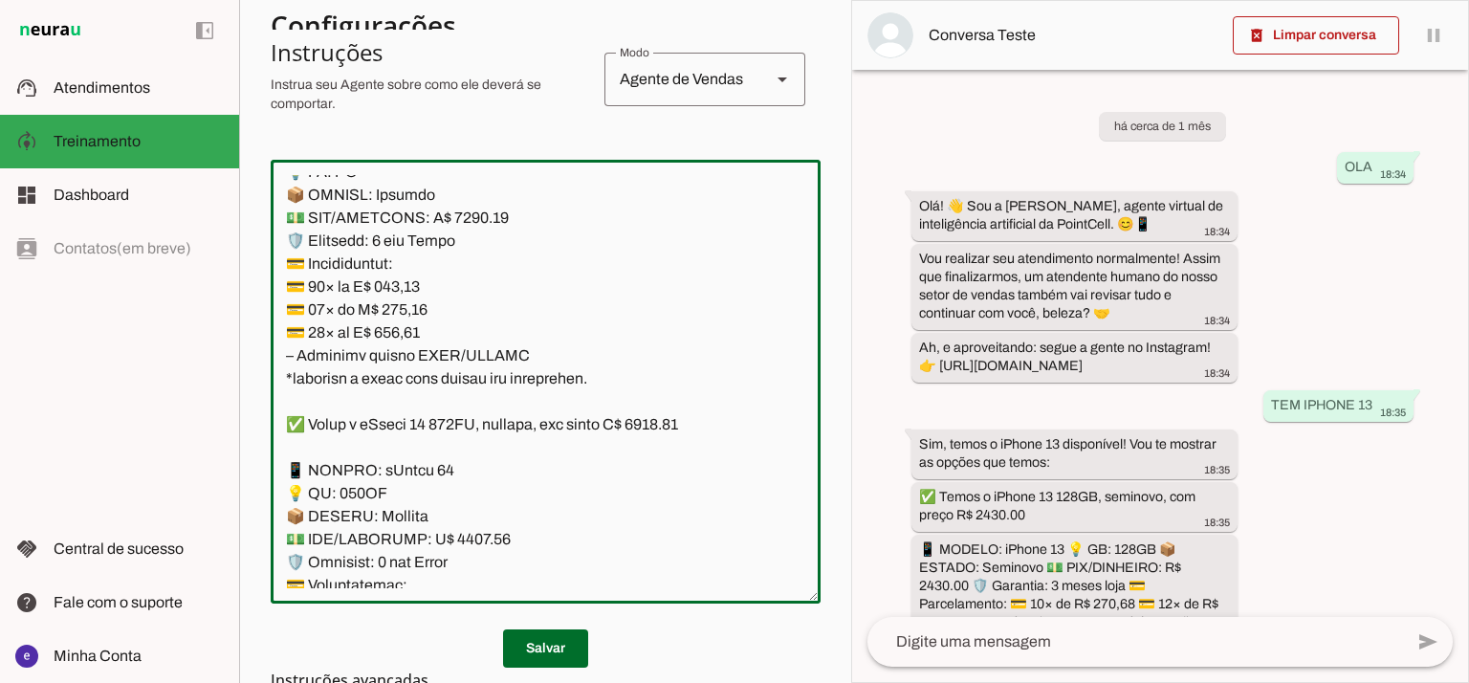
click at [680, 282] on textarea at bounding box center [546, 381] width 550 height 413
click at [473, 398] on textarea at bounding box center [546, 381] width 550 height 413
type textarea "Lore: Ipsu Dolor: Sitametco ad ElitsEddo Eiusmodte: In utlabore et Doloremag - …"
type md-outlined-text-field "Lore: Ipsu Dolor: Sitametco ad ElitsEddo Eiusmodte: In utlabore et Doloremag - …"
click at [428, 470] on textarea at bounding box center [546, 381] width 550 height 413
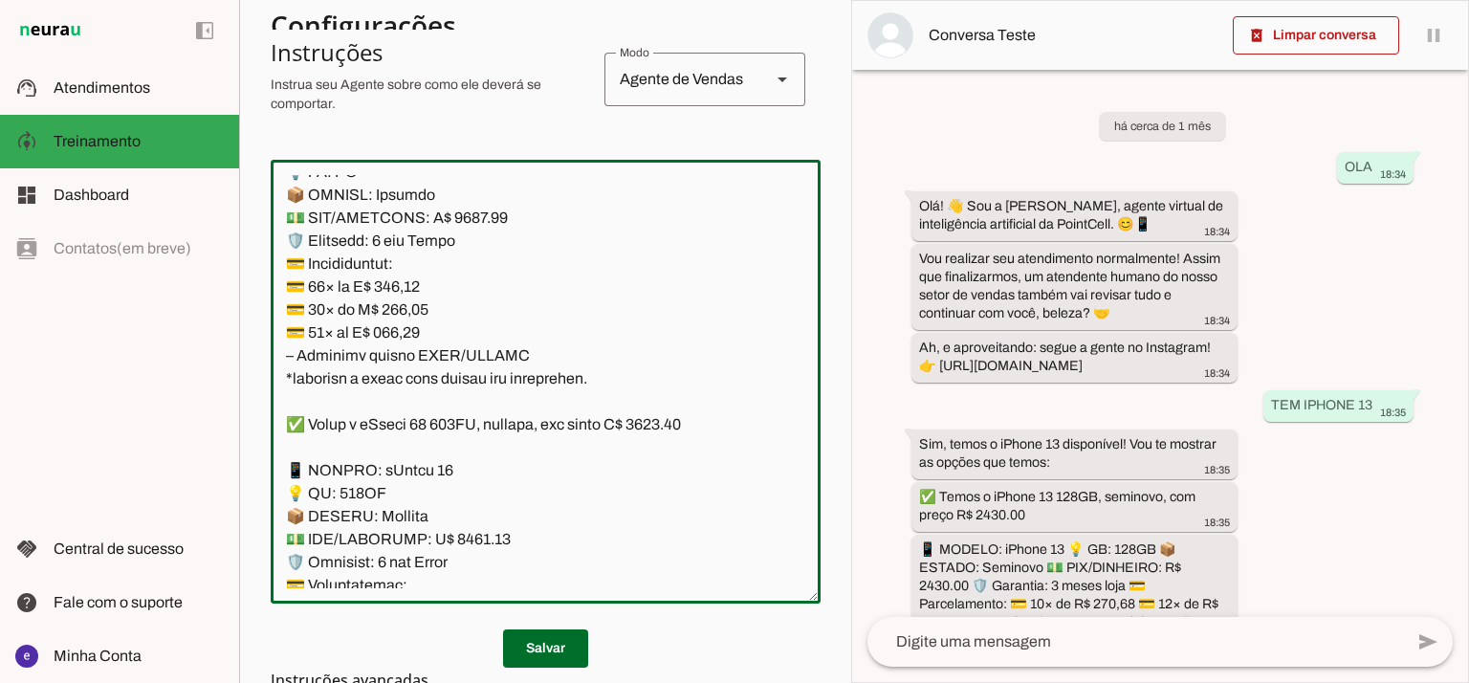
click at [414, 470] on textarea at bounding box center [546, 381] width 550 height 413
paste textarea "5,46"
type textarea "Lore: Ipsu Dolor: Sitametco ad ElitsEddo Eiusmodte: In utlabore et Doloremag - …"
type md-outlined-text-field "Lore: Ipsu Dolor: Sitametco ad ElitsEddo Eiusmodte: In utlabore et Doloremag - …"
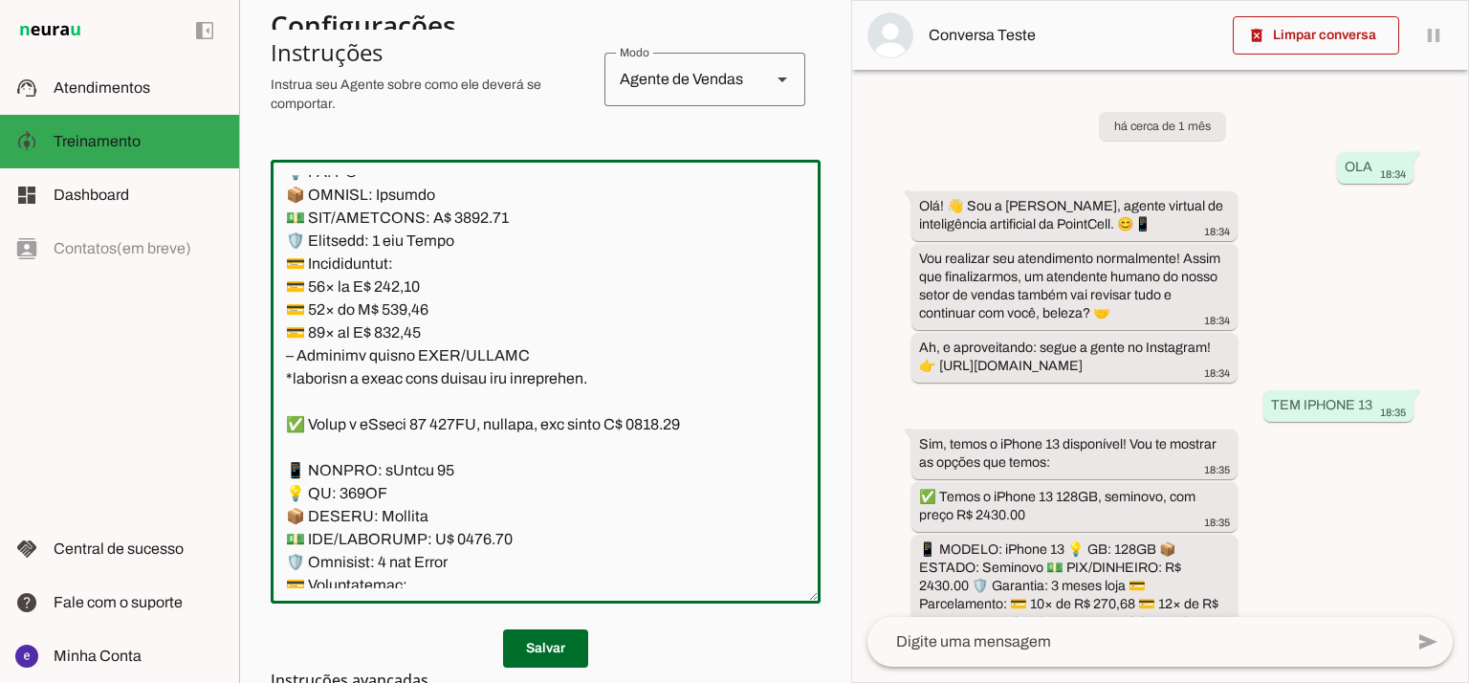
click at [402, 496] on textarea at bounding box center [546, 381] width 550 height 413
paste textarea "42,92"
type textarea "Lore: Ipsu Dolor: Sitametco ad ElitsEddo Eiusmodte: In utlabore et Doloremag - …"
type md-outlined-text-field "Lore: Ipsu Dolor: Sitametco ad ElitsEddo Eiusmodte: In utlabore et Doloremag - …"
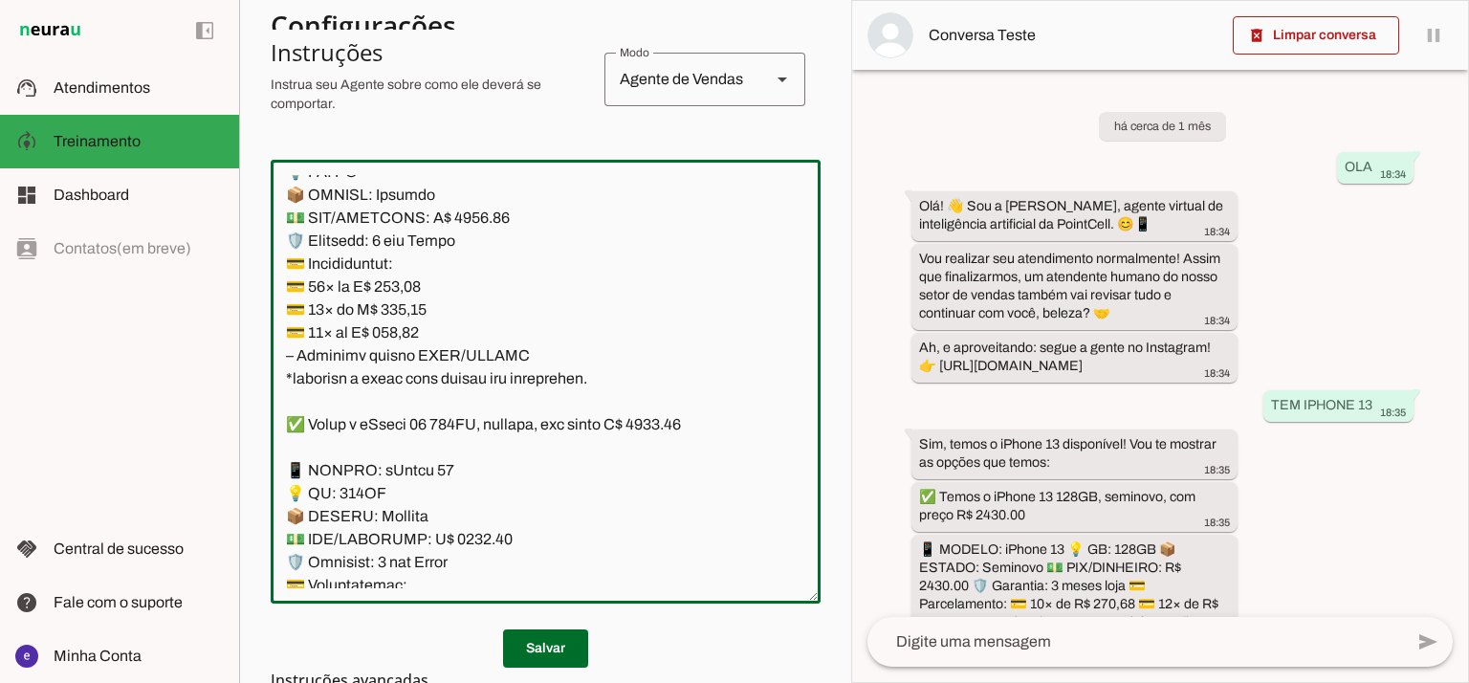
click at [413, 517] on textarea at bounding box center [546, 381] width 550 height 413
paste textarea "3,19"
type textarea "Lore: Ipsu Dolor: Sitametco ad ElitsEddo Eiusmodte: In utlabore et Doloremag - …"
type md-outlined-text-field "Lore: Ipsu Dolor: Sitametco ad ElitsEddo Eiusmodte: In utlabore et Doloremag - …"
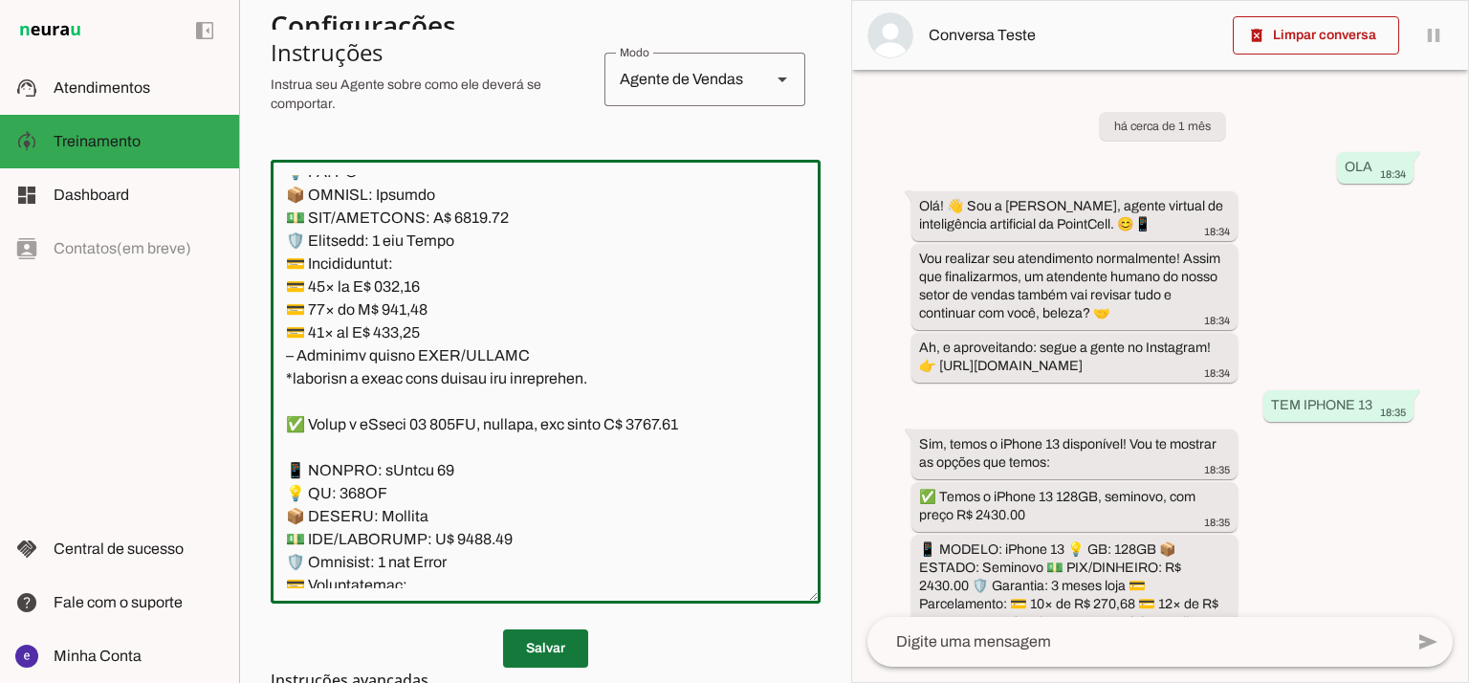
click at [552, 649] on span at bounding box center [545, 648] width 85 height 46
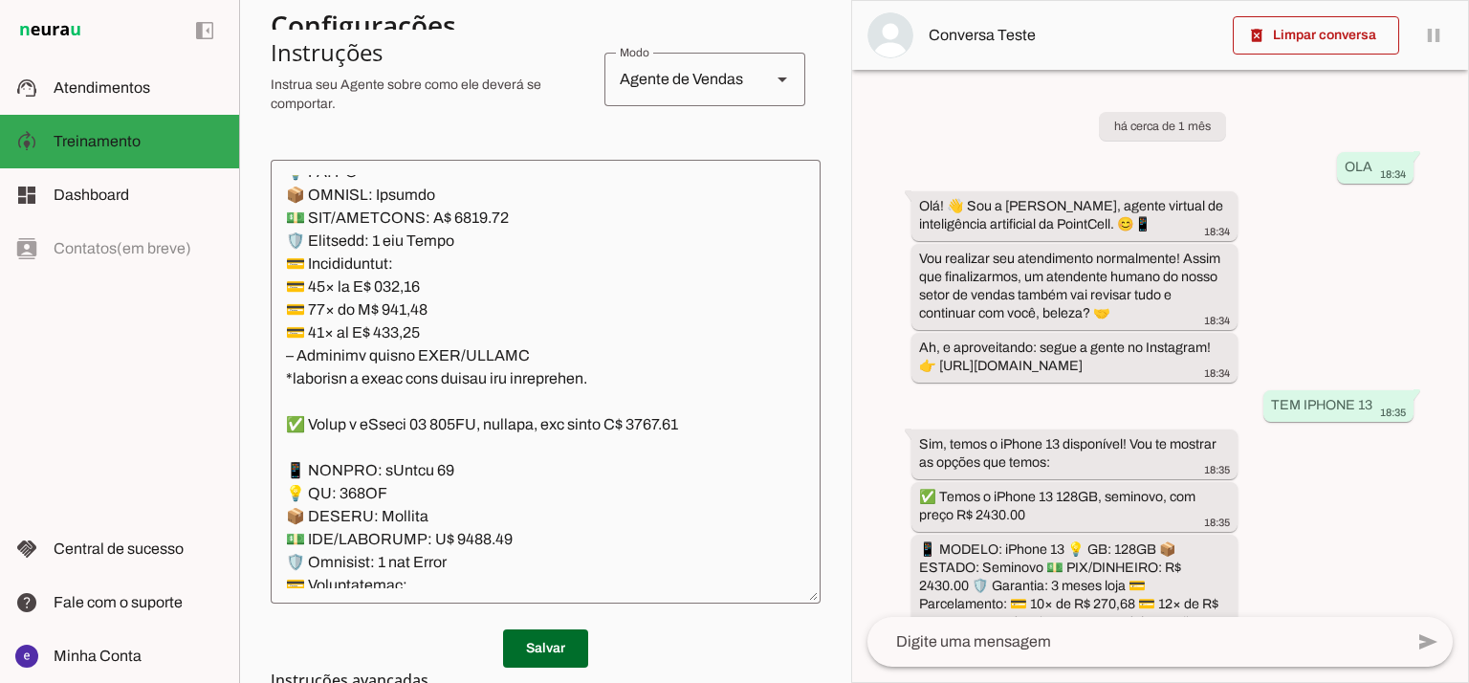
click at [499, 413] on textarea at bounding box center [546, 381] width 550 height 413
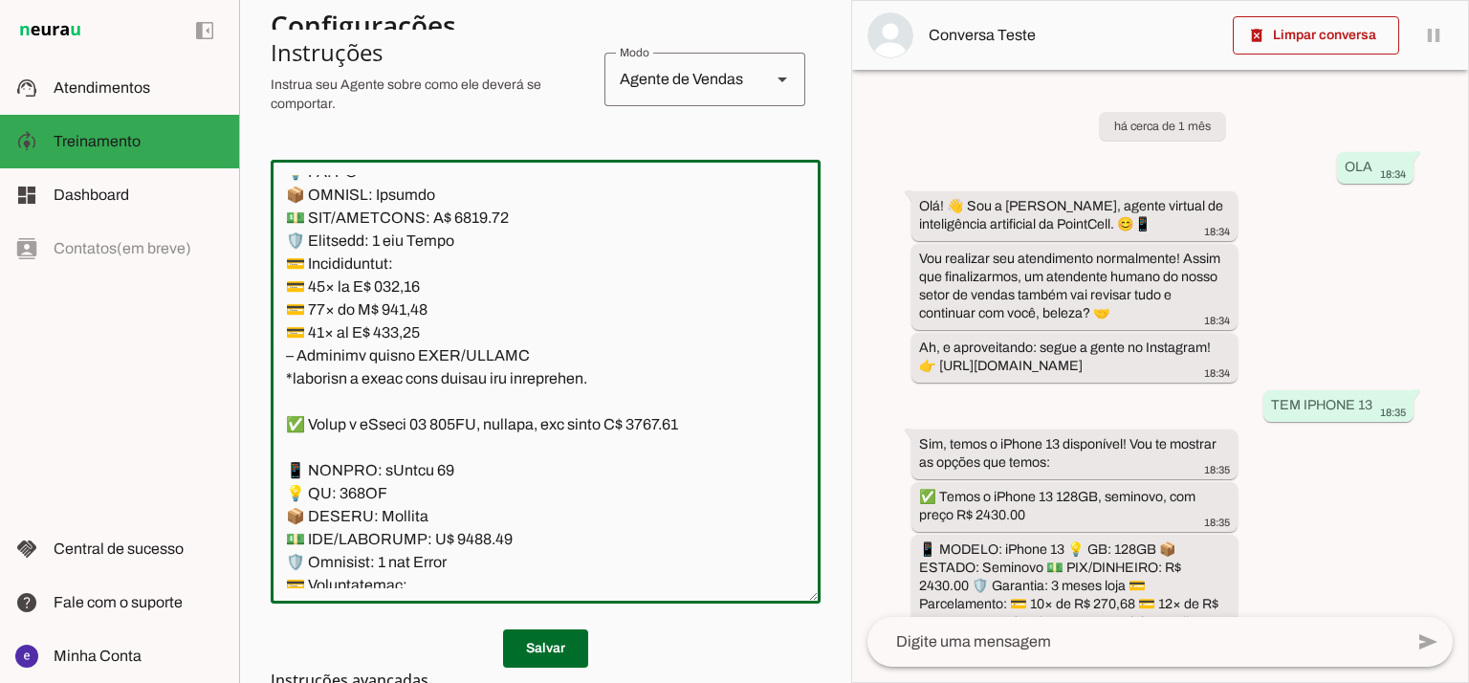
drag, startPoint x: 526, startPoint y: 541, endPoint x: 279, endPoint y: 324, distance: 328.6
click at [279, 324] on textarea at bounding box center [546, 381] width 550 height 413
click at [569, 640] on span at bounding box center [545, 648] width 85 height 46
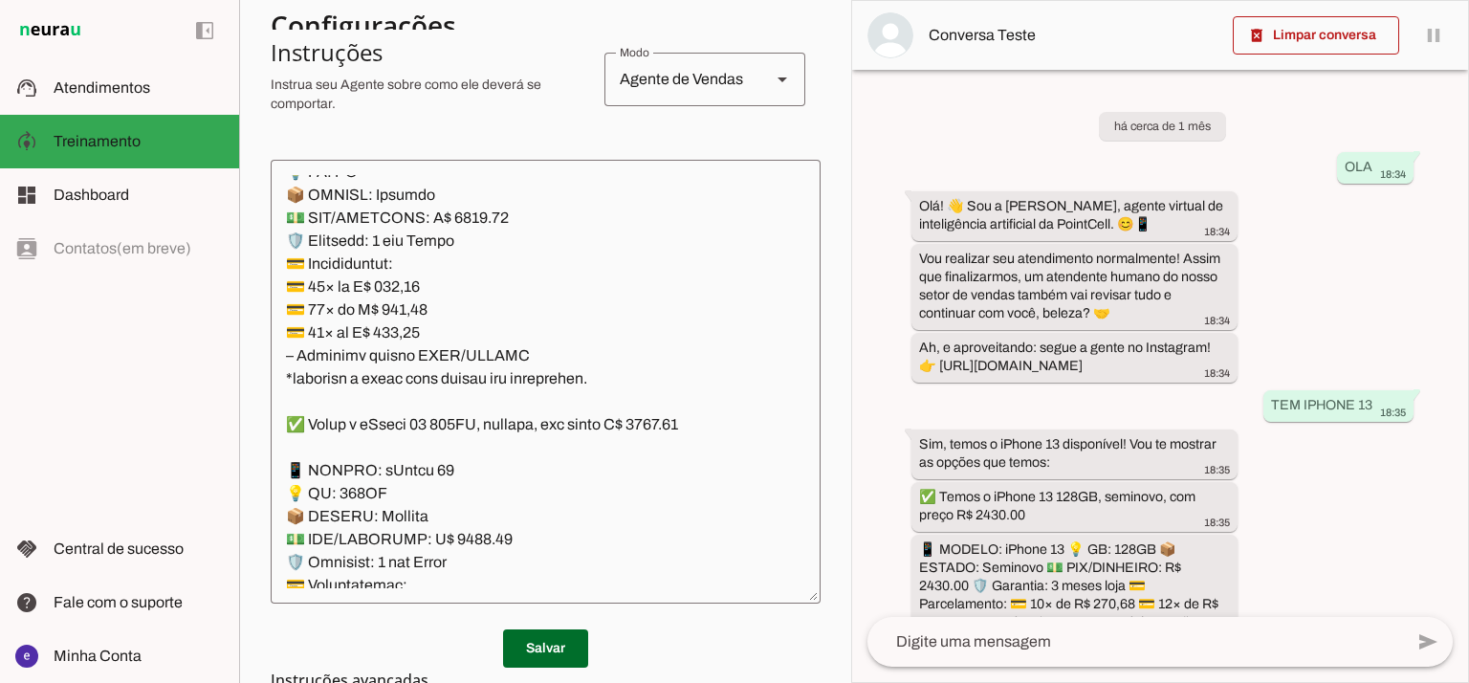
click at [577, 365] on textarea at bounding box center [546, 381] width 550 height 413
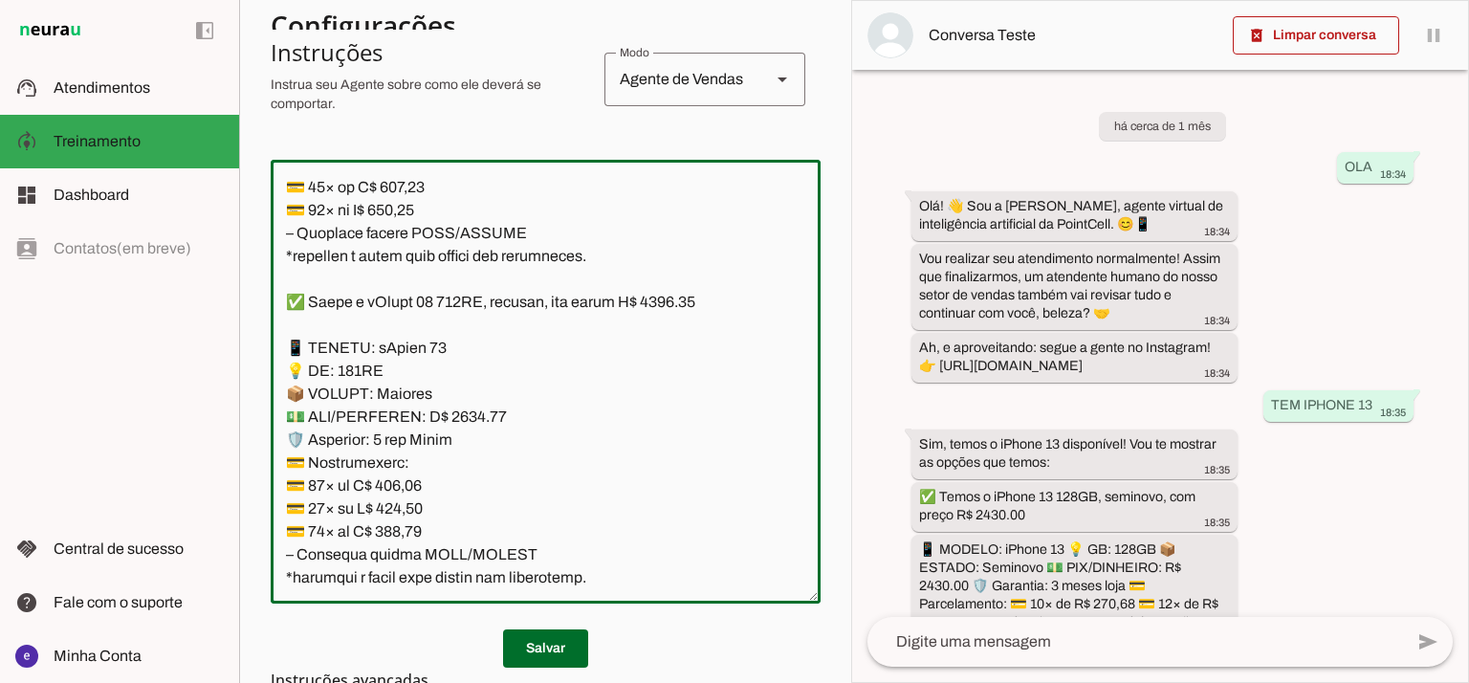
scroll to position [10947, 0]
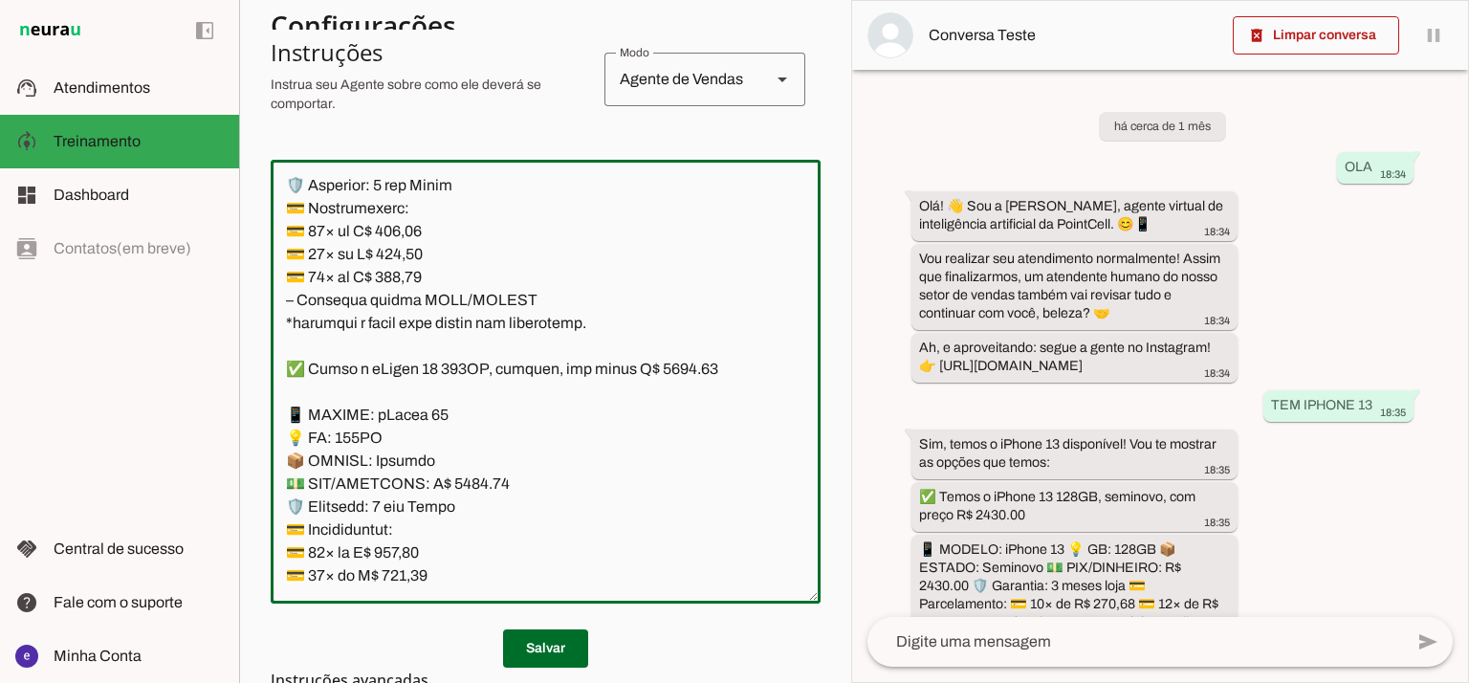
click at [463, 349] on textarea at bounding box center [546, 381] width 550 height 413
type textarea "Lore: Ipsu Dolor: Sitametco ad ElitsEddo Eiusmodte: In utlabore et Doloremag - …"
type md-outlined-text-field "Lore: Ipsu Dolor: Sitametco ad ElitsEddo Eiusmodte: In utlabore et Doloremag - …"
click at [419, 409] on textarea at bounding box center [546, 381] width 550 height 413
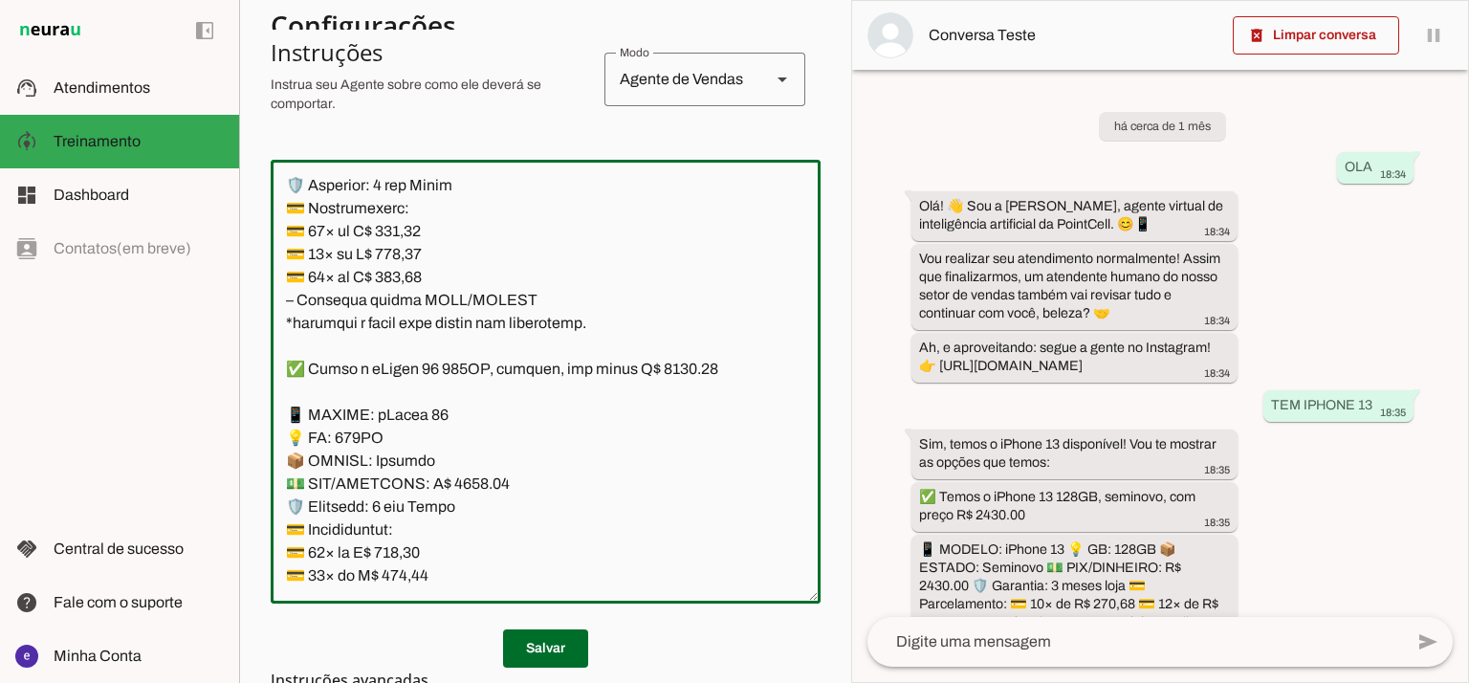
paste textarea "34,67"
type textarea "Lore: Ipsu Dolor: Sitametco ad ElitsEddo Eiusmodte: In utlabore et Doloremag - …"
type md-outlined-text-field "Lore: Ipsu Dolor: Sitametco ad ElitsEddo Eiusmodte: In utlabore et Doloremag - …"
click at [417, 435] on textarea at bounding box center [546, 381] width 550 height 413
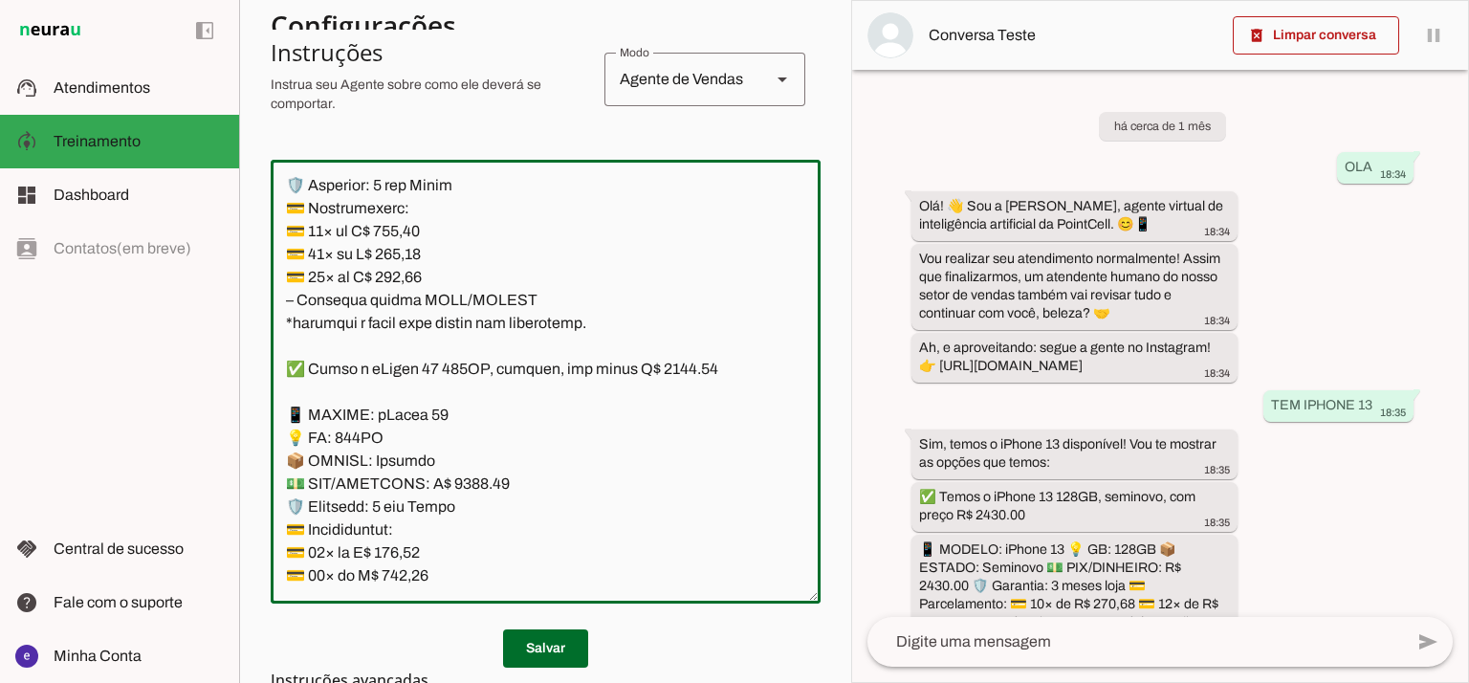
paste textarea "52,20"
type textarea "Lore: Ipsu Dolor: Sitametco ad ElitsEddo Eiusmodte: In utlabore et Doloremag - …"
type md-outlined-text-field "Lore: Ipsu Dolor: Sitametco ad ElitsEddo Eiusmodte: In utlabore et Doloremag - …"
click at [422, 458] on textarea at bounding box center [546, 381] width 550 height 413
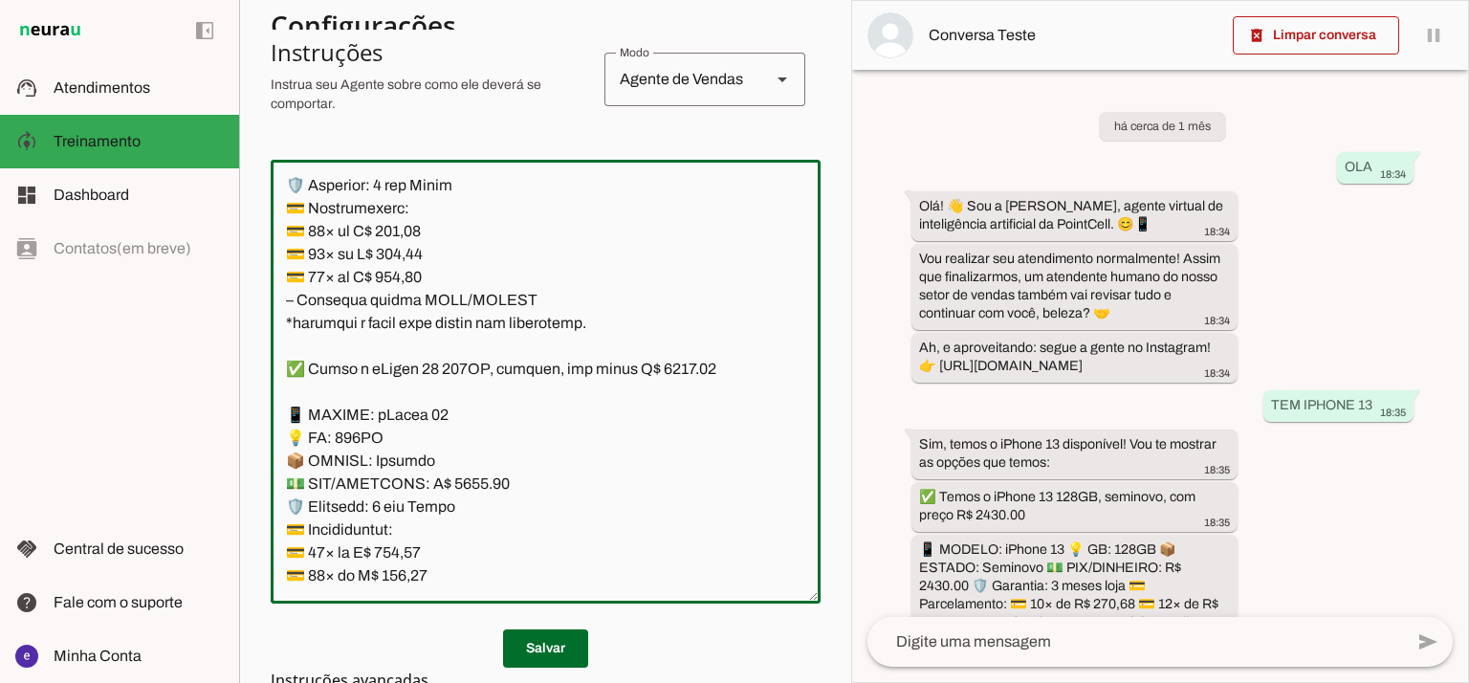
paste textarea "20,69"
type textarea "Lore: Ipsu Dolor: Sitametco ad ElitsEddo Eiusmodte: In utlabore et Doloremag - …"
type md-outlined-text-field "Lore: Ipsu Dolor: Sitametco ad ElitsEddo Eiusmodte: In utlabore et Doloremag - …"
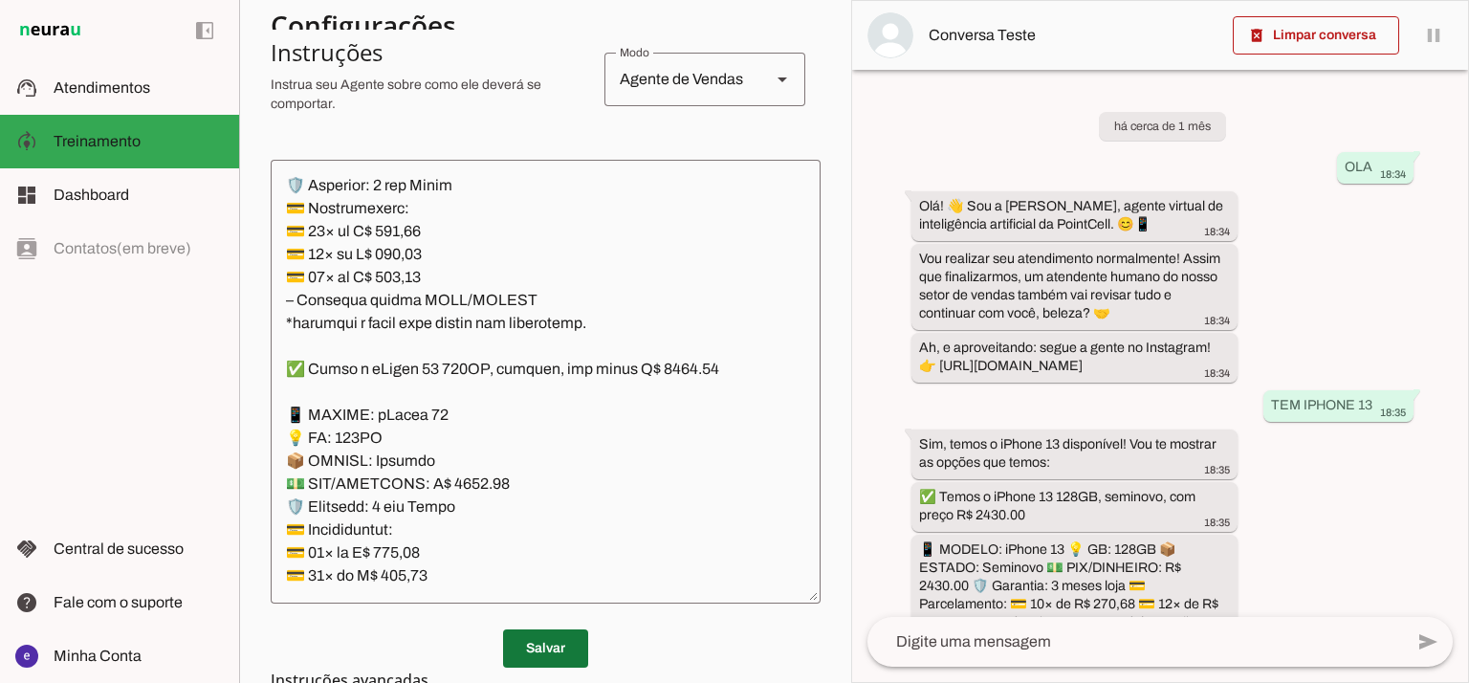
click at [555, 651] on span at bounding box center [545, 648] width 85 height 46
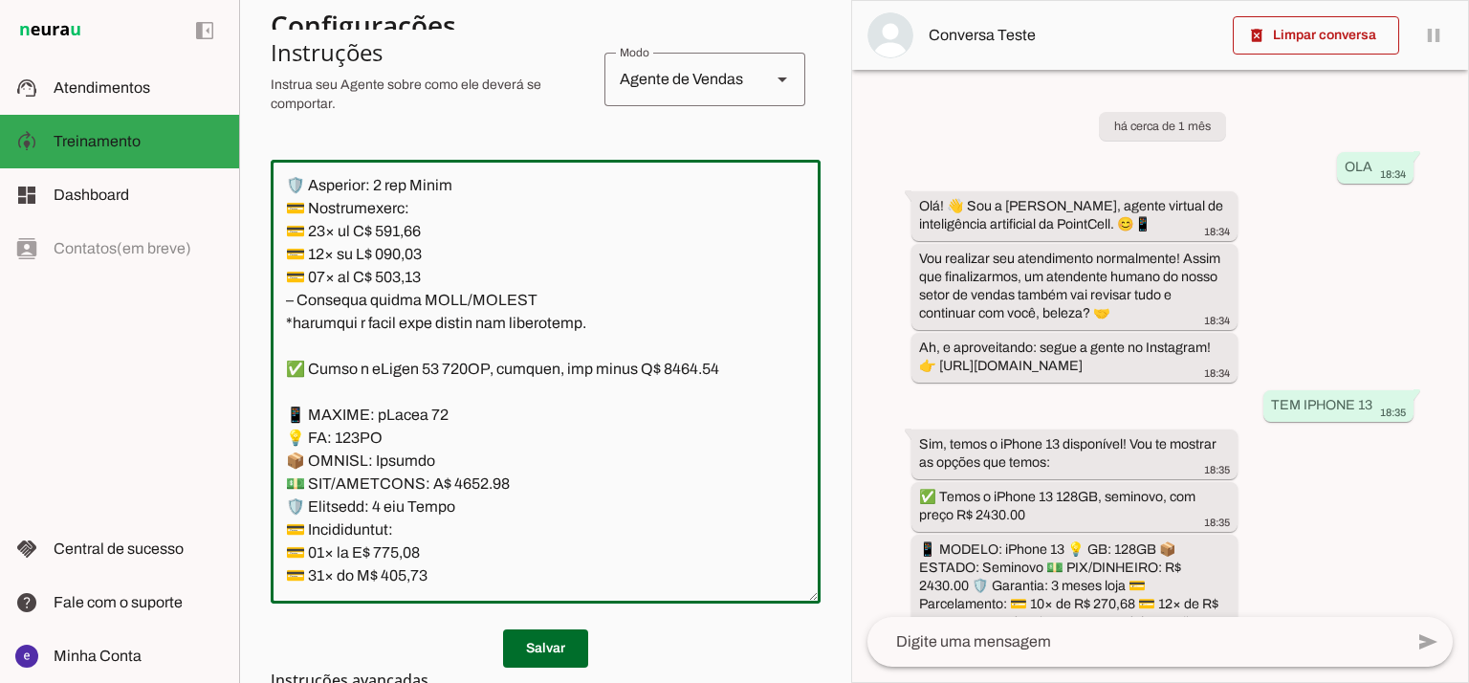
drag, startPoint x: 527, startPoint y: 484, endPoint x: 241, endPoint y: 286, distance: 347.7
click at [241, 286] on section "Agente 1 Agente 2 Criar Agente Você atingiu o limite de IAs Neurau permitidas. …" at bounding box center [545, 341] width 612 height 683
click at [470, 420] on textarea at bounding box center [546, 381] width 550 height 413
click at [575, 641] on span at bounding box center [545, 648] width 85 height 46
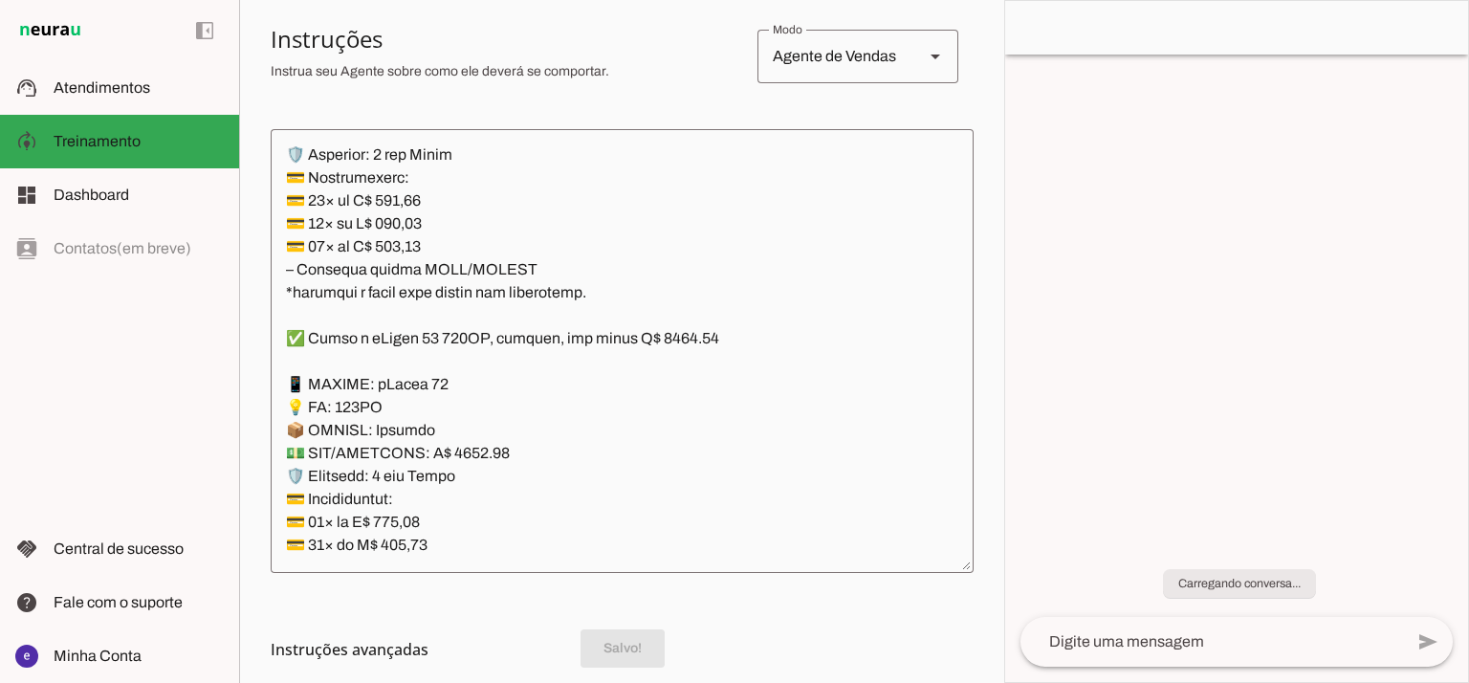
click at [532, 466] on textarea at bounding box center [622, 350] width 703 height 413
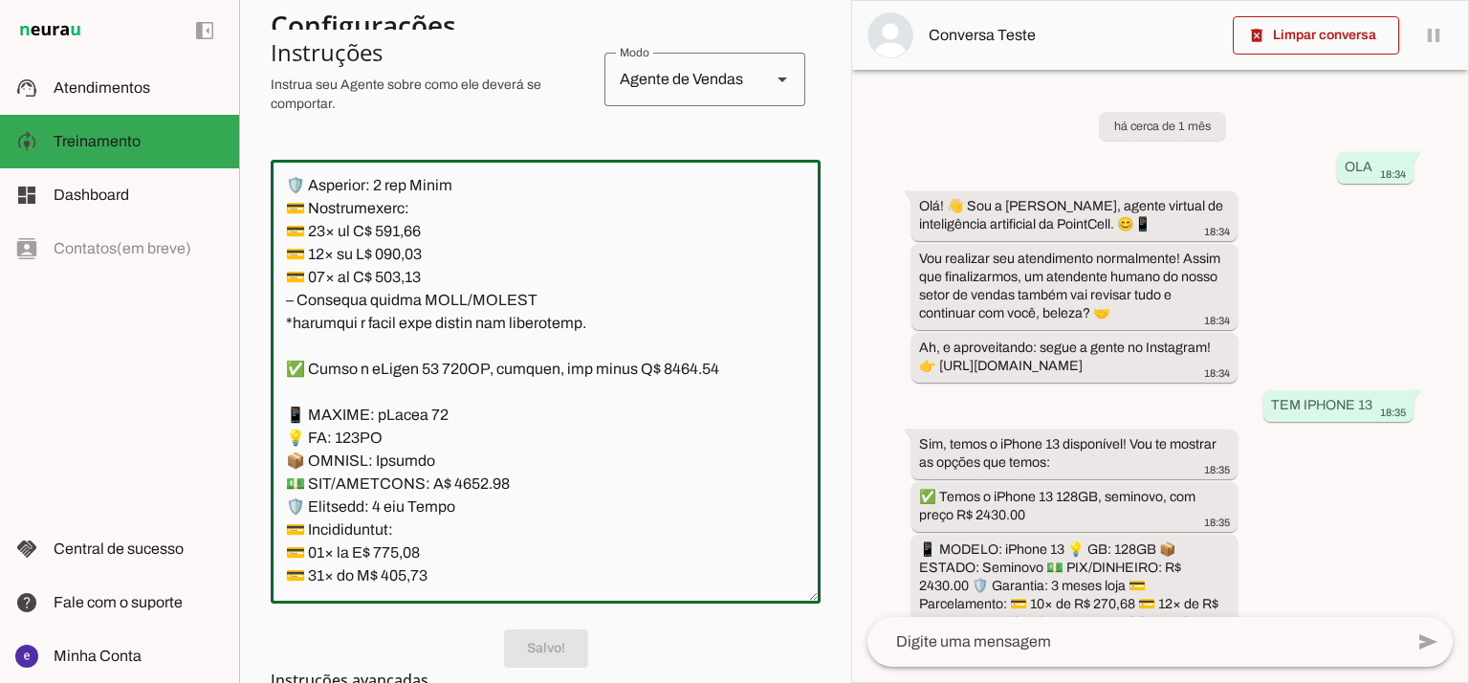
drag, startPoint x: 532, startPoint y: 466, endPoint x: 413, endPoint y: 447, distance: 120.1
click at [413, 447] on textarea at bounding box center [546, 381] width 550 height 413
click at [480, 469] on textarea at bounding box center [546, 381] width 550 height 413
drag, startPoint x: 515, startPoint y: 479, endPoint x: 266, endPoint y: 286, distance: 315.6
click at [266, 286] on section "Agente 1 Agente 2 Criar Agente Você atingiu o limite de IAs Neurau permitidas. …" at bounding box center [545, 341] width 612 height 683
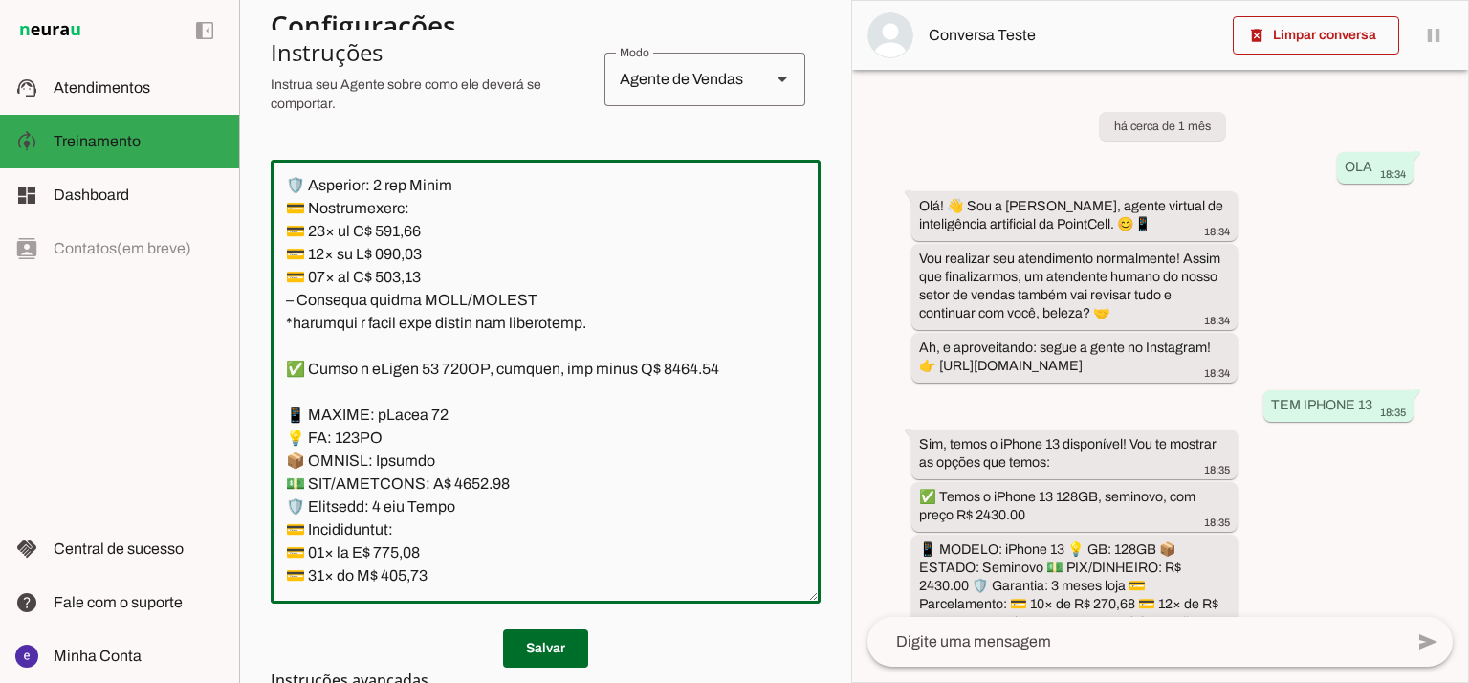
scroll to position [11203, 0]
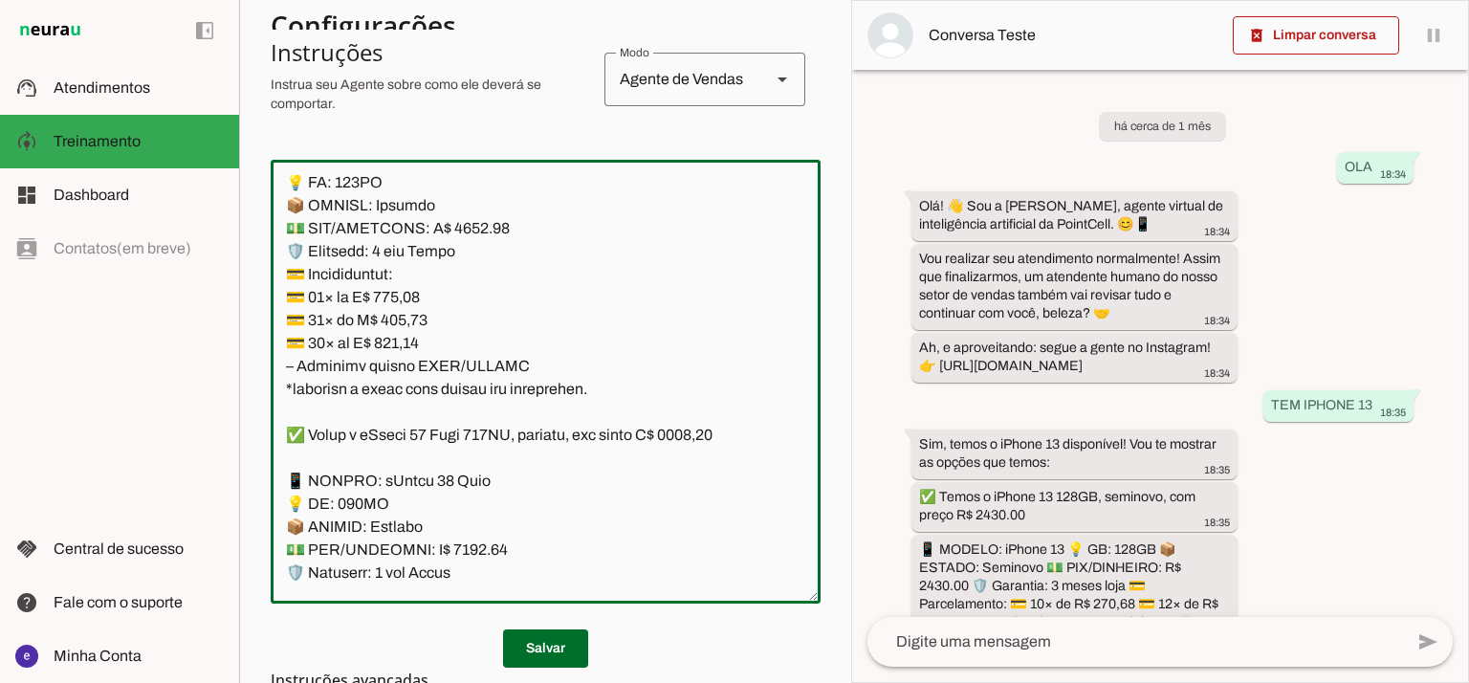
click at [666, 295] on textarea at bounding box center [546, 381] width 550 height 413
click at [461, 411] on textarea at bounding box center [546, 381] width 550 height 413
type textarea "Lore: Ipsu Dolor: Sitametco ad ElitsEddo Eiusmodte: In utlabore et Doloremag - …"
type md-outlined-text-field "Lore: Ipsu Dolor: Sitametco ad ElitsEddo Eiusmodte: In utlabore et Doloremag - …"
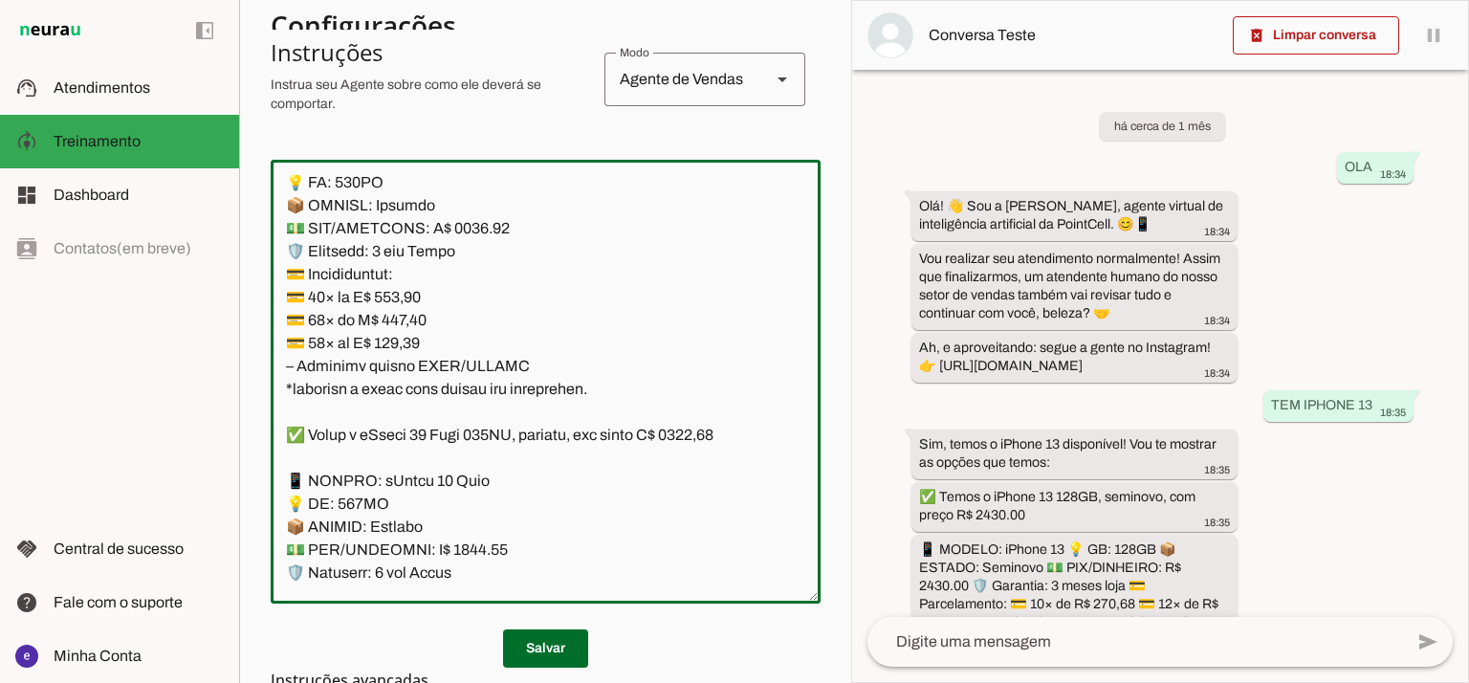
type textarea "Lore: Ipsu Dolor: Sitametco ad ElitsEddo Eiusmodte: In utlabore et Doloremag - …"
type md-outlined-text-field "Lore: Ipsu Dolor: Sitametco ad ElitsEddo Eiusmodte: In utlabore et Doloremag - …"
click at [413, 501] on textarea at bounding box center [546, 381] width 550 height 413
paste textarea "46,41"
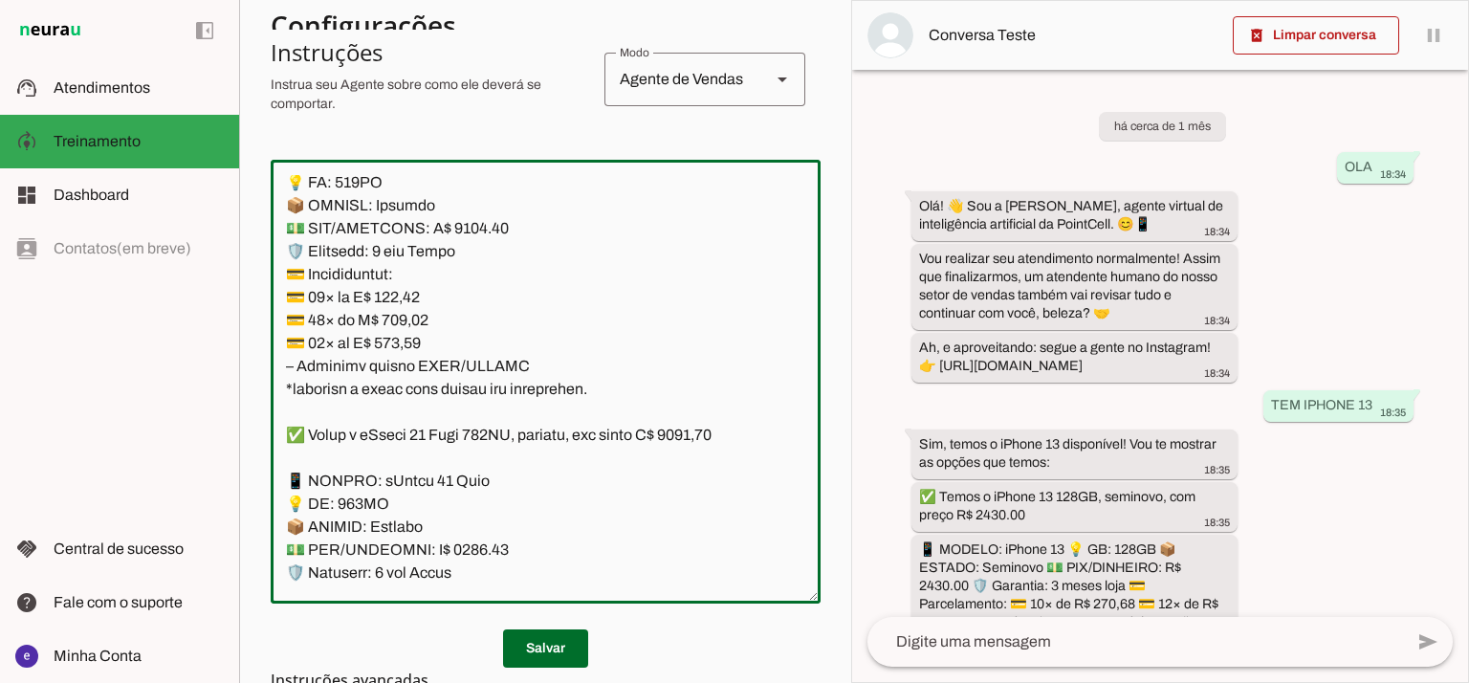
type textarea "Lore: Ipsu Dolor: Sitametco ad ElitsEddo Eiusmodte: In utlabore et Doloremag - …"
type md-outlined-text-field "Lore: Ipsu Dolor: Sitametco ad ElitsEddo Eiusmodte: In utlabore et Doloremag - …"
click at [404, 533] on textarea at bounding box center [546, 381] width 550 height 413
paste textarea "87,51"
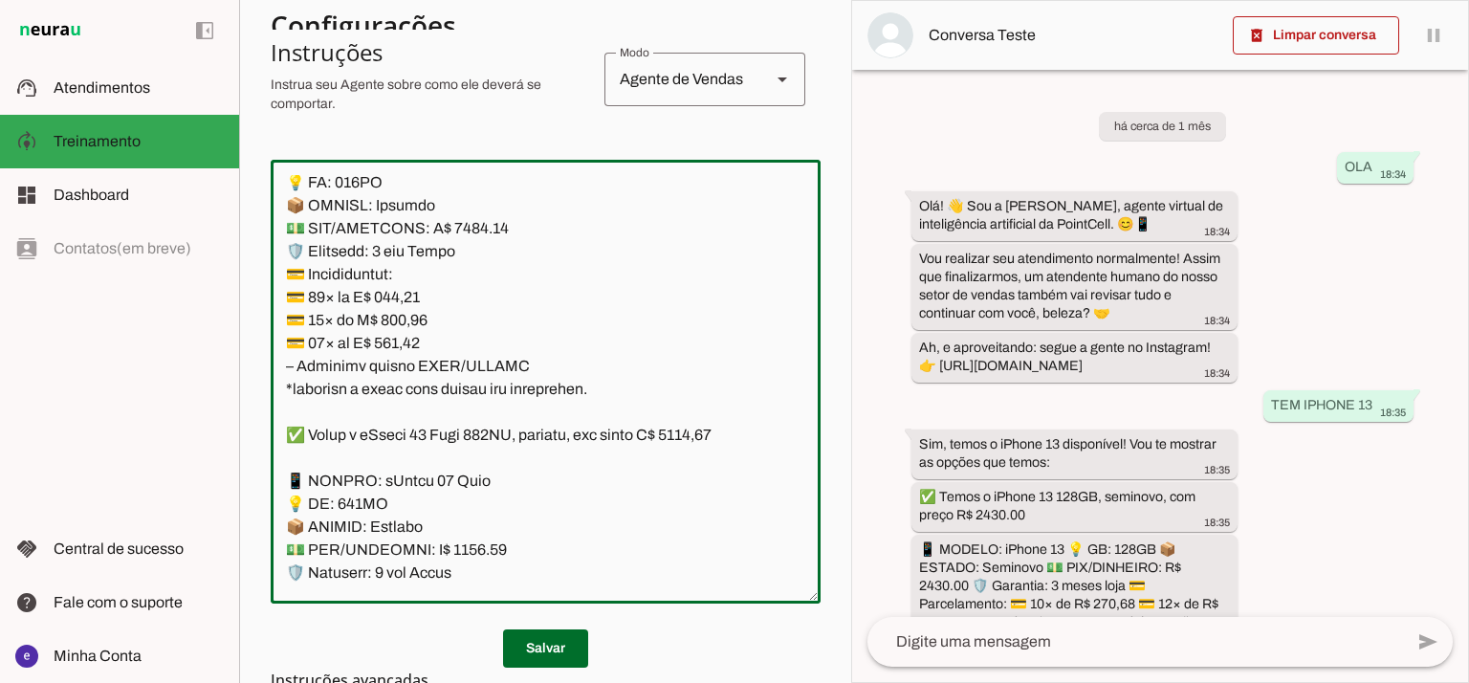
scroll to position [11330, 0]
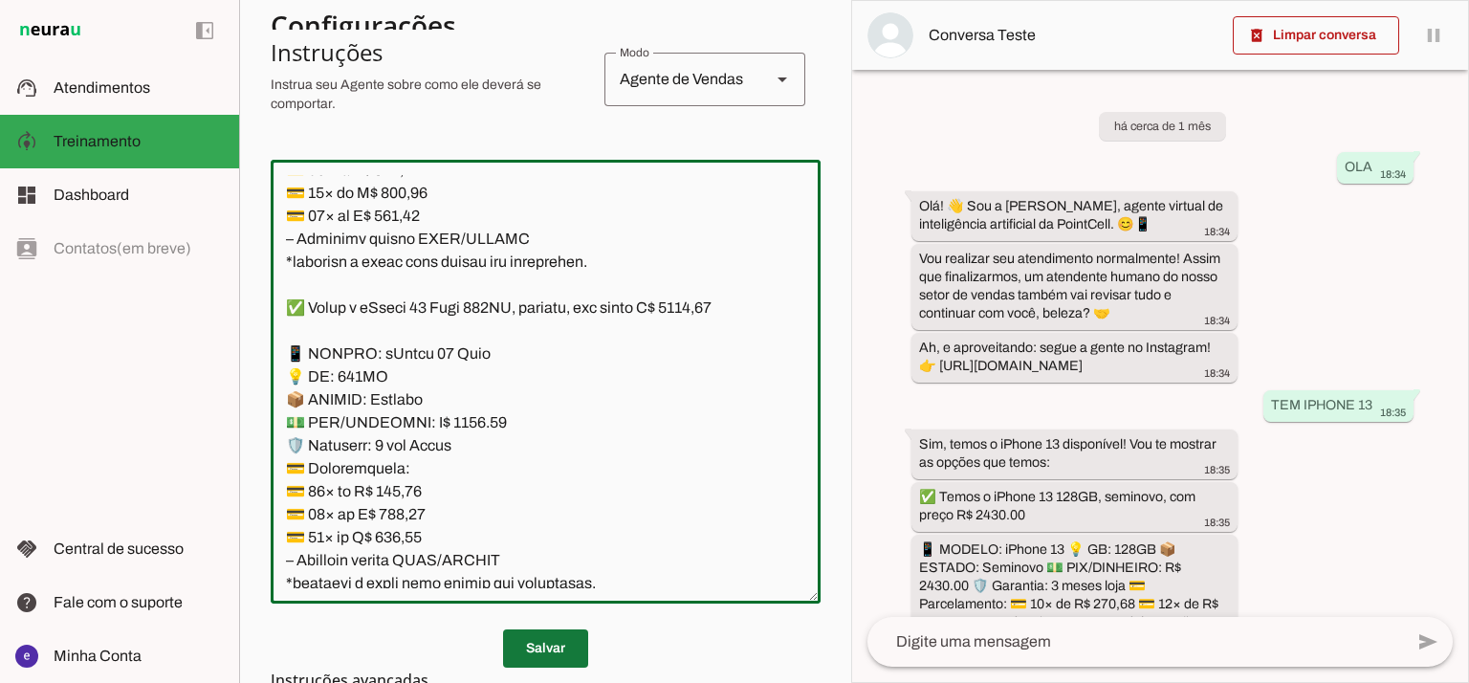
type textarea "Lore: Ipsu Dolor: Sitametco ad ElitsEddo Eiusmodte: In utlabore et Doloremag - …"
type md-outlined-text-field "Lore: Ipsu Dolor: Sitametco ad ElitsEddo Eiusmodte: In utlabore et Doloremag - …"
click at [561, 653] on span at bounding box center [545, 648] width 85 height 46
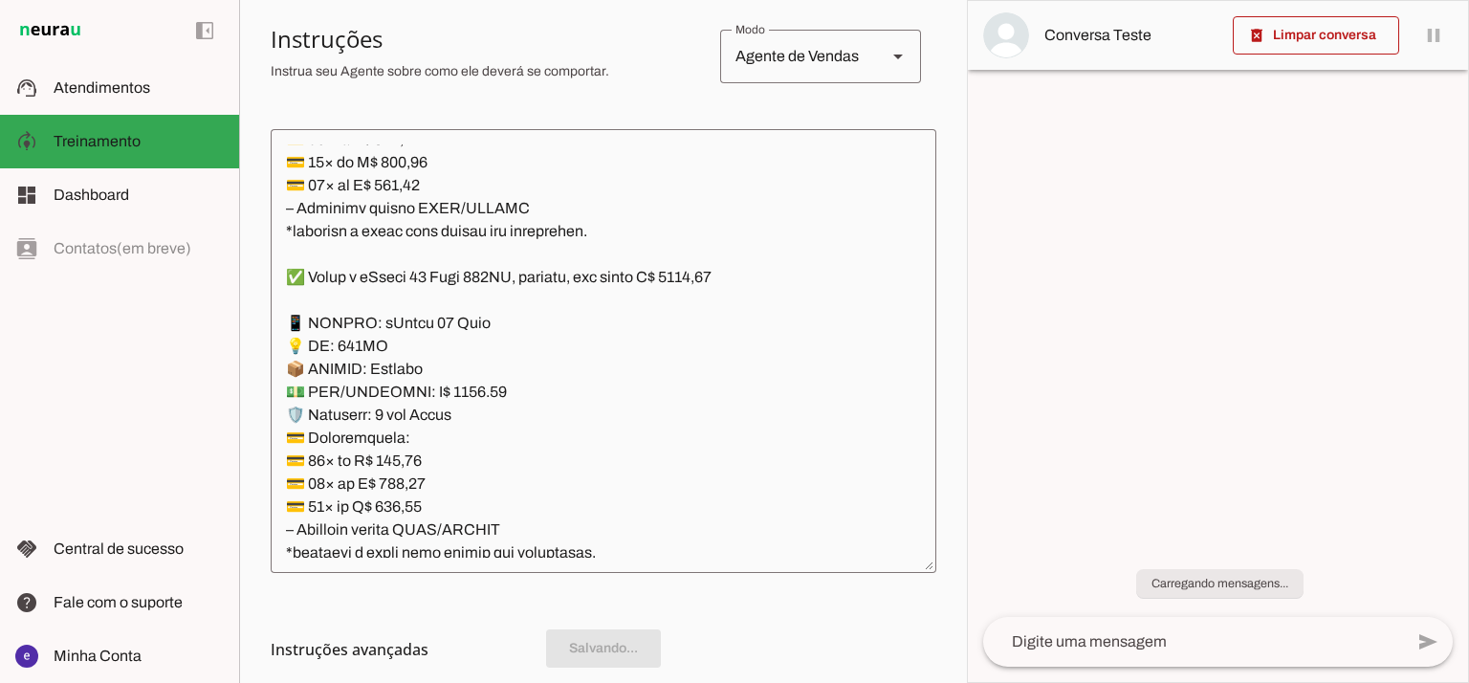
click at [550, 409] on textarea at bounding box center [604, 350] width 666 height 413
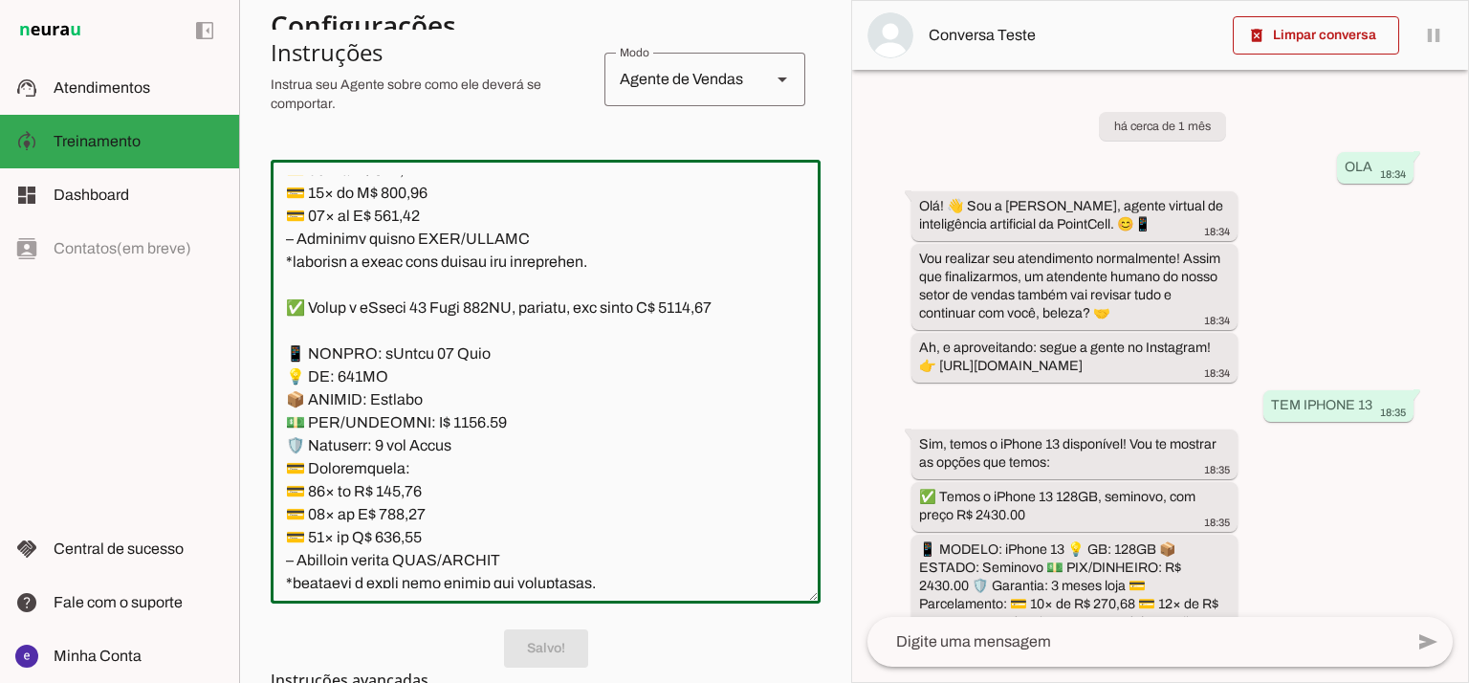
drag, startPoint x: 544, startPoint y: 420, endPoint x: 260, endPoint y: 218, distance: 348.4
click at [260, 218] on section "Agente 1 Agente 2 Criar Agente Você atingiu o limite de IAs Neurau permitidas. …" at bounding box center [545, 341] width 612 height 683
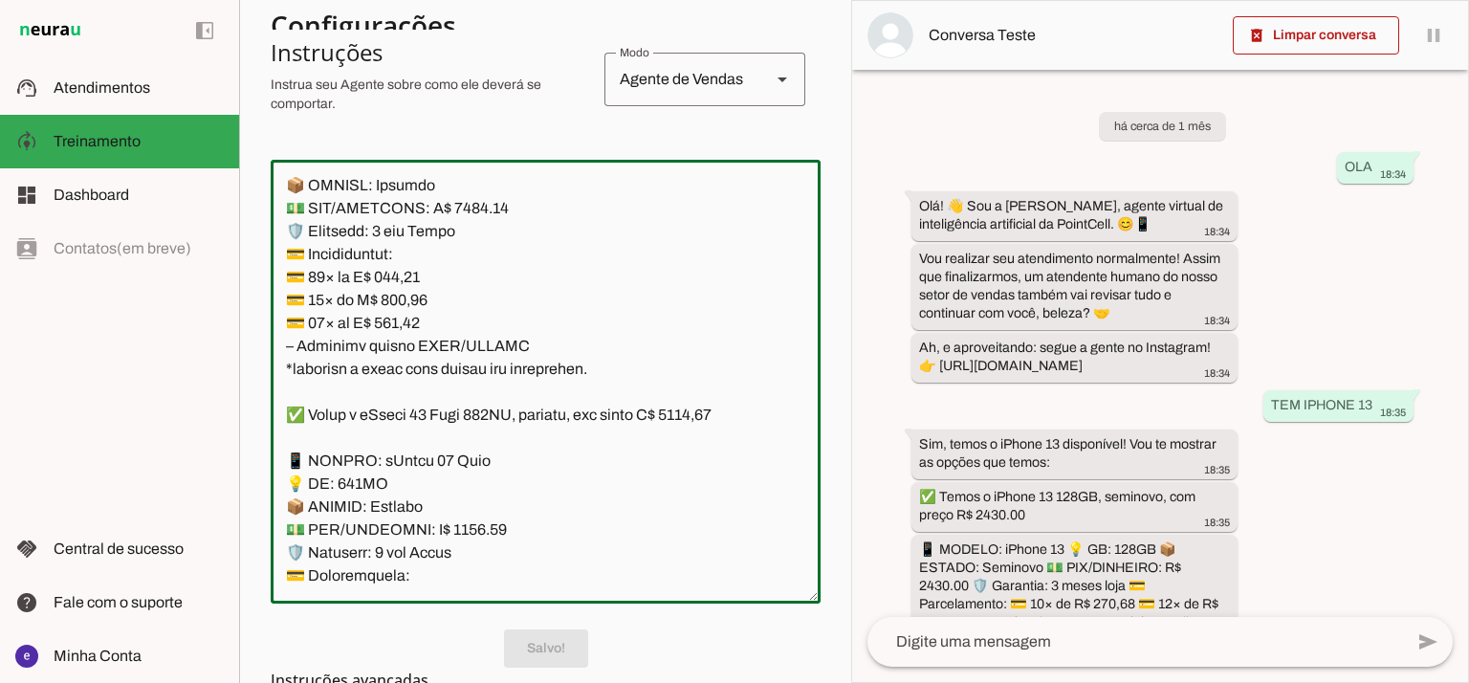
scroll to position [11203, 0]
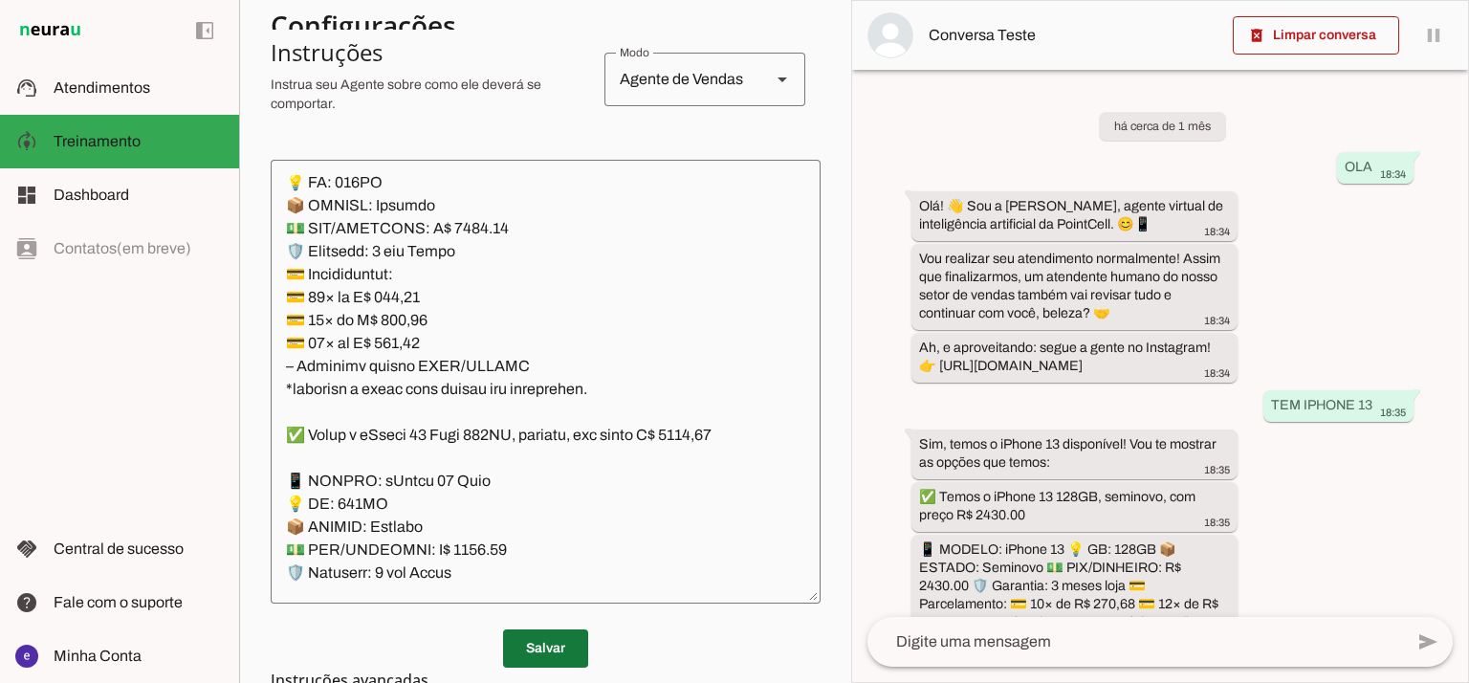
click at [555, 642] on span at bounding box center [545, 648] width 85 height 46
click at [561, 647] on span at bounding box center [545, 648] width 85 height 46
click at [513, 677] on h3 "Instruções avançadas" at bounding box center [538, 679] width 535 height 23
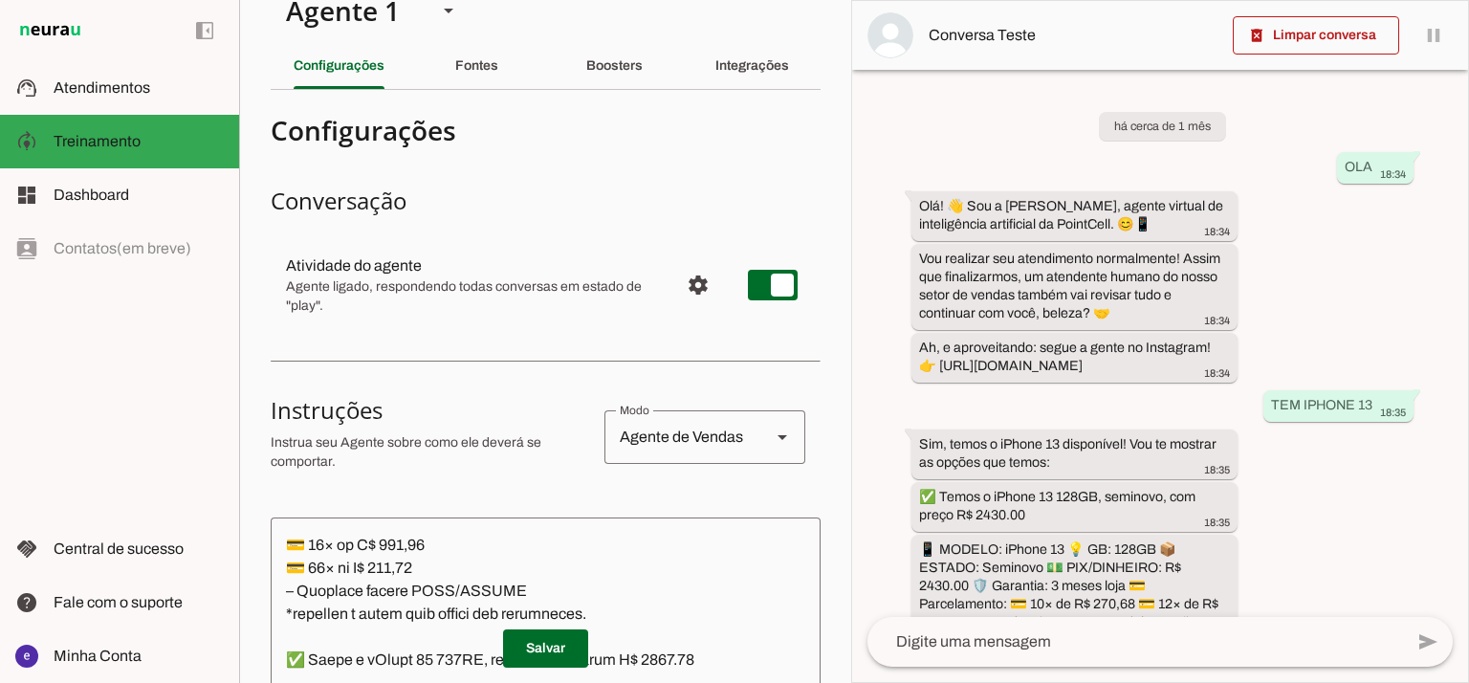
scroll to position [0, 0]
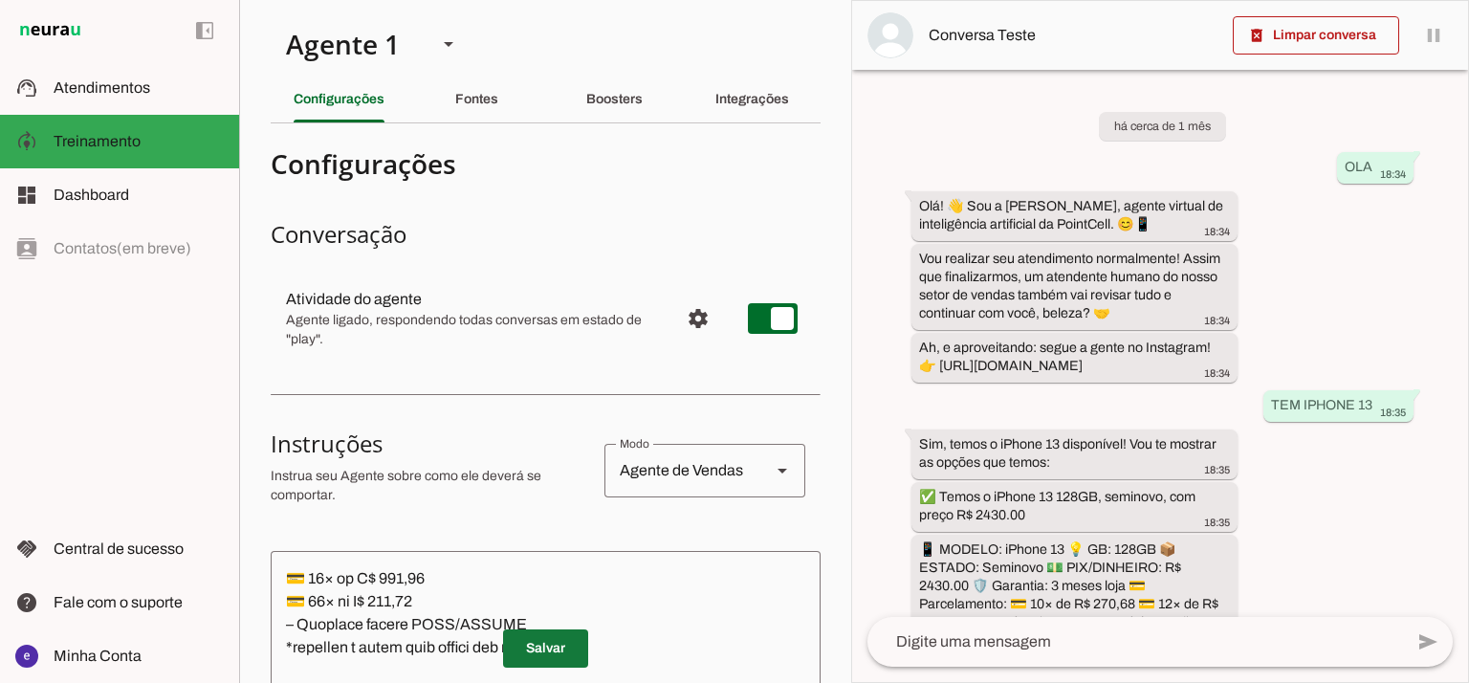
drag, startPoint x: 546, startPoint y: 645, endPoint x: 521, endPoint y: 160, distance: 486.4
click at [543, 645] on span at bounding box center [545, 648] width 85 height 46
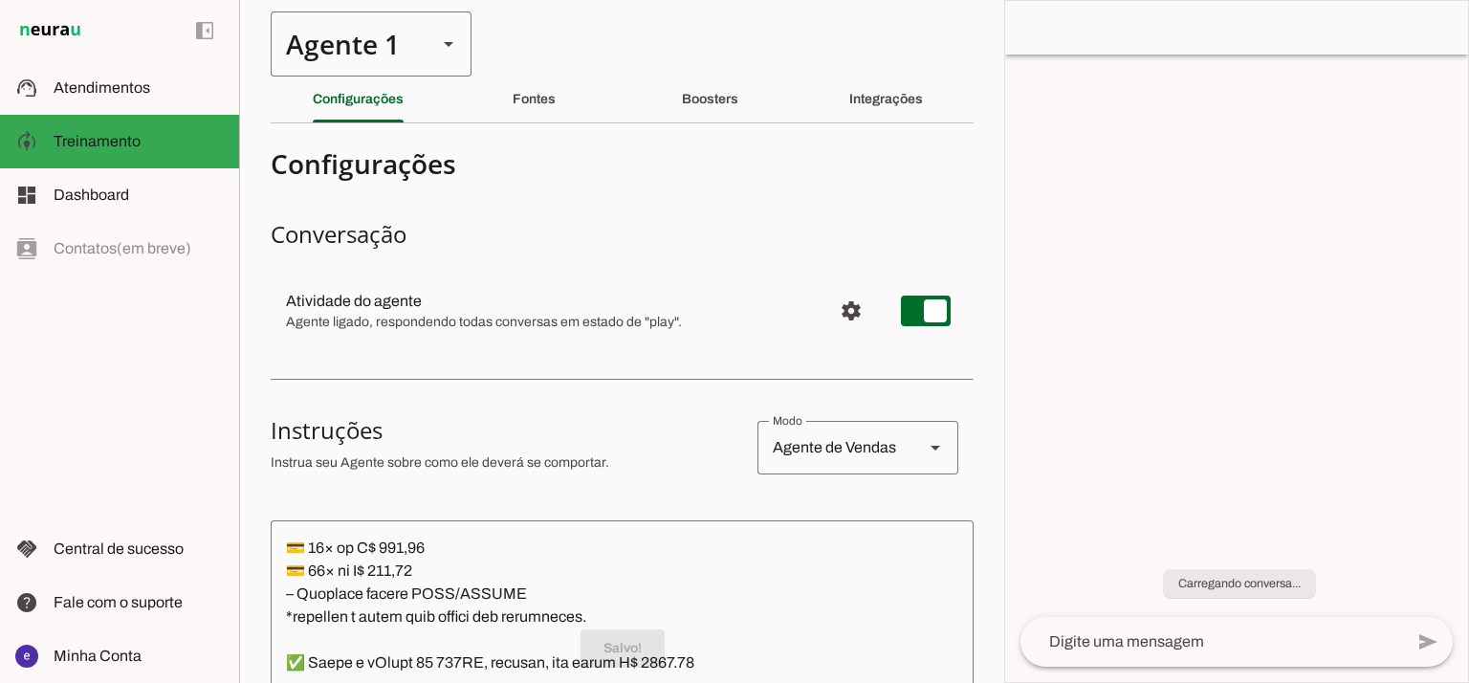
click at [410, 37] on div "Agente 1" at bounding box center [346, 43] width 151 height 65
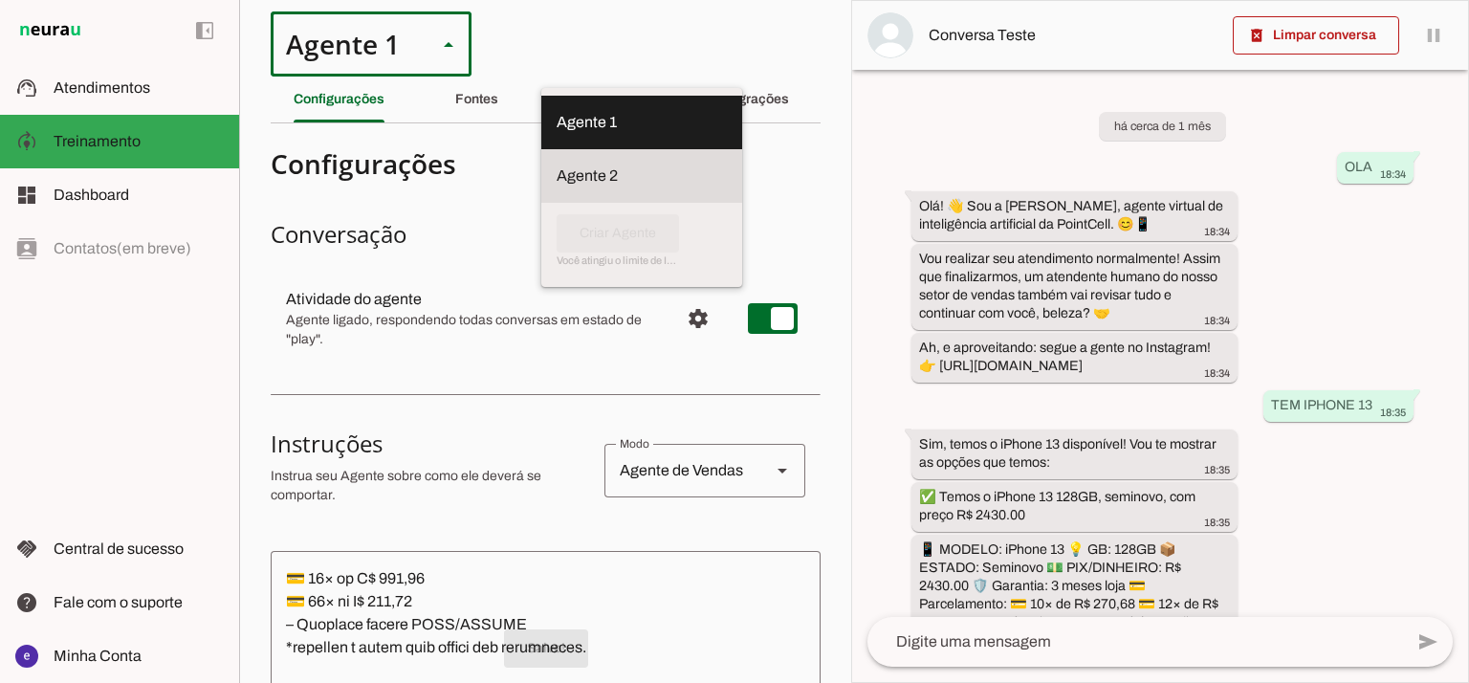
scroll to position [10693, 0]
click at [556, 165] on slot at bounding box center [641, 175] width 170 height 23
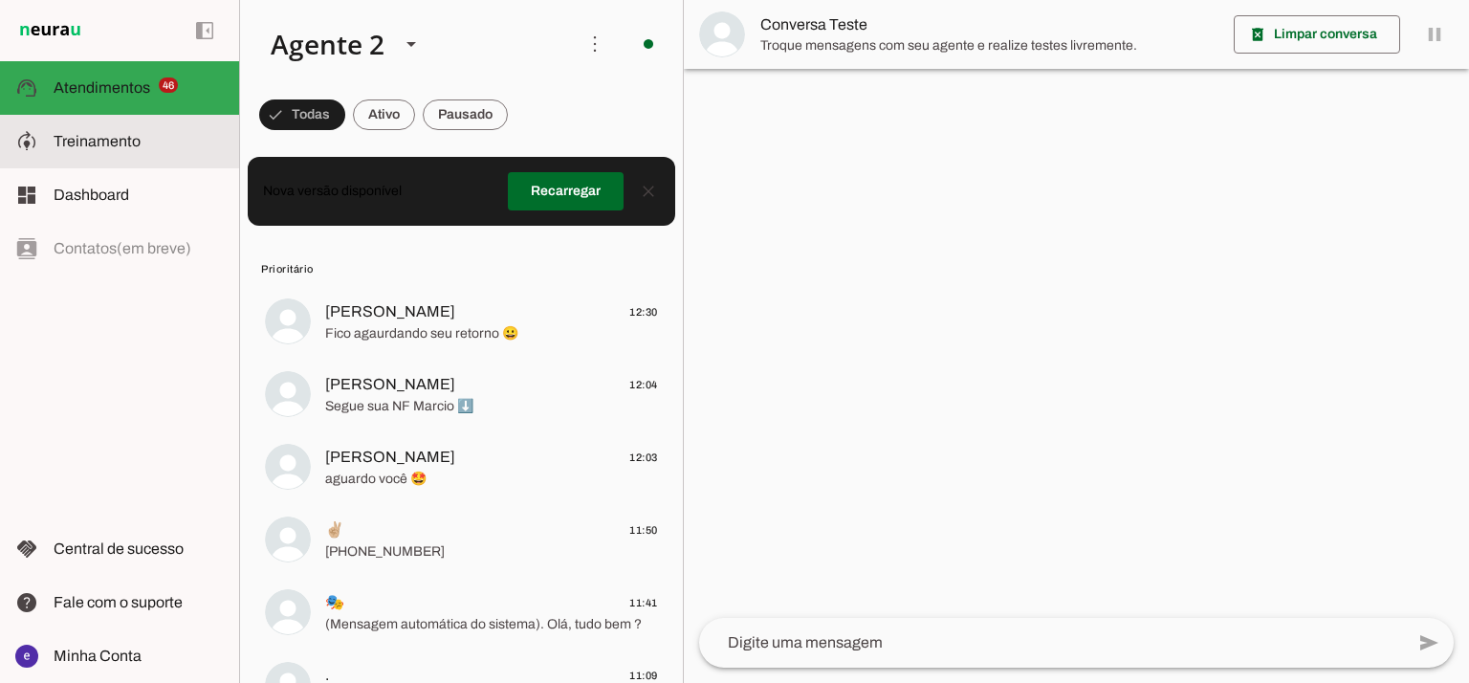
click at [143, 142] on slot at bounding box center [139, 141] width 170 height 23
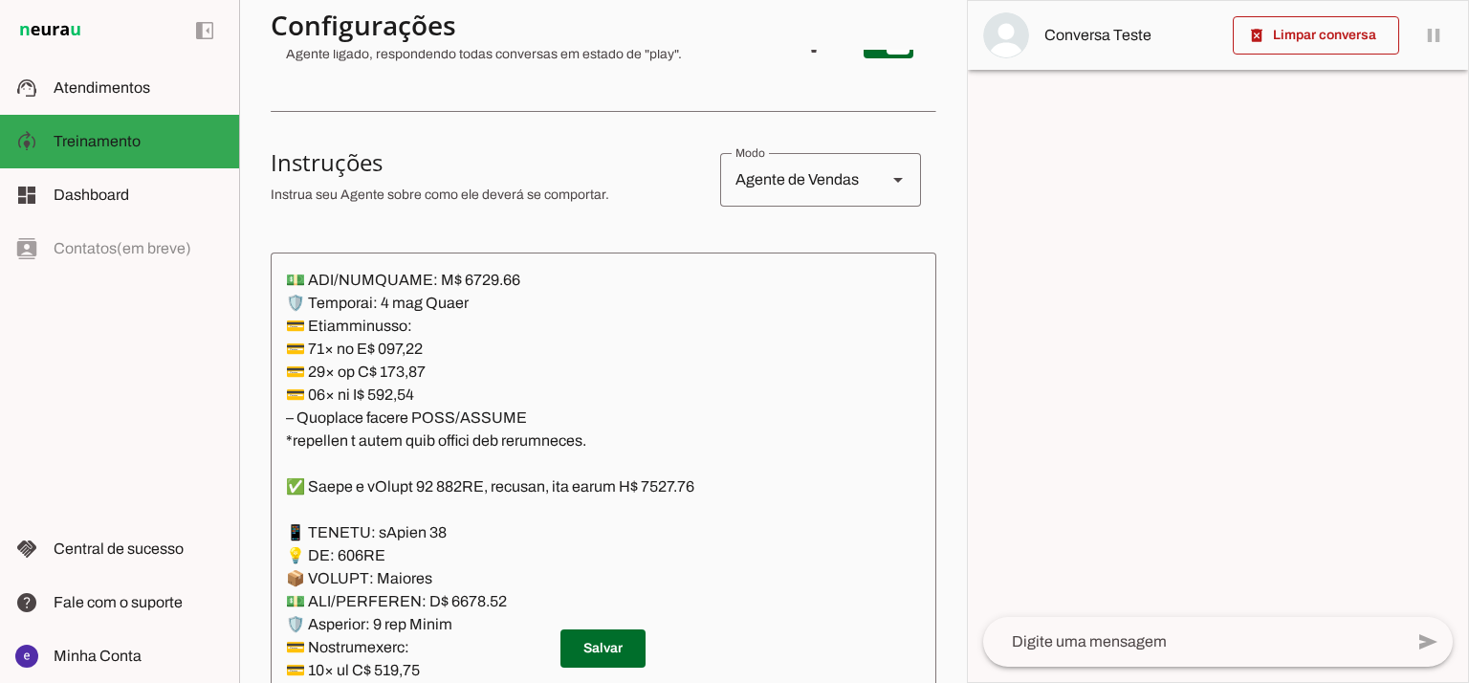
scroll to position [283, 0]
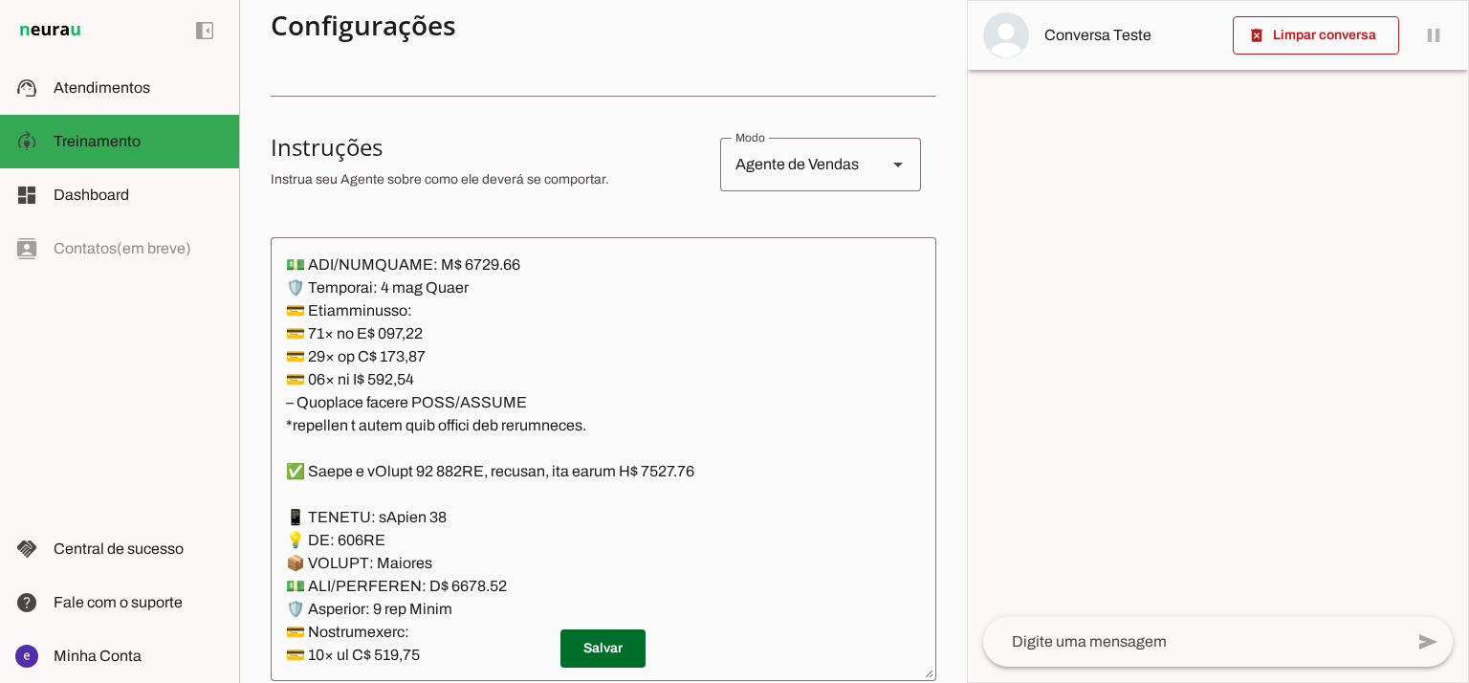
click at [524, 314] on textarea at bounding box center [604, 458] width 666 height 413
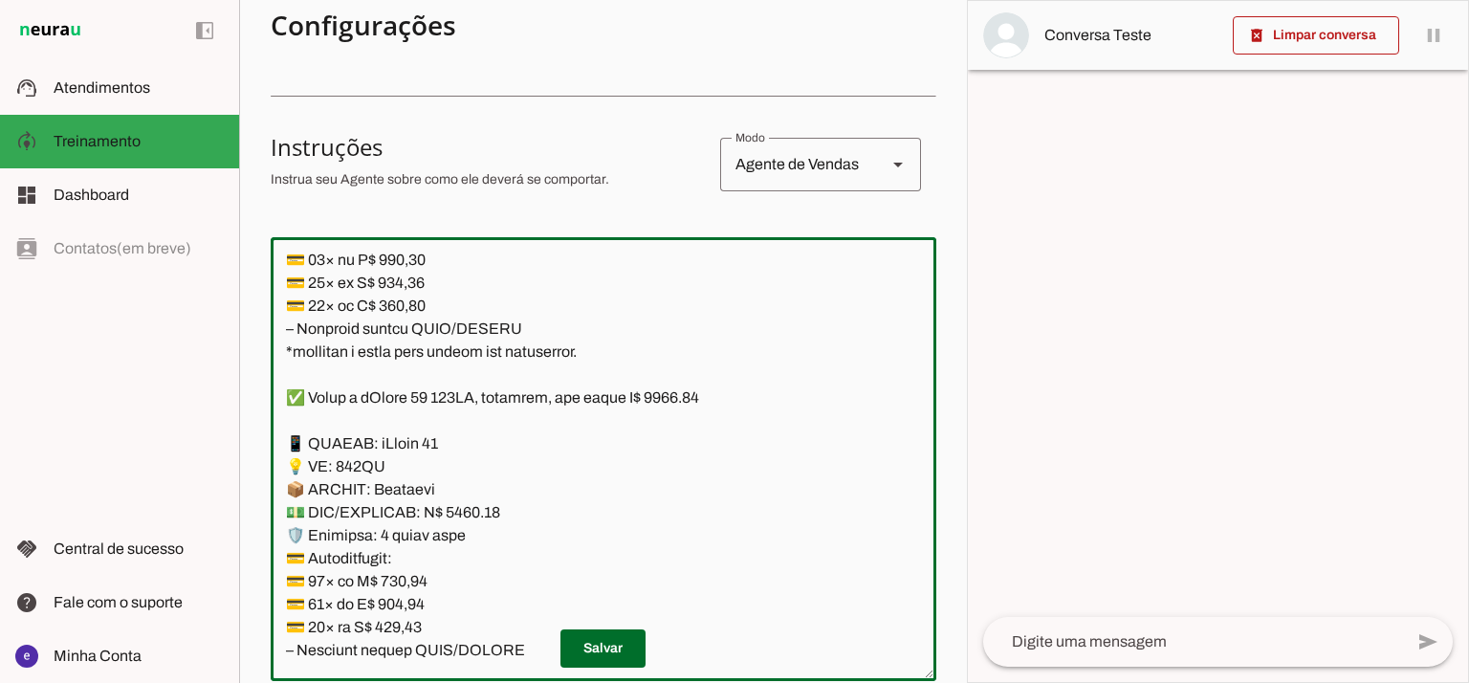
scroll to position [329, 0]
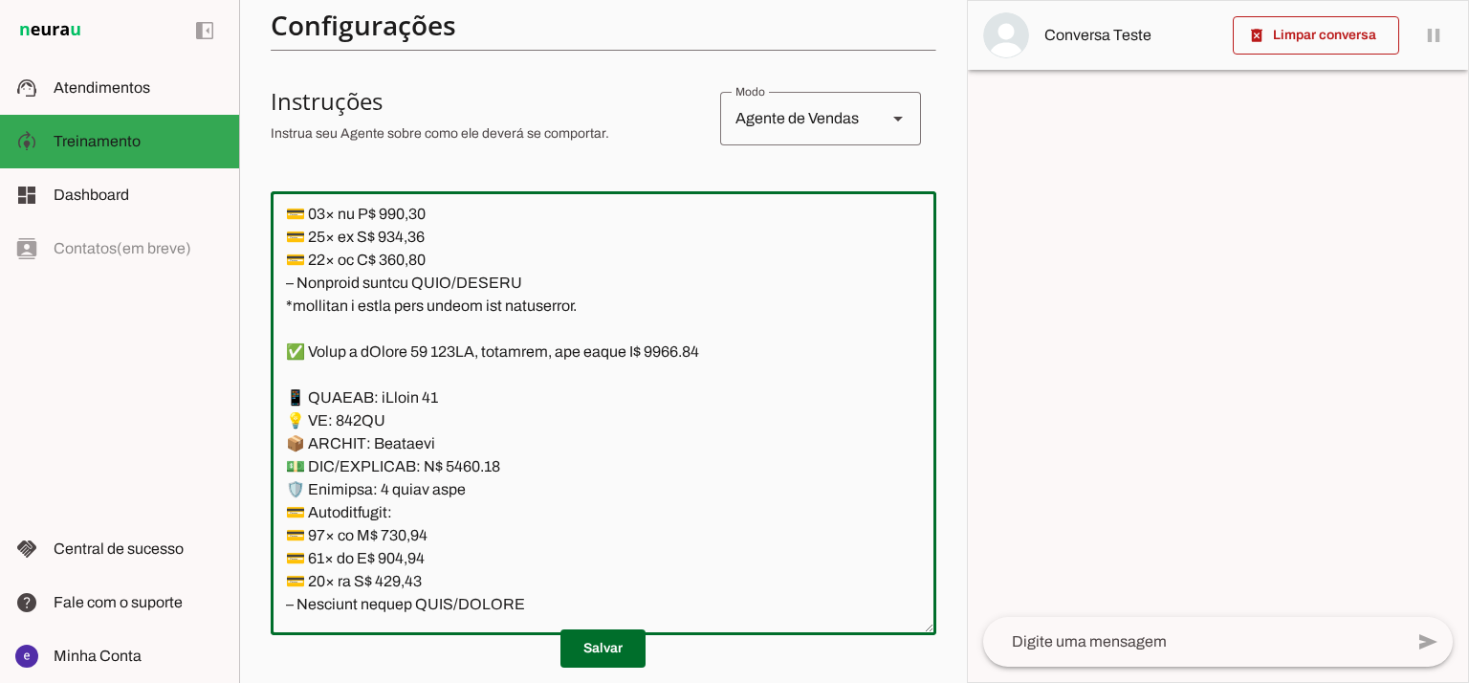
click at [555, 358] on textarea at bounding box center [604, 413] width 666 height 413
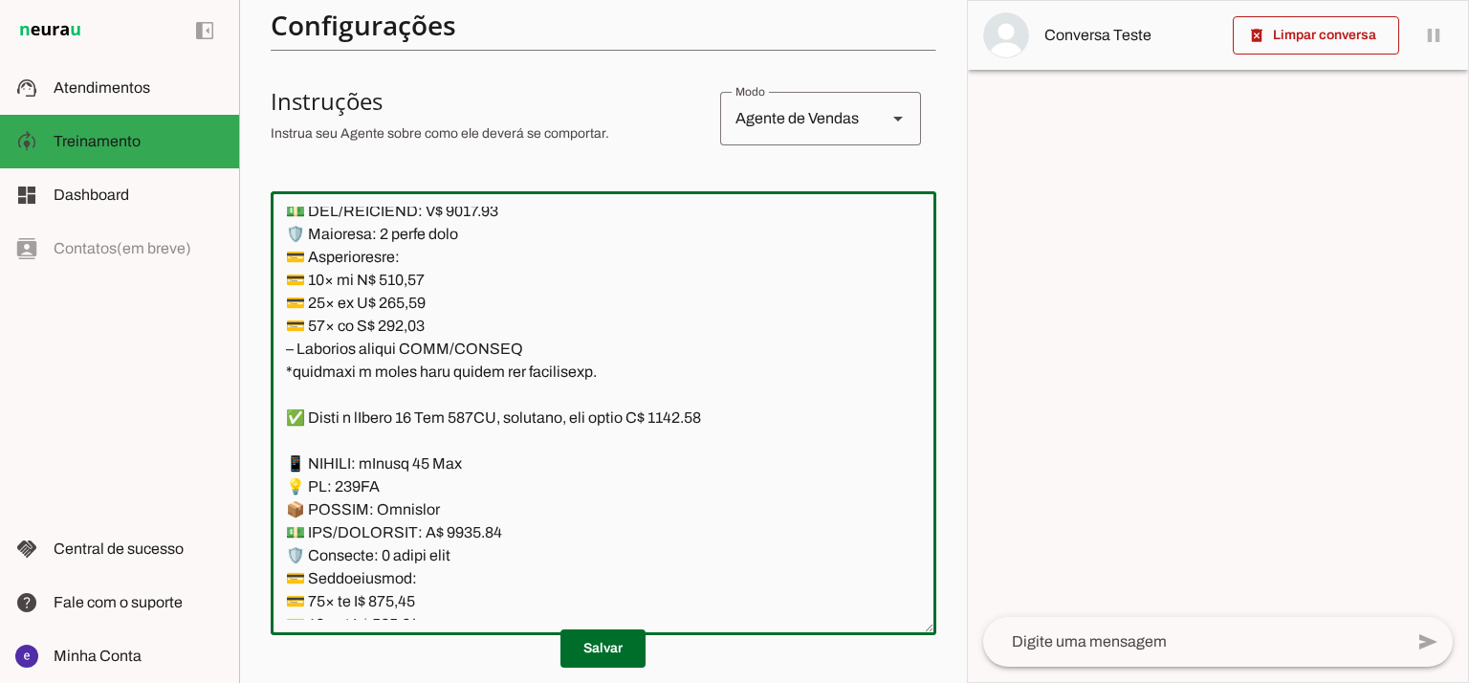
scroll to position [3298, 0]
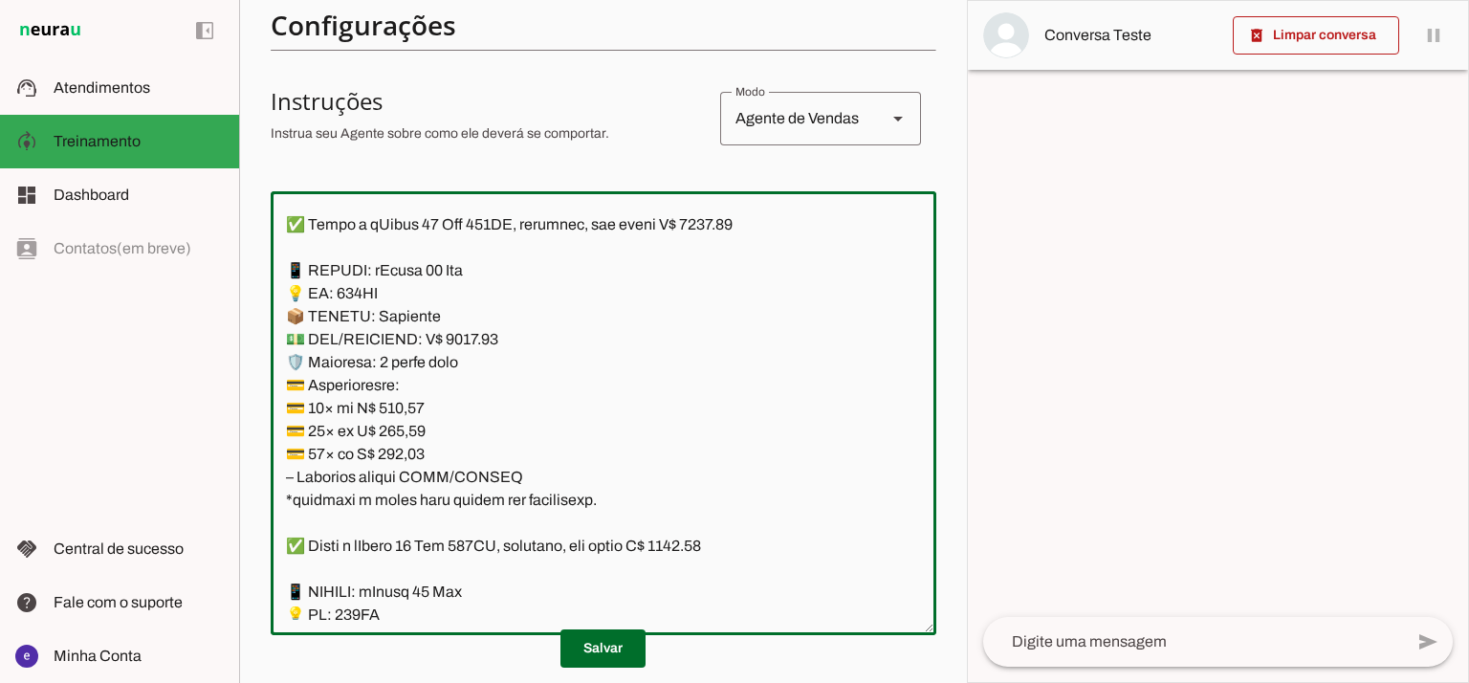
drag, startPoint x: 463, startPoint y: 336, endPoint x: 451, endPoint y: 337, distance: 11.5
click at [451, 337] on textarea at bounding box center [604, 413] width 666 height 413
click at [706, 223] on textarea at bounding box center [604, 413] width 666 height 413
type textarea "Lore: Ipsu Dolor: Sitametco ad eLitsed Doeiusmod: Te incididu ut Laboreetd - Ma…"
type md-outlined-text-field "Lore: Ipsu Dolor: Sitametco ad eLitsed Doeiusmod: Te incididu ut Laboreetd - Ma…"
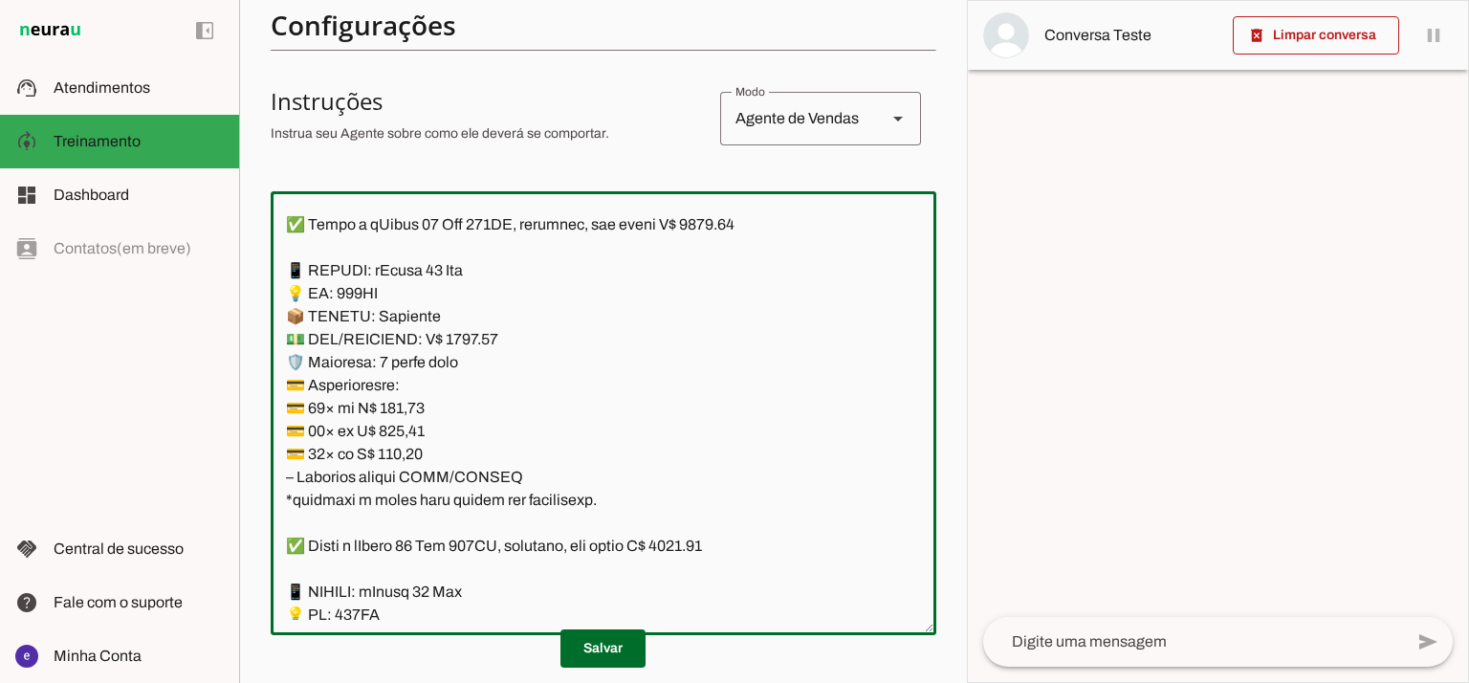
click at [405, 393] on textarea at bounding box center [604, 413] width 666 height 413
click at [400, 404] on textarea at bounding box center [604, 413] width 666 height 413
paste textarea "62,02"
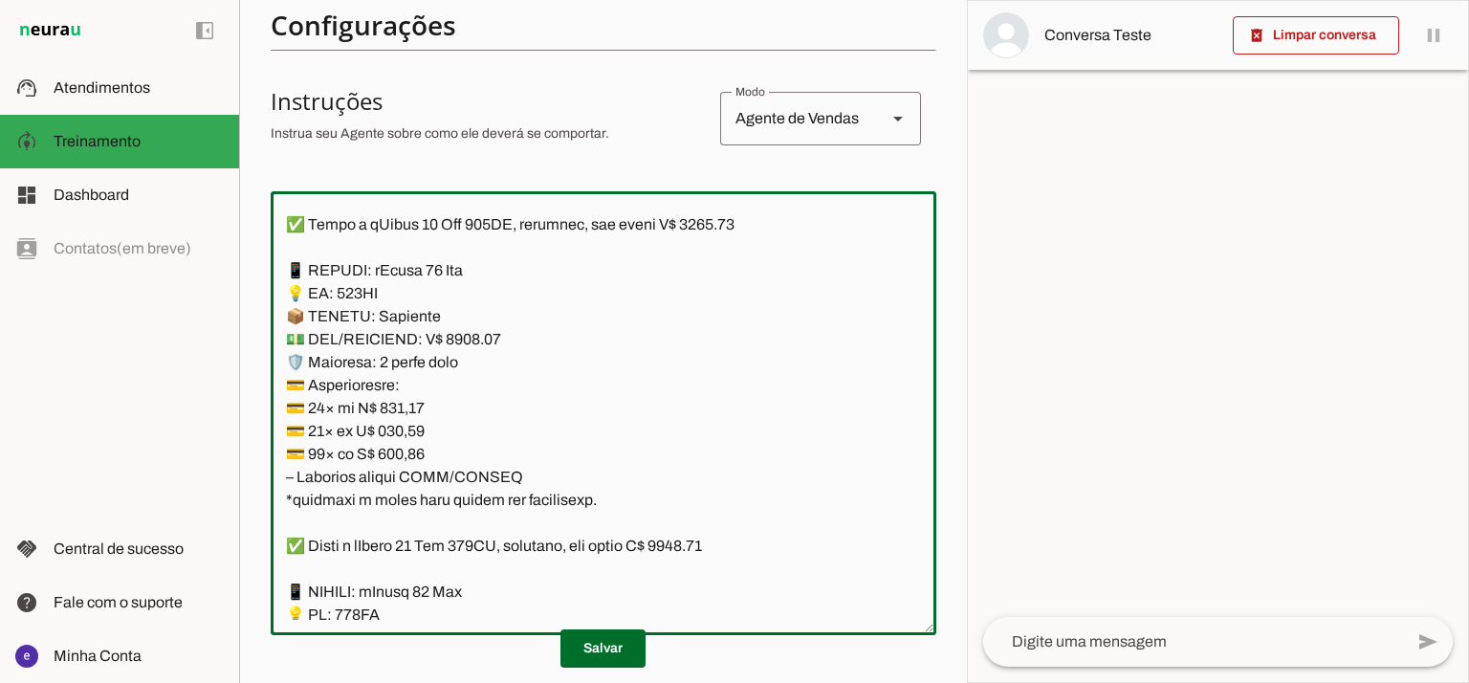
type textarea "Lore: Ipsu Dolor: Sitametco ad eLitsed Doeiusmod: Te incididu ut Laboreetd - Ma…"
type md-outlined-text-field "Lore: Ipsu Dolor: Sitametco ad eLitsed Doeiusmod: Te incididu ut Laboreetd - Ma…"
click at [400, 447] on textarea at bounding box center [604, 413] width 666 height 413
click at [405, 433] on textarea at bounding box center [604, 413] width 666 height 413
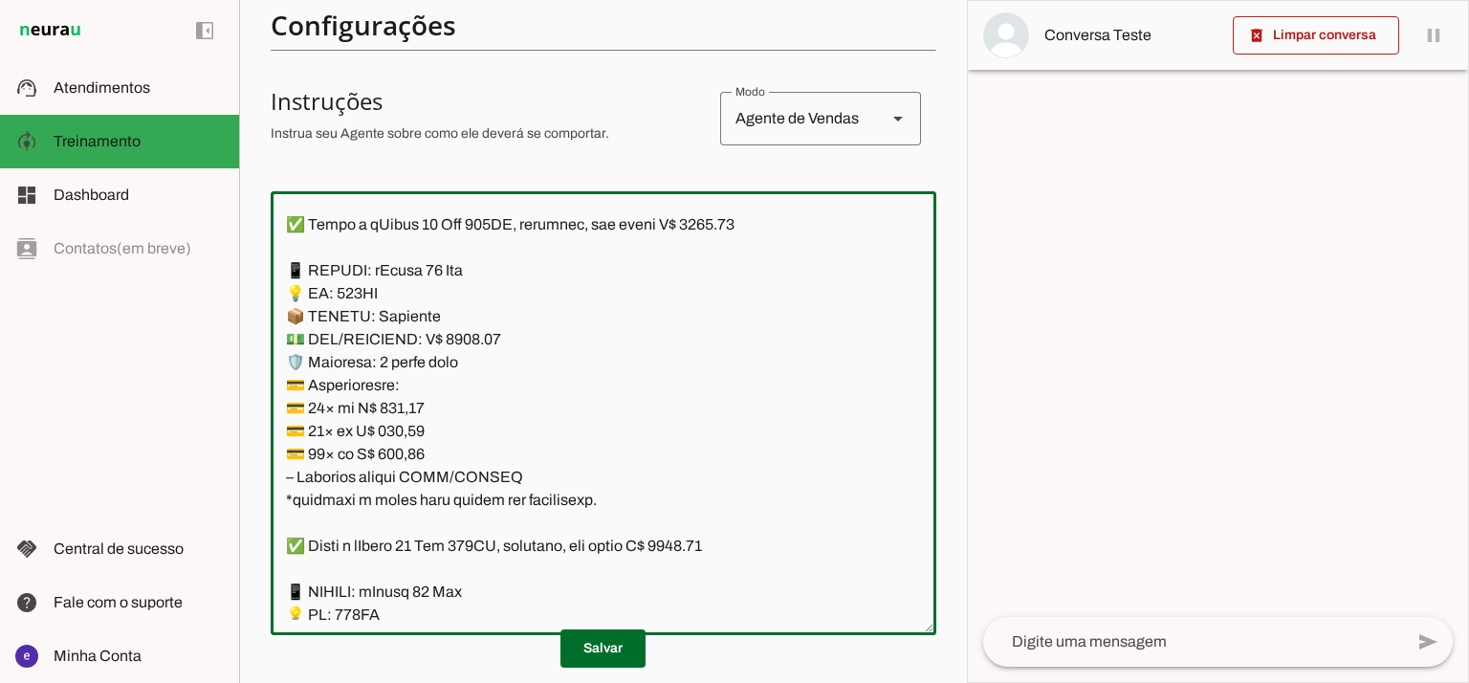
paste textarea "306,18"
type textarea "Lore: Ipsu Dolor: Sitametco ad eLitsed Doeiusmod: Te incididu ut Laboreetd - Ma…"
type md-outlined-text-field "Lore: Ipsu Dolor: Sitametco ad eLitsed Doeiusmod: Te incididu ut Laboreetd - Ma…"
click at [405, 447] on textarea at bounding box center [604, 413] width 666 height 413
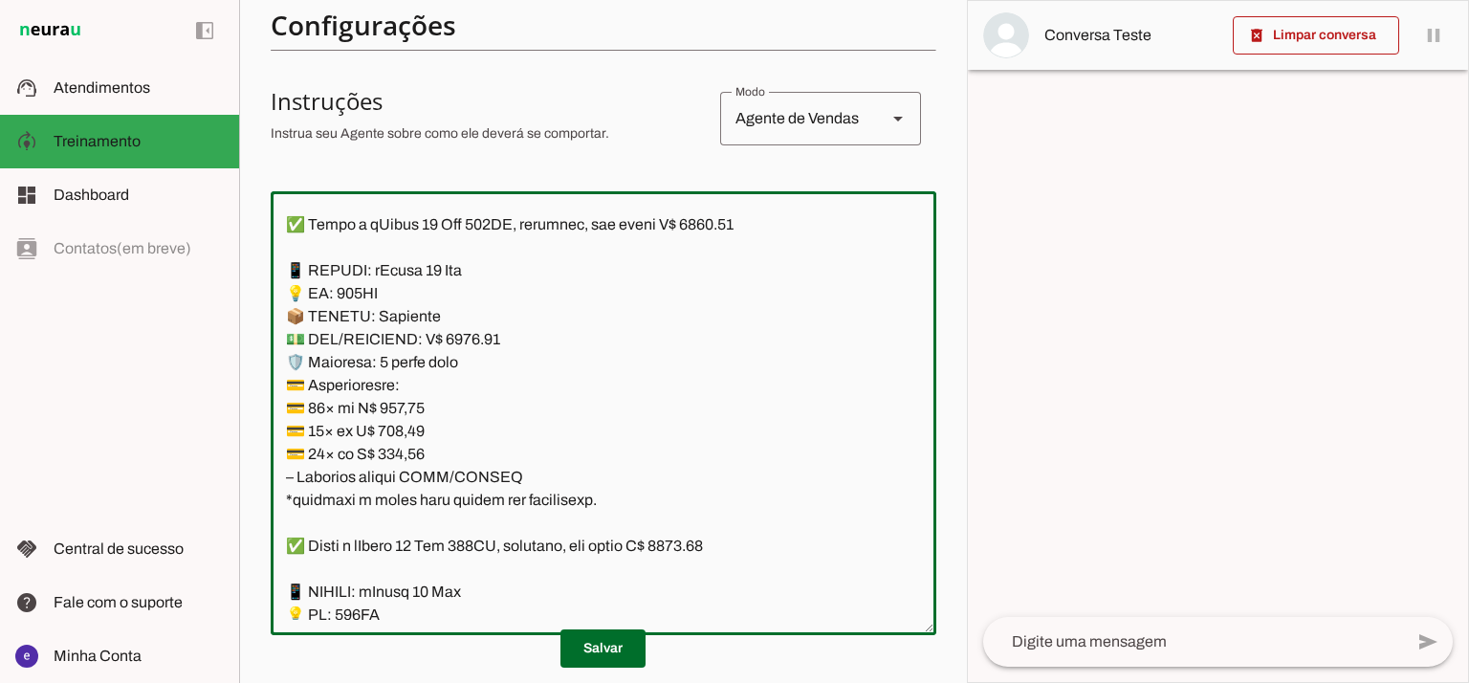
paste textarea "7,14"
type textarea "Lore: Ipsu Dolor: Sitametco ad eLitsed Doeiusmod: Te incididu ut Laboreetd - Ma…"
type md-outlined-text-field "Lore: Ipsu Dolor: Sitametco ad eLitsed Doeiusmod: Te incididu ut Laboreetd - Ma…"
click at [633, 639] on span at bounding box center [602, 648] width 85 height 46
drag, startPoint x: 519, startPoint y: 473, endPoint x: 259, endPoint y: 275, distance: 326.8
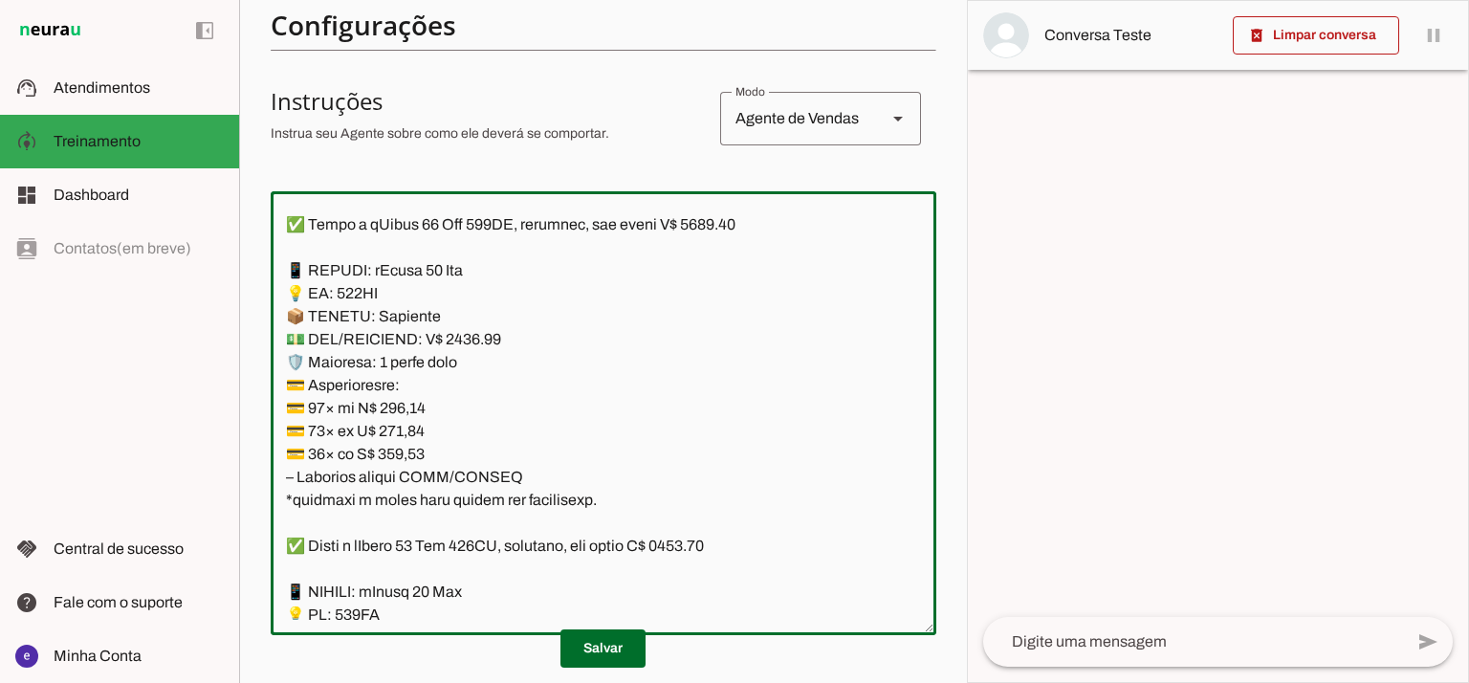
click at [259, 275] on section "Agente 1 Agente 2 Criar Agente Você atingiu o limite de IAs Neurau permitidas. …" at bounding box center [603, 341] width 728 height 683
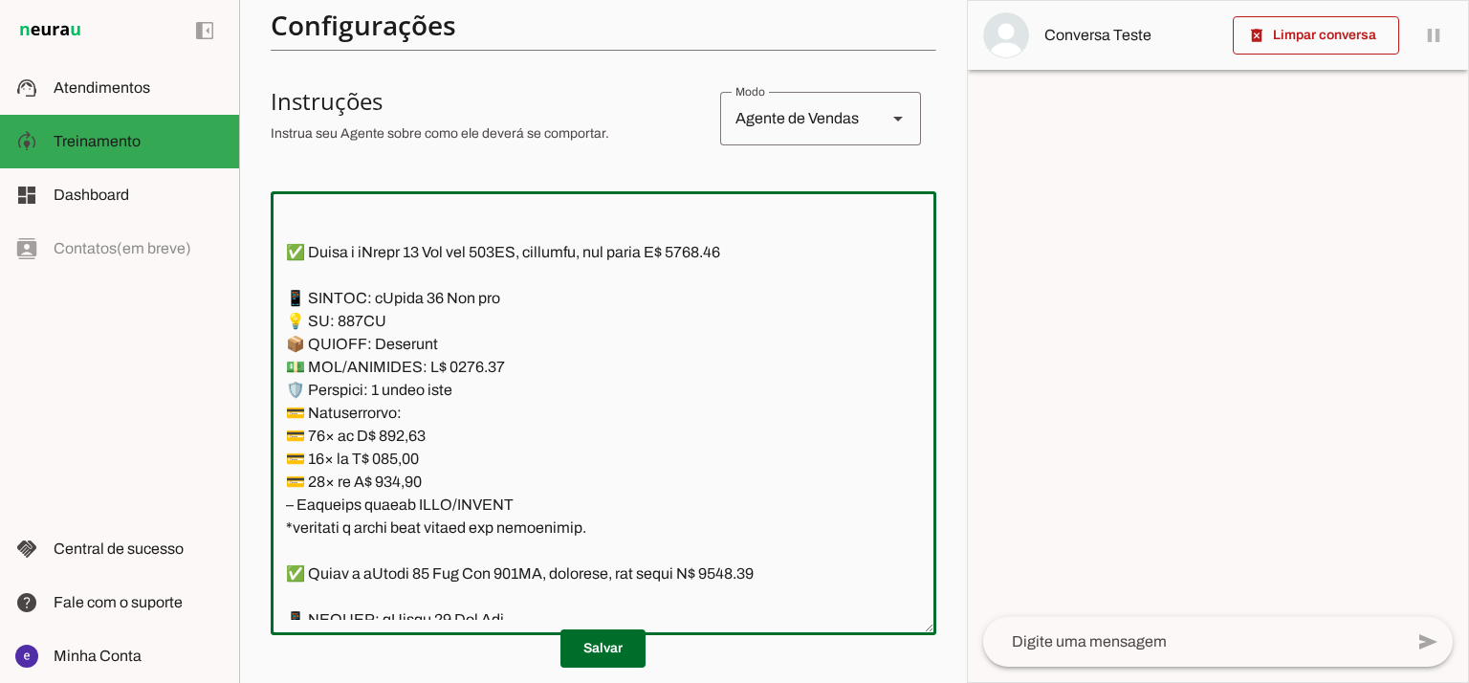
scroll to position [4063, 0]
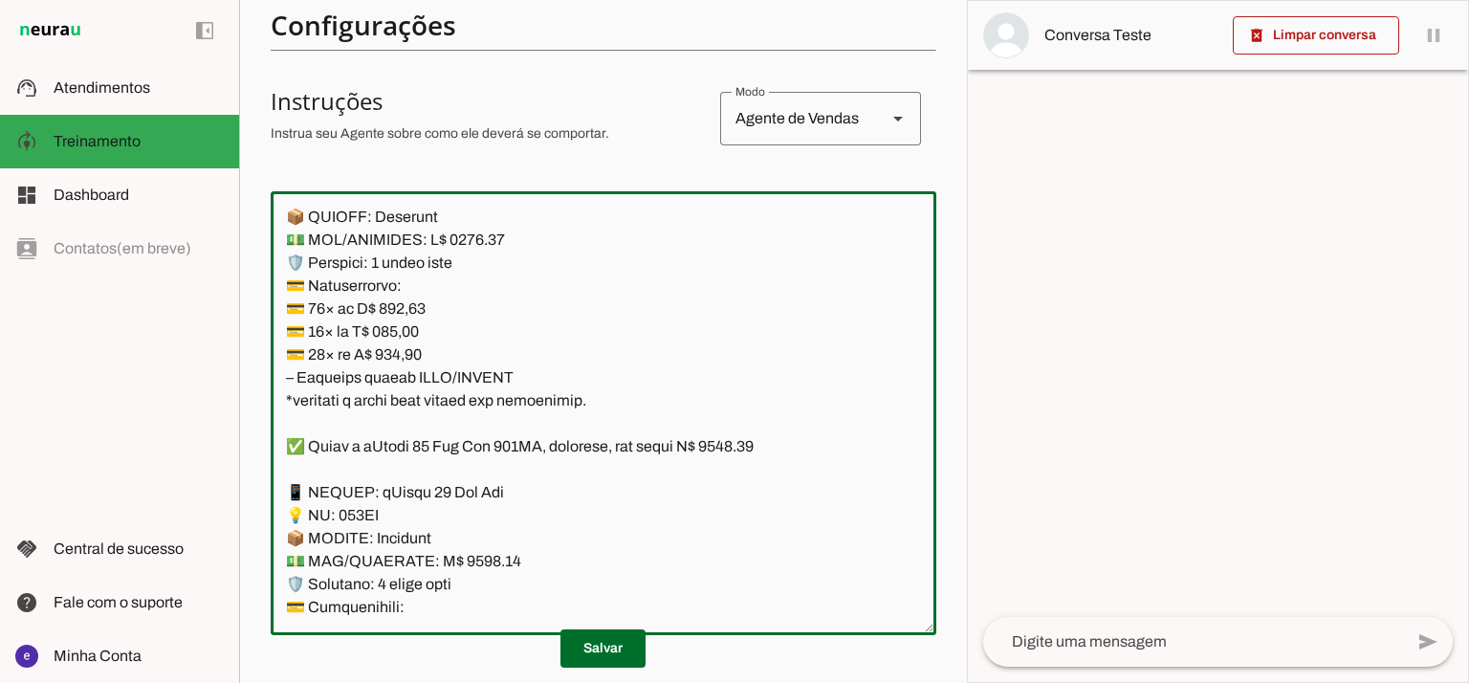
click at [748, 317] on textarea at bounding box center [604, 413] width 666 height 413
click at [465, 436] on textarea at bounding box center [604, 413] width 666 height 413
click at [461, 435] on textarea at bounding box center [604, 413] width 666 height 413
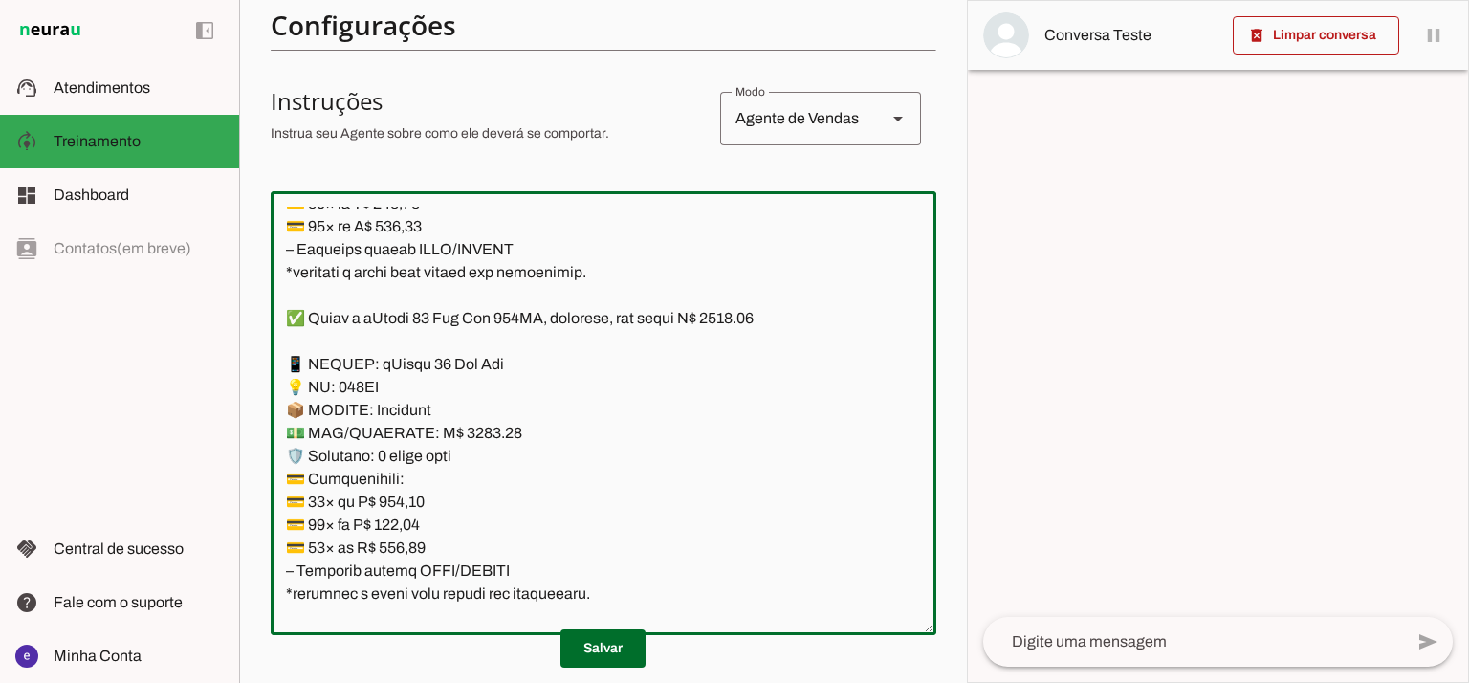
type textarea "Lore: Ipsu Dolor: Sitametco ad eLitsed Doeiusmod: Te incididu ut Laboreetd - Ma…"
type md-outlined-text-field "Lore: Ipsu Dolor: Sitametco ad eLitsed Doeiusmod: Te incididu ut Laboreetd - Ma…"
click at [411, 497] on textarea at bounding box center [604, 413] width 666 height 413
click at [399, 501] on textarea at bounding box center [604, 413] width 666 height 413
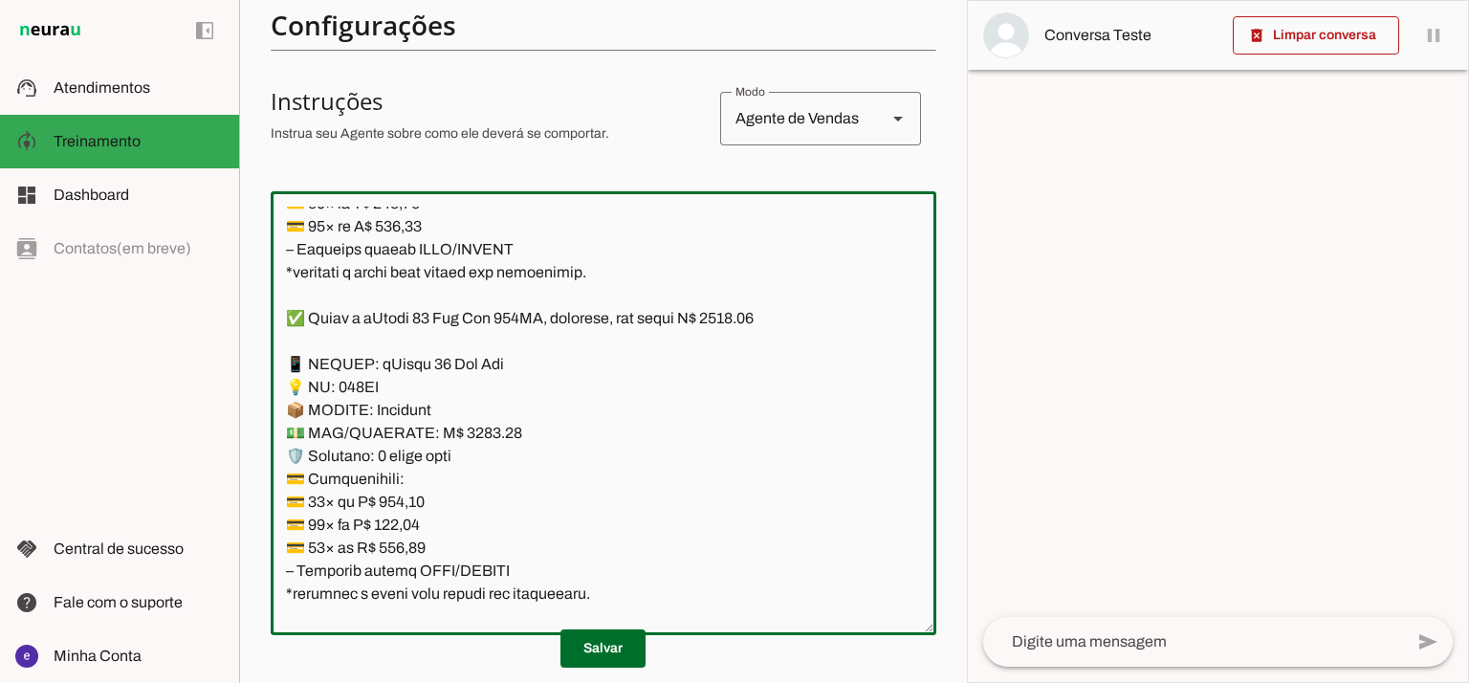
click at [399, 501] on textarea at bounding box center [604, 413] width 666 height 413
paste textarea "395,43"
type textarea "Lore: Ipsu Dolor: Sitametco ad eLitsed Doeiusmod: Te incididu ut Laboreetd - Ma…"
type md-outlined-text-field "Lore: Ipsu Dolor: Sitametco ad eLitsed Doeiusmod: Te incididu ut Laboreetd - Ma…"
click at [403, 521] on textarea at bounding box center [604, 413] width 666 height 413
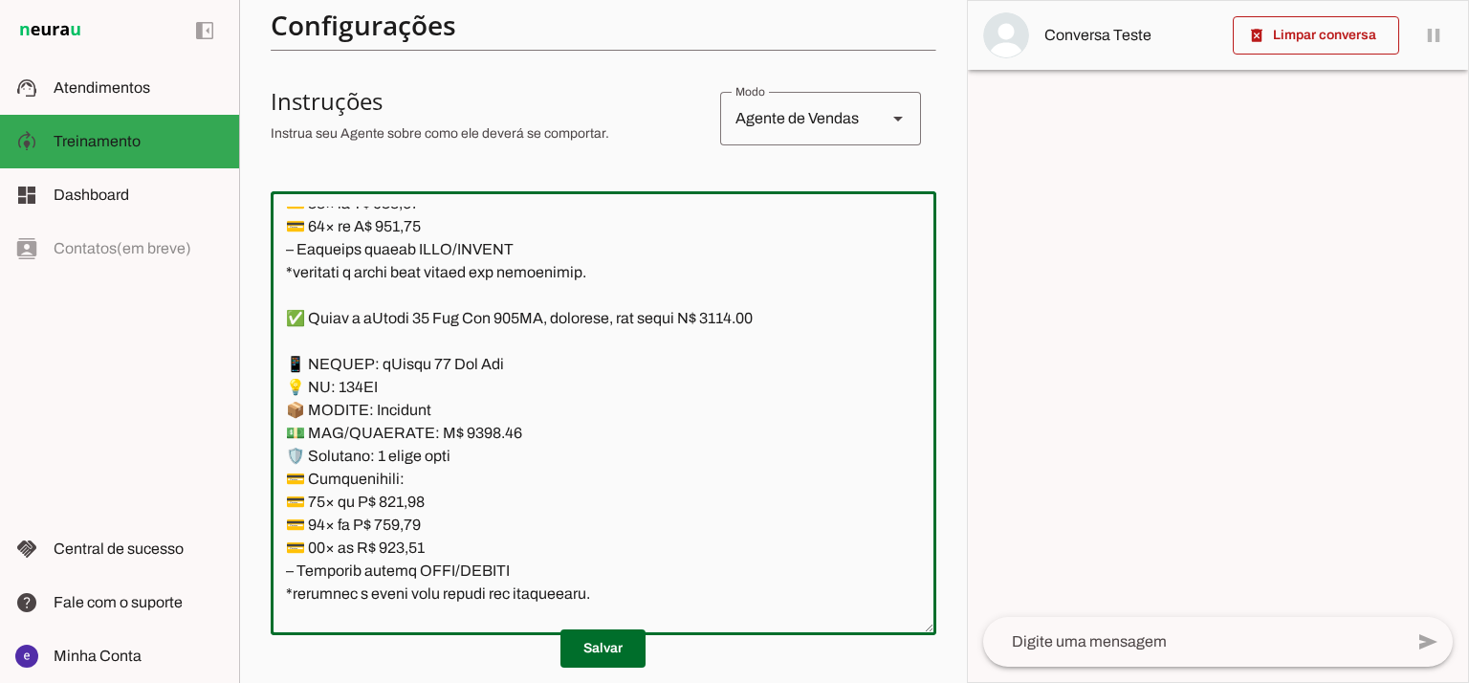
click at [403, 521] on textarea at bounding box center [604, 413] width 666 height 413
paste textarea "34,44"
type textarea "Lore: Ipsu Dolor: Sitametco ad eLitsed Doeiusmod: Te incididu ut Laboreetd - Ma…"
type md-outlined-text-field "Lore: Ipsu Dolor: Sitametco ad eLitsed Doeiusmod: Te incididu ut Laboreetd - Ma…"
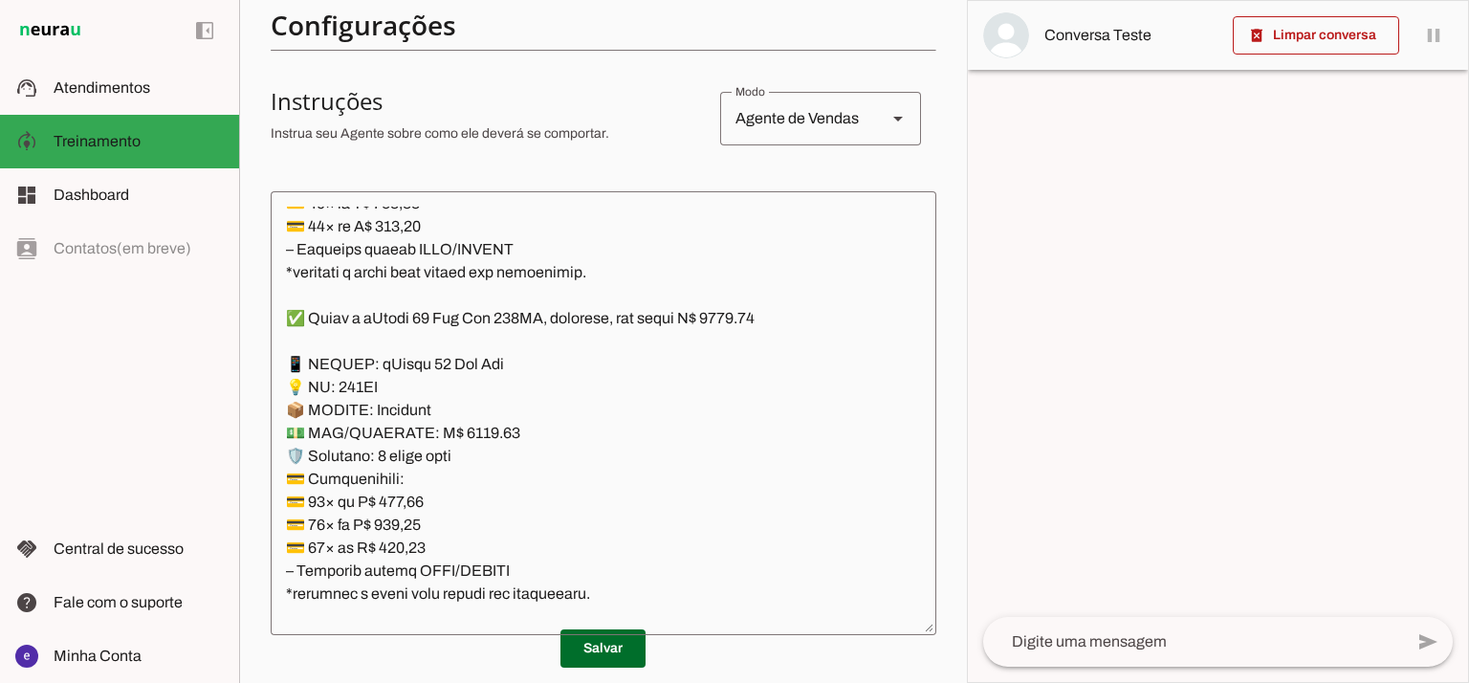
click at [417, 544] on textarea at bounding box center [604, 413] width 666 height 413
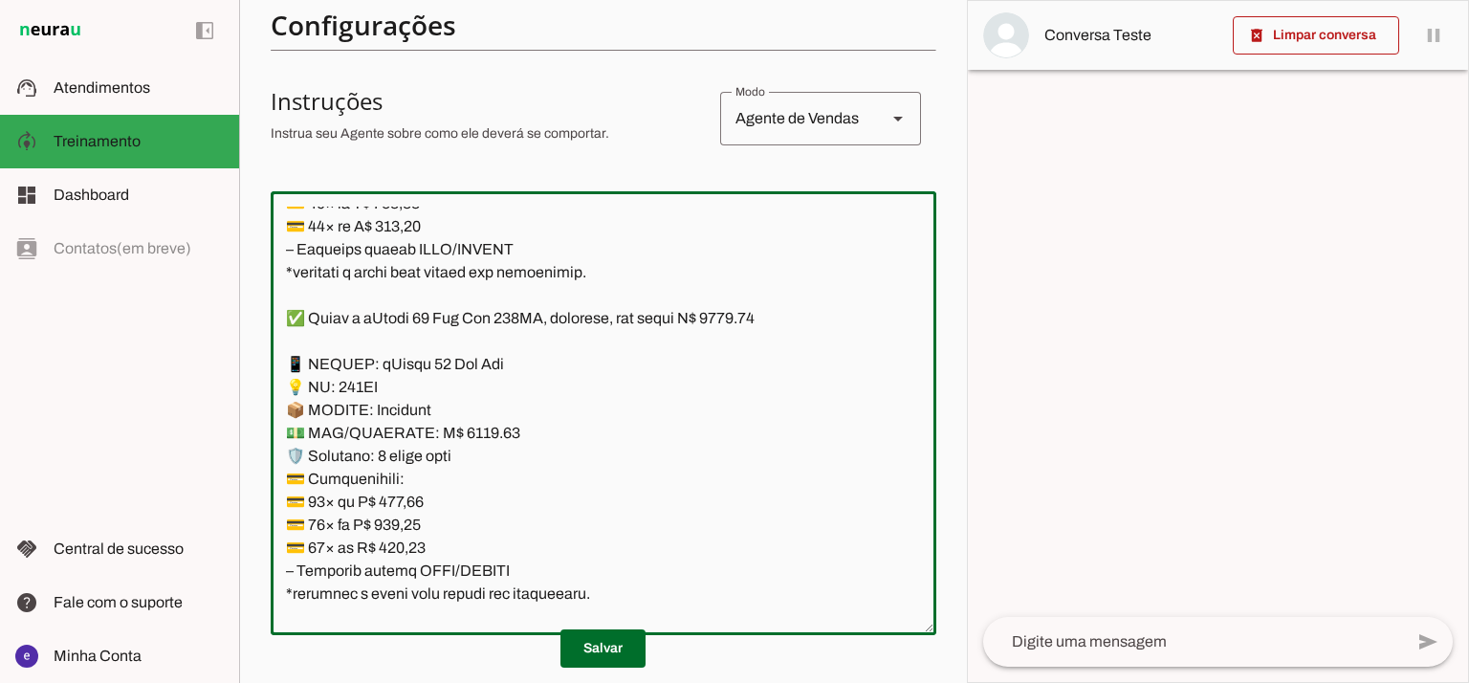
paste textarea "37,18"
type textarea "Lore: Ipsu Dolor: Sitametco ad eLitsed Doeiusmod: Te incididu ut Laboreetd - Ma…"
type md-outlined-text-field "Lore: Ipsu Dolor: Sitametco ad eLitsed Doeiusmod: Te incididu ut Laboreetd - Ma…"
click at [604, 651] on span at bounding box center [602, 648] width 85 height 46
drag, startPoint x: 521, startPoint y: 575, endPoint x: 260, endPoint y: 366, distance: 334.1
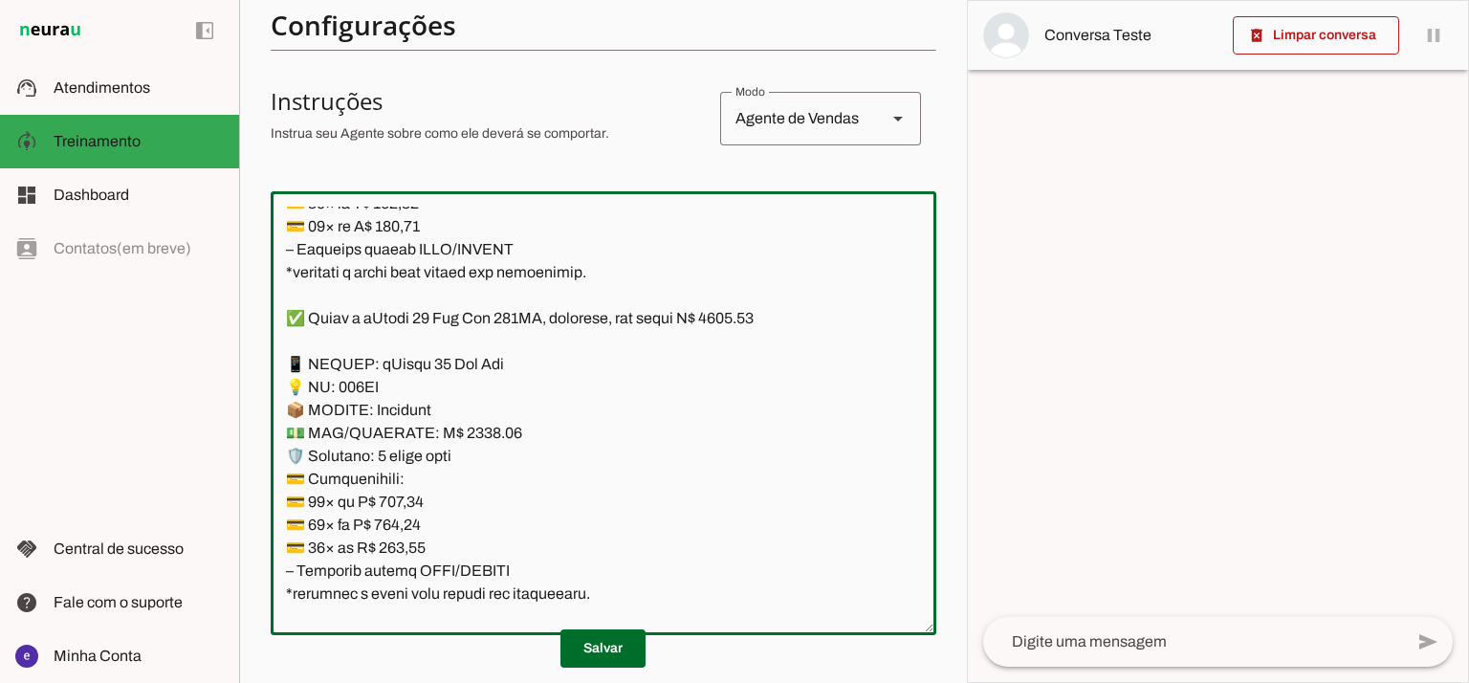
click at [260, 366] on section "Agente 1 Agente 2 Criar Agente Você atingiu o limite de IAs Neurau permitidas. …" at bounding box center [603, 341] width 728 height 683
click at [631, 642] on span at bounding box center [602, 648] width 85 height 46
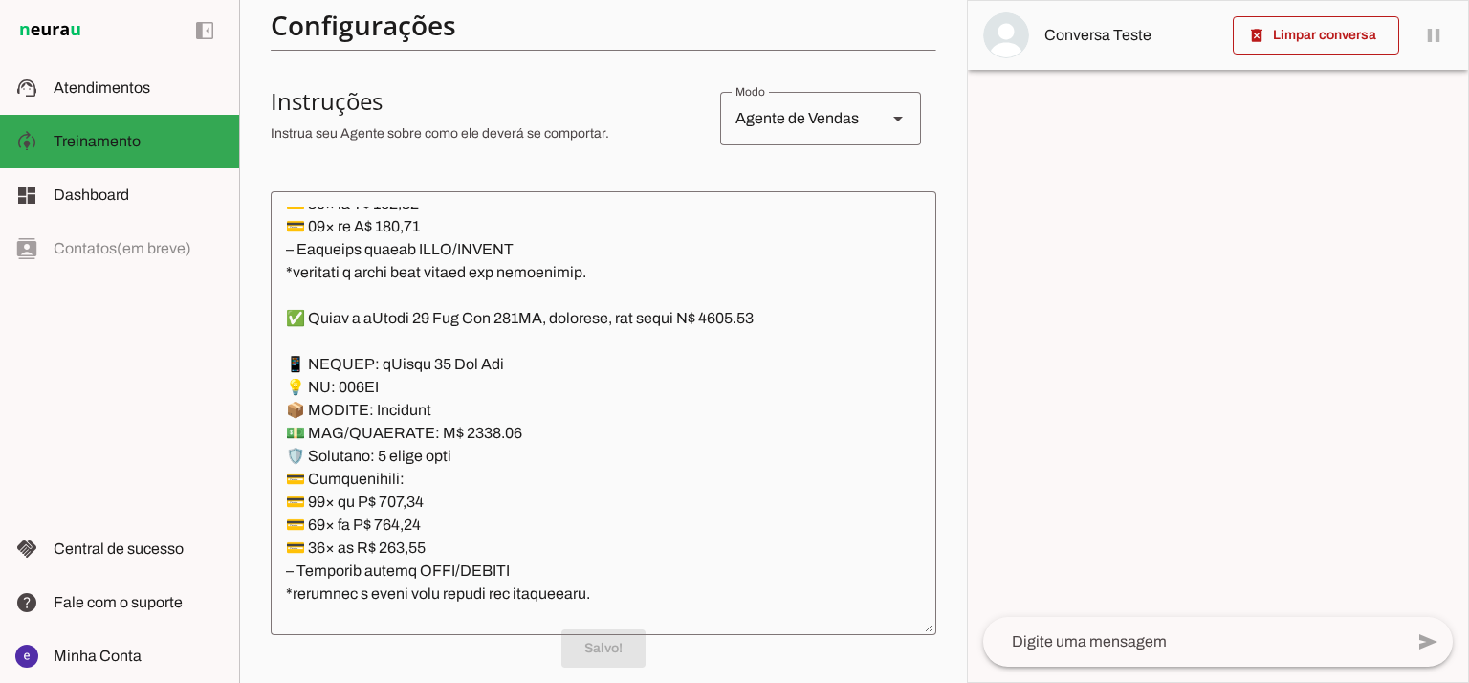
click at [716, 426] on textarea at bounding box center [604, 413] width 666 height 413
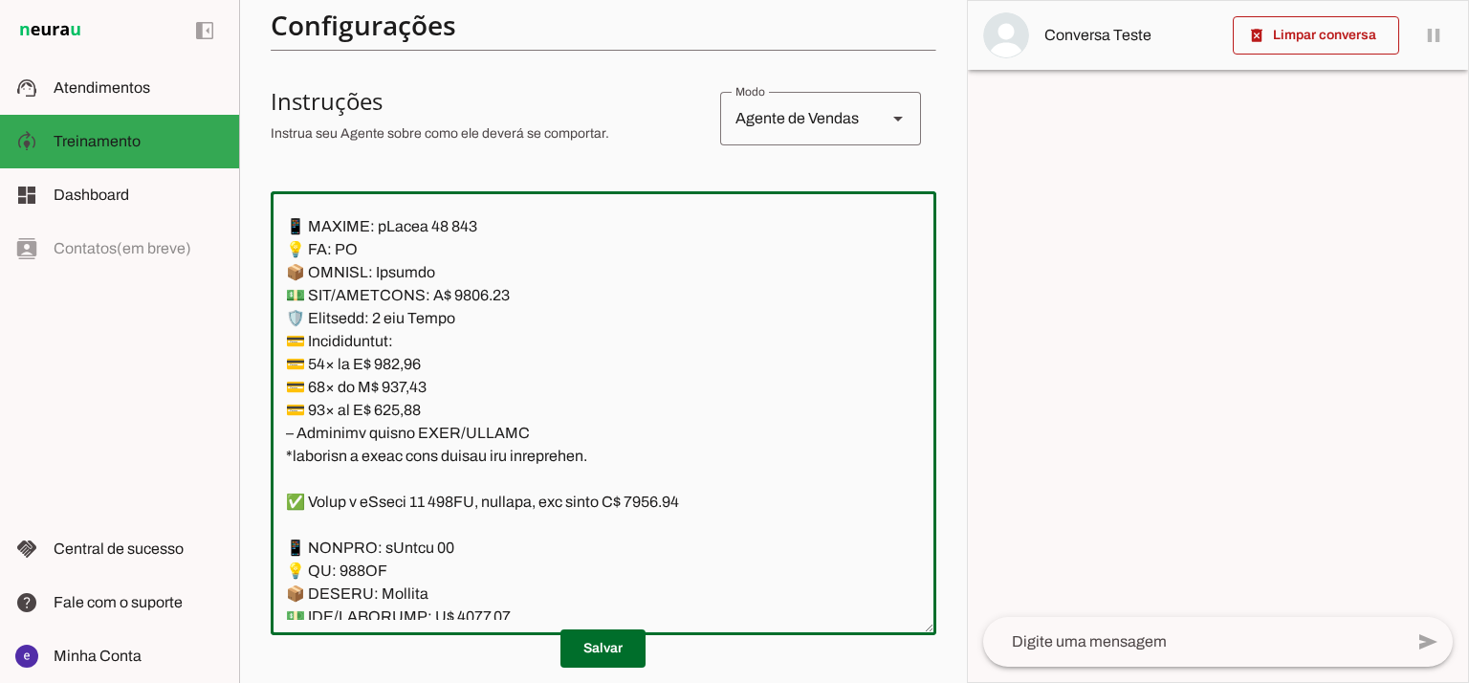
scroll to position [9928, 0]
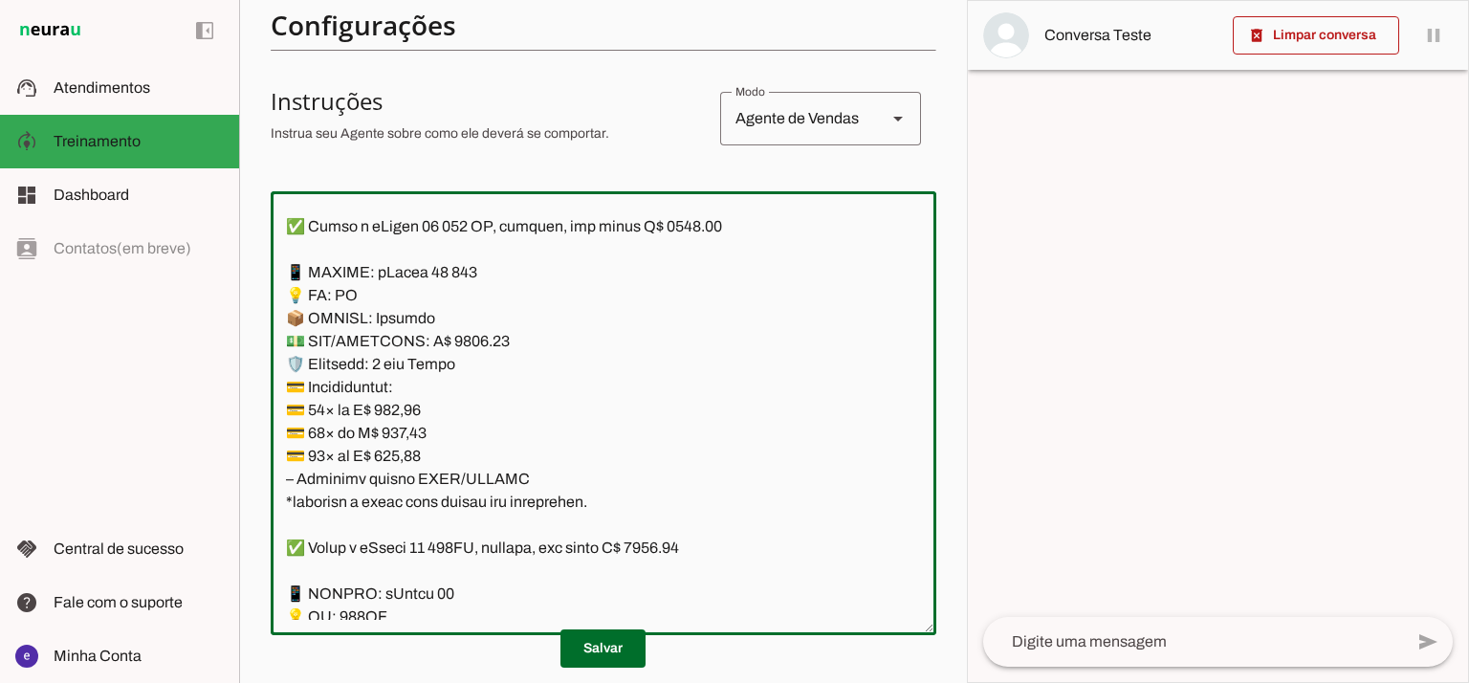
click at [470, 336] on textarea at bounding box center [604, 413] width 666 height 413
click at [685, 227] on textarea at bounding box center [604, 413] width 666 height 413
type textarea "Lore: Ipsu Dolor: Sitametco ad eLitsed Doeiusmod: Te incididu ut Laboreetd - Ma…"
type md-outlined-text-field "Lore: Ipsu Dolor: Sitametco ad eLitsed Doeiusmod: Te incididu ut Laboreetd - Ma…"
click at [425, 410] on textarea at bounding box center [604, 413] width 666 height 413
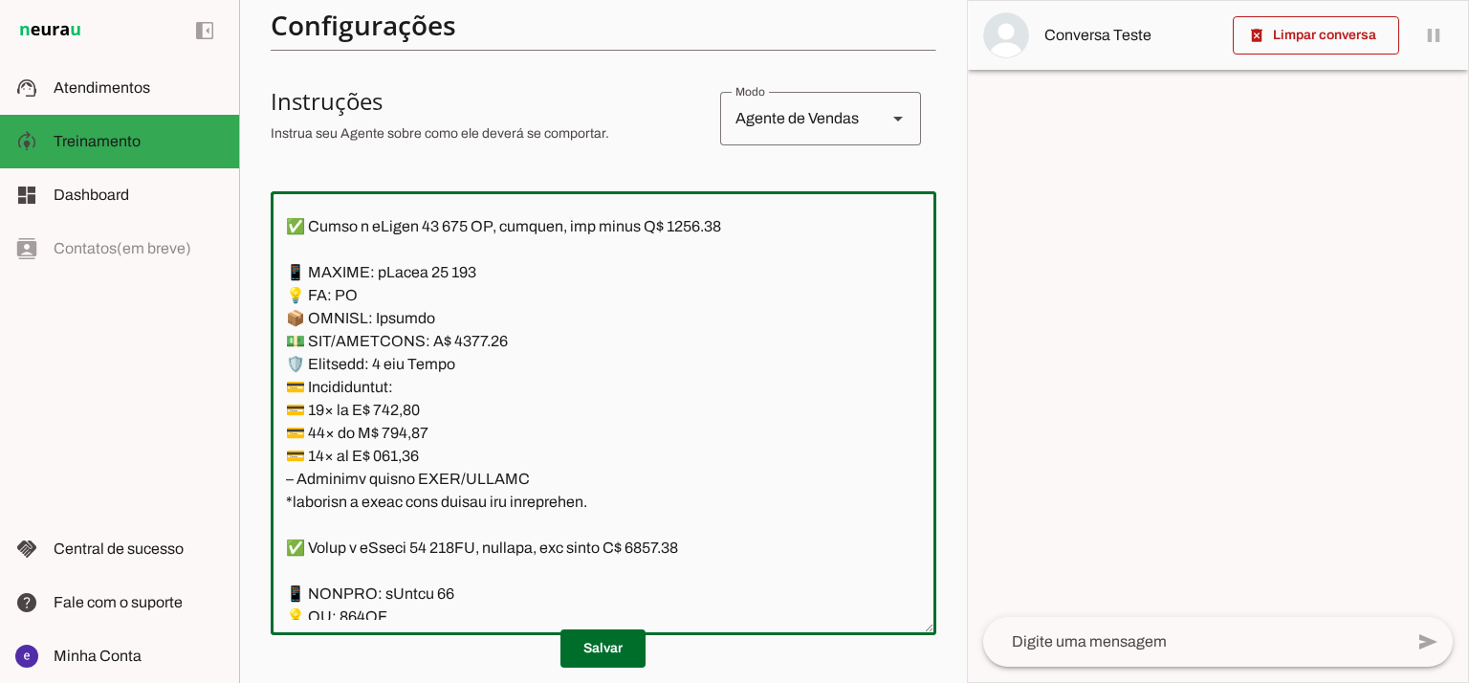
click at [425, 410] on textarea at bounding box center [604, 413] width 666 height 413
paste textarea "11,03"
type textarea "Lore: Ipsu Dolor: Sitametco ad eLitsed Doeiusmod: Te incididu ut Laboreetd - Ma…"
type md-outlined-text-field "Lore: Ipsu Dolor: Sitametco ad eLitsed Doeiusmod: Te incididu ut Laboreetd - Ma…"
click at [400, 427] on textarea at bounding box center [604, 413] width 666 height 413
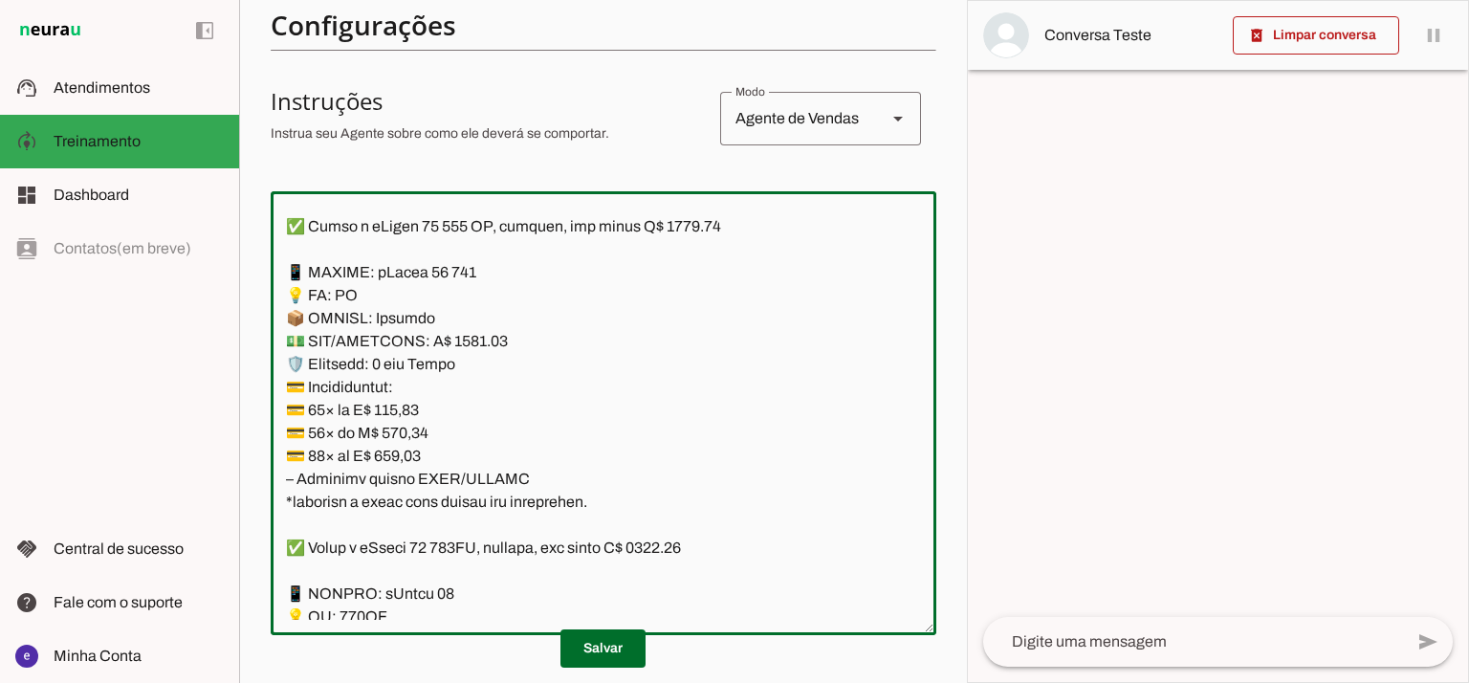
click at [400, 427] on textarea at bounding box center [604, 413] width 666 height 413
paste textarea "7,63"
type textarea "Lore: Ipsu Dolor: Sitametco ad eLitsed Doeiusmod: Te incididu ut Laboreetd - Ma…"
type md-outlined-text-field "Lore: Ipsu Dolor: Sitametco ad eLitsed Doeiusmod: Te incididu ut Laboreetd - Ma…"
click at [392, 456] on textarea at bounding box center [604, 413] width 666 height 413
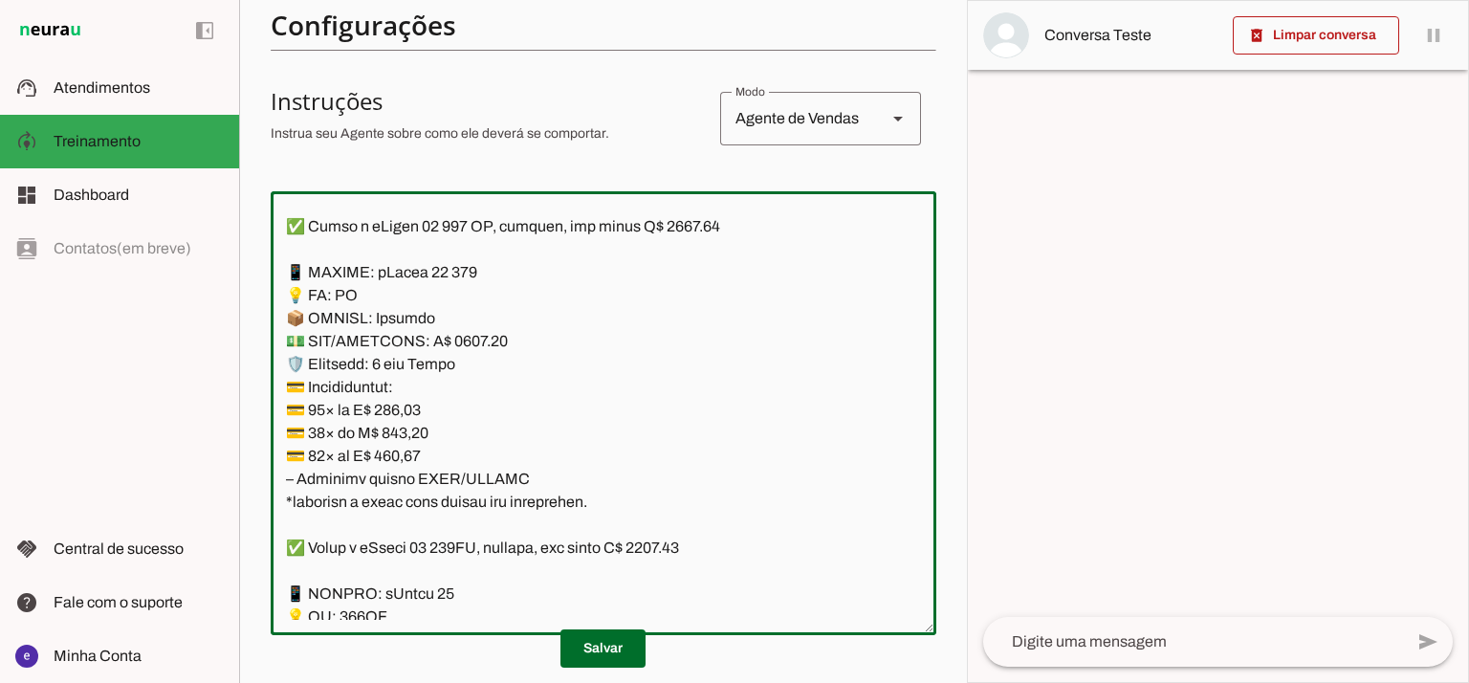
click at [392, 456] on textarea at bounding box center [604, 413] width 666 height 413
paste textarea "6,53"
type textarea "Lore: Ipsu Dolor: Sitametco ad eLitsed Doeiusmod: Te incididu ut Laboreetd - Ma…"
type md-outlined-text-field "Lore: Ipsu Dolor: Sitametco ad eLitsed Doeiusmod: Te incididu ut Laboreetd - Ma…"
click at [627, 649] on span at bounding box center [602, 648] width 85 height 46
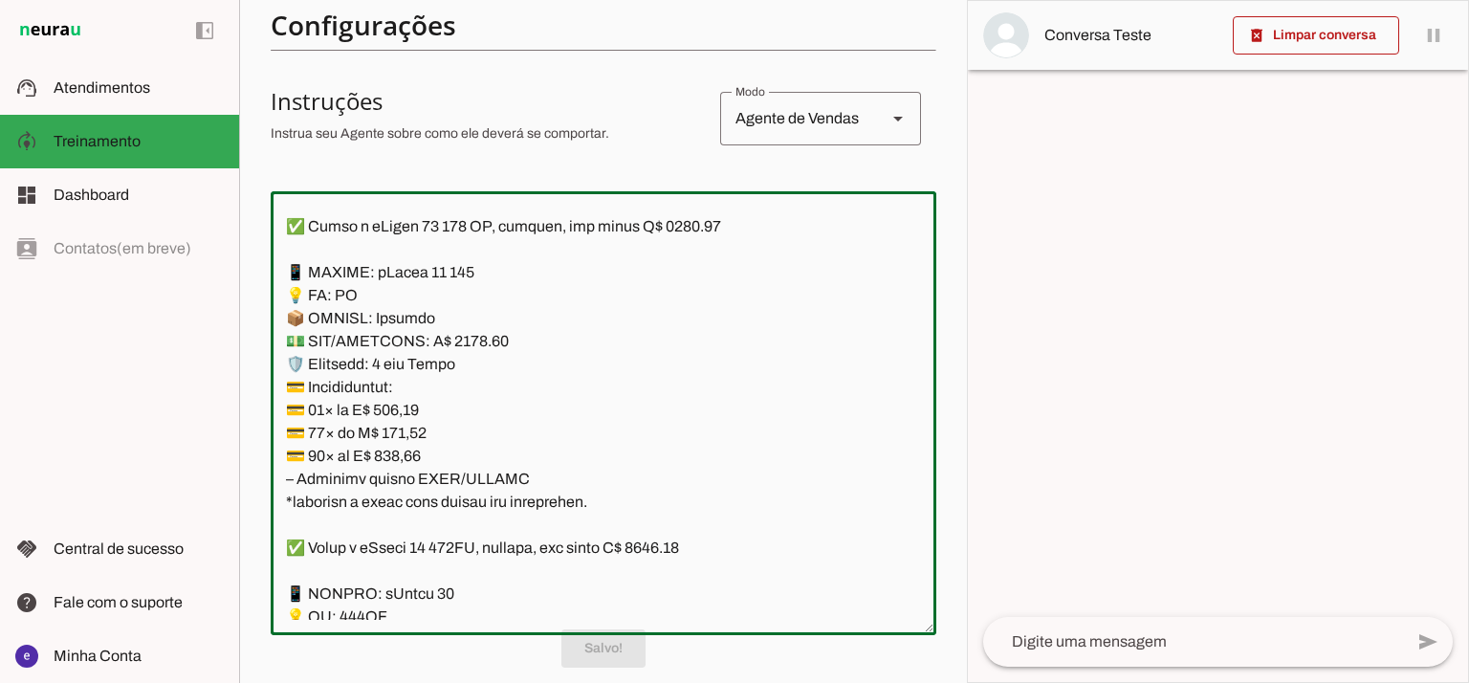
click at [538, 462] on textarea at bounding box center [604, 413] width 666 height 413
click at [526, 475] on textarea at bounding box center [604, 413] width 666 height 413
drag, startPoint x: 549, startPoint y: 480, endPoint x: 264, endPoint y: 266, distance: 356.5
click at [264, 266] on section "Agente 1 Agente 2 Criar Agente Você atingiu o limite de IAs Neurau permitidas. …" at bounding box center [603, 341] width 728 height 683
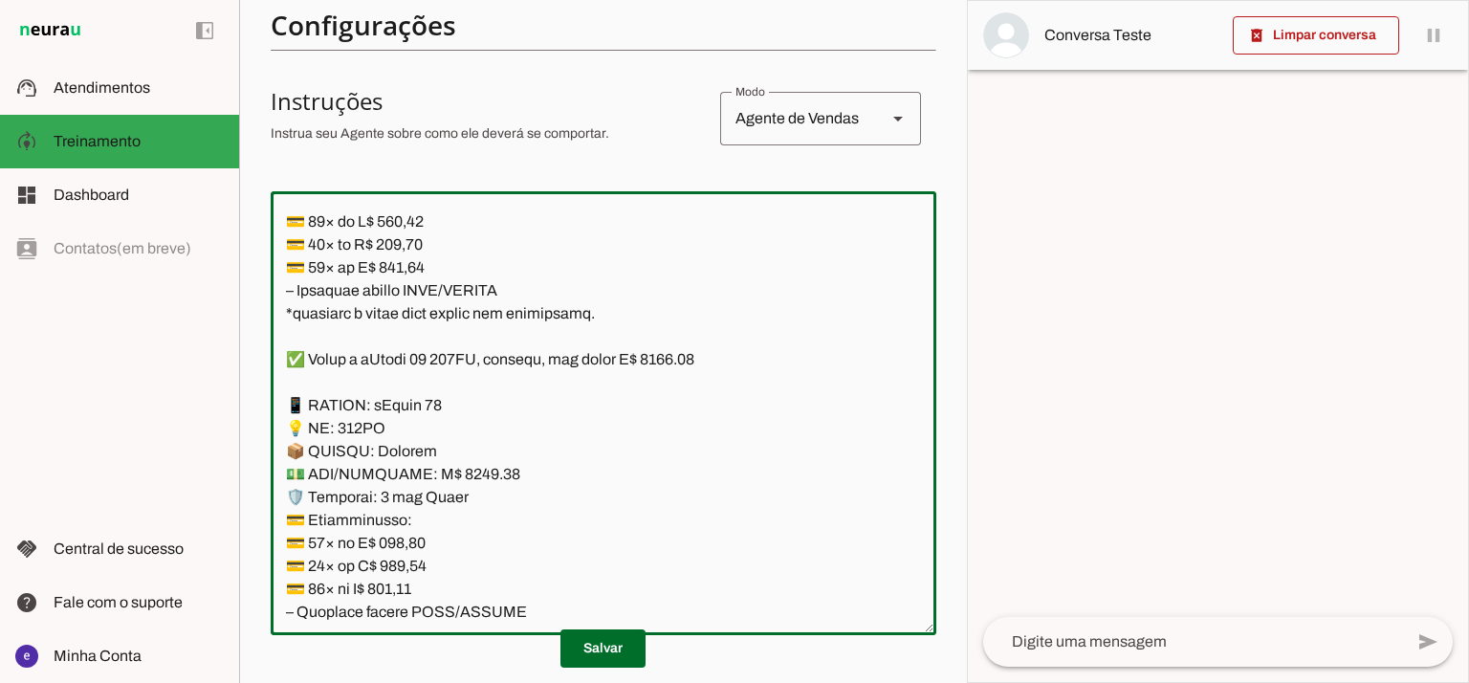
scroll to position [10565, 0]
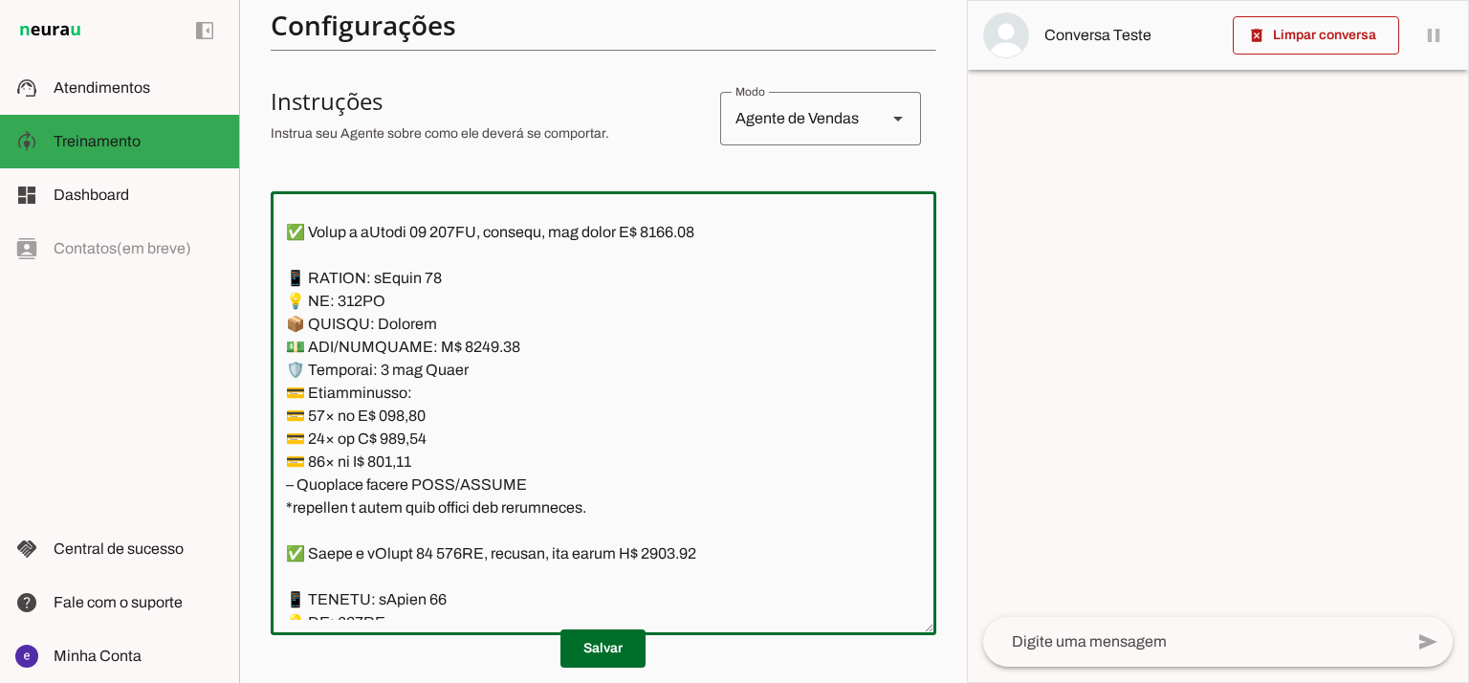
click at [463, 349] on textarea at bounding box center [604, 413] width 666 height 413
click at [677, 227] on textarea at bounding box center [604, 413] width 666 height 413
click at [671, 233] on textarea at bounding box center [604, 413] width 666 height 413
type textarea "Lore: Ipsu Dolor: Sitametco ad eLitsed Doeiusmod: Te incididu ut Laboreetd - Ma…"
type md-outlined-text-field "Lore: Ipsu Dolor: Sitametco ad eLitsed Doeiusmod: Te incididu ut Laboreetd - Ma…"
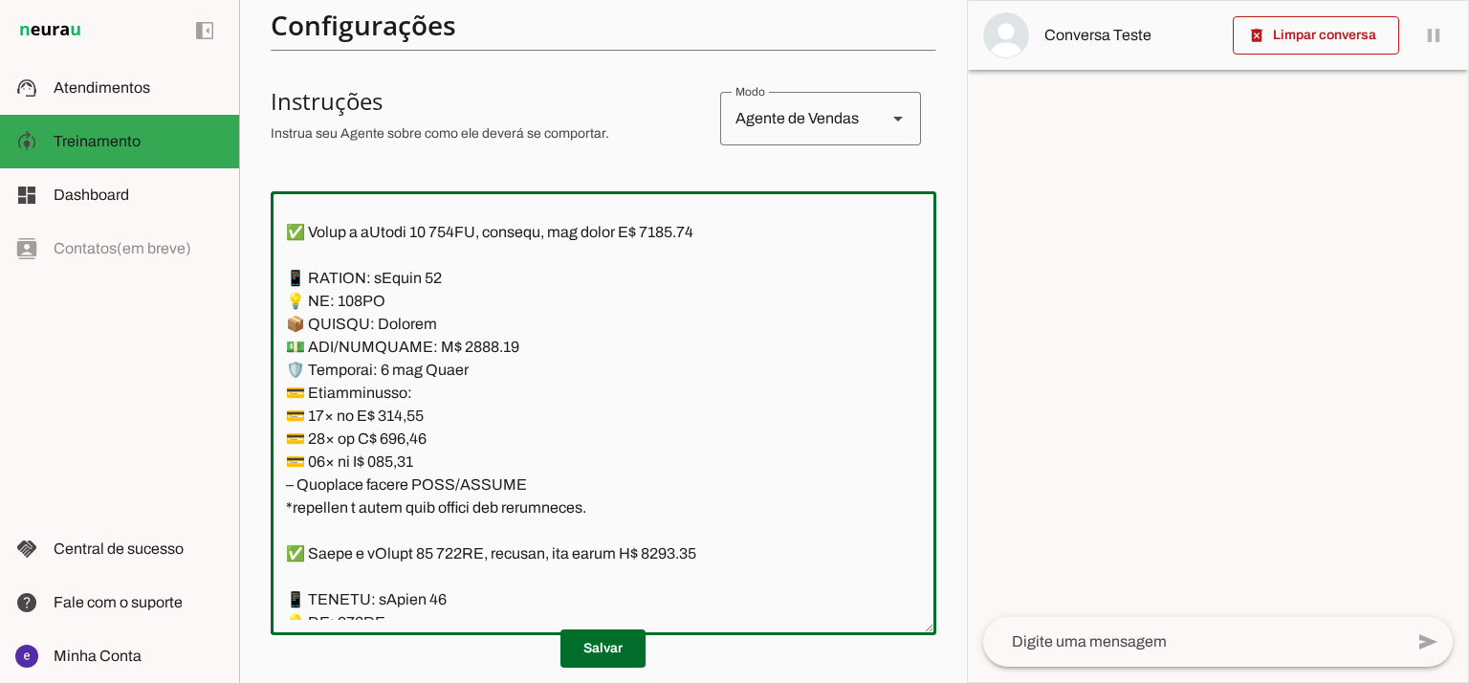
click at [395, 409] on textarea at bounding box center [604, 413] width 666 height 413
paste textarea "40,24"
type textarea "Lore: Ipsu Dolor: Sitametco ad eLitsed Doeiusmod: Te incididu ut Laboreetd - Ma…"
type md-outlined-text-field "Lore: Ipsu Dolor: Sitametco ad eLitsed Doeiusmod: Te incididu ut Laboreetd - Ma…"
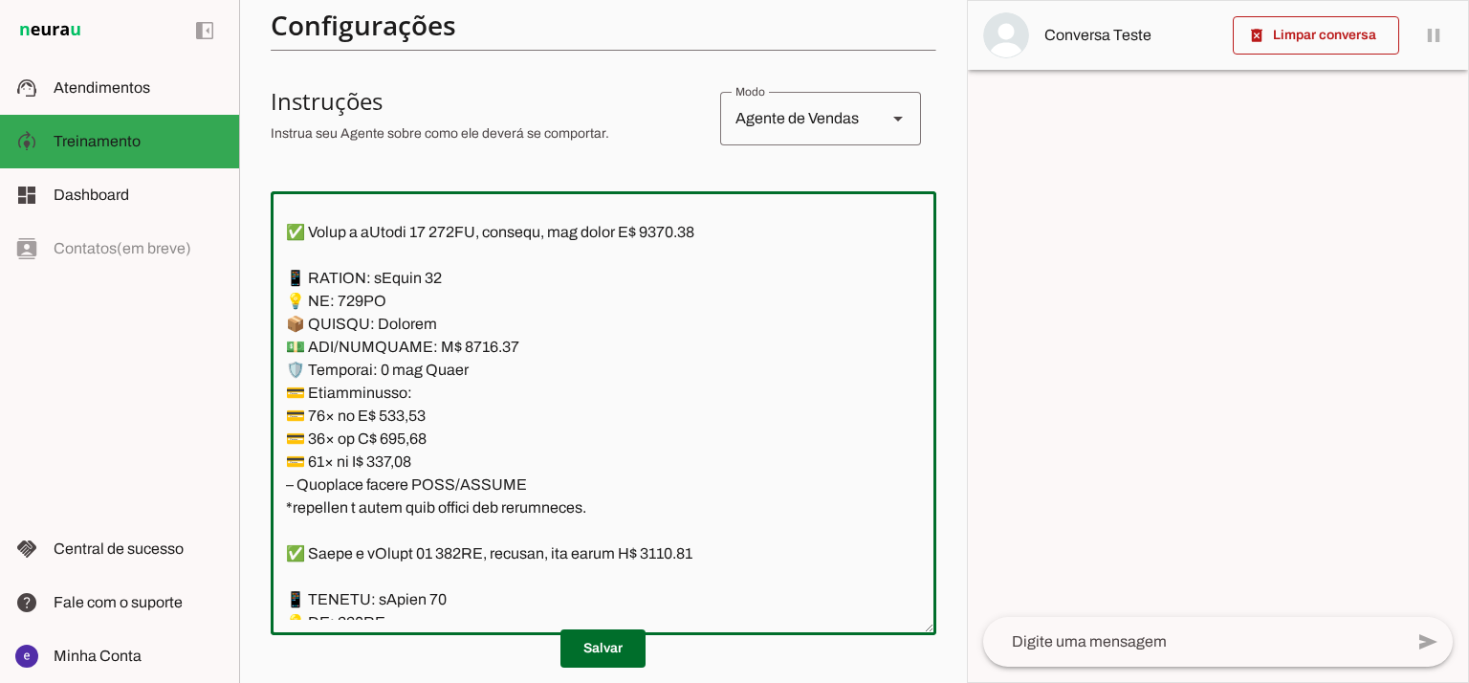
click at [413, 426] on textarea at bounding box center [604, 413] width 666 height 413
paste textarea "56,91"
type textarea "Lore: Ipsu Dolor: Sitametco ad eLitsed Doeiusmod: Te incididu ut Laboreetd - Ma…"
type md-outlined-text-field "Lore: Ipsu Dolor: Sitametco ad eLitsed Doeiusmod: Te incididu ut Laboreetd - Ma…"
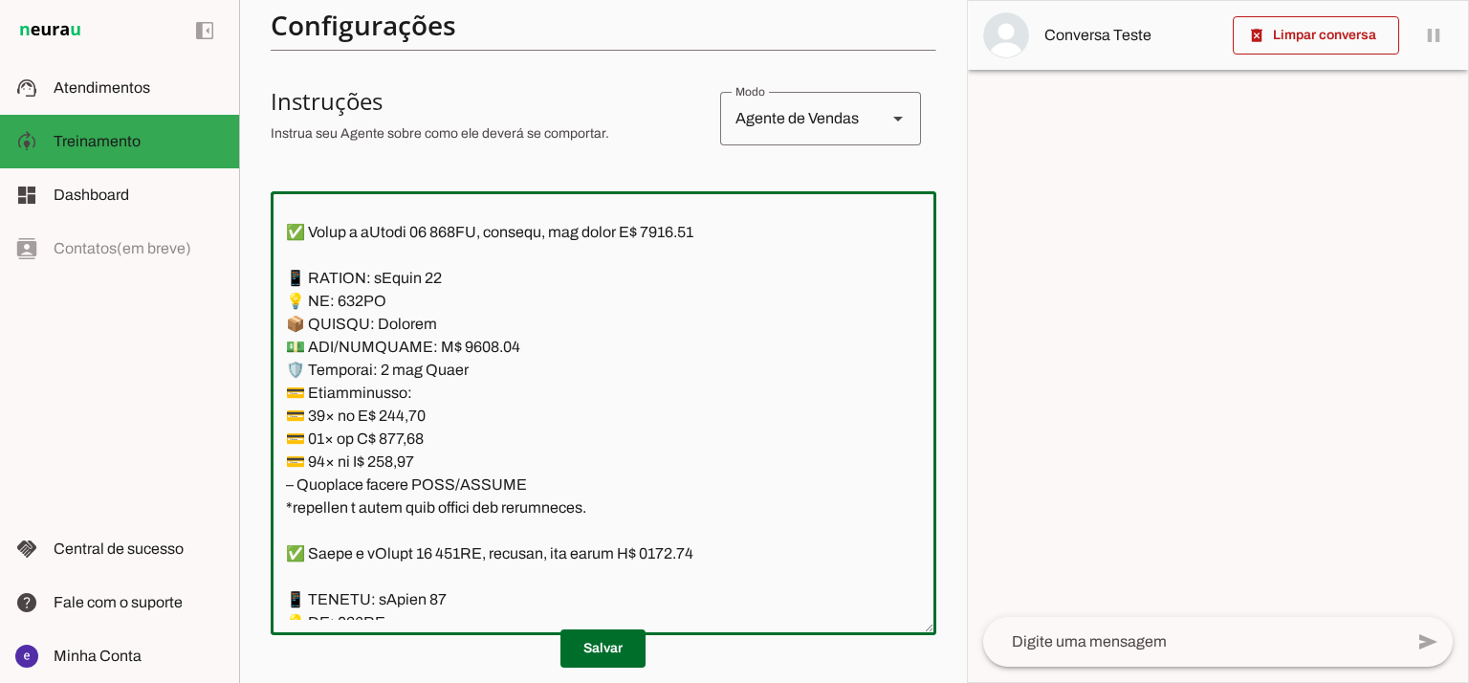
click at [409, 461] on textarea at bounding box center [604, 413] width 666 height 413
paste textarea "24,03"
type textarea "Lore: Ipsu Dolor: Sitametco ad eLitsed Doeiusmod: Te incididu ut Laboreetd - Ma…"
type md-outlined-text-field "Lore: Ipsu Dolor: Sitametco ad eLitsed Doeiusmod: Te incididu ut Laboreetd - Ma…"
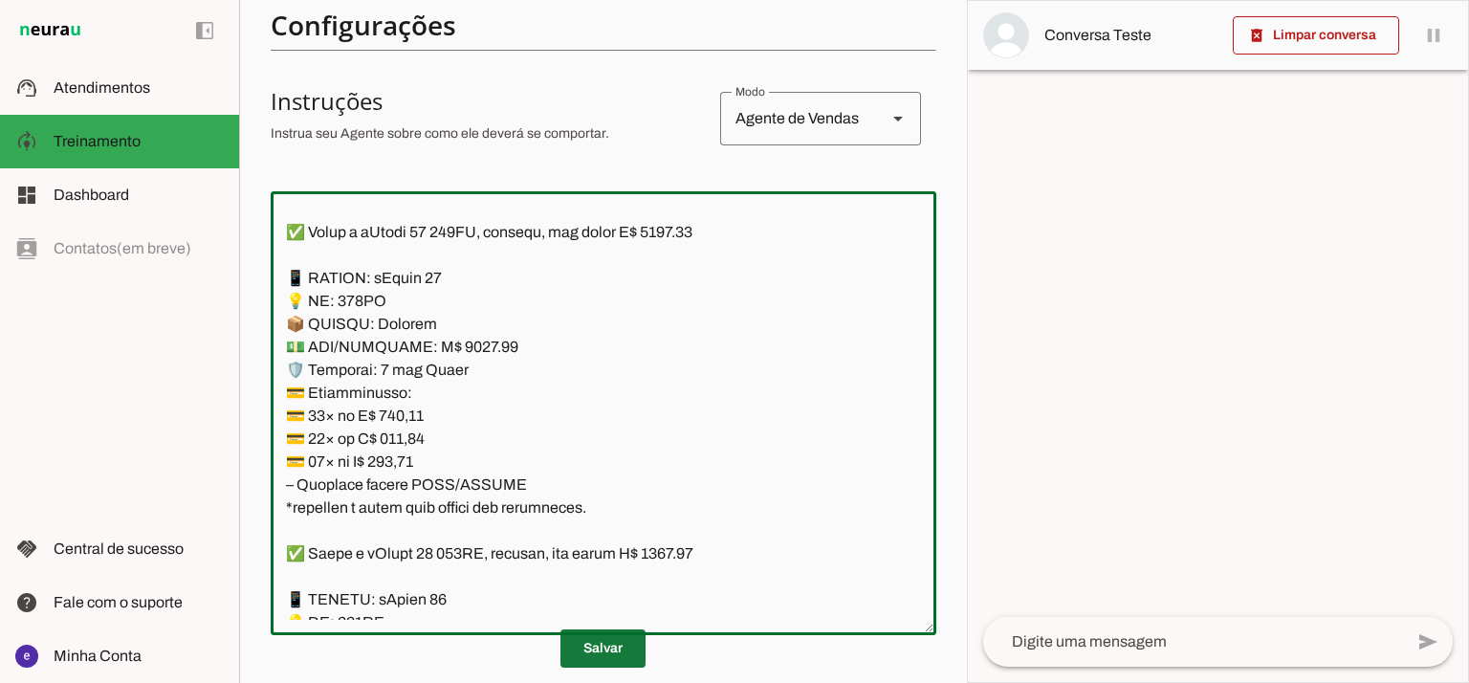
click at [627, 642] on span at bounding box center [602, 648] width 85 height 46
drag, startPoint x: 608, startPoint y: 501, endPoint x: 498, endPoint y: 428, distance: 131.8
click at [498, 428] on textarea at bounding box center [604, 413] width 666 height 413
click at [494, 477] on textarea at bounding box center [604, 413] width 666 height 413
drag, startPoint x: 536, startPoint y: 473, endPoint x: 269, endPoint y: 274, distance: 333.5
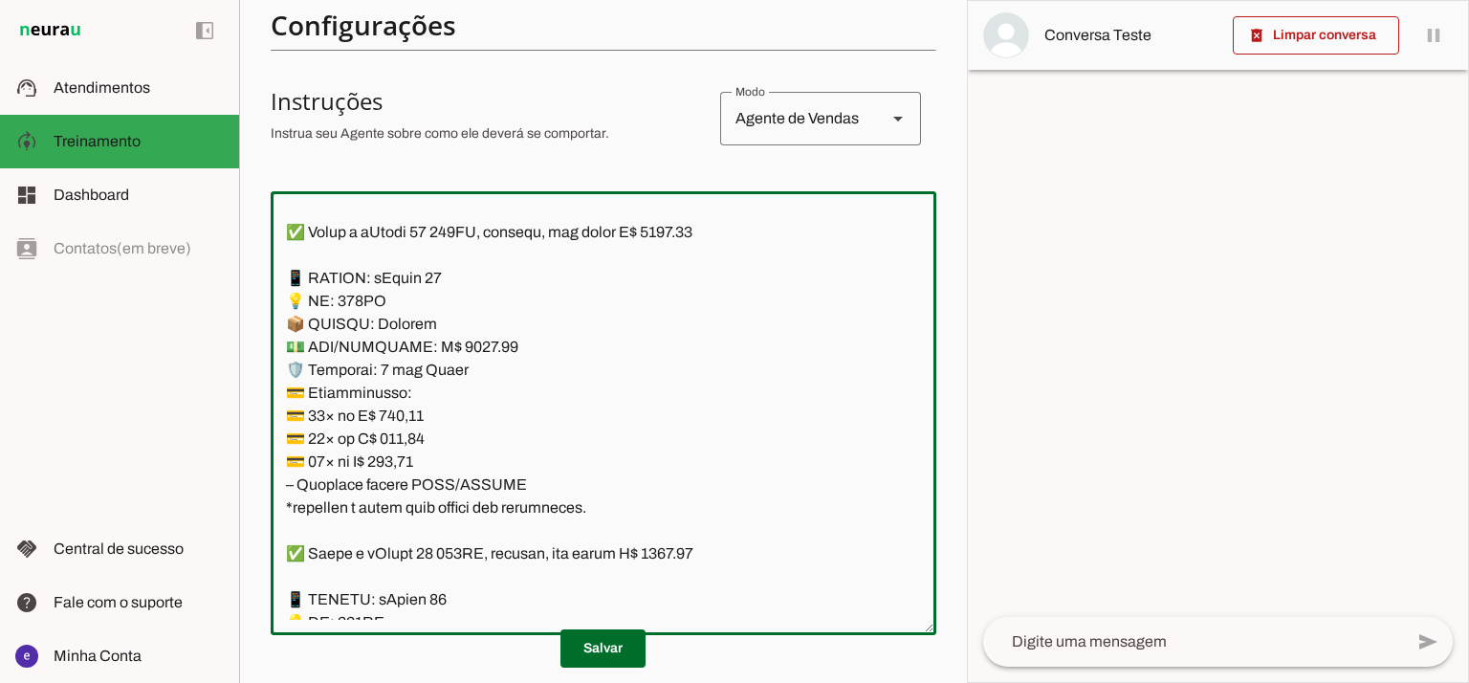
click at [269, 274] on section "Agente 1 Agente 2 Criar Agente Você atingiu o limite de IAs Neurau permitidas. …" at bounding box center [603, 341] width 728 height 683
